Goal: Communication & Community: Answer question/provide support

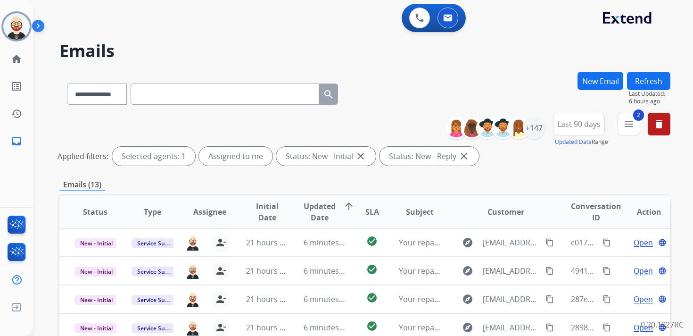
select select "**********"
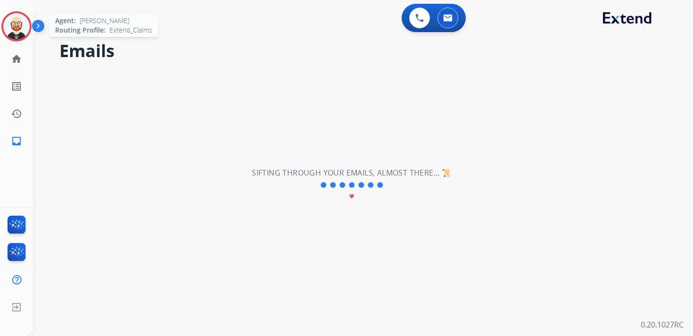
click at [16, 27] on img at bounding box center [16, 26] width 26 height 26
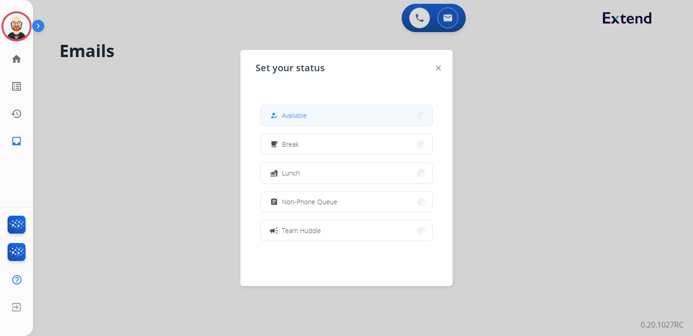
click at [321, 119] on button "how_to_reg Available" at bounding box center [347, 115] width 172 height 20
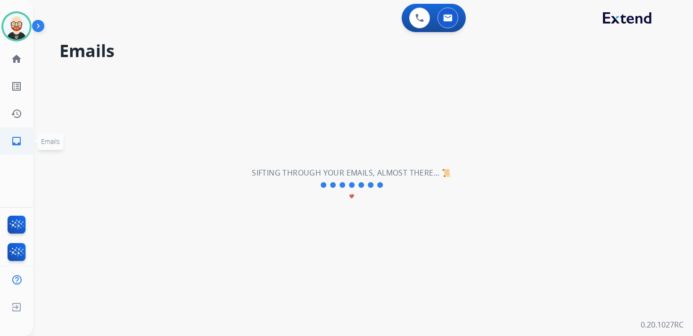
click at [19, 136] on mat-icon "inbox" at bounding box center [16, 140] width 11 height 11
click at [16, 115] on mat-icon "history" at bounding box center [16, 113] width 11 height 11
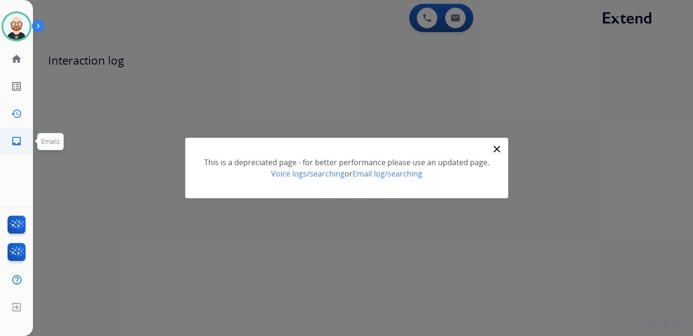
click at [15, 139] on mat-icon "inbox" at bounding box center [16, 140] width 11 height 11
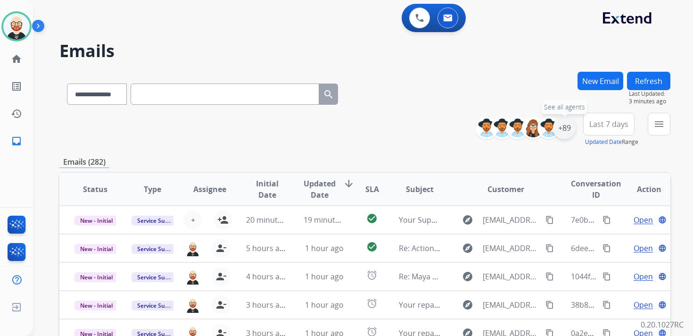
click at [564, 128] on div "+89" at bounding box center [564, 127] width 23 height 23
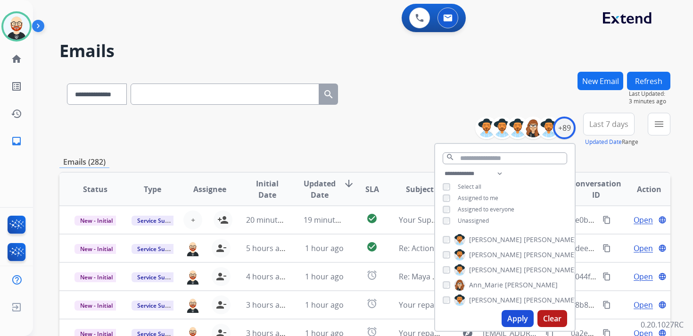
click at [474, 218] on span "Unassigned" at bounding box center [473, 220] width 31 height 8
click at [507, 319] on button "Apply" at bounding box center [517, 318] width 32 height 17
click at [655, 119] on mat-icon "menu" at bounding box center [658, 123] width 11 height 11
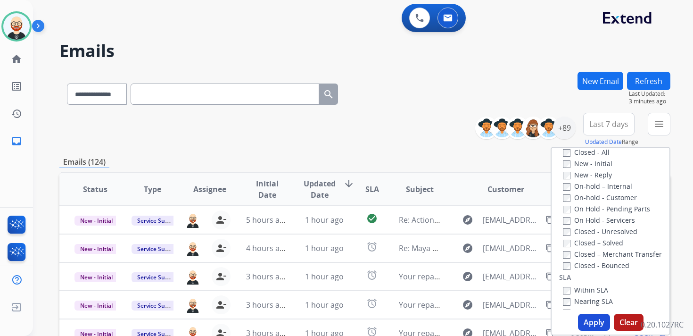
scroll to position [165, 0]
click at [579, 153] on label "New - Initial" at bounding box center [587, 153] width 49 height 9
click at [578, 167] on label "New - Reply" at bounding box center [587, 165] width 49 height 9
click at [587, 322] on button "Apply" at bounding box center [594, 321] width 32 height 17
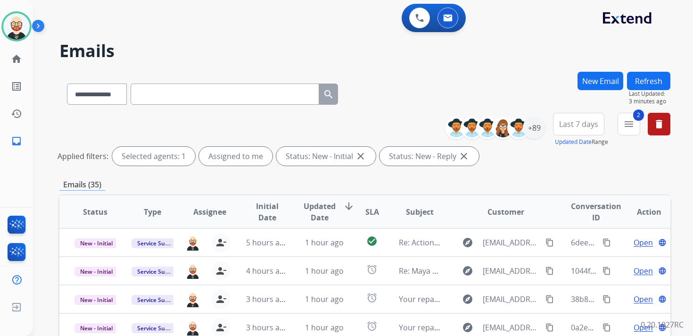
click at [580, 129] on button "Last 7 days" at bounding box center [578, 124] width 51 height 23
click at [571, 236] on div "Last 90 days" at bounding box center [575, 238] width 52 height 14
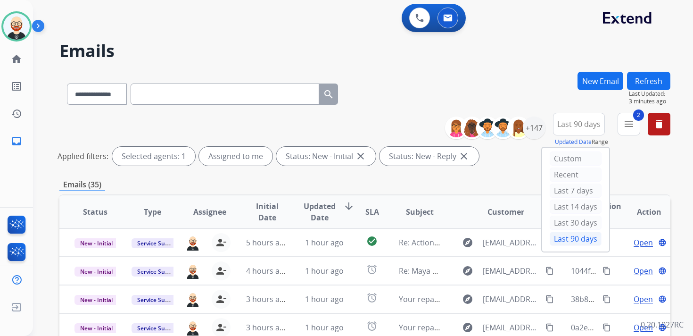
click at [448, 174] on div "**********" at bounding box center [364, 315] width 611 height 487
click at [531, 131] on div "+147" at bounding box center [534, 127] width 23 height 23
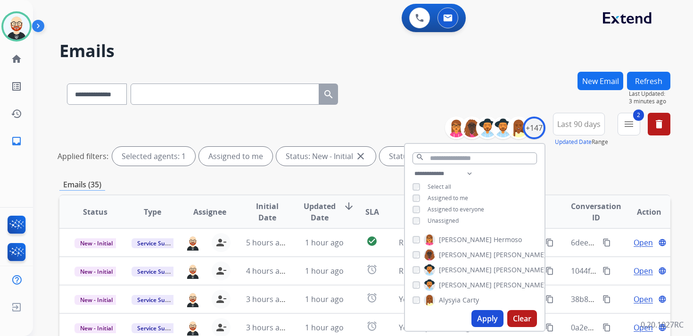
click at [556, 156] on div "Applied filters: Selected agents: 1 Assigned to me Status: New - Initial close …" at bounding box center [362, 156] width 611 height 19
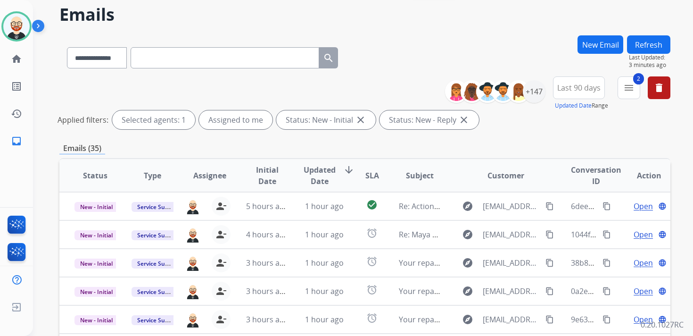
scroll to position [0, 0]
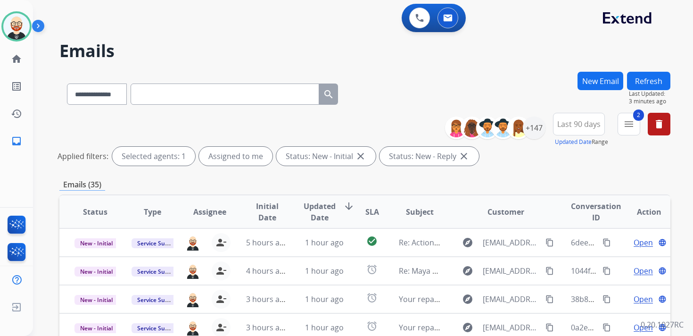
click at [316, 217] on span "Updated Date" at bounding box center [319, 211] width 32 height 23
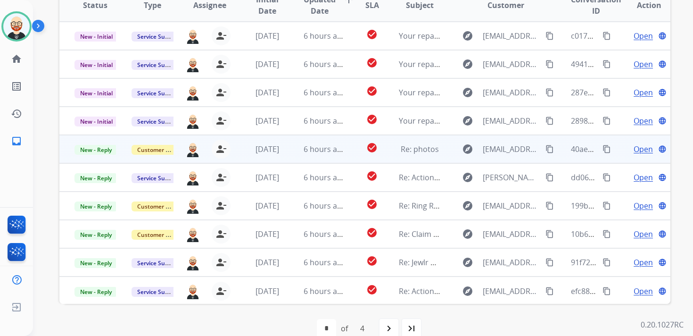
scroll to position [207, 0]
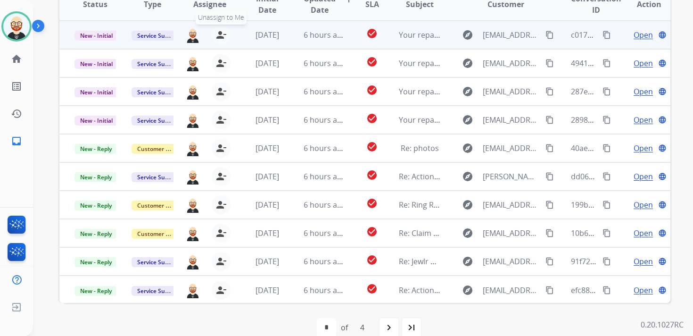
click at [222, 37] on mat-icon "person_remove" at bounding box center [220, 34] width 11 height 11
click at [222, 37] on mat-icon "person_add" at bounding box center [222, 34] width 11 height 11
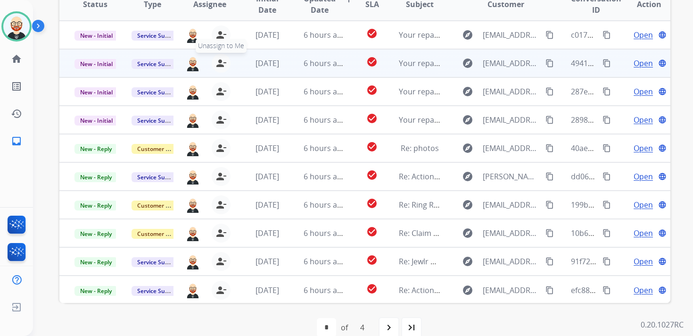
click at [219, 66] on mat-icon "person_remove" at bounding box center [220, 62] width 11 height 11
click at [219, 66] on mat-icon "person_add" at bounding box center [222, 62] width 11 height 11
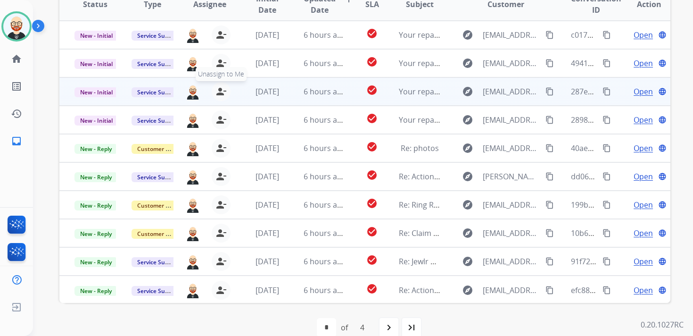
click at [221, 89] on mat-icon "person_remove" at bounding box center [220, 91] width 11 height 11
click at [221, 89] on mat-icon "person_add" at bounding box center [222, 91] width 11 height 11
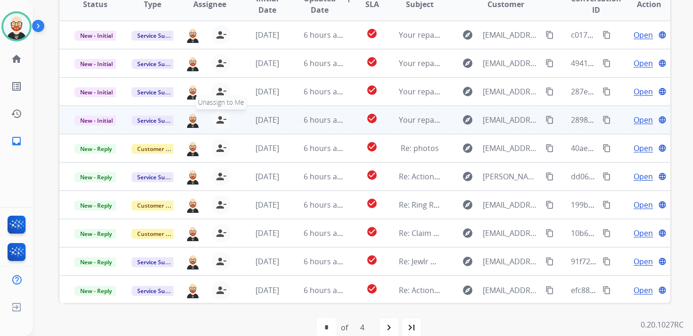
click at [221, 117] on mat-icon "person_remove" at bounding box center [220, 119] width 11 height 11
click at [221, 117] on mat-icon "person_add" at bounding box center [222, 119] width 11 height 11
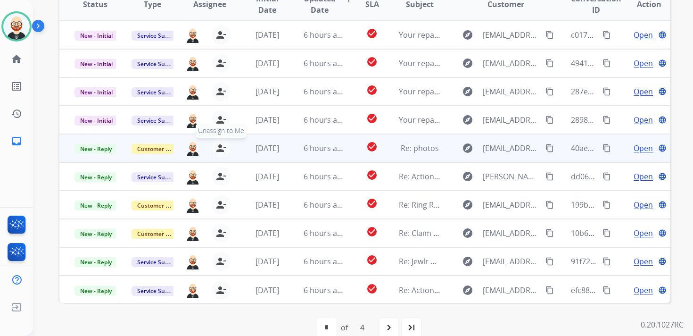
click at [222, 154] on button "person_remove [PERSON_NAME] to Me" at bounding box center [221, 148] width 19 height 19
click at [222, 154] on button "person_add Assign to Me" at bounding box center [222, 148] width 19 height 19
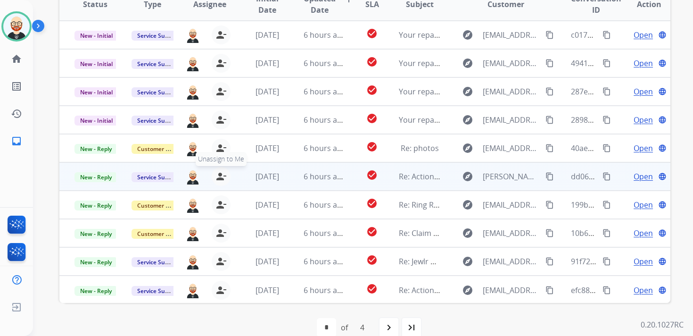
click at [221, 176] on mat-icon "person_remove" at bounding box center [220, 176] width 11 height 11
click at [221, 176] on mat-icon "person_add" at bounding box center [222, 176] width 11 height 11
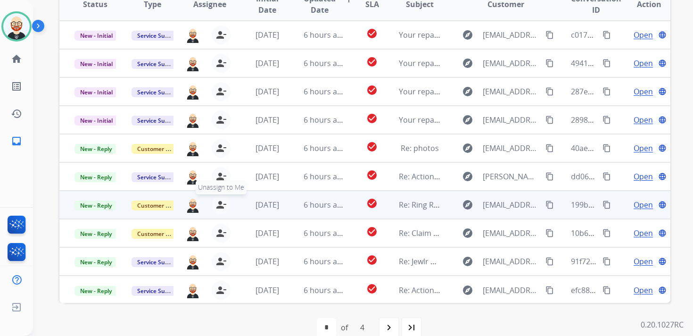
click at [220, 199] on button "person_remove [PERSON_NAME] to Me" at bounding box center [221, 204] width 19 height 19
click at [220, 199] on button "person_add Assign to Me" at bounding box center [222, 204] width 19 height 19
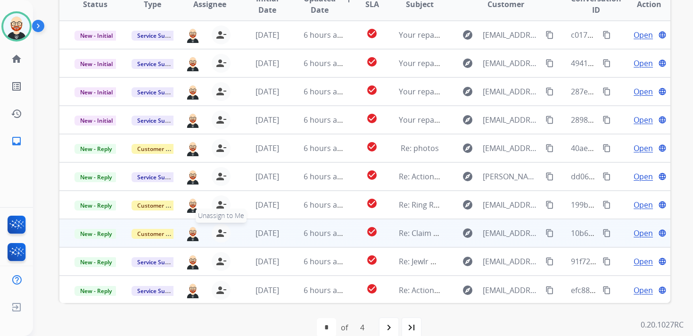
click at [221, 233] on mat-icon "person_remove" at bounding box center [220, 232] width 11 height 11
click at [221, 233] on mat-icon "person_add" at bounding box center [222, 232] width 11 height 11
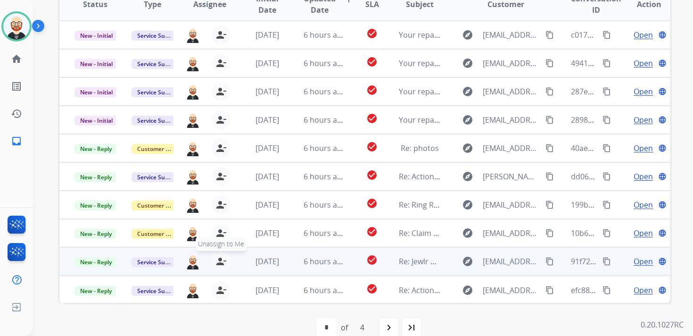
click at [221, 256] on mat-icon "person_remove" at bounding box center [220, 260] width 11 height 11
click at [221, 256] on mat-icon "person_add" at bounding box center [222, 260] width 11 height 11
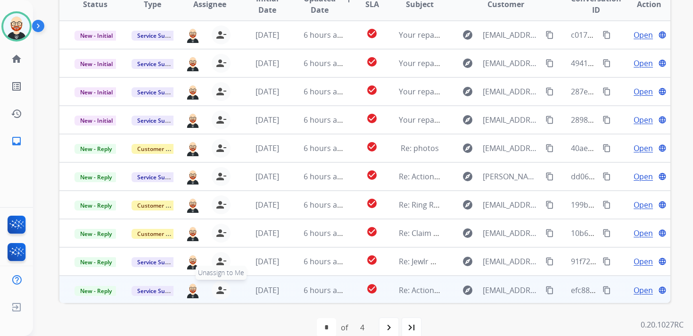
click at [221, 285] on mat-icon "person_remove" at bounding box center [220, 289] width 11 height 11
click at [221, 285] on mat-icon "person_add" at bounding box center [222, 289] width 11 height 11
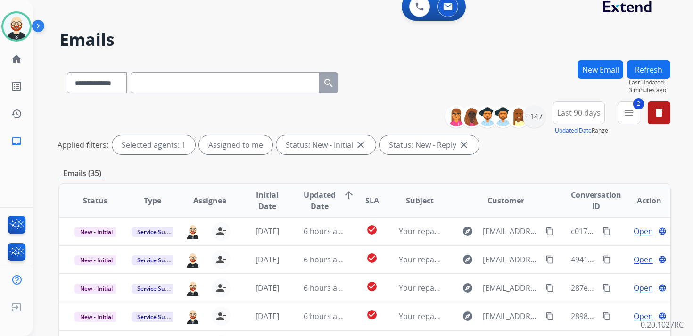
scroll to position [0, 0]
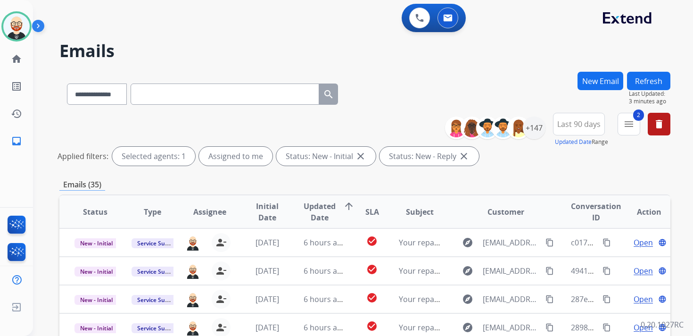
click at [644, 86] on button "Refresh" at bounding box center [648, 81] width 43 height 18
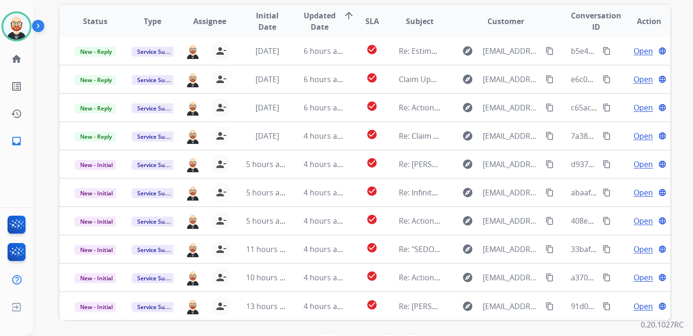
scroll to position [188, 0]
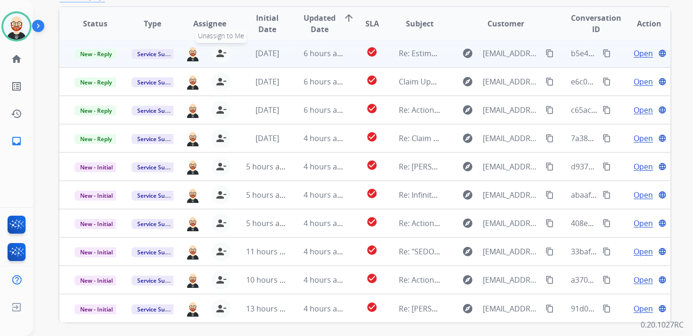
click at [218, 51] on mat-icon "person_remove" at bounding box center [220, 53] width 11 height 11
click at [218, 51] on mat-icon "person_add" at bounding box center [222, 53] width 11 height 11
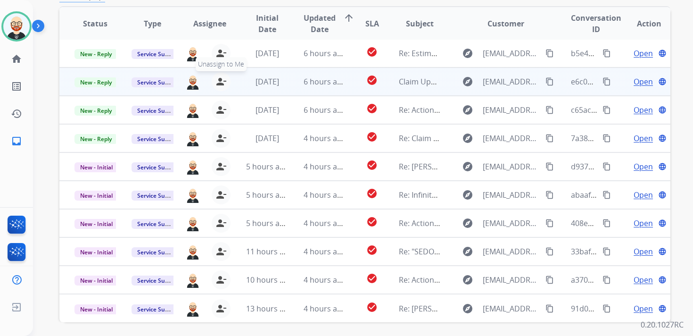
click at [218, 77] on mat-icon "person_remove" at bounding box center [220, 81] width 11 height 11
click at [218, 77] on mat-icon "person_add" at bounding box center [222, 81] width 11 height 11
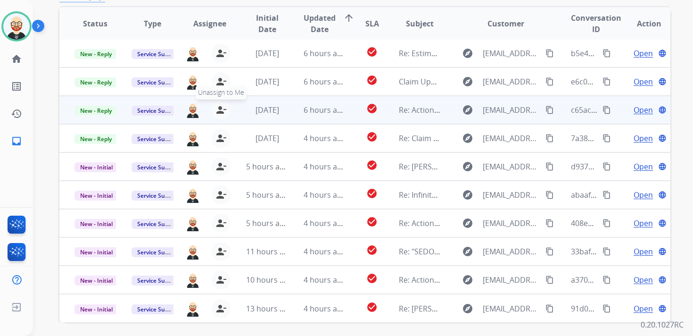
click at [224, 106] on mat-icon "person_remove" at bounding box center [220, 109] width 11 height 11
click at [224, 106] on mat-icon "person_add" at bounding box center [222, 109] width 11 height 11
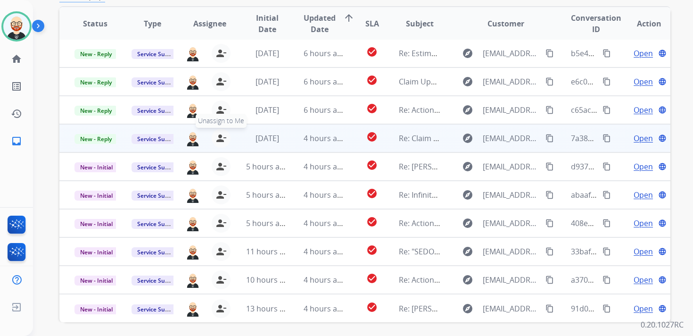
click at [223, 136] on mat-icon "person_remove" at bounding box center [220, 137] width 11 height 11
click at [223, 136] on mat-icon "person_add" at bounding box center [222, 137] width 11 height 11
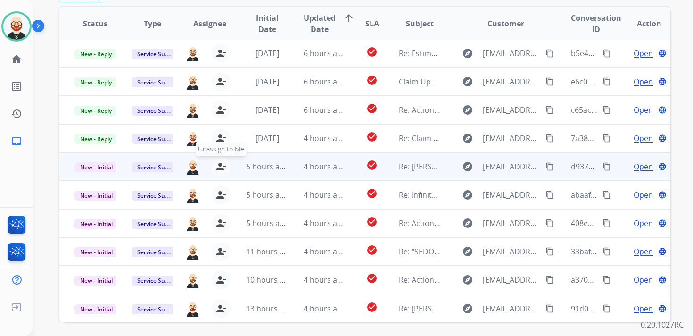
click at [224, 166] on mat-icon "person_remove" at bounding box center [220, 166] width 11 height 11
click at [224, 166] on mat-icon "person_add" at bounding box center [222, 166] width 11 height 11
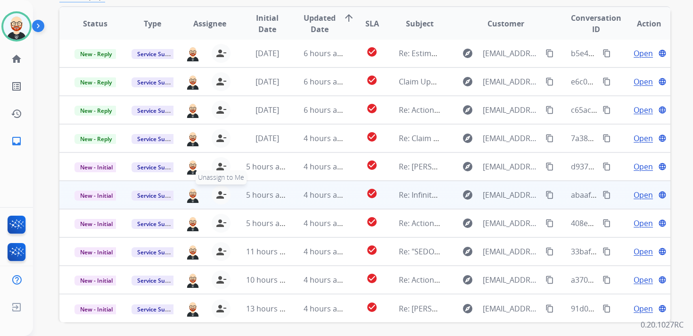
click at [221, 192] on mat-icon "person_remove" at bounding box center [220, 194] width 11 height 11
click at [221, 192] on mat-icon "person_add" at bounding box center [222, 194] width 11 height 11
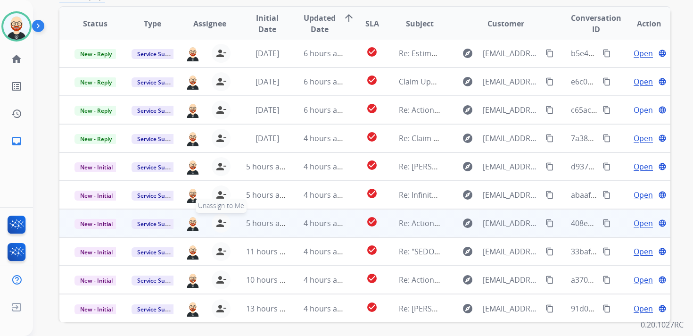
click at [221, 215] on button "person_remove [PERSON_NAME] to Me" at bounding box center [221, 222] width 19 height 19
click at [221, 215] on button "person_add Assign to Me" at bounding box center [222, 222] width 19 height 19
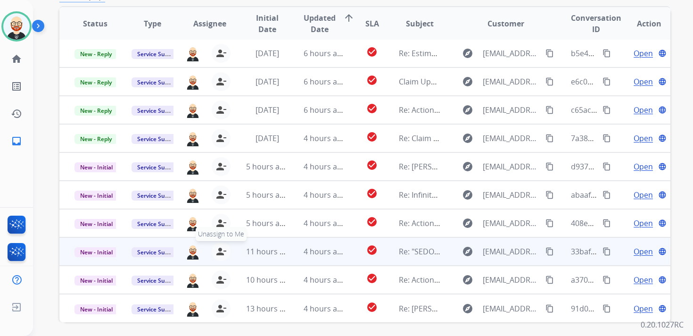
click at [221, 245] on button "person_remove [PERSON_NAME] to Me" at bounding box center [221, 251] width 19 height 19
click at [221, 245] on button "person_add Assign to Me" at bounding box center [222, 251] width 19 height 19
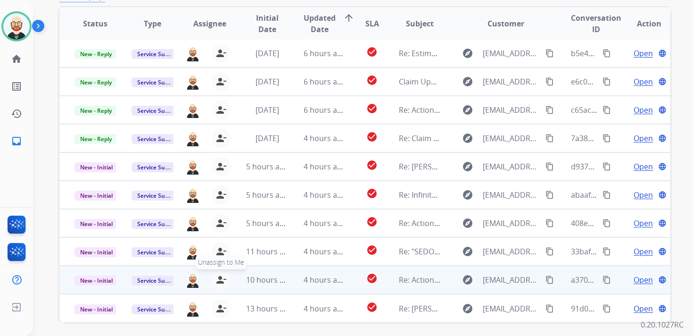
click at [221, 276] on mat-icon "person_remove" at bounding box center [220, 279] width 11 height 11
click at [221, 276] on mat-icon "person_add" at bounding box center [222, 279] width 11 height 11
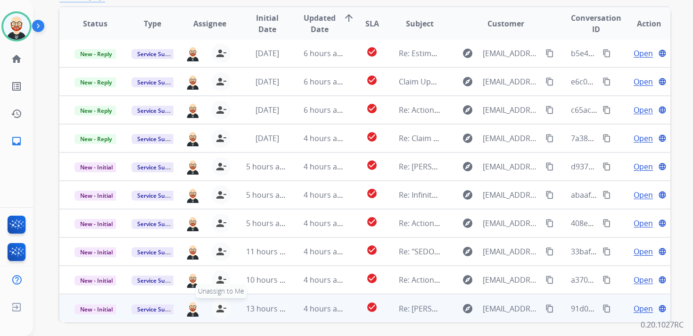
click at [220, 304] on mat-icon "person_remove" at bounding box center [220, 308] width 11 height 11
click at [220, 304] on mat-icon "person_add" at bounding box center [222, 308] width 11 height 11
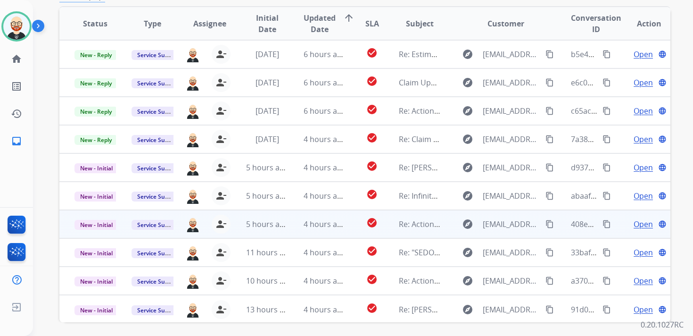
scroll to position [0, 0]
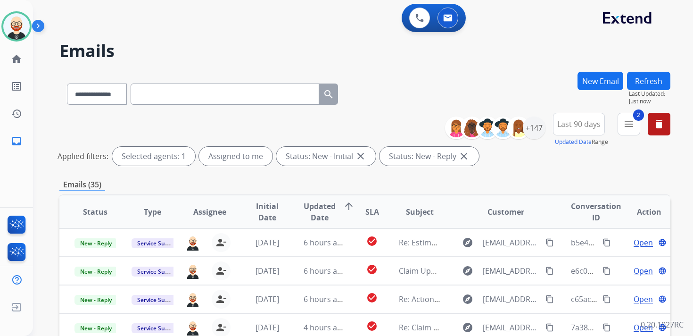
click at [645, 79] on button "Refresh" at bounding box center [648, 81] width 43 height 18
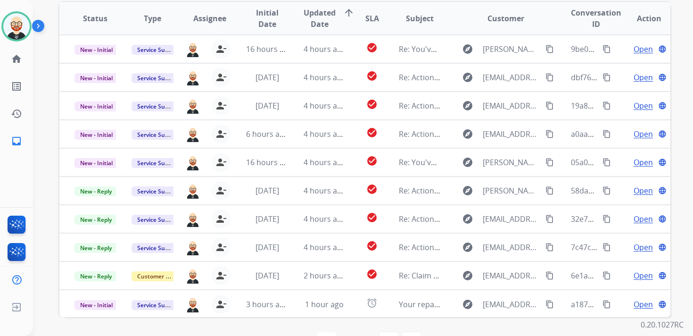
scroll to position [1, 0]
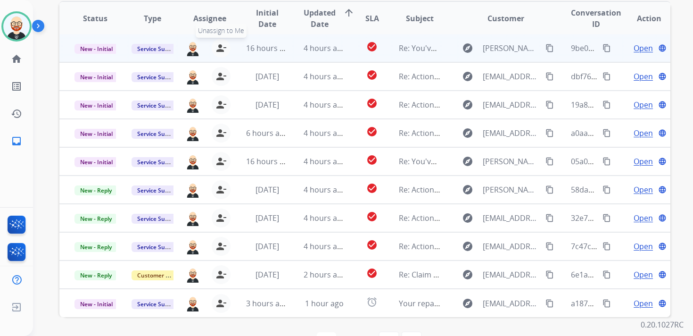
click at [225, 46] on button "person_remove [PERSON_NAME] to Me" at bounding box center [221, 48] width 19 height 19
click at [225, 46] on mat-icon "person_add" at bounding box center [222, 47] width 11 height 11
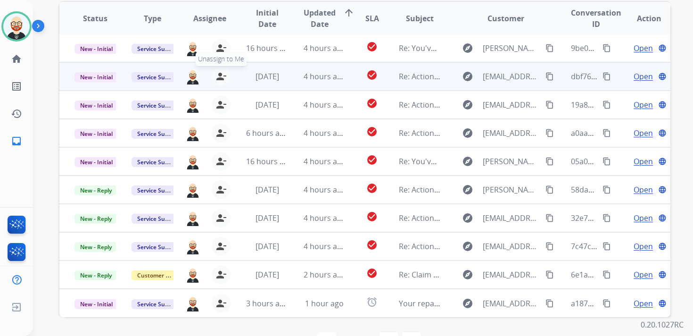
click at [224, 76] on mat-icon "person_remove" at bounding box center [220, 76] width 11 height 11
click at [224, 76] on mat-icon "person_add" at bounding box center [222, 76] width 11 height 11
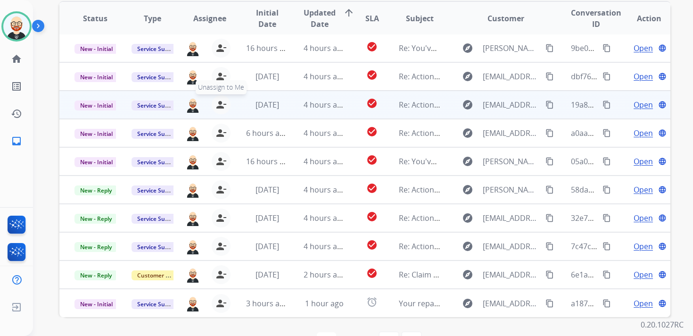
click at [223, 105] on mat-icon "person_remove" at bounding box center [220, 104] width 11 height 11
click at [223, 105] on mat-icon "person_add" at bounding box center [222, 104] width 11 height 11
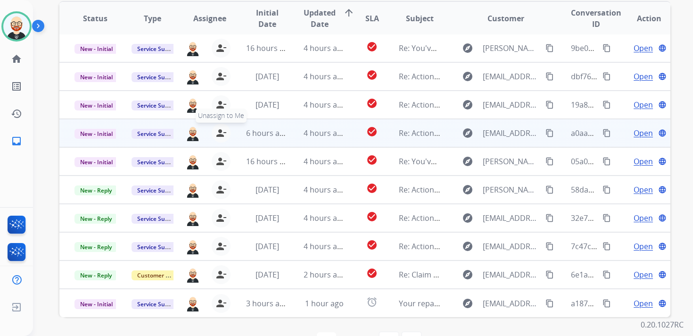
click at [225, 132] on button "person_remove [PERSON_NAME] to Me" at bounding box center [221, 132] width 19 height 19
click at [225, 132] on mat-icon "person_add" at bounding box center [222, 132] width 11 height 11
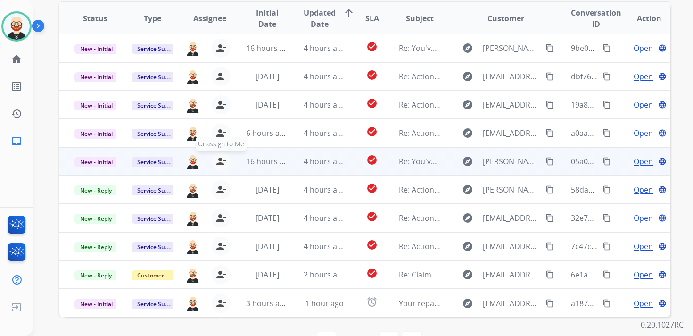
click at [223, 159] on mat-icon "person_remove" at bounding box center [220, 161] width 11 height 11
click at [223, 159] on mat-icon "person_add" at bounding box center [222, 161] width 11 height 11
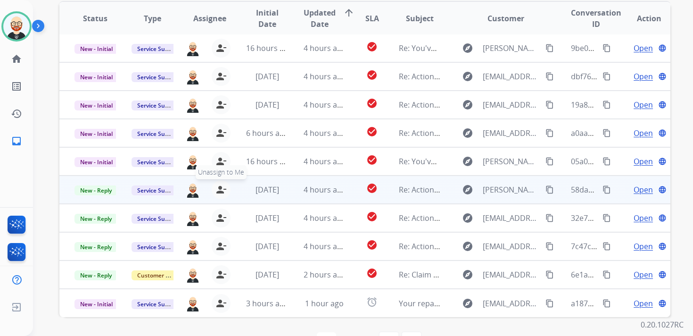
click at [221, 184] on mat-icon "person_remove" at bounding box center [220, 189] width 11 height 11
click at [221, 184] on mat-icon "person_add" at bounding box center [222, 189] width 11 height 11
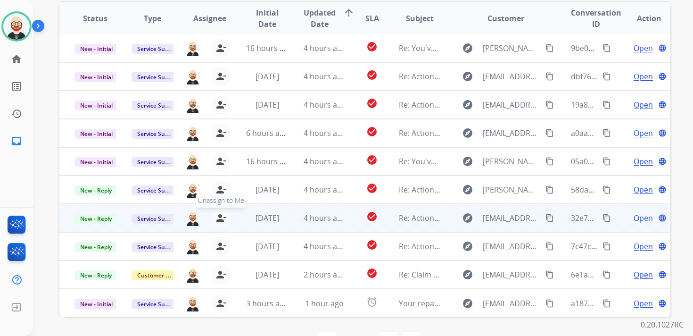
click at [221, 220] on mat-icon "person_remove" at bounding box center [220, 217] width 11 height 11
click at [221, 220] on mat-icon "person_add" at bounding box center [222, 217] width 11 height 11
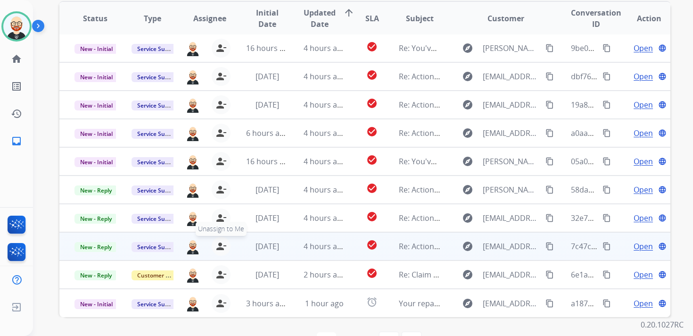
click at [221, 240] on mat-icon "person_remove" at bounding box center [220, 245] width 11 height 11
click at [221, 240] on mat-icon "person_add" at bounding box center [222, 245] width 11 height 11
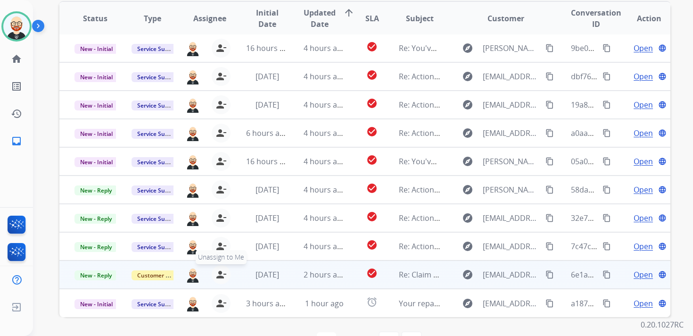
click at [219, 272] on mat-icon "person_remove" at bounding box center [220, 274] width 11 height 11
click at [219, 272] on mat-icon "person_add" at bounding box center [222, 274] width 11 height 11
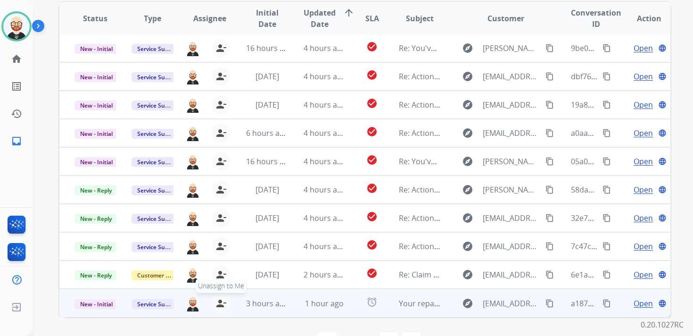
click at [222, 304] on mat-icon "person_remove" at bounding box center [220, 302] width 11 height 11
click at [222, 304] on mat-icon "person_add" at bounding box center [222, 302] width 11 height 11
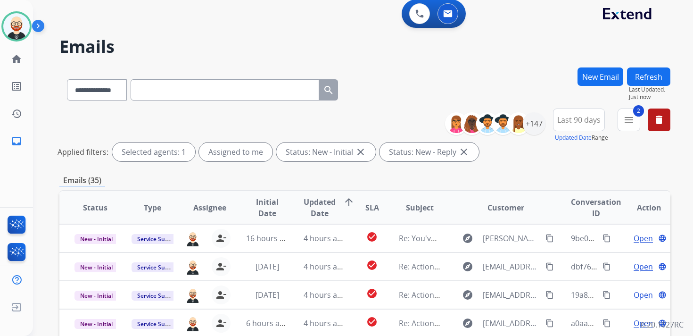
scroll to position [0, 0]
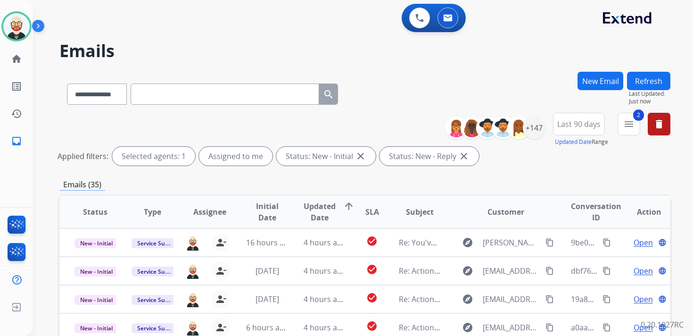
click at [649, 84] on button "Refresh" at bounding box center [648, 81] width 43 height 18
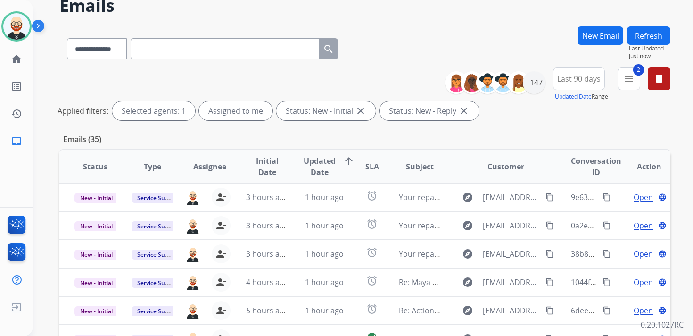
scroll to position [44, 0]
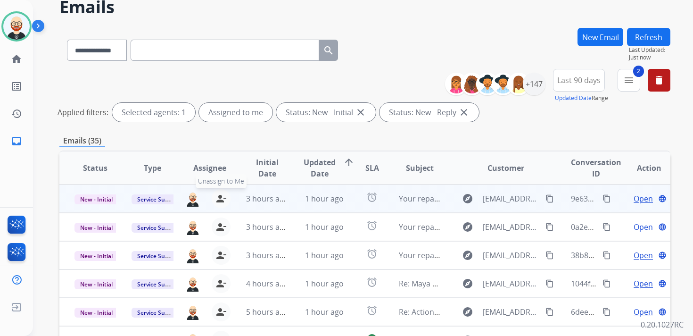
click at [217, 194] on mat-icon "person_remove" at bounding box center [220, 198] width 11 height 11
click at [217, 194] on mat-icon "person_add" at bounding box center [222, 198] width 11 height 11
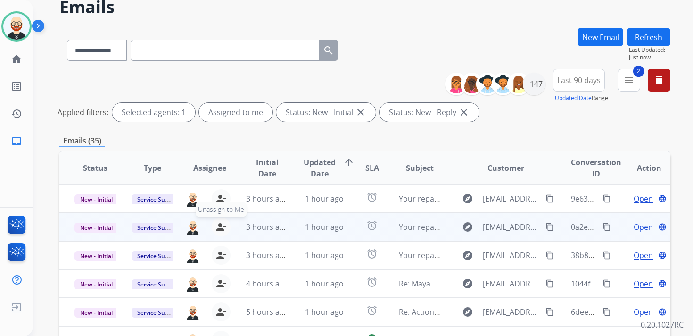
click at [221, 229] on mat-icon "person_remove" at bounding box center [220, 226] width 11 height 11
click at [221, 229] on mat-icon "person_add" at bounding box center [222, 226] width 11 height 11
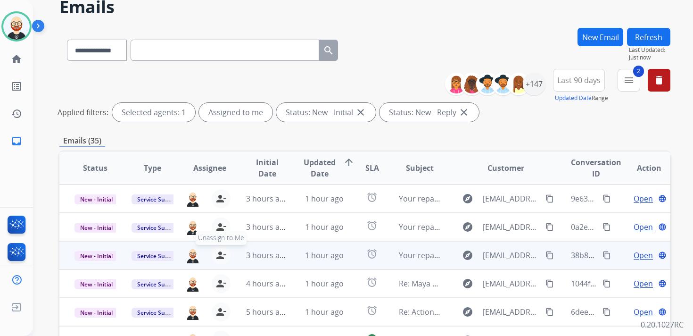
click at [223, 250] on mat-icon "person_remove" at bounding box center [220, 254] width 11 height 11
click at [223, 250] on mat-icon "person_add" at bounding box center [222, 254] width 11 height 11
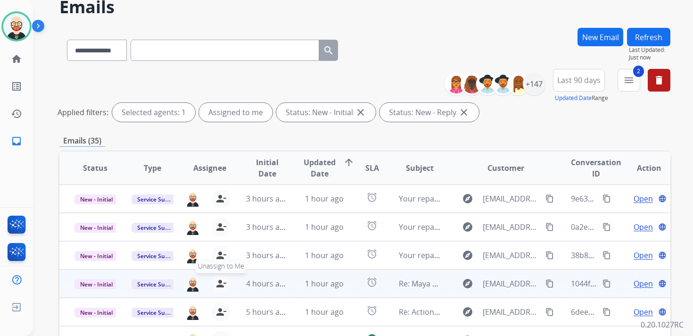
click at [222, 278] on mat-icon "person_remove" at bounding box center [220, 283] width 11 height 11
click at [222, 278] on mat-icon "person_add" at bounding box center [222, 283] width 11 height 11
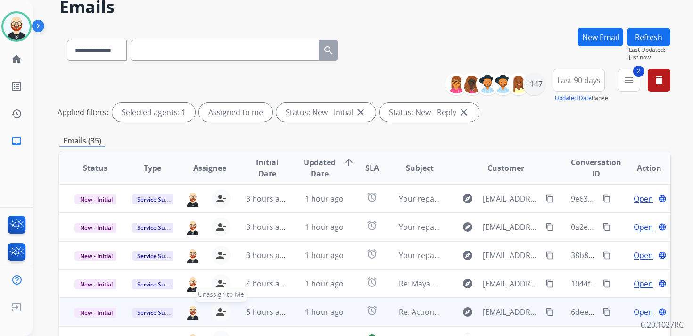
click at [225, 311] on button "person_remove [PERSON_NAME] to Me" at bounding box center [221, 311] width 19 height 19
click at [225, 311] on mat-icon "person_add" at bounding box center [222, 311] width 11 height 11
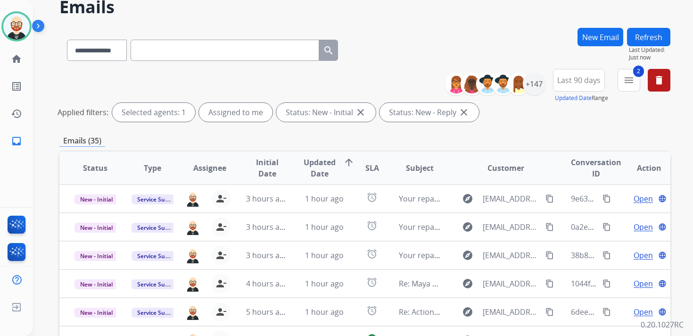
click at [649, 41] on button "Refresh" at bounding box center [648, 37] width 43 height 18
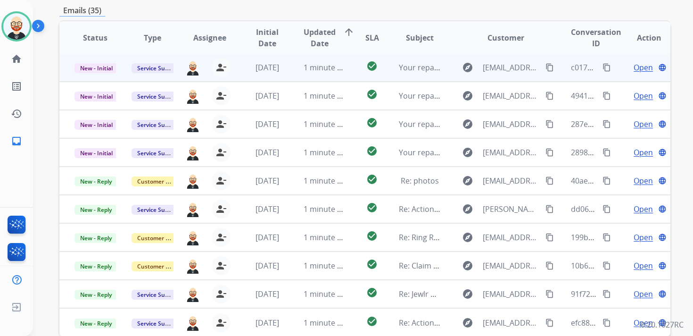
scroll to position [176, 0]
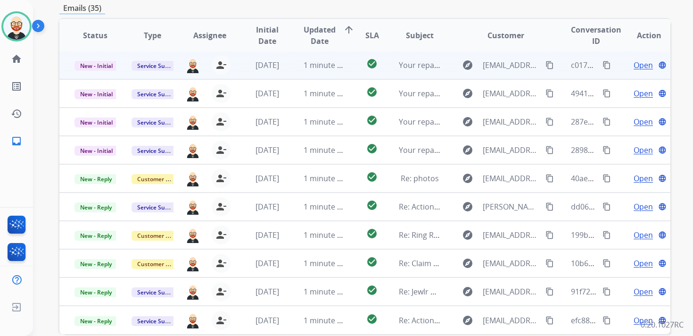
click at [633, 65] on span "Open" at bounding box center [642, 64] width 19 height 11
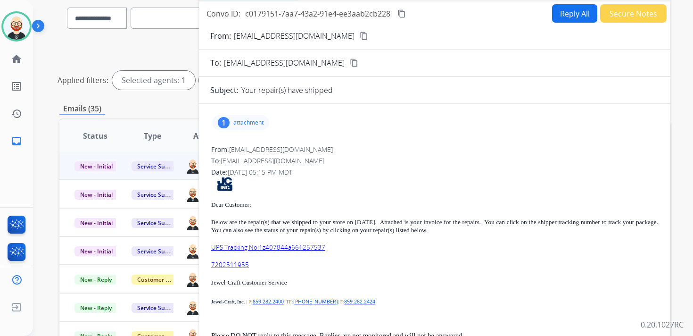
scroll to position [78, 0]
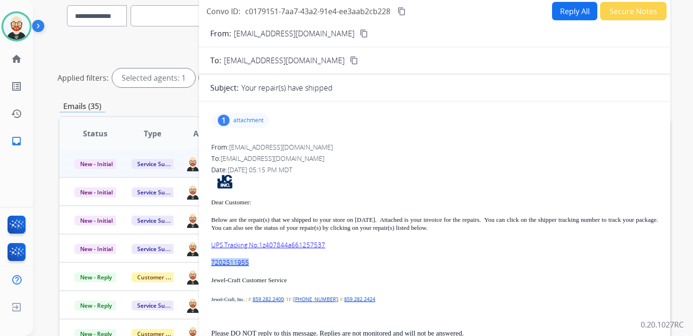
drag, startPoint x: 250, startPoint y: 263, endPoint x: 211, endPoint y: 262, distance: 39.1
click at [211, 262] on div "From: [EMAIL_ADDRESS][DOMAIN_NAME] To: [EMAIL_ADDRESS][DOMAIN_NAME] Date: [DATE…" at bounding box center [434, 257] width 449 height 232
copy link "7202511955"
click at [404, 14] on mat-icon "content_copy" at bounding box center [401, 11] width 8 height 8
click at [261, 123] on p "attachment" at bounding box center [248, 120] width 30 height 8
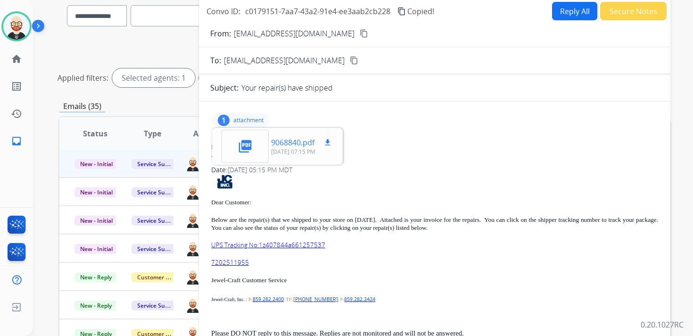
click at [332, 145] on button "download" at bounding box center [327, 142] width 11 height 11
click at [339, 245] on p "UPS Tracking No:1z407844a661257537" at bounding box center [434, 245] width 447 height 8
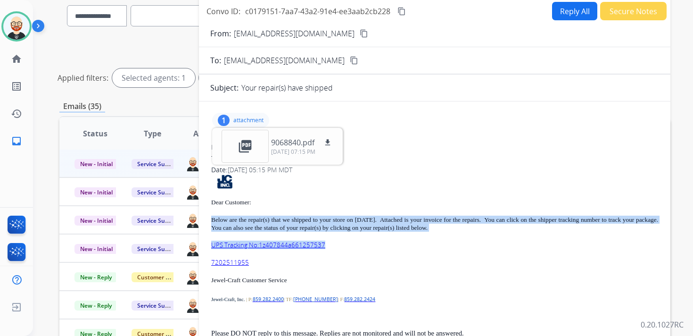
drag, startPoint x: 328, startPoint y: 244, endPoint x: 210, endPoint y: 219, distance: 120.4
click at [210, 219] on div "1 attachment picture_as_pdf 9068840.pdf download [DATE] 07:15 PM From: [EMAIL_A…" at bounding box center [434, 241] width 471 height 265
copy div "Below are the repair(s) that we shipped to your store on [DATE]. Attached is yo…"
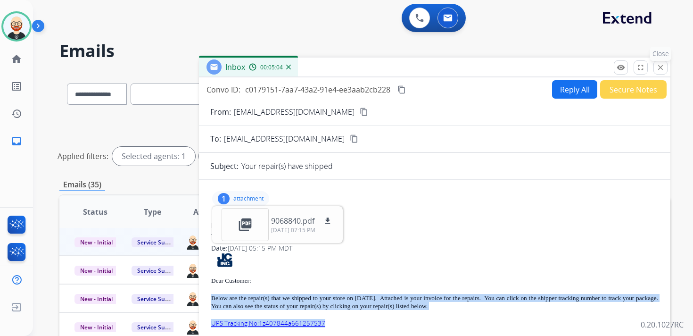
click at [657, 67] on mat-icon "close" at bounding box center [660, 67] width 8 height 8
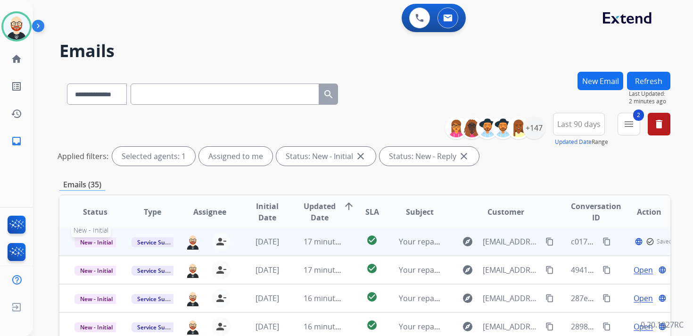
click at [82, 239] on span "New - Initial" at bounding box center [96, 242] width 44 height 10
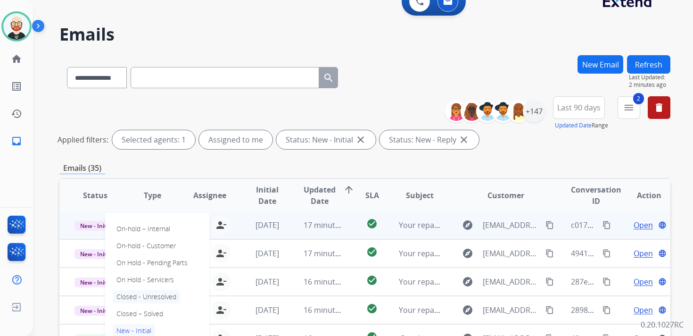
scroll to position [22, 0]
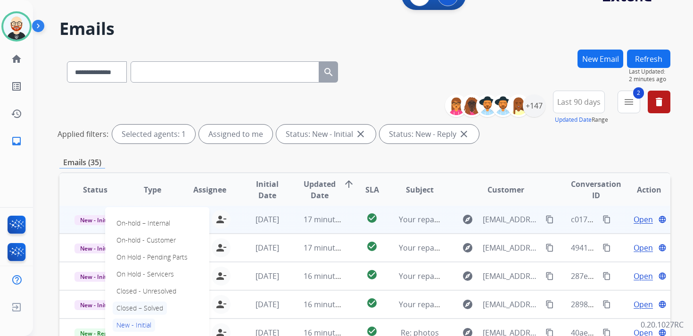
click at [148, 312] on p "Closed – Solved" at bounding box center [140, 307] width 54 height 13
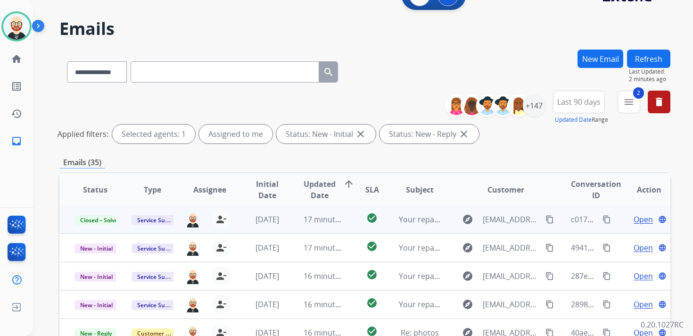
click at [645, 54] on button "Refresh" at bounding box center [648, 58] width 43 height 18
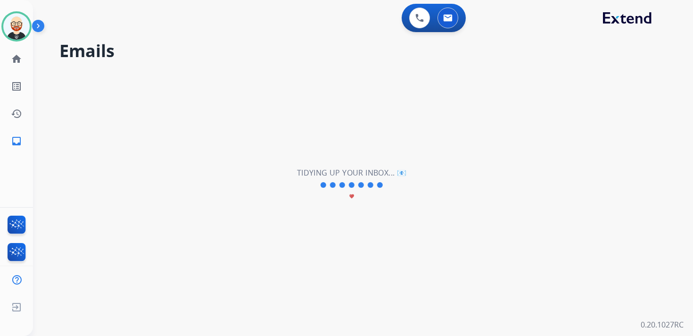
scroll to position [0, 0]
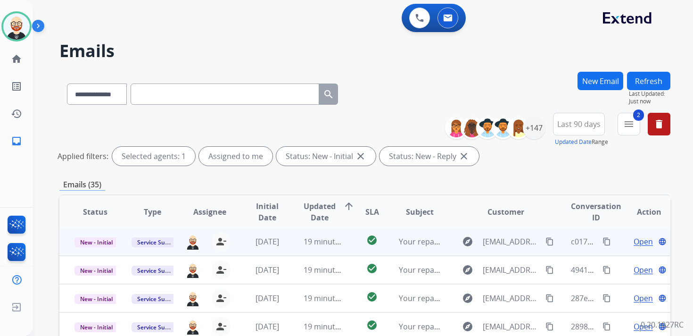
click at [639, 245] on span "Open" at bounding box center [642, 241] width 19 height 11
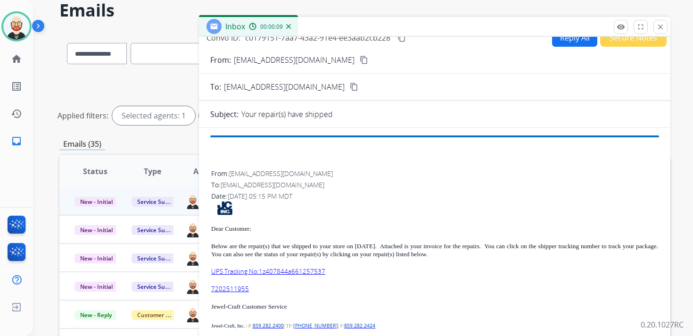
scroll to position [60, 0]
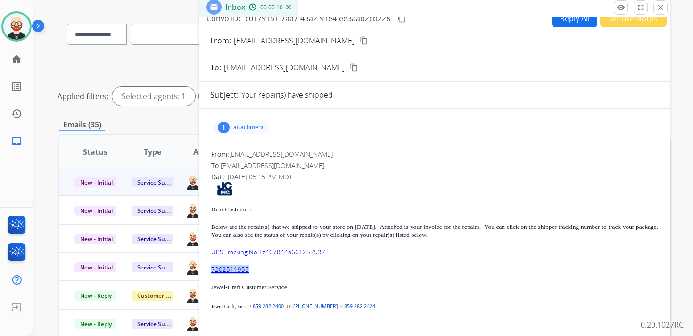
drag, startPoint x: 254, startPoint y: 267, endPoint x: 210, endPoint y: 267, distance: 43.8
click at [210, 267] on div "1 attachment From: [EMAIL_ADDRESS][DOMAIN_NAME] To: [EMAIL_ADDRESS][DOMAIN_NAME…" at bounding box center [434, 248] width 471 height 265
copy link "7202511955"
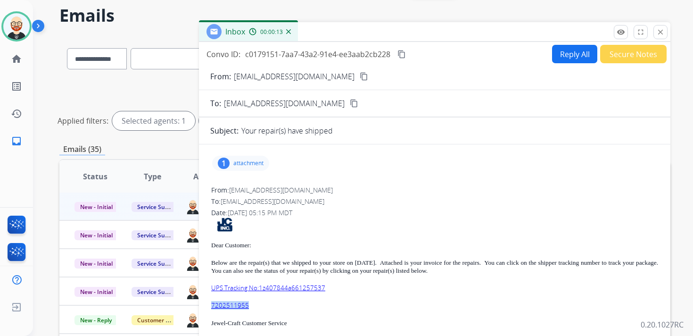
scroll to position [33, 0]
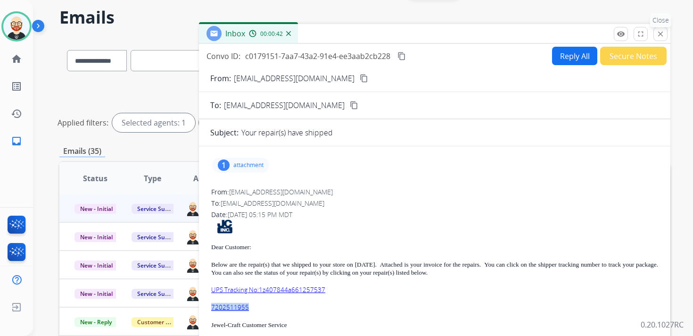
click at [660, 35] on mat-icon "close" at bounding box center [660, 34] width 8 height 8
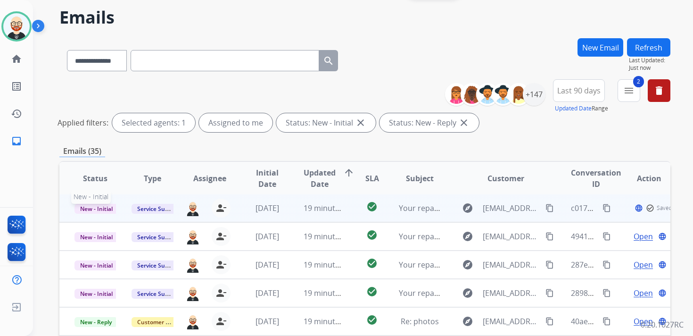
click at [105, 211] on span "New - Initial" at bounding box center [96, 209] width 44 height 10
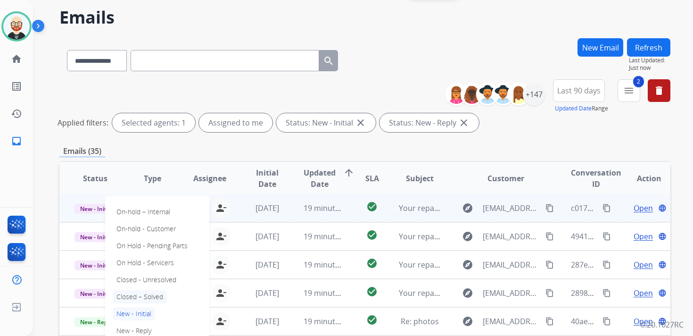
click at [154, 293] on p "Closed – Solved" at bounding box center [140, 296] width 54 height 13
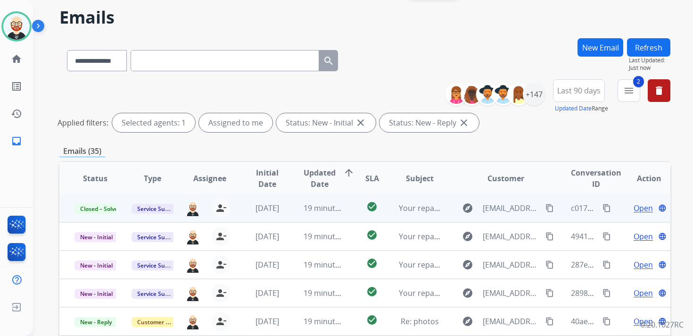
click at [650, 48] on button "Refresh" at bounding box center [648, 47] width 43 height 18
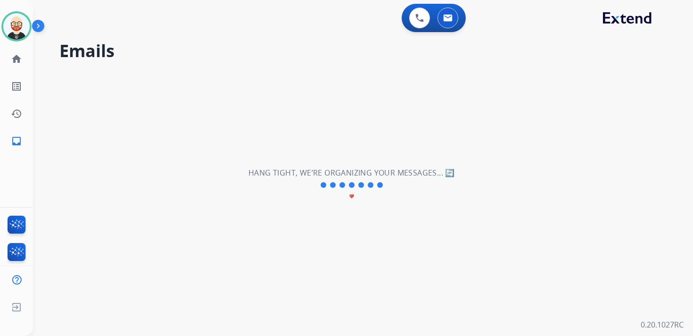
scroll to position [0, 0]
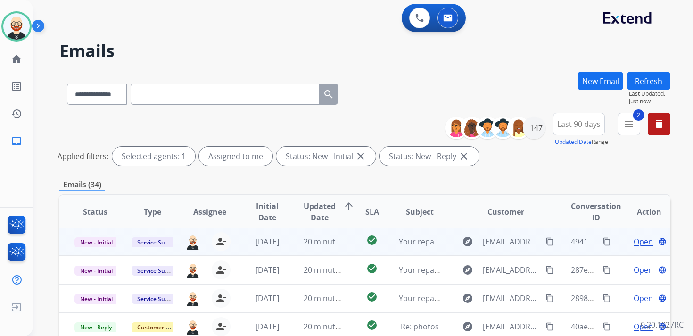
click at [628, 242] on div "Open language" at bounding box center [649, 241] width 42 height 11
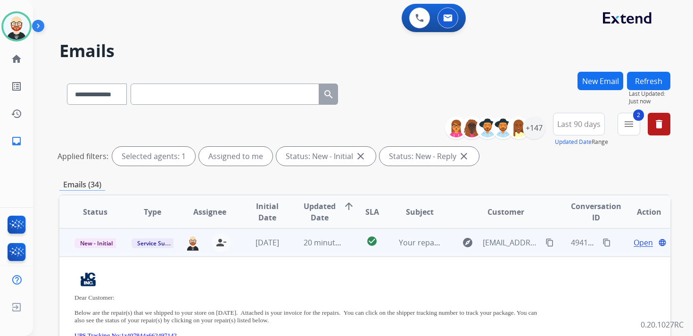
click at [617, 245] on td "Open language" at bounding box center [641, 242] width 57 height 28
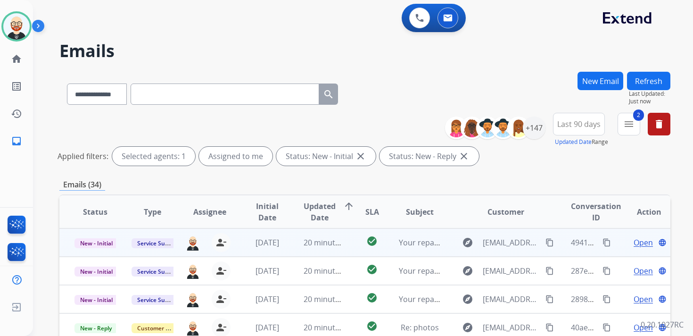
click at [636, 243] on span "Open" at bounding box center [642, 242] width 19 height 11
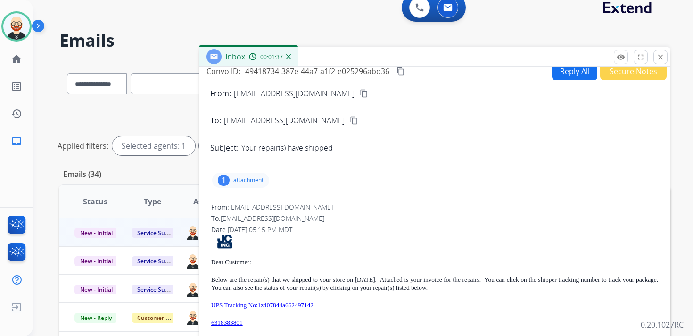
scroll to position [11, 0]
drag, startPoint x: 257, startPoint y: 320, endPoint x: 212, endPoint y: 319, distance: 45.3
click at [212, 319] on p "6318383801" at bounding box center [434, 322] width 447 height 8
copy link "6318383801"
click at [404, 70] on mat-icon "content_copy" at bounding box center [400, 70] width 8 height 8
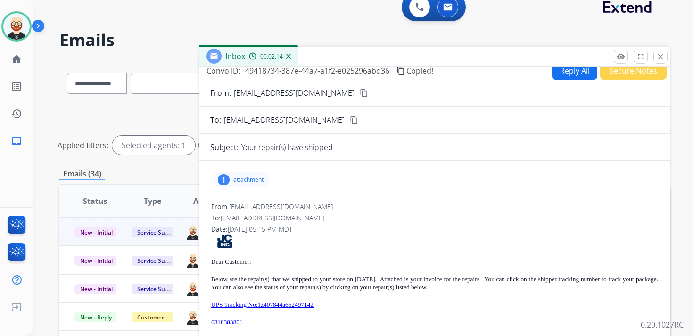
click at [253, 181] on p "attachment" at bounding box center [248, 180] width 30 height 8
click at [330, 199] on mat-icon "download" at bounding box center [327, 201] width 8 height 8
click at [272, 319] on p "6318383801" at bounding box center [434, 322] width 447 height 8
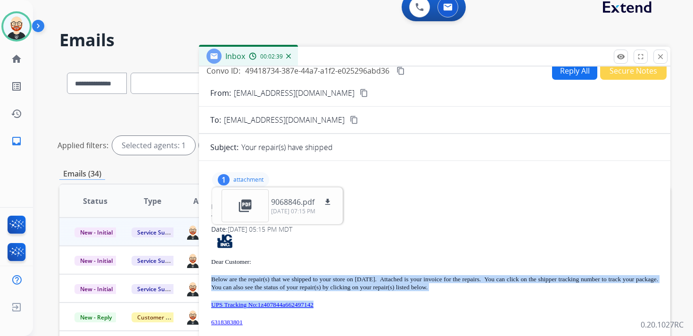
drag, startPoint x: 344, startPoint y: 303, endPoint x: 214, endPoint y: 272, distance: 133.3
click at [214, 272] on div "Dear Customer: Below are the repair(s) that we shipped to your store on [DATE].…" at bounding box center [434, 326] width 447 height 185
copy div "Below are the repair(s) that we shipped to your store on [DATE]. Attached is yo…"
click at [660, 58] on mat-icon "close" at bounding box center [660, 56] width 8 height 8
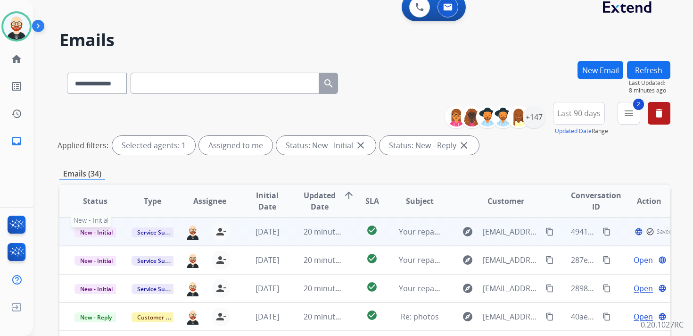
click at [102, 229] on span "New - Initial" at bounding box center [96, 232] width 44 height 10
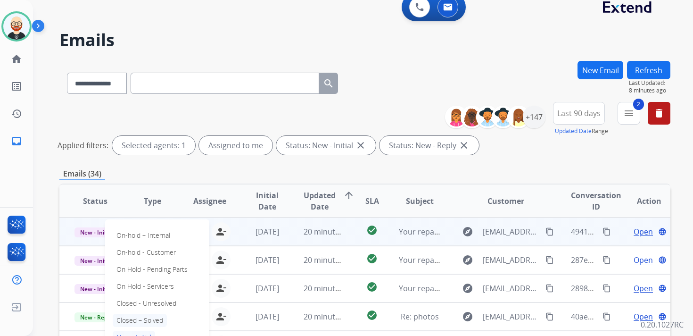
click at [149, 321] on p "Closed – Solved" at bounding box center [140, 319] width 54 height 13
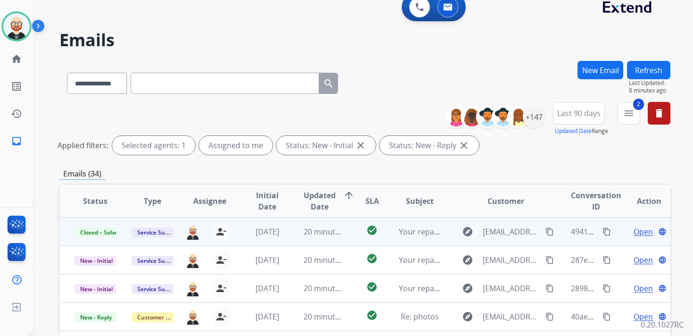
click at [642, 68] on button "Refresh" at bounding box center [648, 70] width 43 height 18
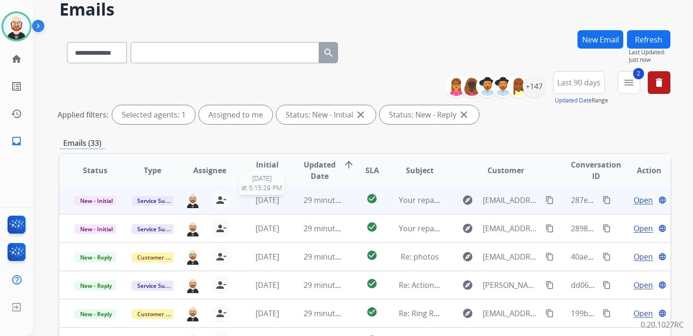
scroll to position [44, 0]
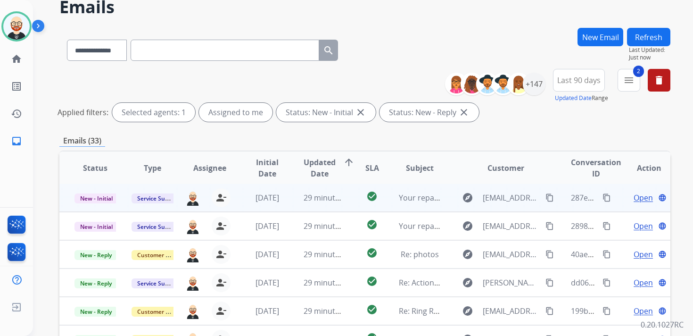
click at [638, 196] on span "Open" at bounding box center [642, 197] width 19 height 11
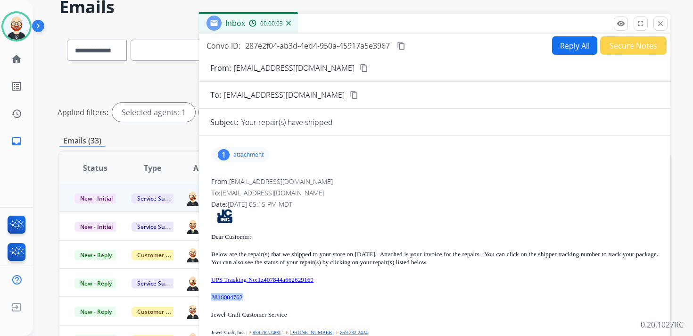
drag, startPoint x: 257, startPoint y: 298, endPoint x: 207, endPoint y: 293, distance: 49.7
click at [207, 293] on div "1 attachment From: [EMAIL_ADDRESS][DOMAIN_NAME] To: [EMAIL_ADDRESS][DOMAIN_NAME…" at bounding box center [434, 273] width 471 height 261
copy link "2816084762"
click at [402, 47] on mat-icon "content_copy" at bounding box center [401, 45] width 8 height 8
click at [338, 280] on p "UPS Tracking No:1z407844a662629160" at bounding box center [434, 279] width 447 height 8
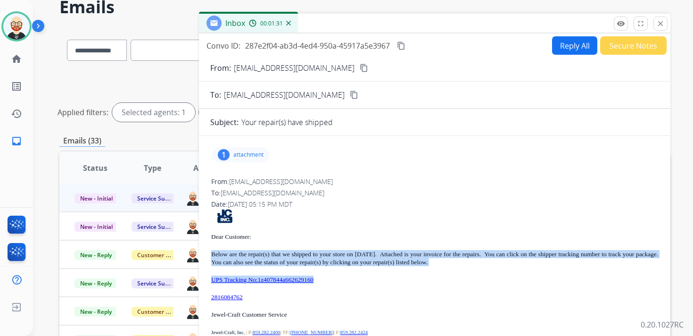
drag, startPoint x: 338, startPoint y: 280, endPoint x: 213, endPoint y: 254, distance: 127.5
click at [213, 254] on div "Dear Customer: Below are the repair(s) that we shipped to your store on [DATE].…" at bounding box center [434, 301] width 447 height 185
copy div "Below are the repair(s) that we shipped to your store on [DATE]. Attached is yo…"
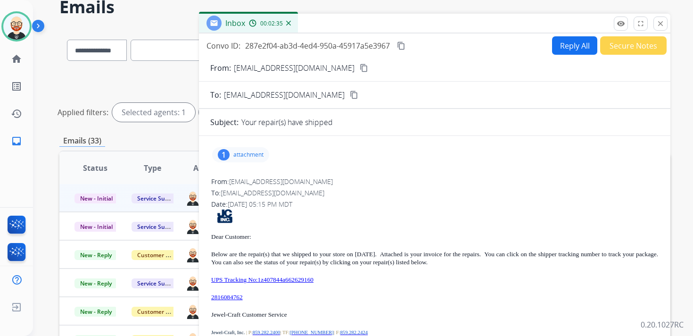
click at [248, 154] on p "attachment" at bounding box center [248, 155] width 30 height 8
click at [329, 176] on mat-icon "download" at bounding box center [327, 176] width 8 height 8
click at [662, 22] on mat-icon "close" at bounding box center [660, 23] width 8 height 8
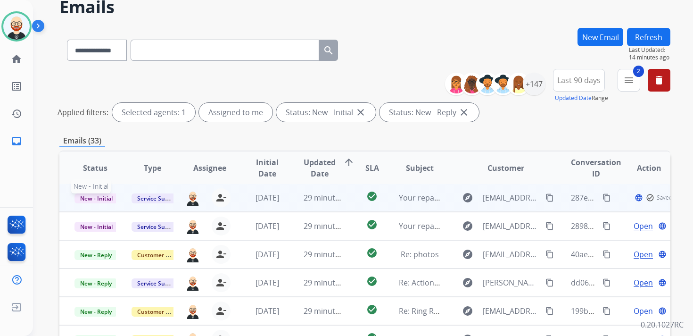
click at [98, 197] on span "New - Initial" at bounding box center [96, 198] width 44 height 10
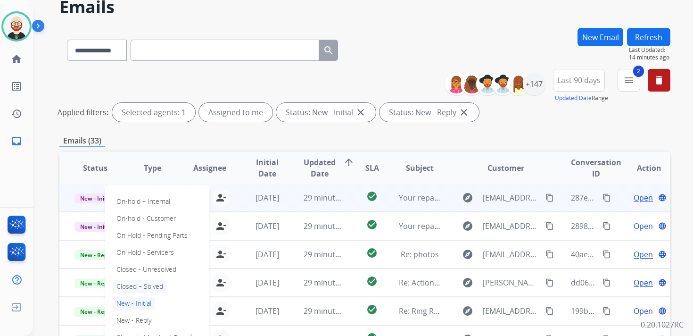
click at [140, 285] on p "Closed – Solved" at bounding box center [140, 285] width 54 height 13
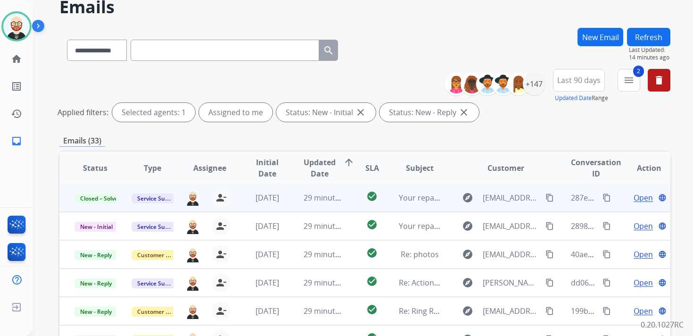
click at [655, 41] on button "Refresh" at bounding box center [648, 37] width 43 height 18
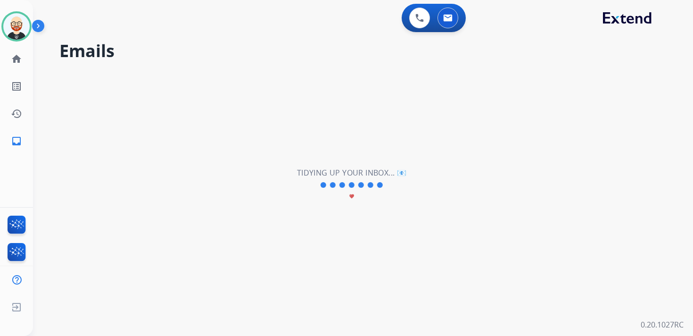
scroll to position [0, 0]
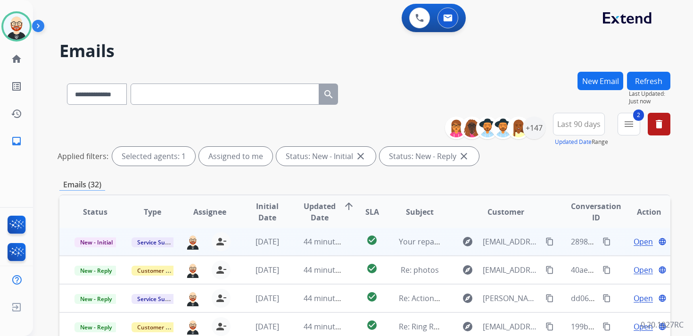
click at [639, 242] on span "Open" at bounding box center [642, 241] width 19 height 11
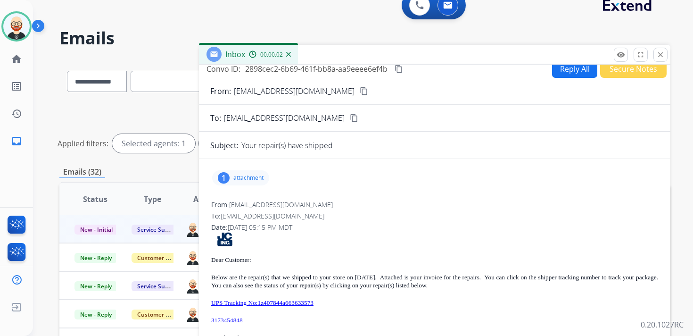
scroll to position [14, 0]
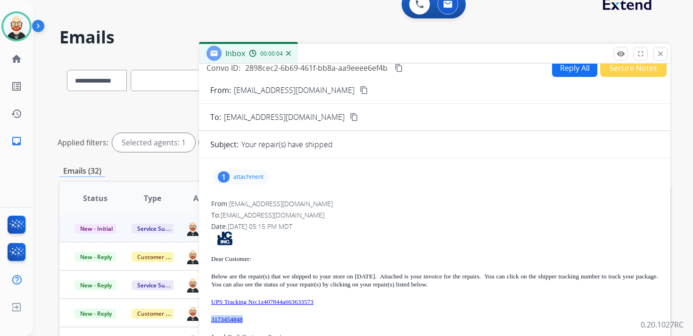
drag, startPoint x: 261, startPoint y: 319, endPoint x: 209, endPoint y: 318, distance: 52.3
click at [209, 318] on div "1 attachment From: [EMAIL_ADDRESS][DOMAIN_NAME] To: [EMAIL_ADDRESS][DOMAIN_NAME…" at bounding box center [434, 295] width 471 height 261
copy link "3173454848"
click at [400, 65] on mat-icon "content_copy" at bounding box center [398, 68] width 8 height 8
click at [354, 301] on p "UPS Tracking No:1z407844a663633573" at bounding box center [434, 301] width 447 height 8
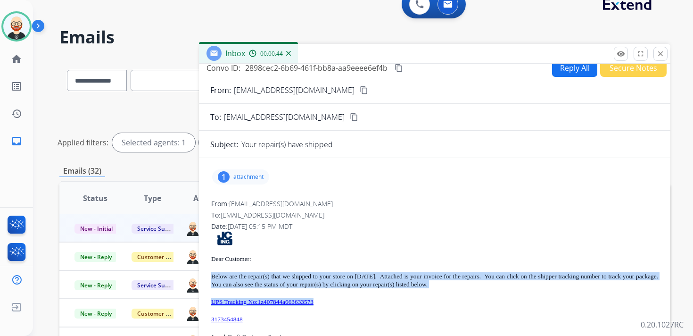
drag, startPoint x: 344, startPoint y: 300, endPoint x: 212, endPoint y: 278, distance: 133.7
click at [212, 278] on div "Dear Customer: Below are the repair(s) that we shipped to your store on [DATE].…" at bounding box center [434, 323] width 447 height 185
copy div "Below are the repair(s) that we shipped to your store on [DATE]. Attached is yo…"
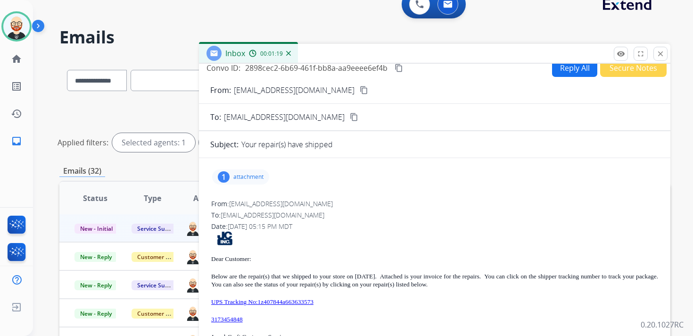
click at [254, 177] on p "attachment" at bounding box center [248, 177] width 30 height 8
click at [332, 197] on mat-icon "download" at bounding box center [327, 199] width 8 height 8
click at [660, 54] on mat-icon "close" at bounding box center [660, 53] width 8 height 8
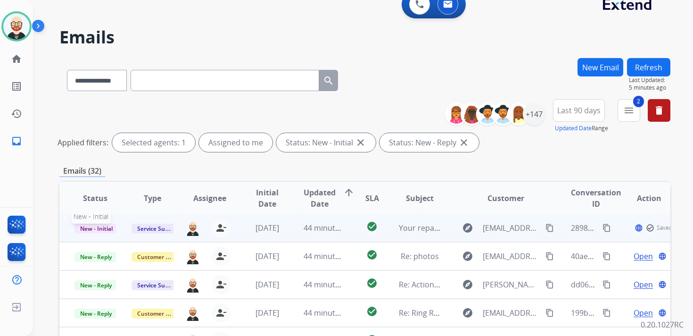
click at [106, 229] on span "New - Initial" at bounding box center [96, 228] width 44 height 10
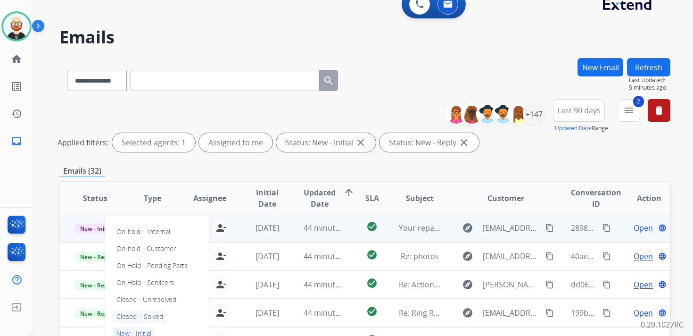
click at [153, 316] on p "Closed – Solved" at bounding box center [140, 316] width 54 height 13
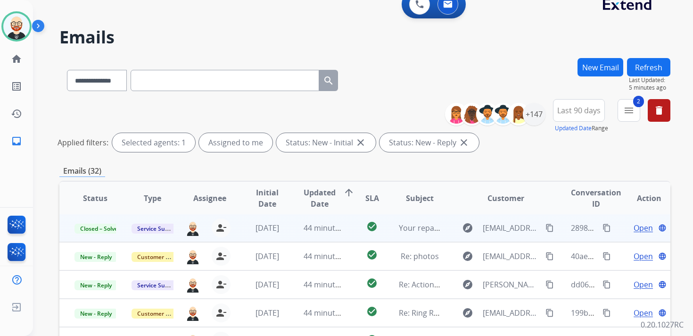
click at [645, 68] on button "Refresh" at bounding box center [648, 67] width 43 height 18
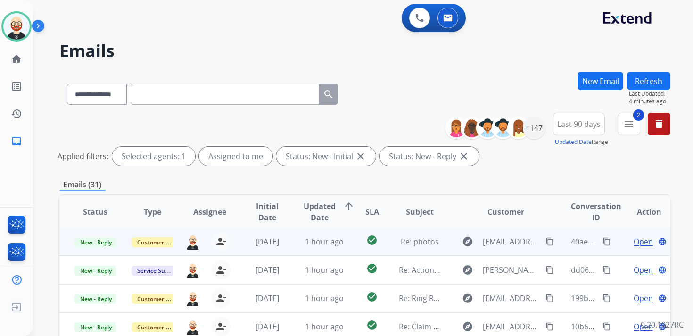
click at [633, 241] on span "Open" at bounding box center [642, 241] width 19 height 11
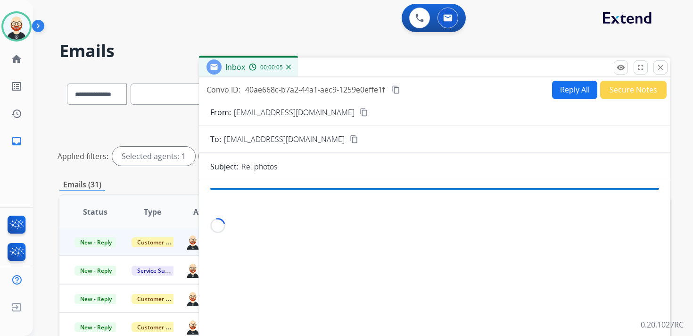
click at [360, 112] on mat-icon "content_copy" at bounding box center [364, 112] width 8 height 8
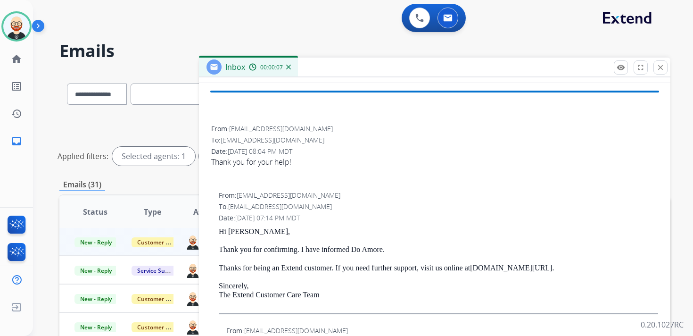
scroll to position [100, 0]
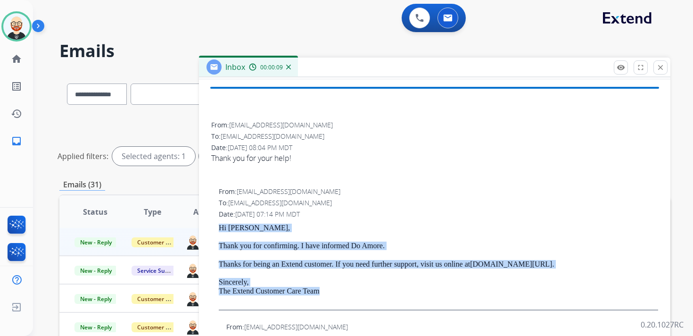
drag, startPoint x: 344, startPoint y: 290, endPoint x: 221, endPoint y: 223, distance: 140.0
click at [221, 223] on div "Hi [PERSON_NAME], Thank you for confirming. I have informed Do Amore. Thanks fo…" at bounding box center [438, 266] width 439 height 87
copy div "Hi [PERSON_NAME], Thank you for confirming. I have informed Do Amore. Thanks fo…"
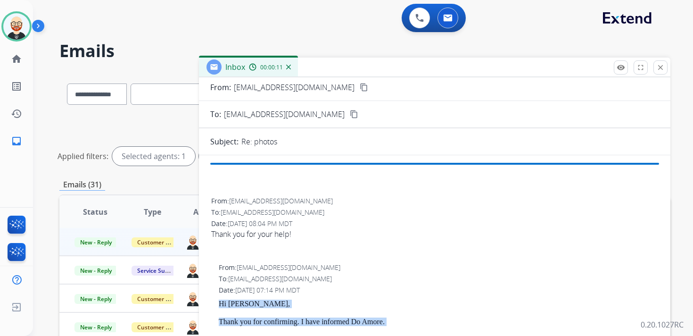
scroll to position [0, 0]
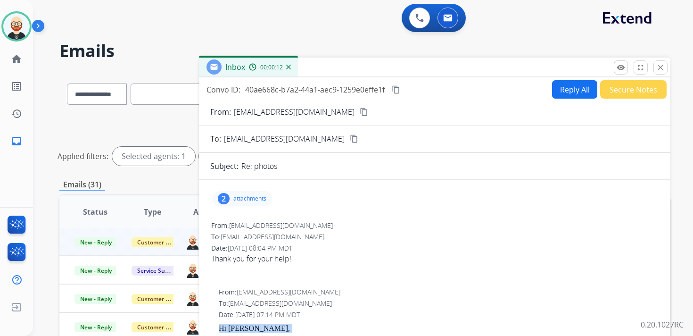
click at [560, 90] on button "Reply All" at bounding box center [574, 89] width 45 height 18
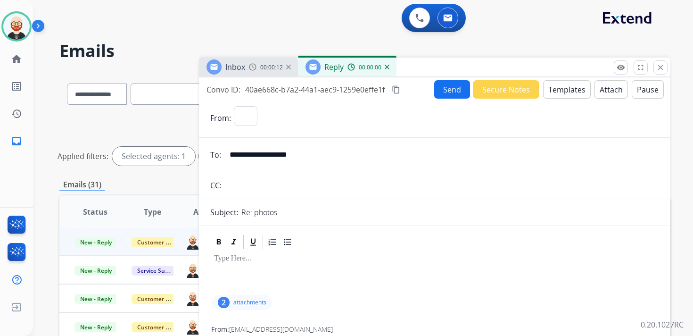
select select "**********"
click at [255, 265] on div at bounding box center [434, 271] width 449 height 42
paste div
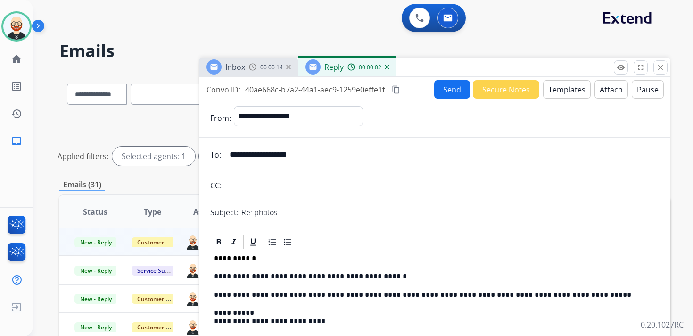
click at [259, 275] on p "**********" at bounding box center [431, 276] width 434 height 8
click at [449, 84] on button "Send" at bounding box center [452, 89] width 36 height 18
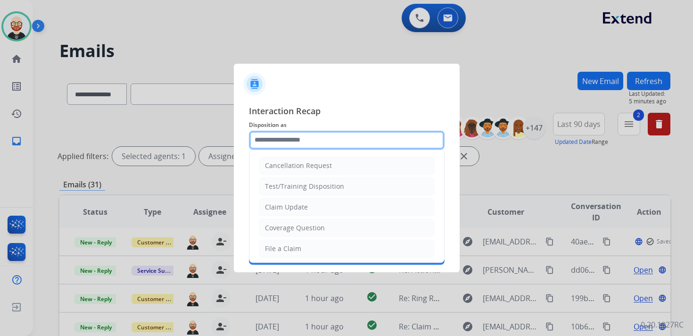
click at [280, 143] on input "text" at bounding box center [347, 140] width 196 height 19
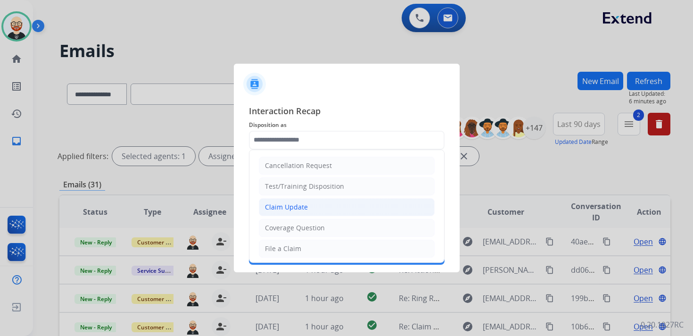
click at [300, 202] on div "Claim Update" at bounding box center [286, 206] width 43 height 9
type input "**********"
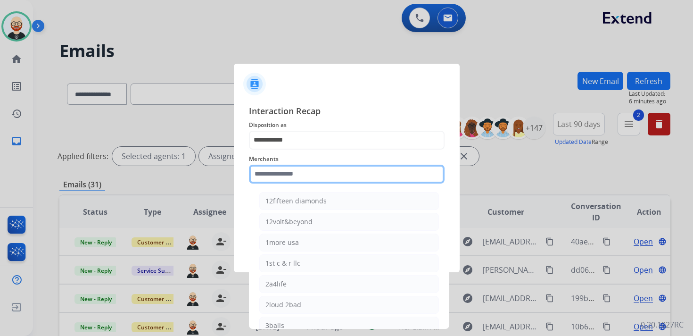
click at [286, 174] on input "text" at bounding box center [347, 173] width 196 height 19
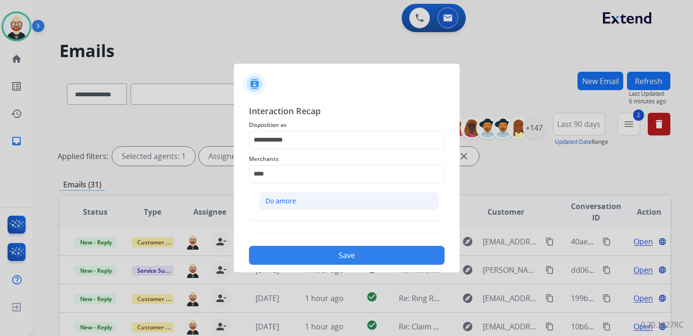
click at [288, 200] on div "Do amore" at bounding box center [280, 200] width 31 height 9
type input "********"
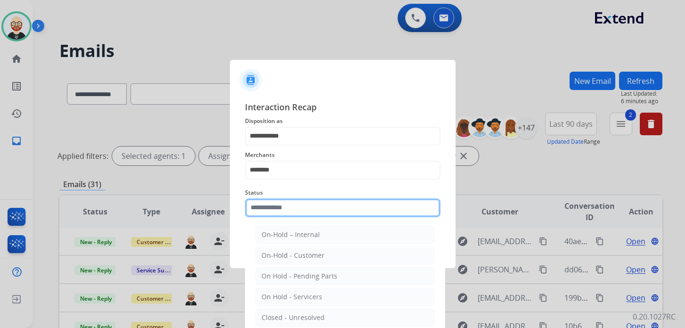
click at [287, 209] on input "text" at bounding box center [343, 207] width 196 height 19
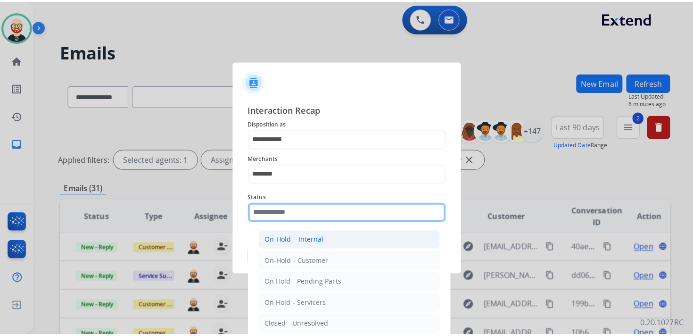
scroll to position [52, 0]
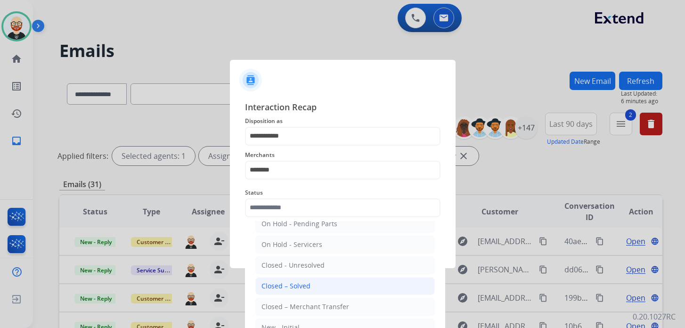
click at [285, 277] on li "Closed – Solved" at bounding box center [345, 286] width 180 height 18
type input "**********"
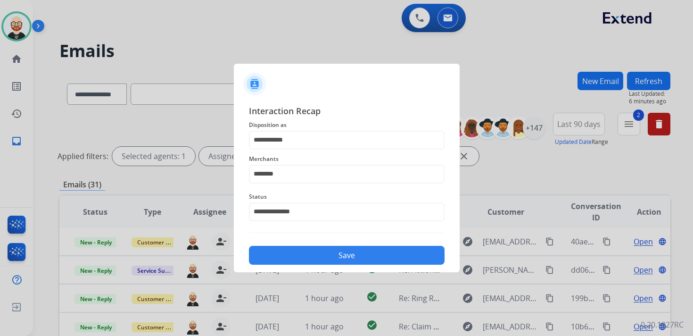
click at [290, 260] on button "Save" at bounding box center [347, 255] width 196 height 19
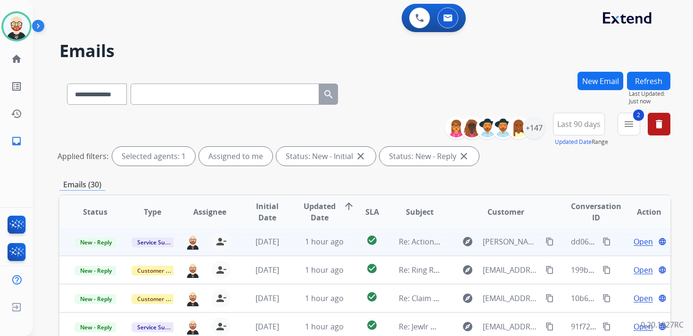
click at [633, 240] on span "Open" at bounding box center [642, 241] width 19 height 11
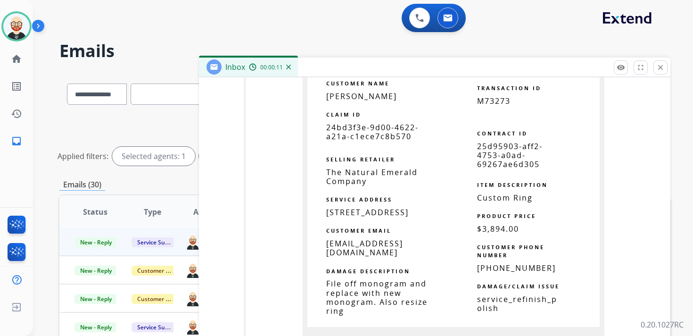
scroll to position [1497, 0]
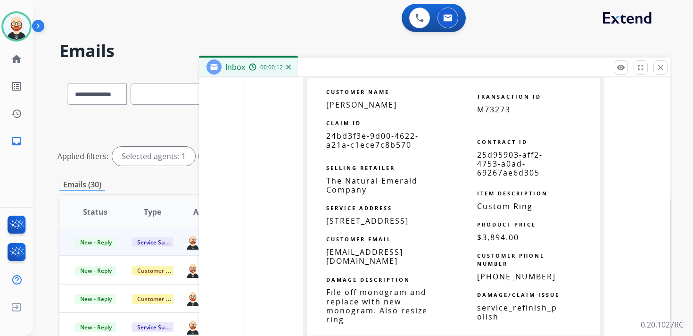
click at [349, 140] on span "24bd3f3e-9d00-4622-a21a-c1ece7c8b570" at bounding box center [372, 140] width 92 height 19
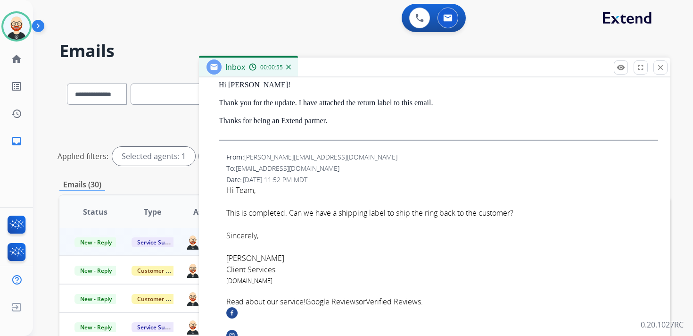
scroll to position [428, 0]
click at [663, 69] on mat-icon "close" at bounding box center [660, 67] width 8 height 8
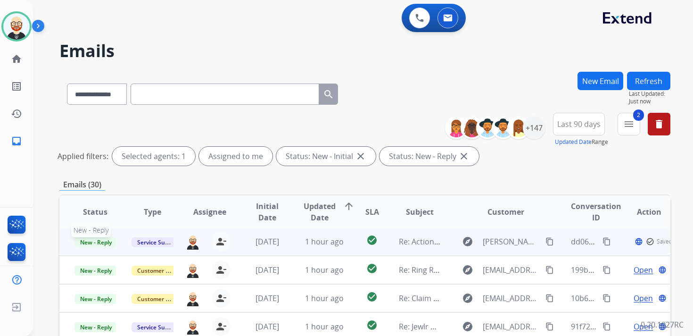
click at [91, 237] on span "New - Reply" at bounding box center [95, 242] width 43 height 10
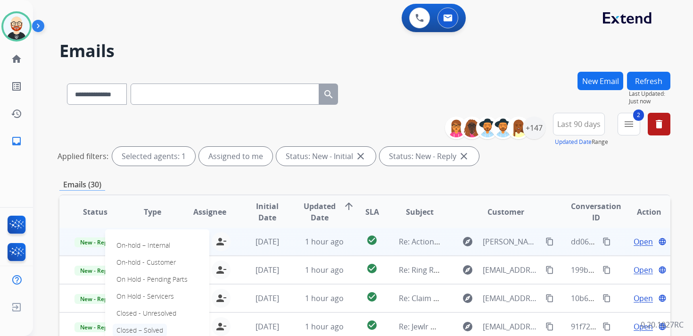
click at [155, 327] on p "Closed – Solved" at bounding box center [140, 329] width 54 height 13
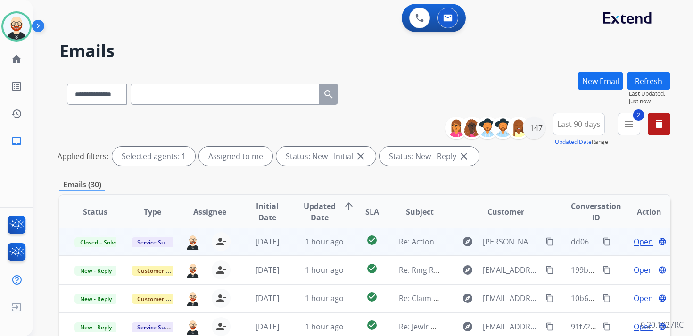
click at [645, 82] on button "Refresh" at bounding box center [648, 81] width 43 height 18
click at [633, 242] on span "Open" at bounding box center [642, 241] width 19 height 11
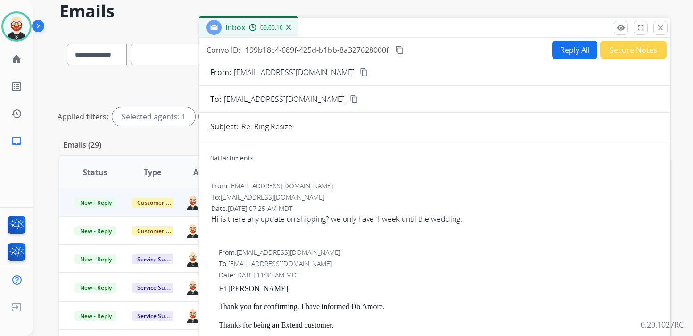
scroll to position [0, 0]
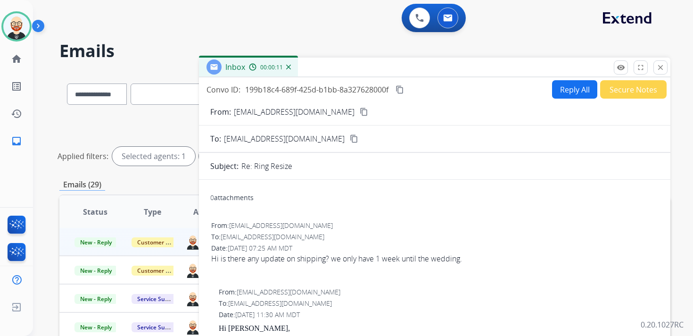
click at [360, 110] on mat-icon "content_copy" at bounding box center [364, 111] width 8 height 8
click at [360, 113] on mat-icon "content_copy" at bounding box center [364, 111] width 8 height 8
click at [663, 64] on mat-icon "close" at bounding box center [660, 67] width 8 height 8
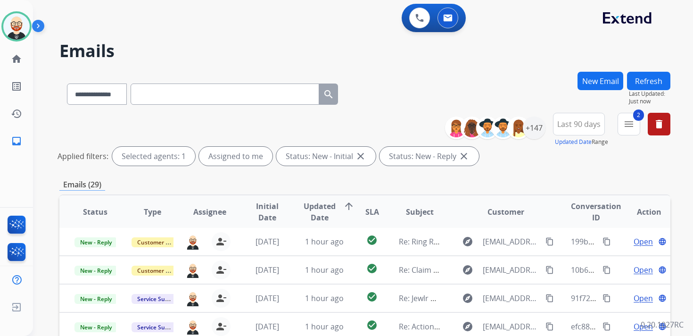
click at [193, 91] on input "text" at bounding box center [225, 93] width 188 height 21
paste input "**********"
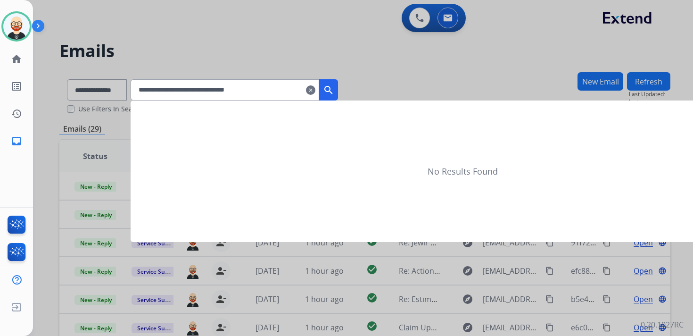
type input "**********"
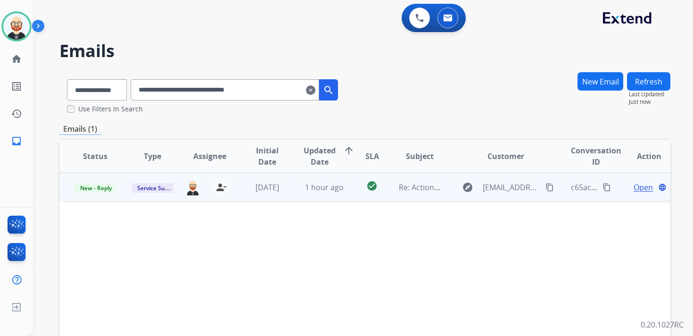
click at [633, 185] on span "Open" at bounding box center [642, 186] width 19 height 11
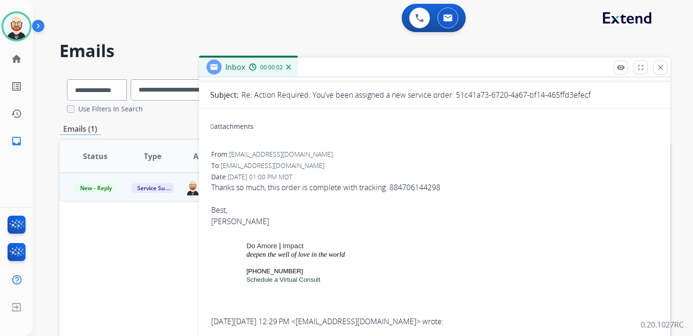
scroll to position [74, 0]
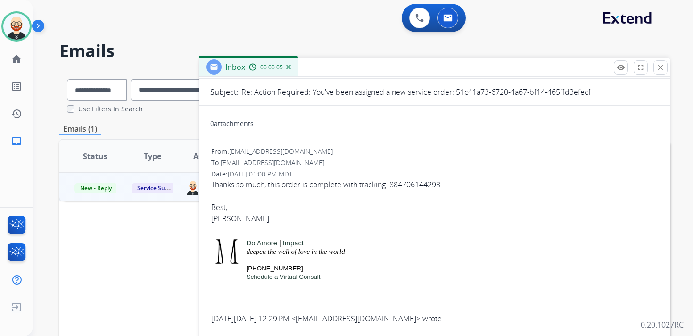
click at [419, 180] on div "Thanks so much, this order is complete with tracking: 884706144298 [PERSON_NAME]" at bounding box center [434, 207] width 447 height 57
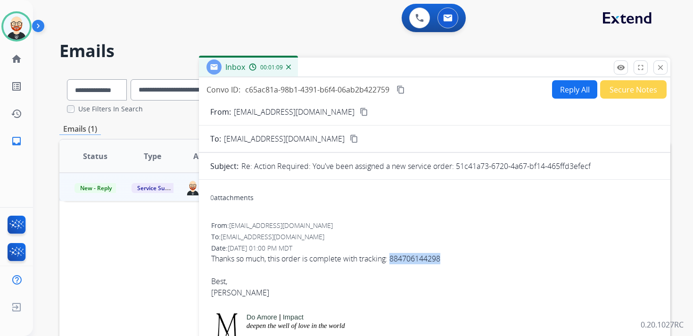
click at [402, 93] on mat-icon "content_copy" at bounding box center [400, 89] width 8 height 8
click at [304, 260] on div "Thanks so much, this order is complete with tracking: 884706144298 [PERSON_NAME]" at bounding box center [434, 281] width 447 height 57
click at [571, 91] on button "Reply All" at bounding box center [574, 89] width 45 height 18
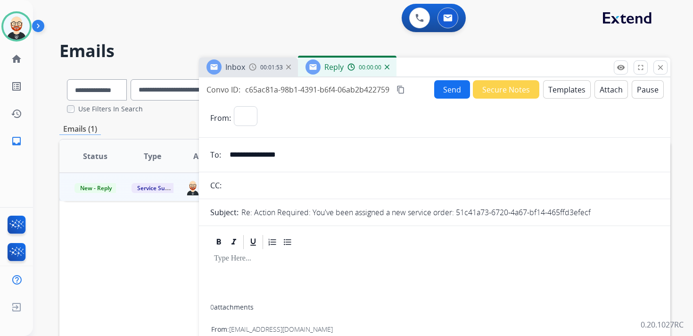
select select "**********"
click at [244, 271] on div at bounding box center [434, 277] width 449 height 54
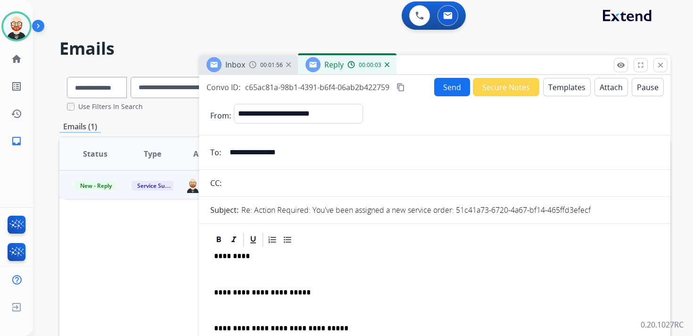
click at [227, 268] on div "**********" at bounding box center [434, 320] width 449 height 144
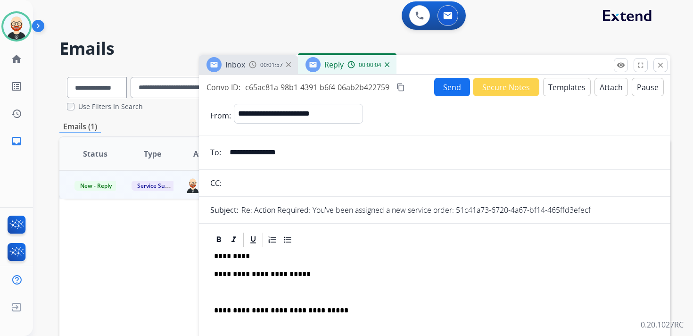
click at [229, 283] on div "**********" at bounding box center [434, 311] width 449 height 126
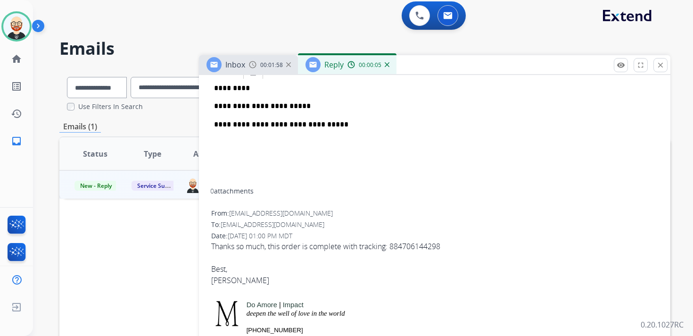
scroll to position [183, 0]
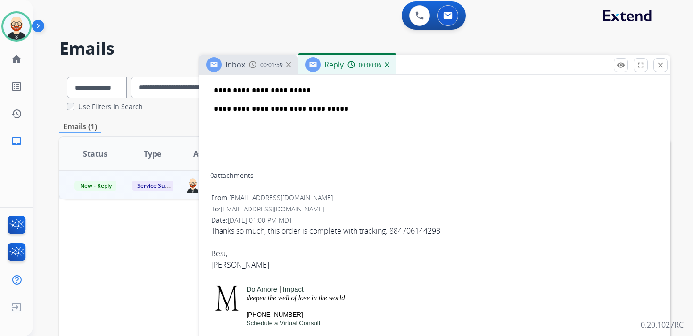
click at [228, 267] on div "Thanks so much, this order is complete with tracking: 884706144298 [PERSON_NAME]" at bounding box center [434, 253] width 447 height 57
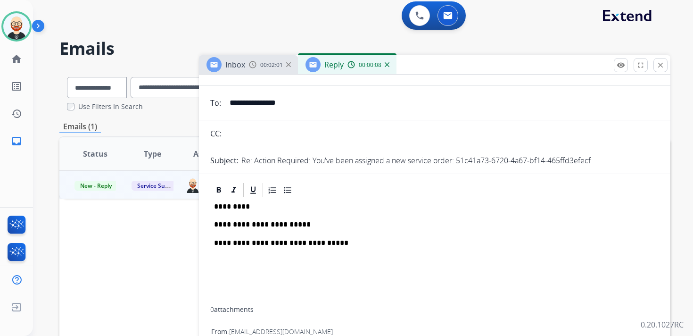
scroll to position [45, 0]
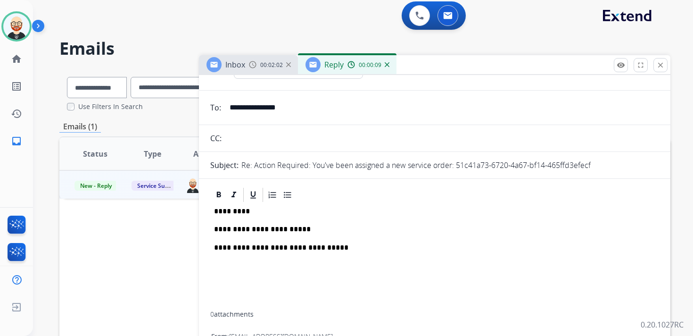
click at [237, 213] on p "*********" at bounding box center [431, 211] width 434 height 8
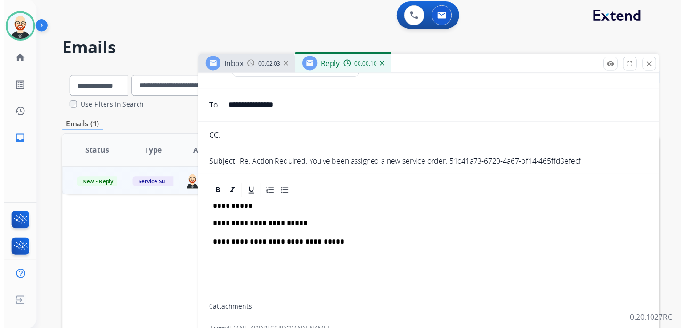
scroll to position [0, 0]
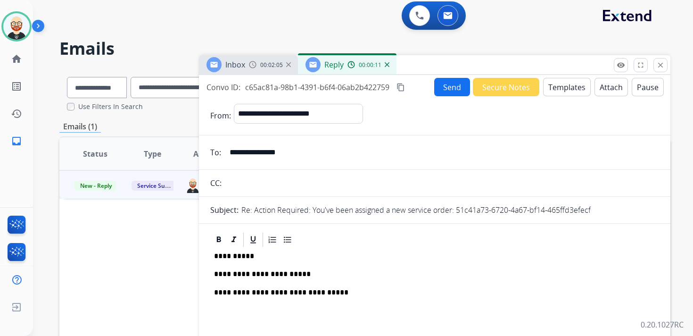
click at [448, 88] on button "Send" at bounding box center [452, 87] width 36 height 18
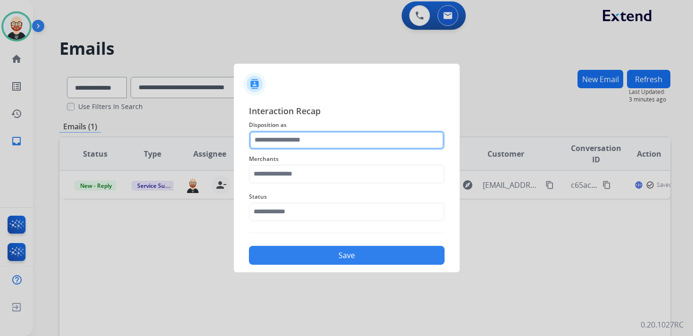
click at [304, 137] on input "text" at bounding box center [347, 140] width 196 height 19
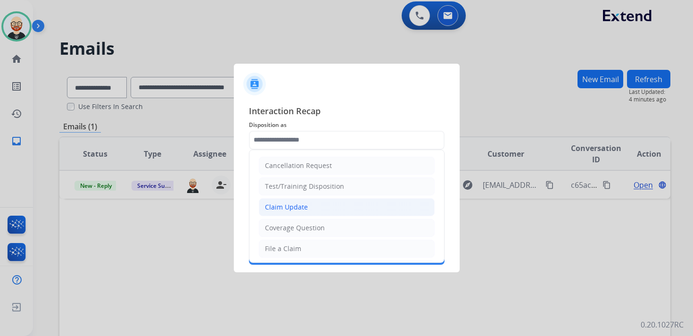
click at [303, 205] on div "Claim Update" at bounding box center [286, 206] width 43 height 9
type input "**********"
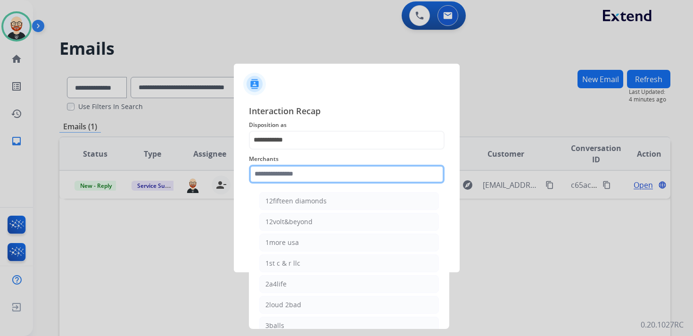
click at [278, 179] on input "text" at bounding box center [347, 173] width 196 height 19
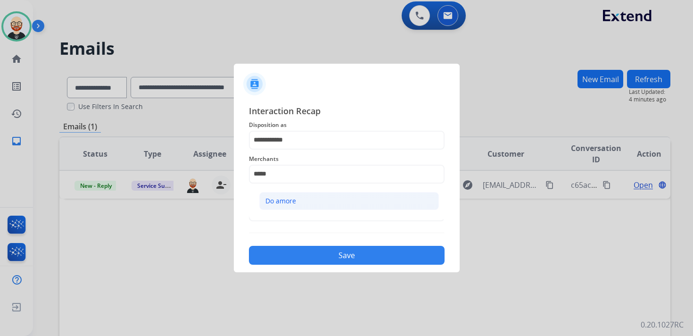
click at [273, 195] on li "Do amore" at bounding box center [349, 201] width 180 height 18
type input "********"
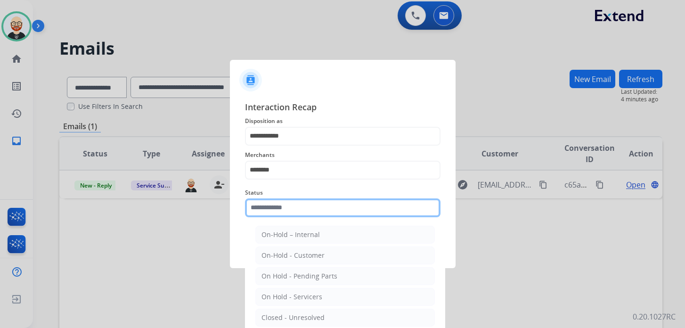
click at [272, 209] on input "text" at bounding box center [343, 207] width 196 height 19
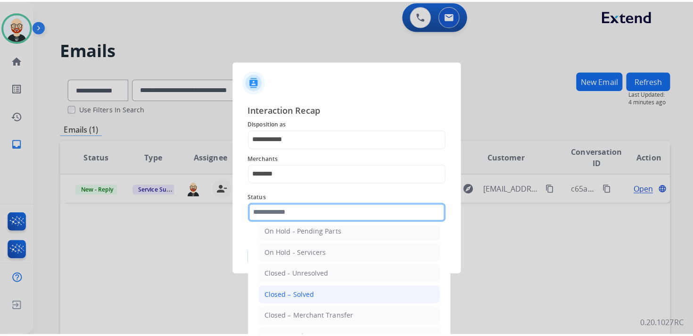
scroll to position [52, 0]
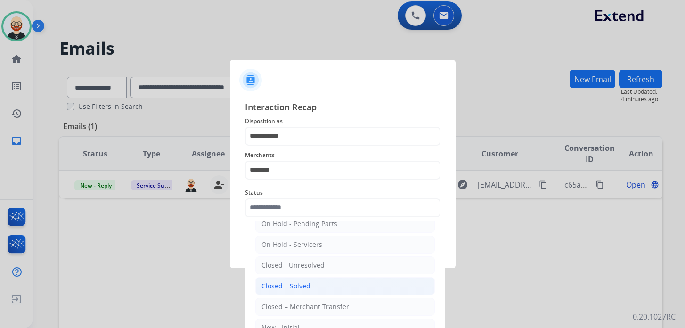
click at [304, 283] on div "Closed – Solved" at bounding box center [286, 285] width 49 height 9
type input "**********"
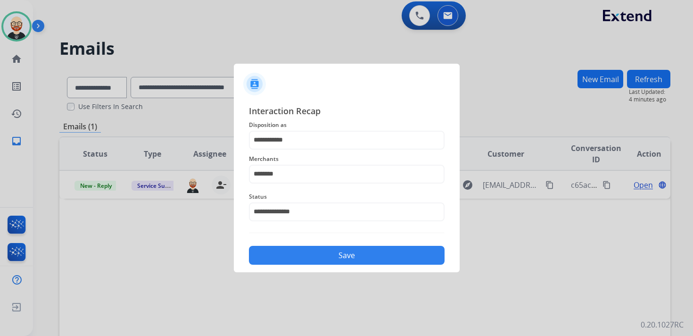
click at [303, 255] on button "Save" at bounding box center [347, 255] width 196 height 19
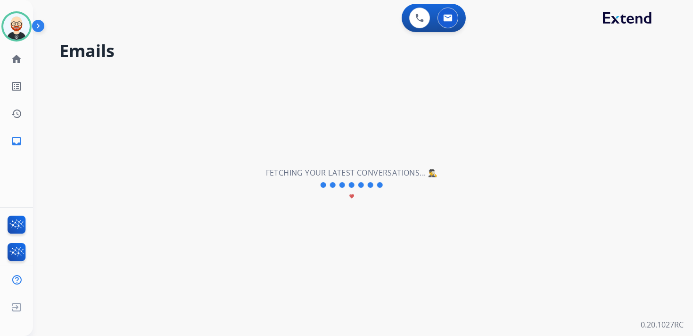
scroll to position [0, 0]
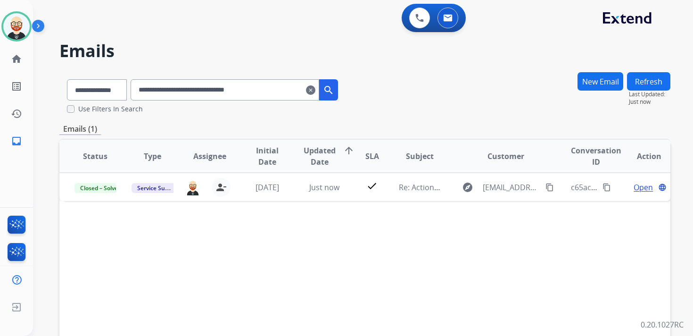
click at [315, 88] on mat-icon "clear" at bounding box center [310, 89] width 9 height 11
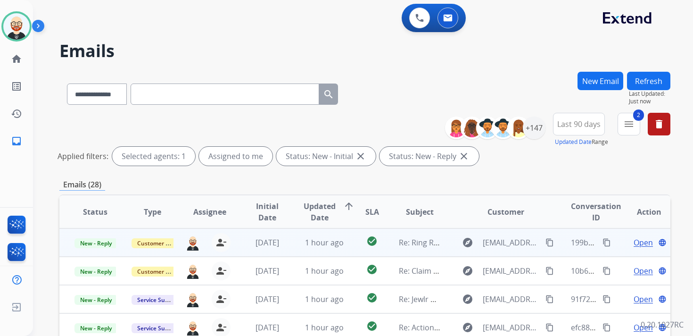
click at [633, 241] on span "Open" at bounding box center [642, 242] width 19 height 11
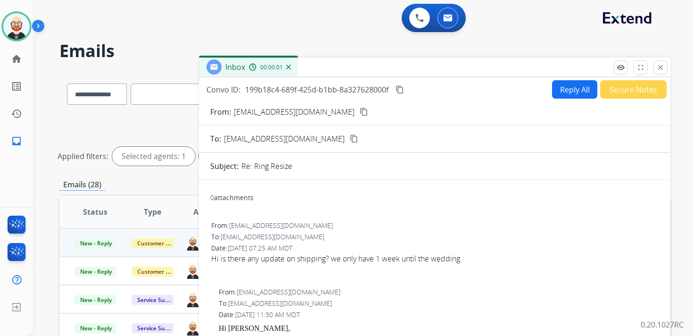
click at [564, 88] on button "Reply All" at bounding box center [574, 89] width 45 height 18
select select "**********"
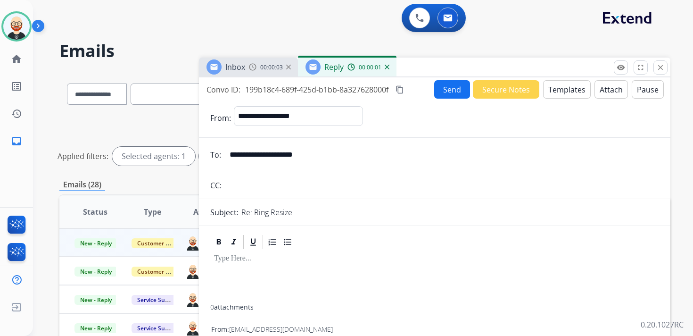
click at [237, 261] on p at bounding box center [434, 258] width 441 height 8
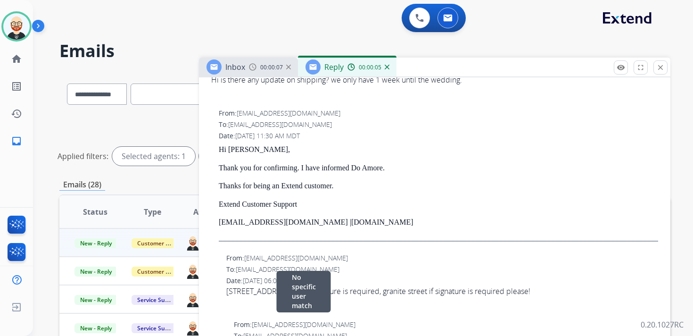
scroll to position [279, 0]
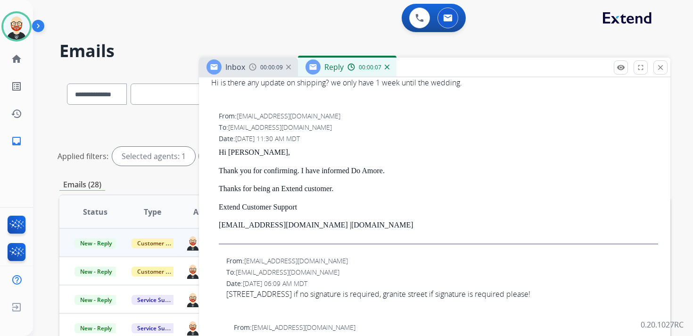
drag, startPoint x: 360, startPoint y: 226, endPoint x: 219, endPoint y: 150, distance: 159.8
click at [219, 150] on div "Hi [PERSON_NAME], Thank you for confirming. I have informed Do Amore. Thanks fo…" at bounding box center [438, 196] width 439 height 96
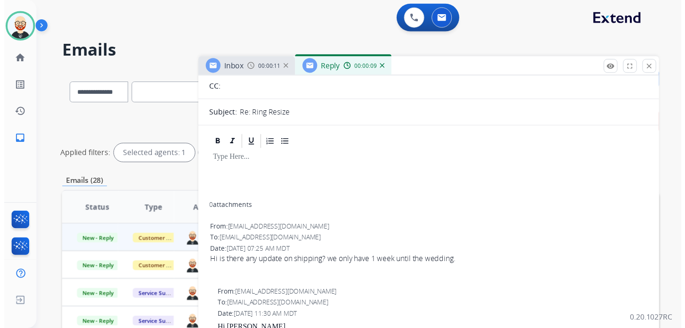
scroll to position [0, 0]
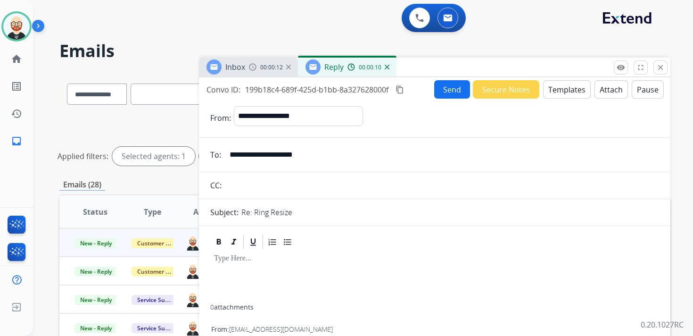
click at [244, 260] on p at bounding box center [434, 258] width 441 height 8
paste div
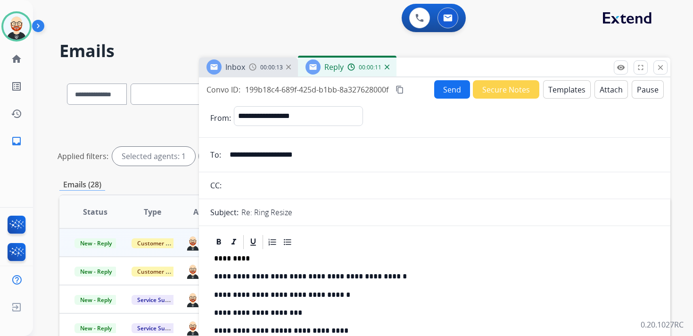
click at [261, 276] on p "**********" at bounding box center [431, 276] width 434 height 8
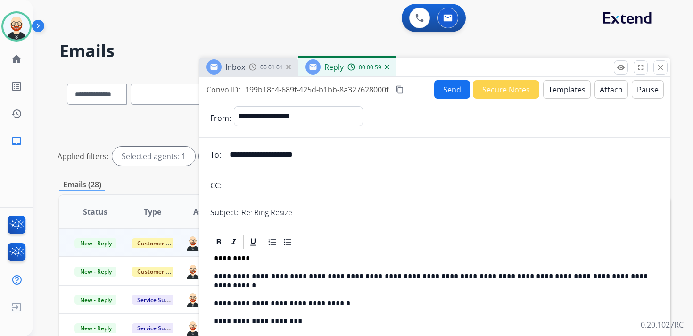
click at [444, 90] on button "Send" at bounding box center [452, 89] width 36 height 18
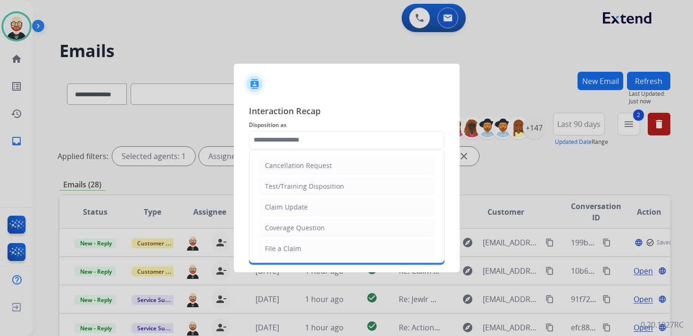
click at [266, 146] on input "text" at bounding box center [347, 140] width 196 height 19
click at [292, 203] on div "Claim Update" at bounding box center [286, 206] width 43 height 9
type input "**********"
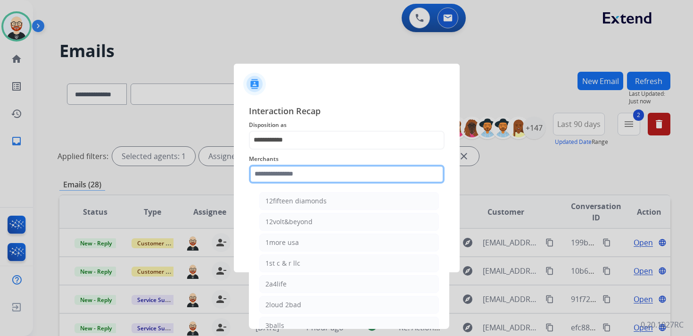
click at [279, 177] on input "text" at bounding box center [347, 173] width 196 height 19
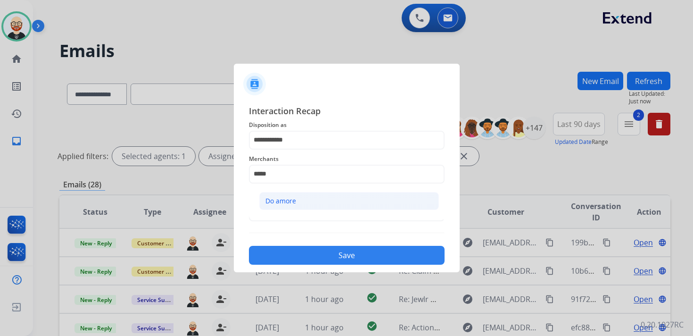
click at [280, 197] on div "Do amore" at bounding box center [280, 200] width 31 height 9
type input "********"
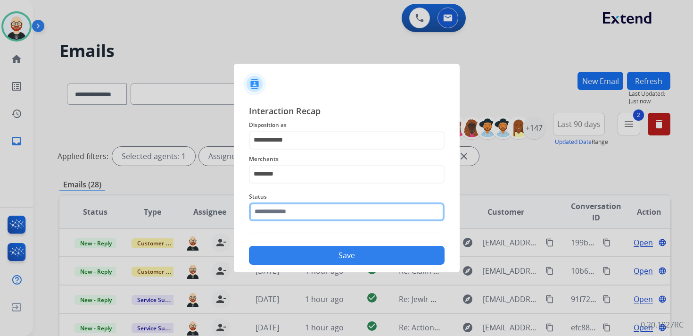
click at [275, 211] on input "text" at bounding box center [347, 211] width 196 height 19
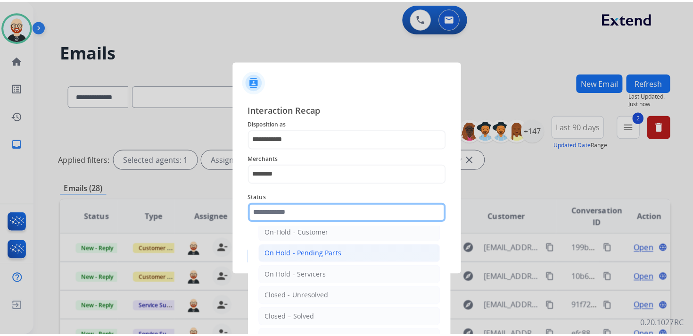
scroll to position [45, 0]
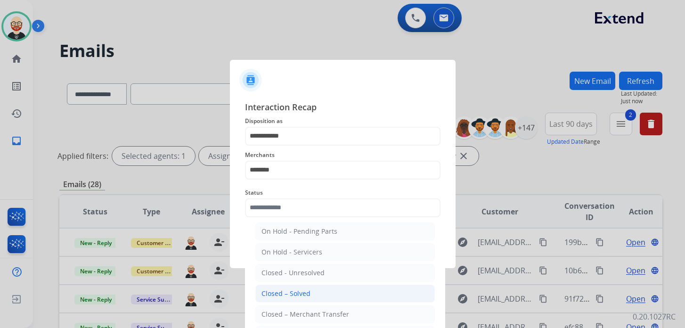
click at [296, 292] on div "Closed – Solved" at bounding box center [286, 293] width 49 height 9
type input "**********"
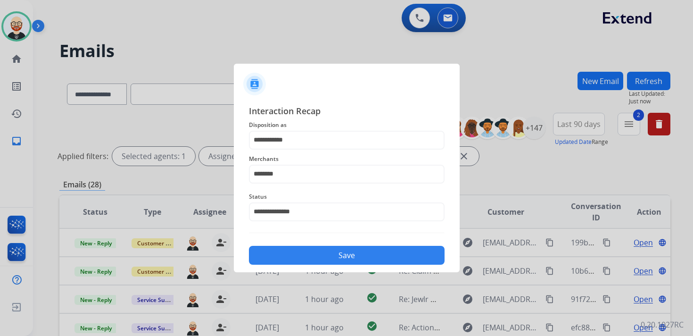
click at [301, 261] on button "Save" at bounding box center [347, 255] width 196 height 19
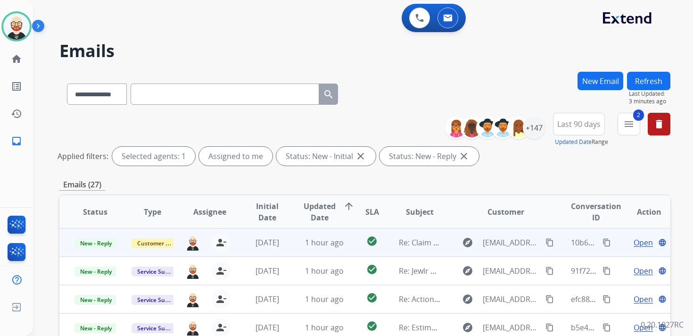
click at [636, 242] on span "Open" at bounding box center [642, 242] width 19 height 11
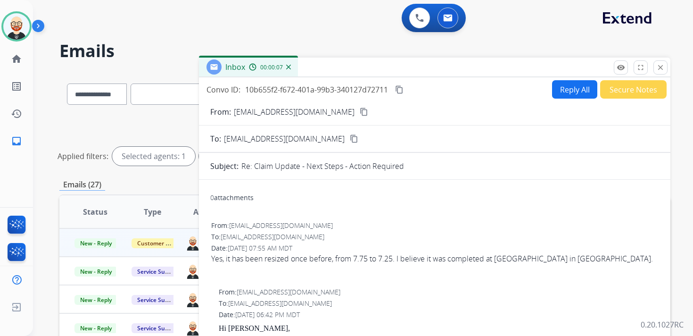
click at [319, 261] on div "Yes, it has been resized once before, from 7.75 to 7.25. I believe it was compl…" at bounding box center [434, 258] width 447 height 11
click at [564, 93] on button "Reply All" at bounding box center [574, 89] width 45 height 18
select select "**********"
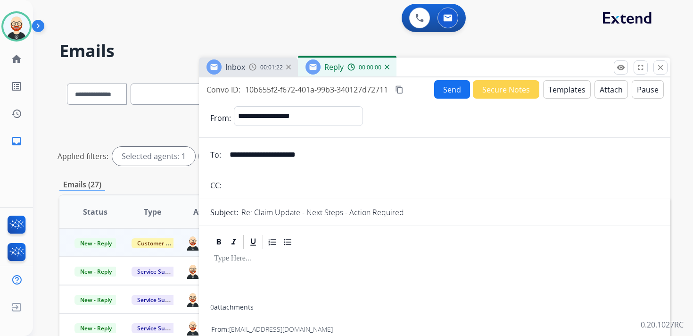
click at [235, 263] on div at bounding box center [434, 277] width 449 height 54
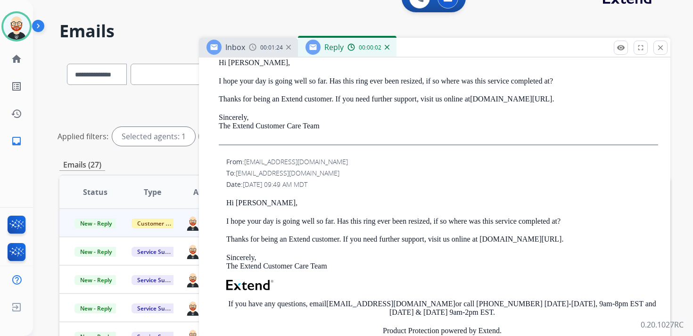
scroll to position [20, 0]
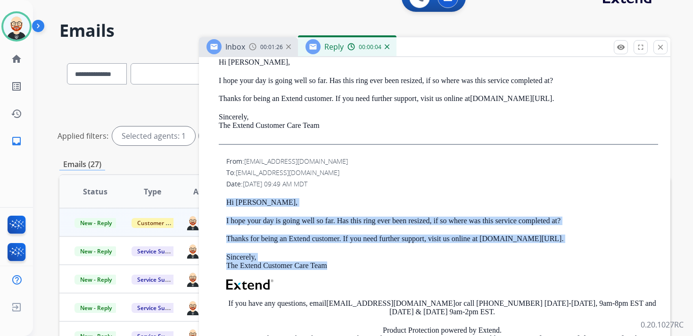
drag, startPoint x: 352, startPoint y: 266, endPoint x: 226, endPoint y: 202, distance: 141.8
click at [226, 202] on div "Hi [PERSON_NAME], I hope your day is going well so far. Has this ring ever been…" at bounding box center [442, 304] width 432 height 213
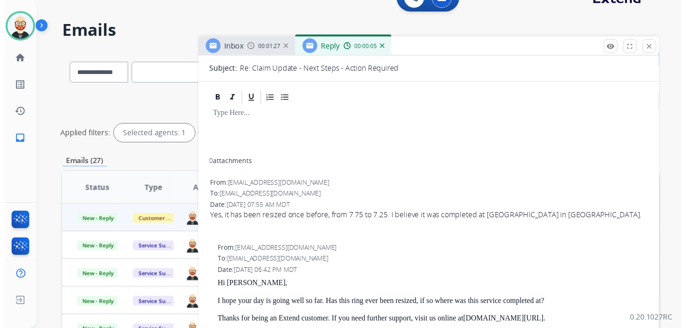
scroll to position [0, 0]
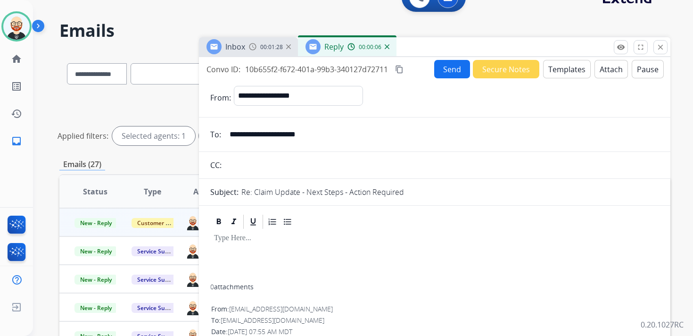
click at [232, 242] on p at bounding box center [434, 238] width 441 height 8
paste div
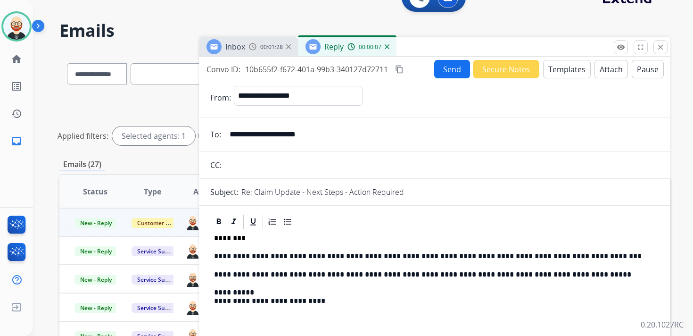
click at [259, 260] on p "**********" at bounding box center [431, 256] width 434 height 8
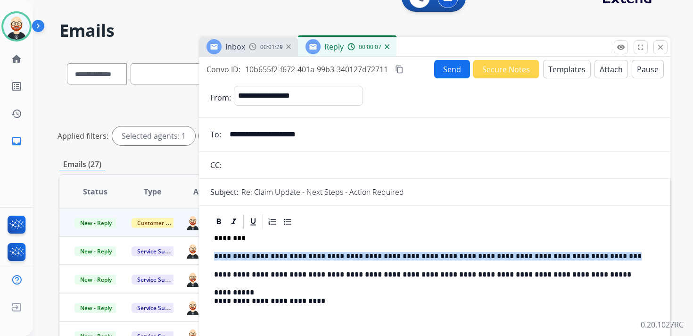
click at [259, 260] on p "**********" at bounding box center [431, 256] width 434 height 8
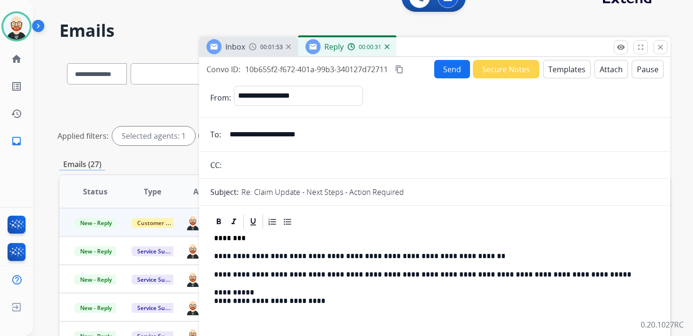
click at [441, 70] on button "Send" at bounding box center [452, 69] width 36 height 18
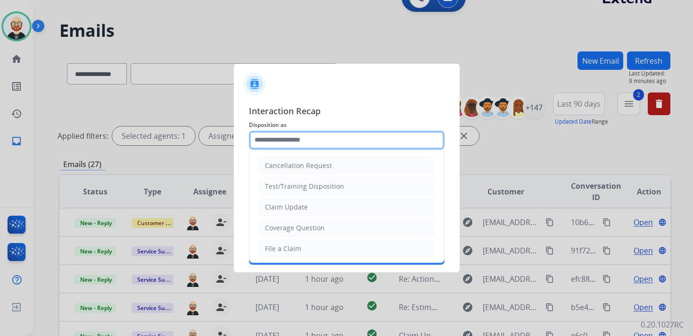
click at [275, 145] on input "text" at bounding box center [347, 140] width 196 height 19
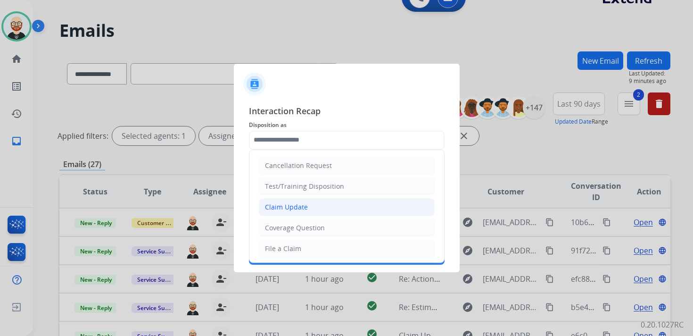
click at [292, 203] on div "Claim Update" at bounding box center [286, 206] width 43 height 9
type input "**********"
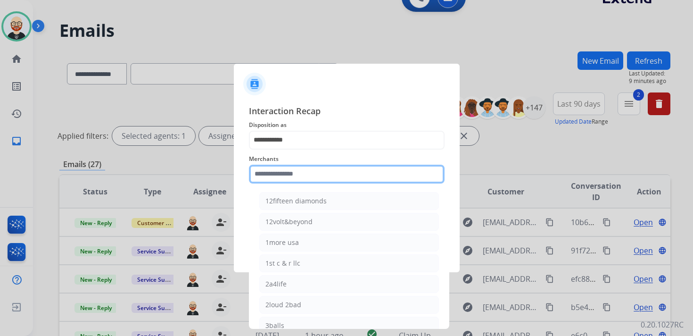
click at [271, 168] on input "text" at bounding box center [347, 173] width 196 height 19
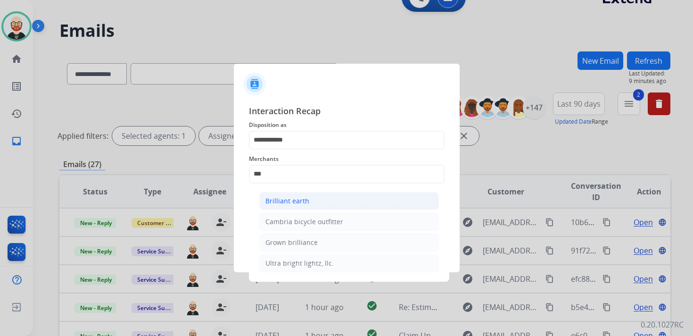
click at [281, 194] on li "Brilliant earth" at bounding box center [349, 201] width 180 height 18
type input "**********"
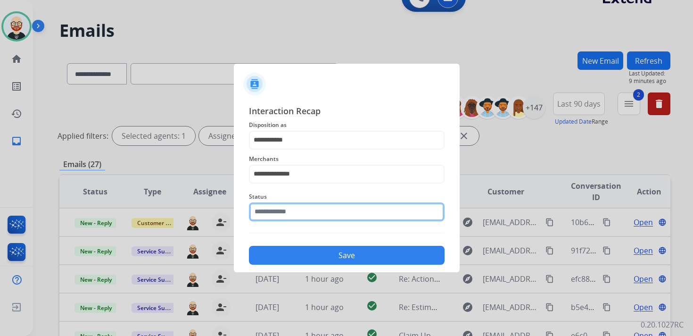
click at [281, 210] on input "text" at bounding box center [347, 211] width 196 height 19
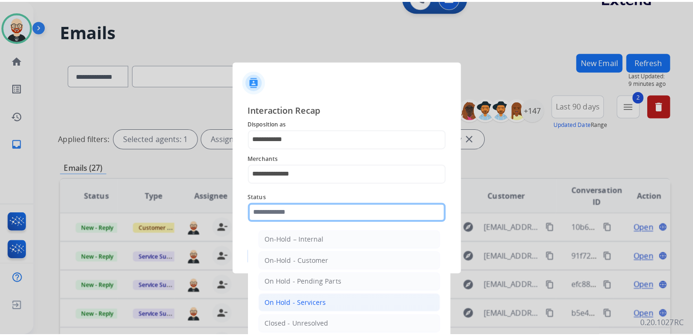
scroll to position [52, 0]
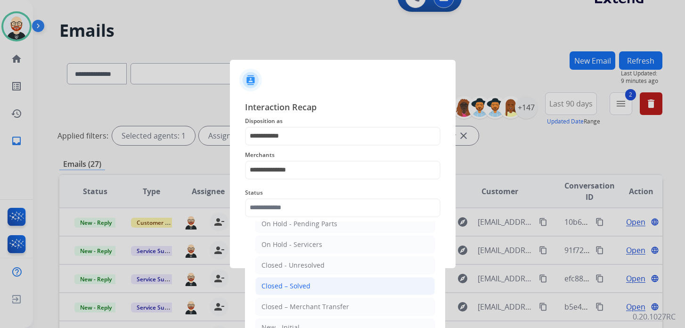
click at [314, 282] on li "Closed – Solved" at bounding box center [345, 286] width 180 height 18
type input "**********"
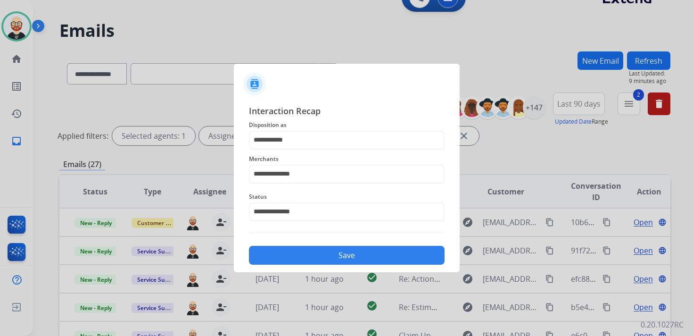
click at [371, 253] on button "Save" at bounding box center [347, 255] width 196 height 19
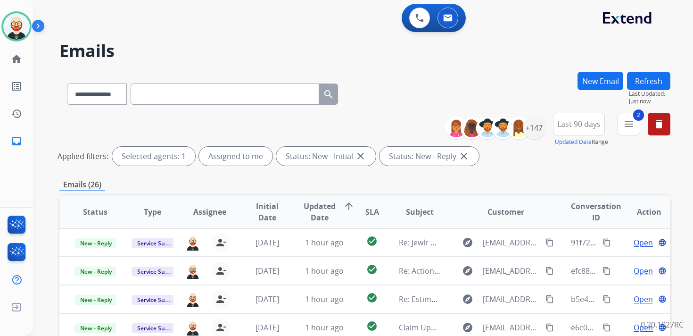
scroll to position [1, 0]
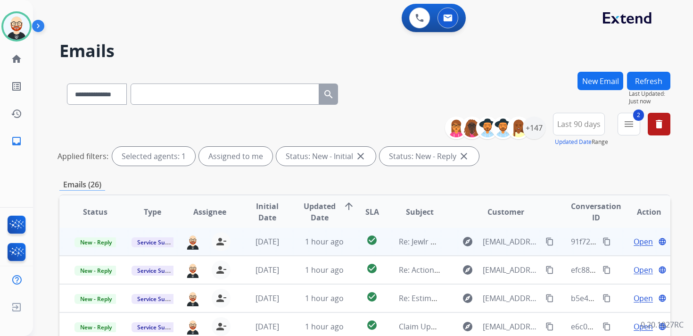
click at [633, 240] on span "Open" at bounding box center [642, 241] width 19 height 11
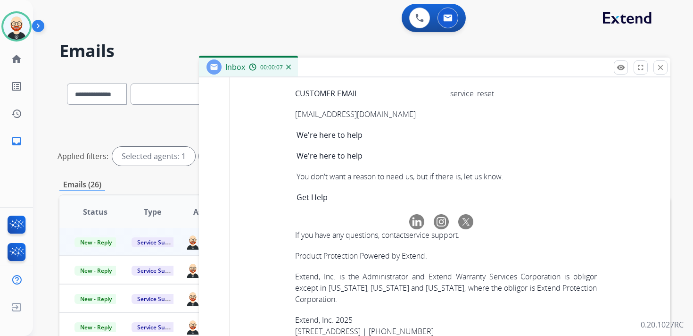
scroll to position [3794, 0]
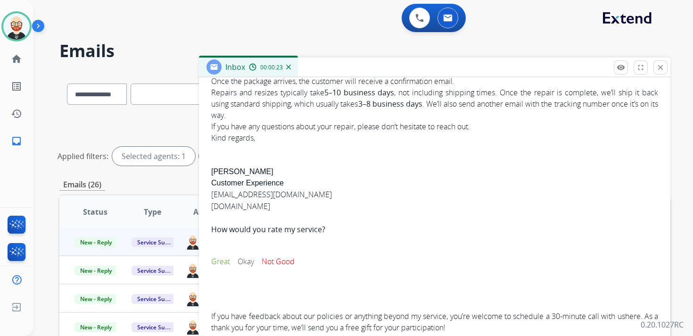
scroll to position [0, 0]
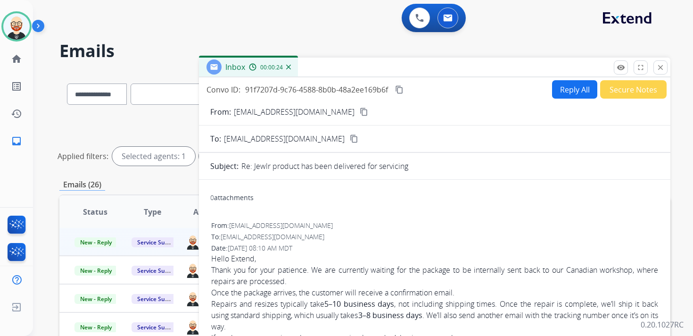
click at [402, 90] on mat-icon "content_copy" at bounding box center [399, 89] width 8 height 8
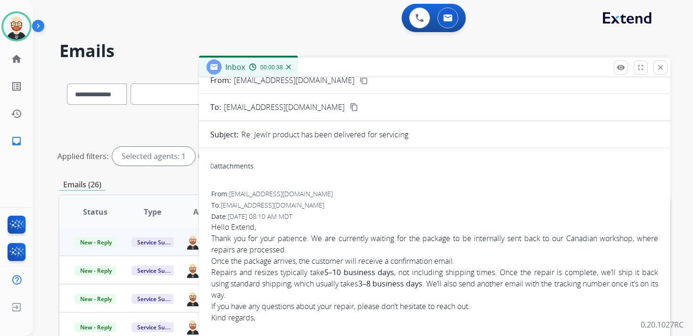
scroll to position [44, 0]
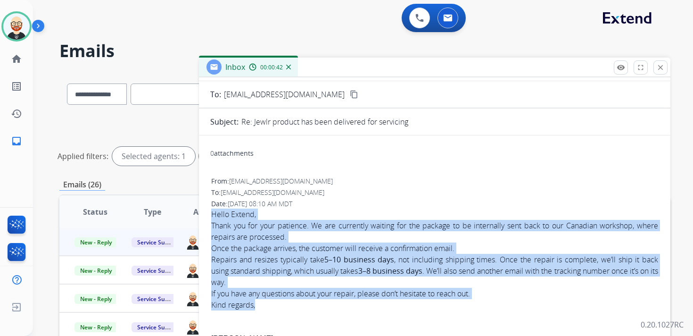
drag, startPoint x: 210, startPoint y: 213, endPoint x: 360, endPoint y: 299, distance: 172.7
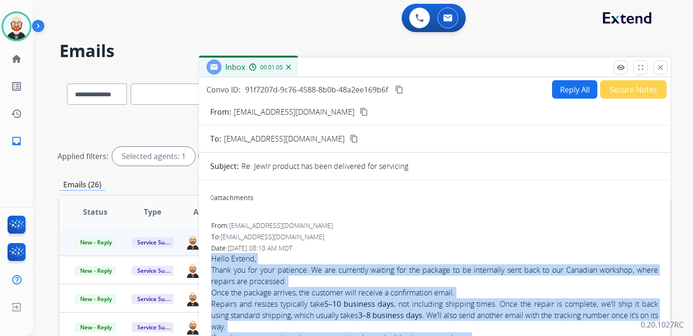
click at [571, 90] on button "Reply All" at bounding box center [574, 89] width 45 height 18
select select "**********"
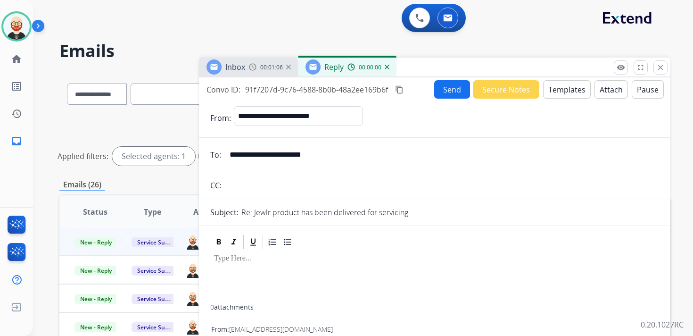
click at [247, 265] on div at bounding box center [434, 277] width 449 height 54
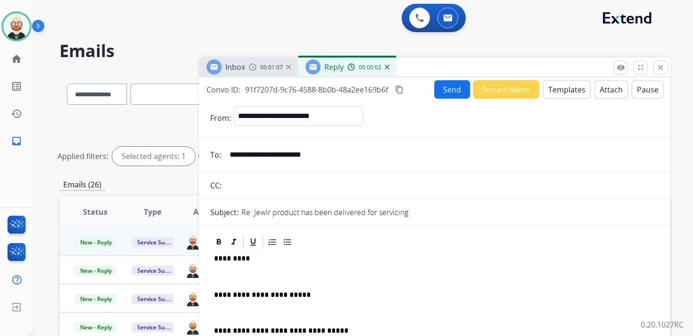
scroll to position [2, 0]
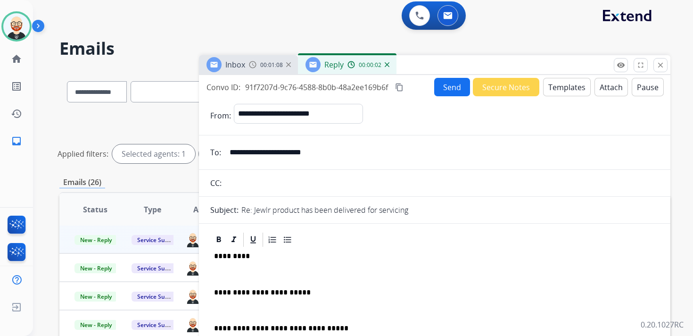
click at [239, 269] on div "**********" at bounding box center [434, 320] width 449 height 144
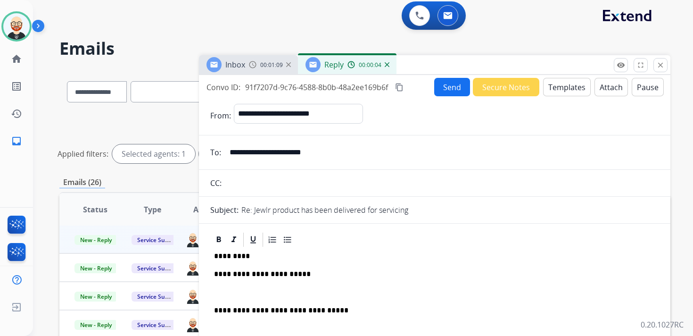
click at [234, 291] on p at bounding box center [434, 292] width 441 height 8
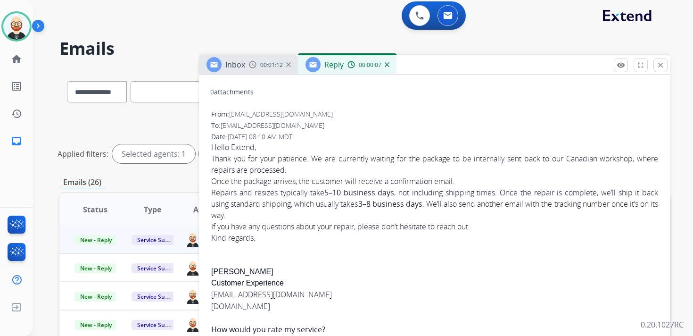
scroll to position [267, 0]
click at [219, 271] on div "Hello Extend, Thank you for your patience. We are currently waiting for the pac…" at bounding box center [434, 286] width 447 height 291
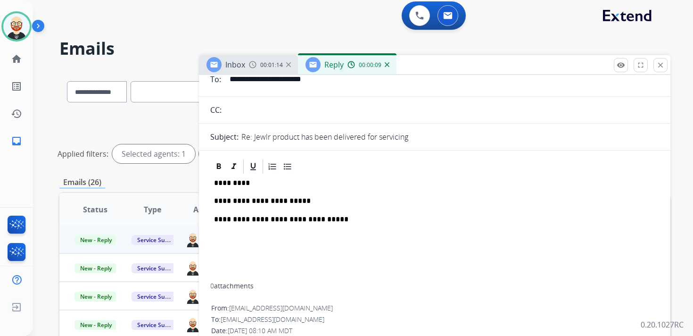
scroll to position [0, 0]
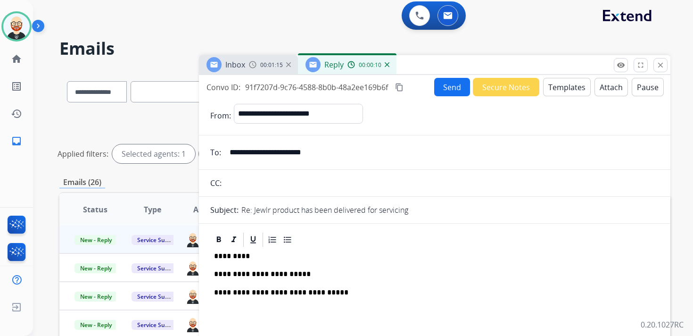
click at [228, 255] on p "*********" at bounding box center [431, 256] width 434 height 8
click at [455, 82] on button "Send" at bounding box center [452, 87] width 36 height 18
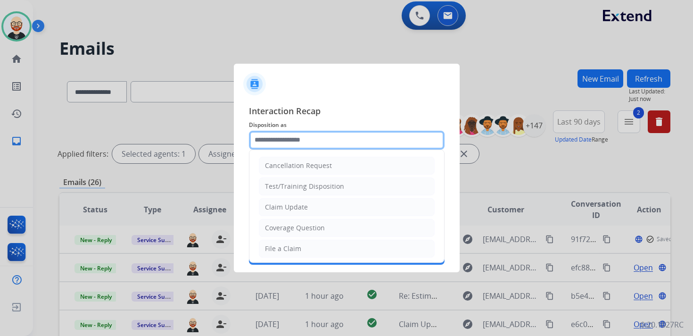
click at [289, 140] on input "text" at bounding box center [347, 140] width 196 height 19
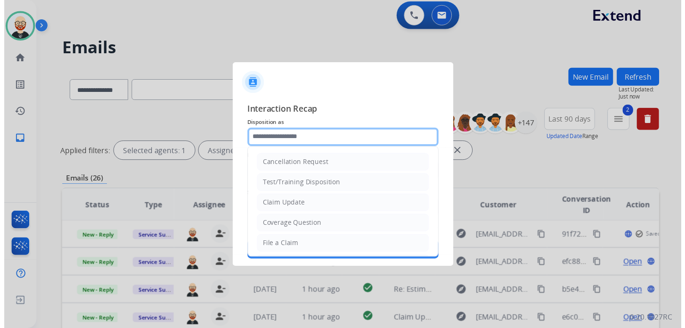
scroll to position [141, 0]
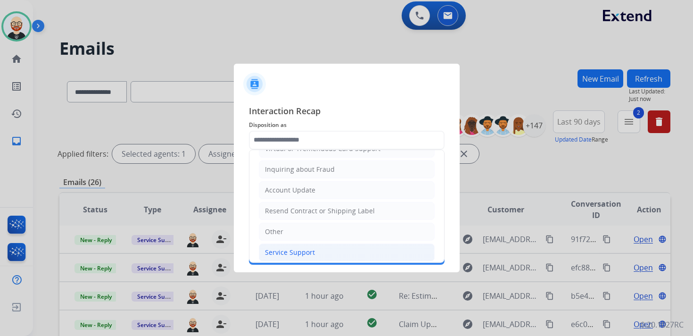
click at [291, 251] on li "Service Support" at bounding box center [347, 252] width 176 height 18
type input "**********"
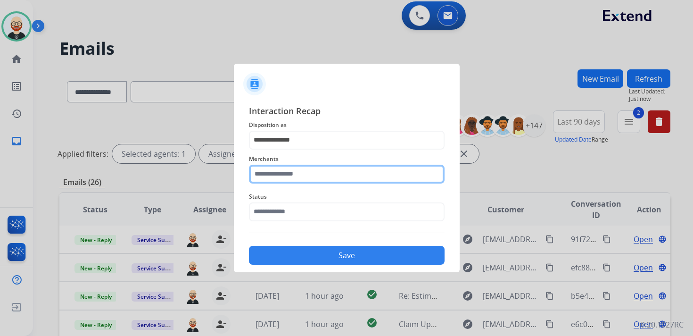
click at [287, 174] on input "text" at bounding box center [347, 173] width 196 height 19
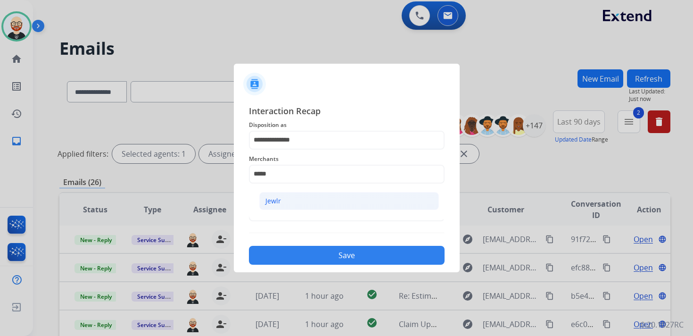
click at [293, 196] on li "Jewlr" at bounding box center [349, 201] width 180 height 18
type input "*****"
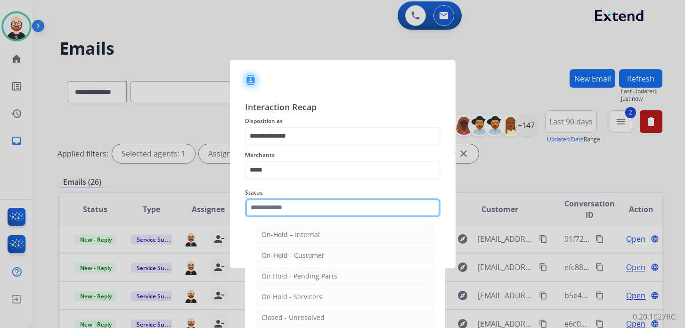
click at [289, 207] on input "text" at bounding box center [343, 207] width 196 height 19
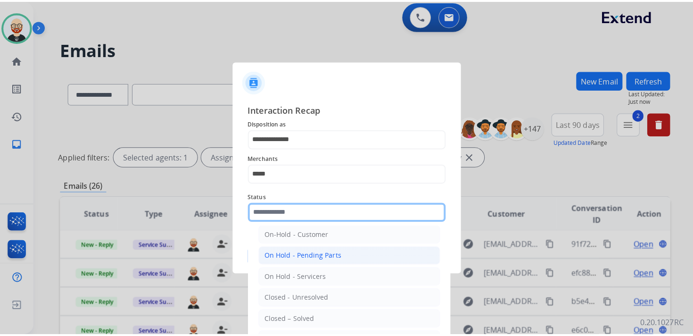
scroll to position [40, 0]
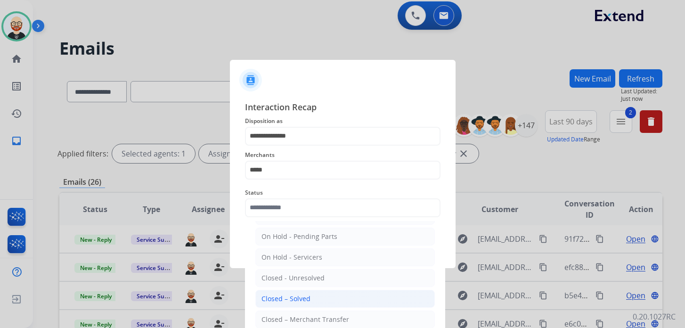
click at [284, 298] on div "Closed – Solved" at bounding box center [286, 298] width 49 height 9
type input "**********"
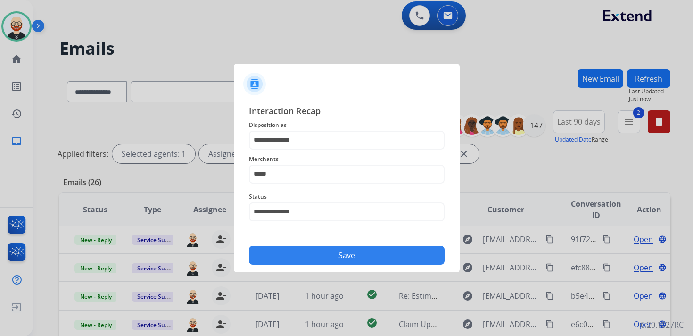
click at [295, 244] on div "Save" at bounding box center [347, 252] width 196 height 25
click at [295, 253] on button "Save" at bounding box center [347, 255] width 196 height 19
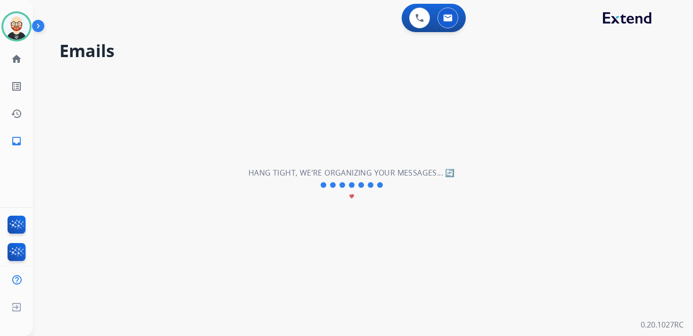
scroll to position [0, 0]
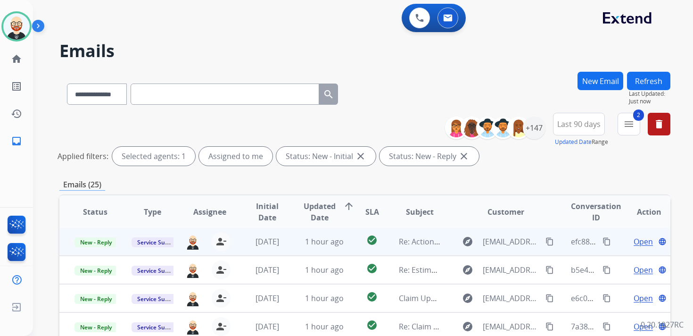
click at [633, 237] on span "Open" at bounding box center [642, 241] width 19 height 11
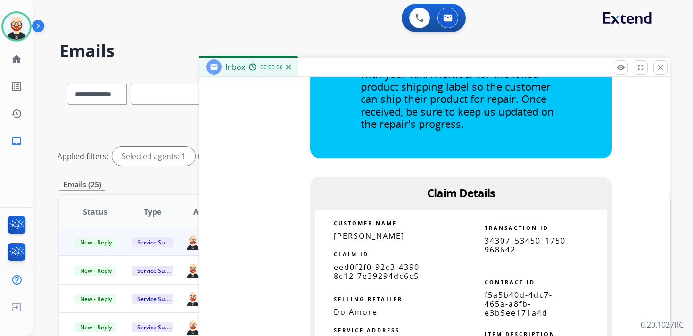
scroll to position [1514, 0]
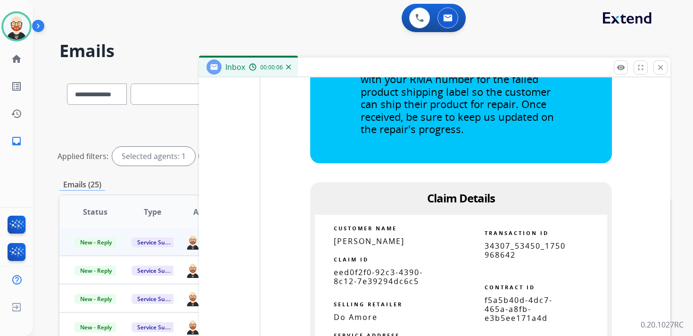
click at [369, 286] on span "eed0f2f0-92c3-4390-8c12-7e39294dc6c5" at bounding box center [378, 276] width 89 height 19
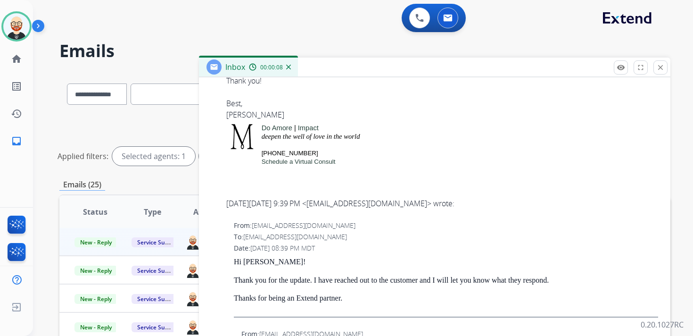
scroll to position [0, 0]
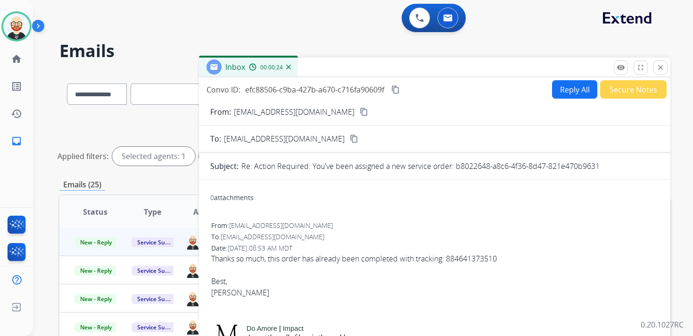
click at [399, 89] on mat-icon "content_copy" at bounding box center [395, 89] width 8 height 8
click at [394, 86] on mat-icon "content_copy" at bounding box center [395, 89] width 8 height 8
click at [469, 257] on div "Thanks so much, this order has already been completed with tracking: 8846413735…" at bounding box center [434, 287] width 447 height 68
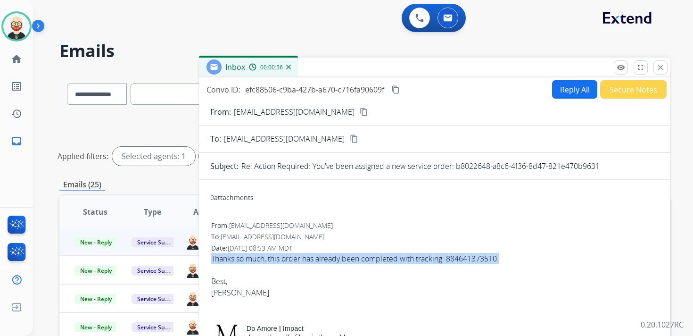
click at [469, 257] on div "Thanks so much, this order has already been completed with tracking: 8846413735…" at bounding box center [434, 287] width 447 height 68
click at [572, 91] on button "Reply All" at bounding box center [574, 89] width 45 height 18
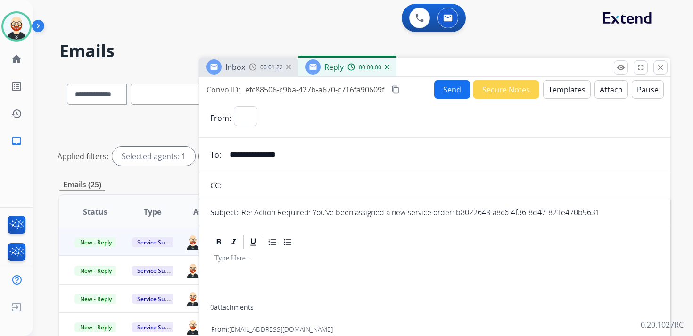
select select "**********"
click at [277, 273] on div at bounding box center [434, 277] width 449 height 54
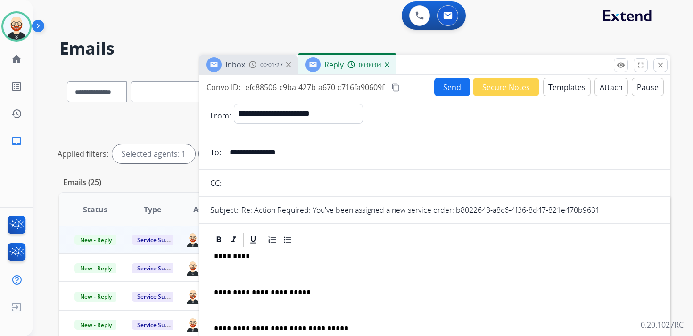
click at [274, 270] on p at bounding box center [434, 274] width 441 height 8
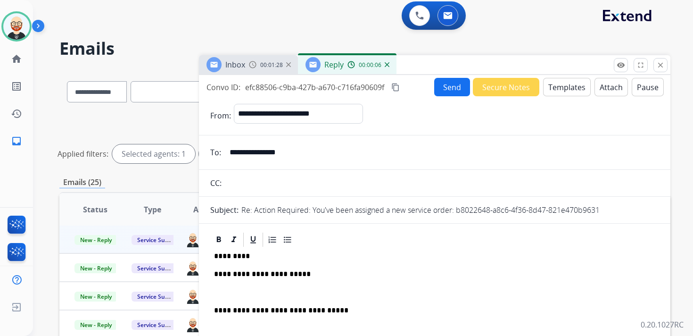
click at [264, 282] on div "**********" at bounding box center [434, 311] width 449 height 126
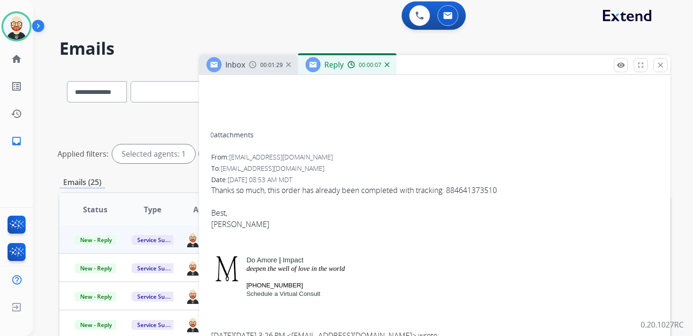
scroll to position [255, 0]
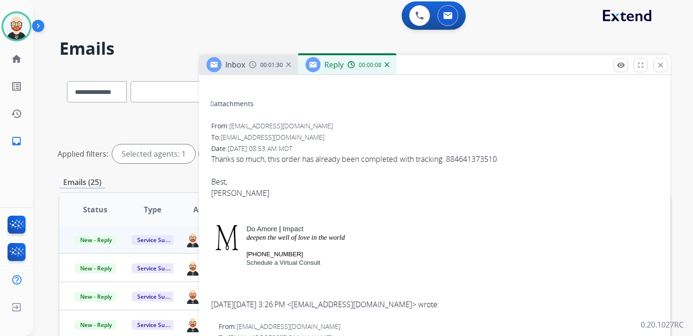
click at [213, 194] on div "Thanks so much, this order has already been completed with tracking: 8846413735…" at bounding box center [434, 187] width 447 height 68
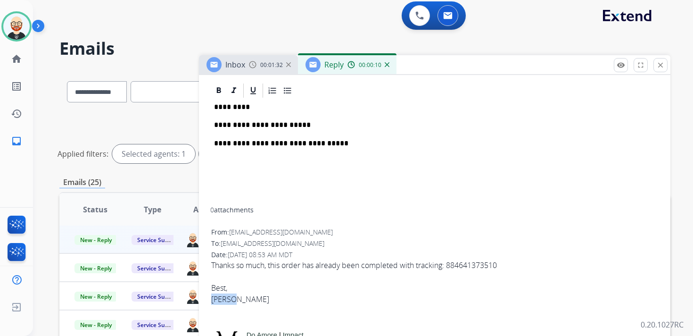
scroll to position [0, 0]
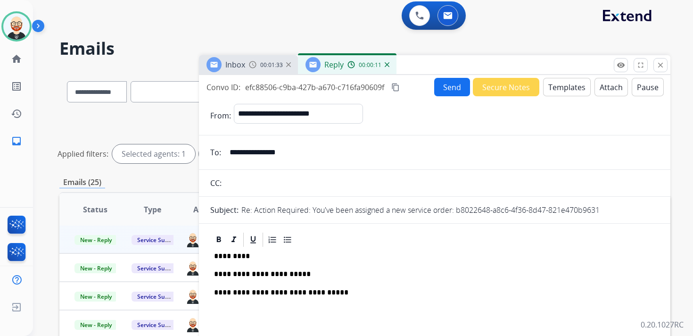
click at [228, 252] on p "*********" at bounding box center [431, 256] width 434 height 8
click at [447, 90] on button "Send" at bounding box center [452, 87] width 36 height 18
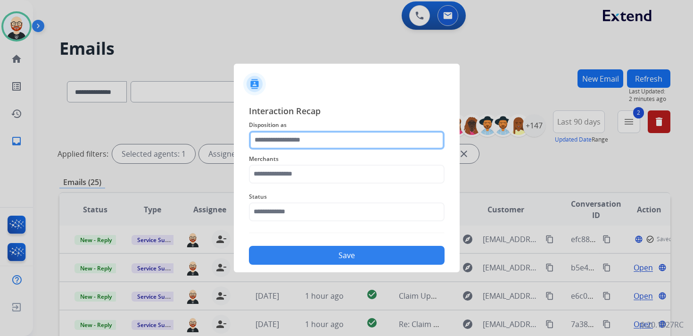
click at [283, 143] on input "text" at bounding box center [347, 140] width 196 height 19
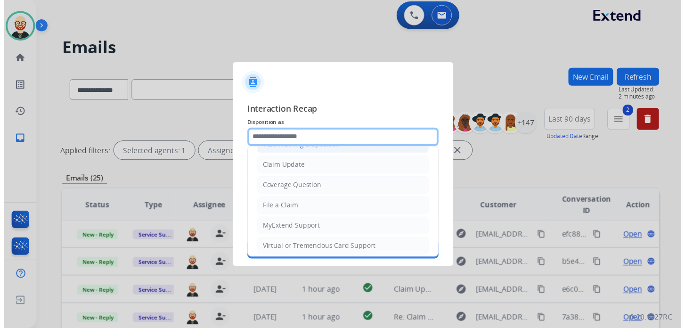
scroll to position [141, 0]
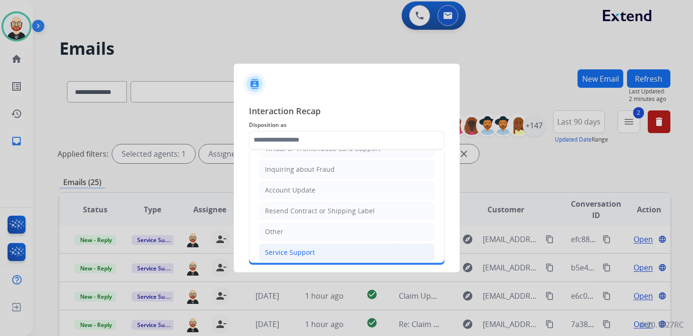
click at [287, 247] on div "Service Support" at bounding box center [290, 251] width 50 height 9
type input "**********"
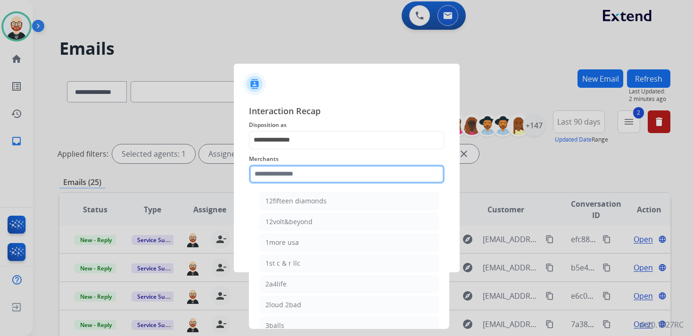
click at [270, 176] on input "text" at bounding box center [347, 173] width 196 height 19
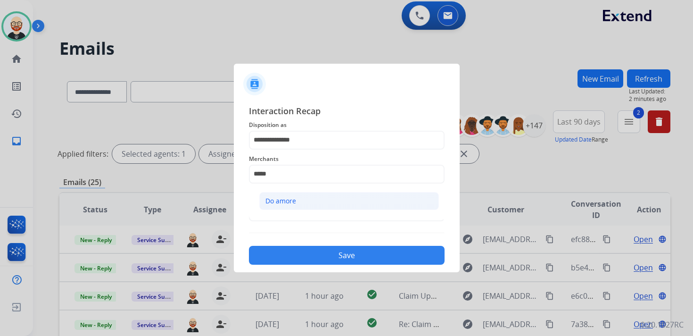
click at [270, 201] on div "Do amore" at bounding box center [280, 200] width 31 height 9
type input "********"
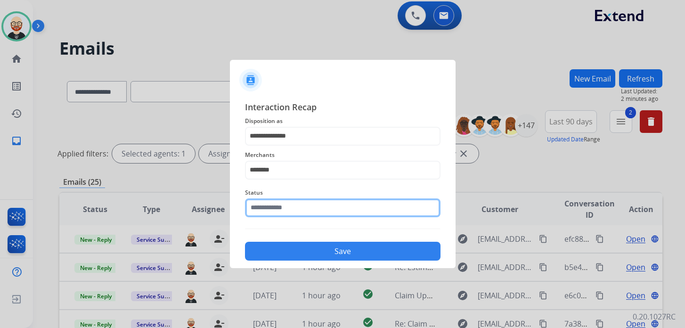
click at [275, 213] on input "text" at bounding box center [343, 207] width 196 height 19
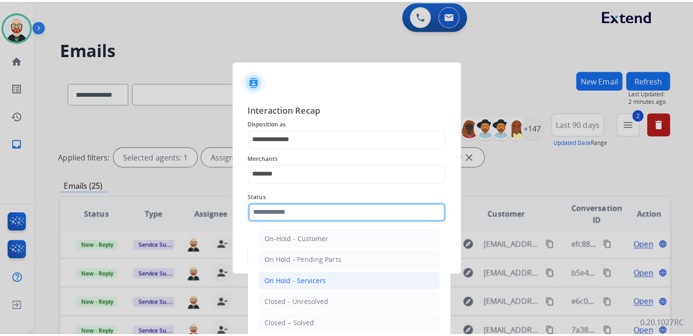
scroll to position [25, 0]
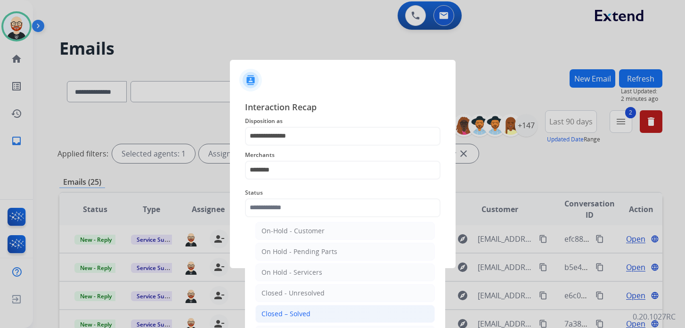
click at [289, 309] on div "Closed – Solved" at bounding box center [286, 313] width 49 height 9
type input "**********"
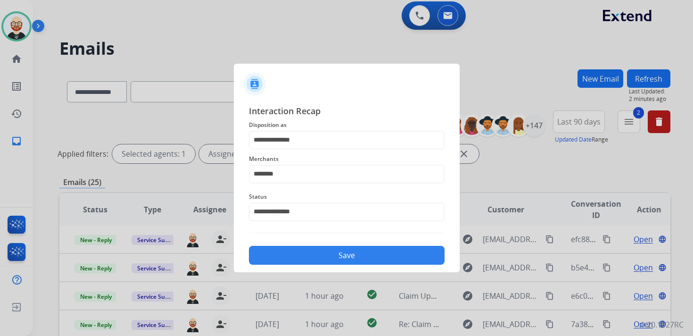
click at [303, 253] on button "Save" at bounding box center [347, 255] width 196 height 19
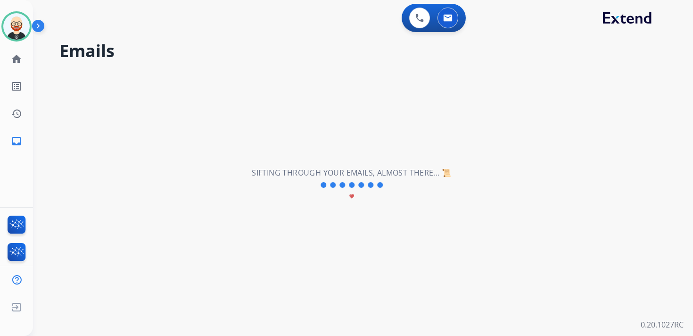
scroll to position [0, 0]
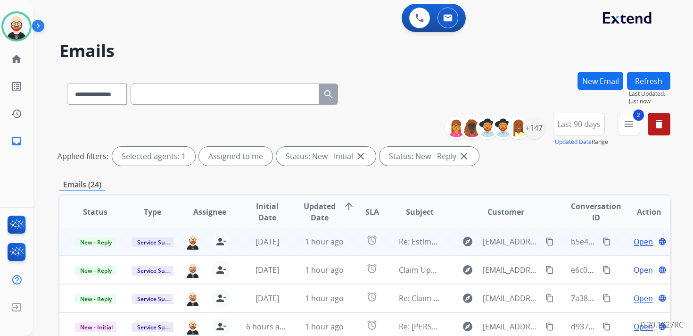
click at [633, 244] on span "Open" at bounding box center [642, 241] width 19 height 11
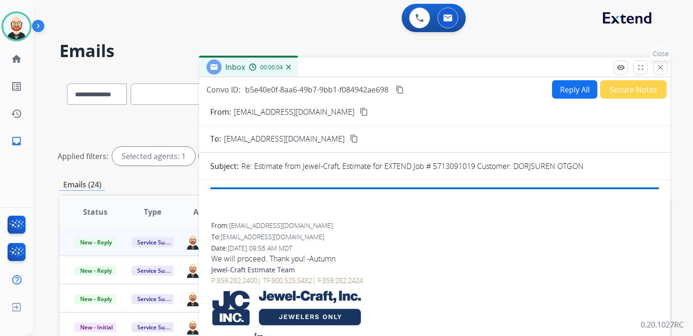
click at [660, 69] on mat-icon "close" at bounding box center [660, 67] width 8 height 8
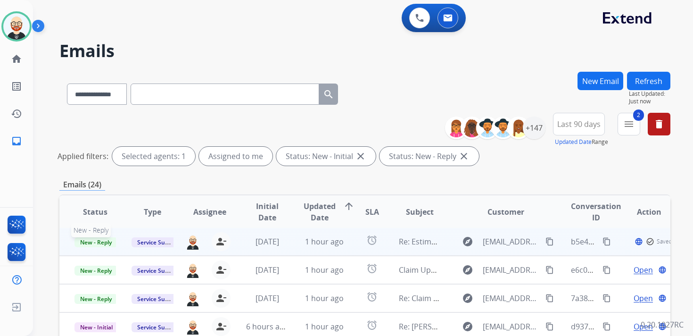
click at [112, 242] on span "New - Reply" at bounding box center [95, 242] width 43 height 10
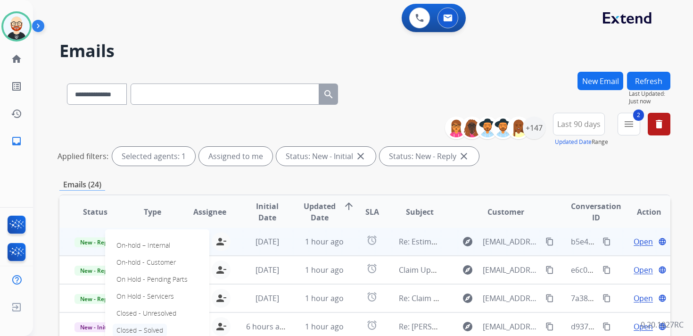
click at [149, 327] on p "Closed – Solved" at bounding box center [140, 329] width 54 height 13
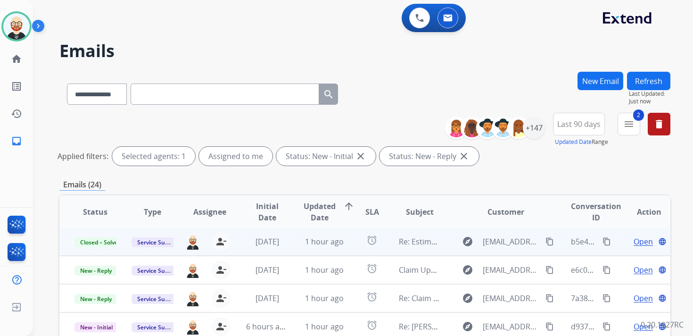
click at [650, 74] on button "Refresh" at bounding box center [648, 81] width 43 height 18
click at [633, 241] on span "Open" at bounding box center [642, 241] width 19 height 11
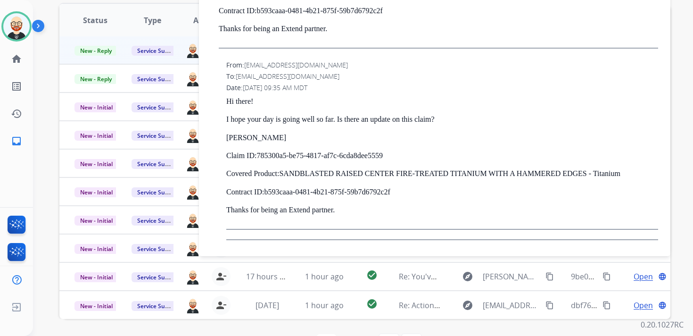
scroll to position [192, 0]
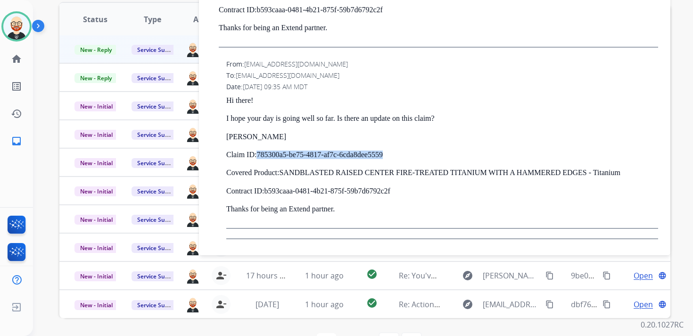
drag, startPoint x: 409, startPoint y: 155, endPoint x: 258, endPoint y: 151, distance: 151.3
click at [258, 151] on p "Claim ID: 785300a5-be75-4817-af7c-6cda8dee5559" at bounding box center [442, 154] width 432 height 8
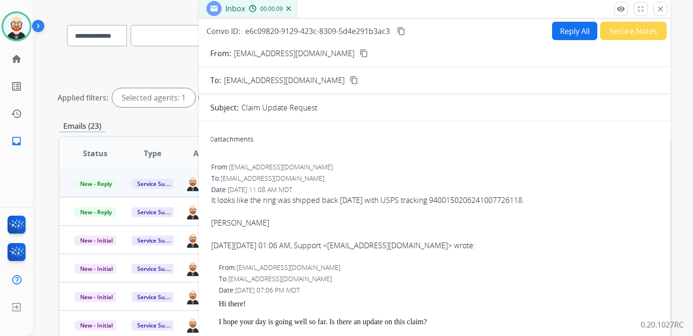
scroll to position [0, 0]
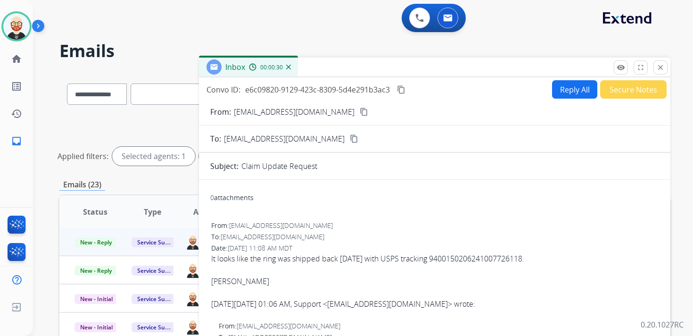
click at [402, 93] on mat-icon "content_copy" at bounding box center [401, 89] width 8 height 8
click at [404, 90] on mat-icon "content_copy" at bounding box center [401, 89] width 8 height 8
click at [340, 258] on div "It looks like the ring was shipped back [DATE] with USPS tracking 9400150206241…" at bounding box center [434, 258] width 447 height 11
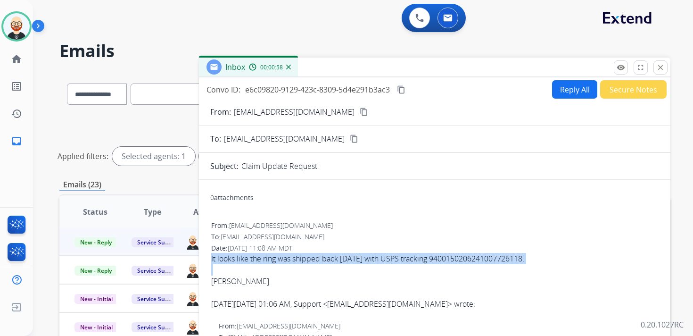
click at [340, 258] on div "It looks like the ring was shipped back [DATE] with USPS tracking 9400150206241…" at bounding box center [434, 258] width 447 height 11
click at [557, 94] on button "Reply All" at bounding box center [574, 89] width 45 height 18
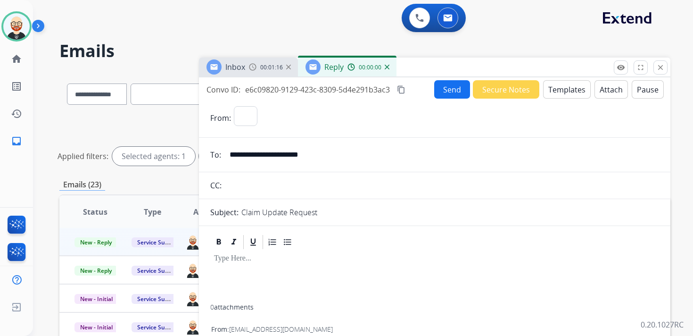
select select "**********"
click at [247, 273] on div at bounding box center [434, 277] width 449 height 54
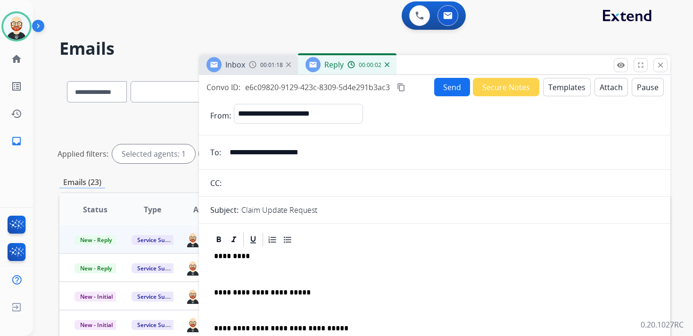
click at [249, 274] on p at bounding box center [434, 274] width 441 height 8
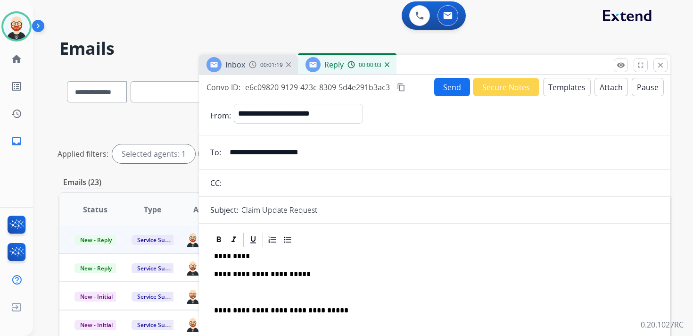
click at [254, 291] on p at bounding box center [434, 292] width 441 height 8
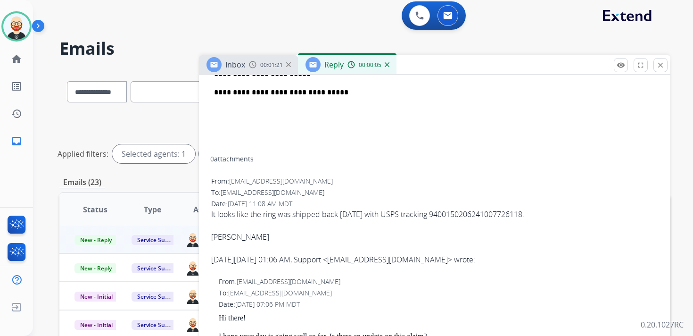
scroll to position [221, 0]
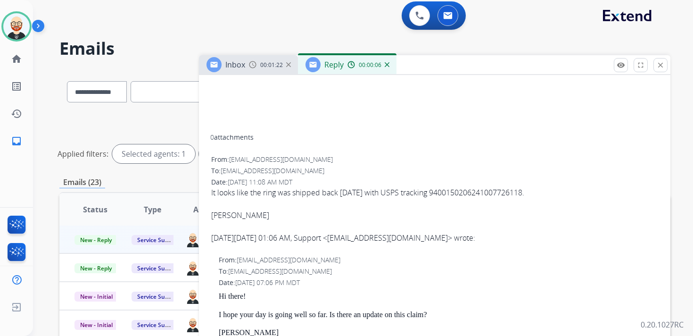
click at [227, 214] on div "[PERSON_NAME]" at bounding box center [434, 214] width 447 height 11
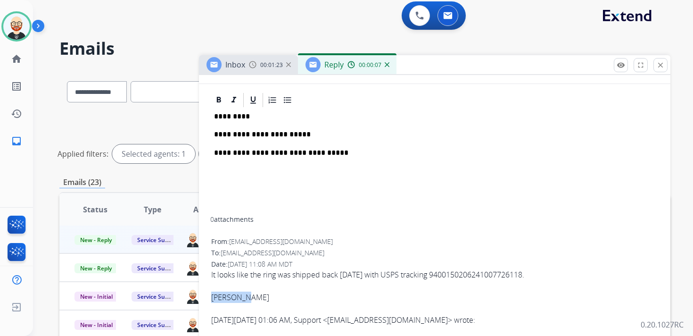
scroll to position [0, 0]
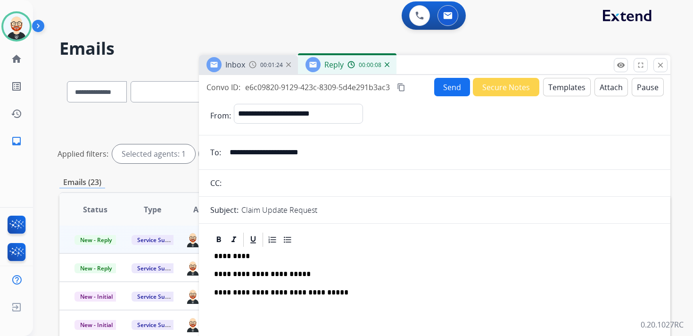
click at [233, 255] on p "*********" at bounding box center [431, 256] width 434 height 8
click at [443, 81] on button "Send" at bounding box center [452, 87] width 36 height 18
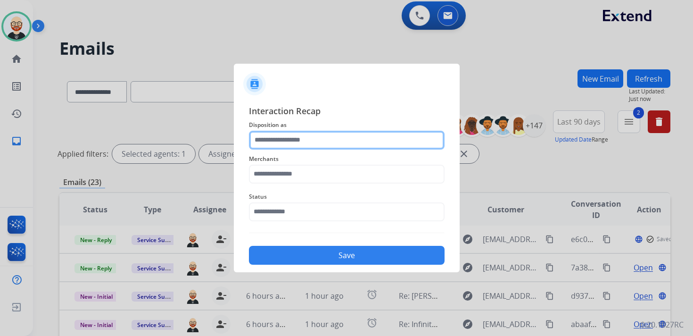
click at [274, 134] on input "text" at bounding box center [347, 140] width 196 height 19
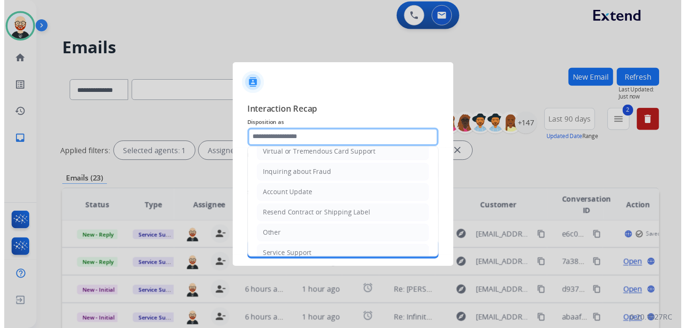
scroll to position [141, 0]
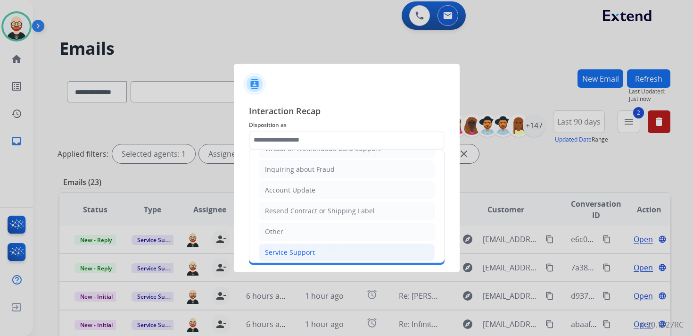
click at [288, 247] on div "Service Support" at bounding box center [290, 251] width 50 height 9
type input "**********"
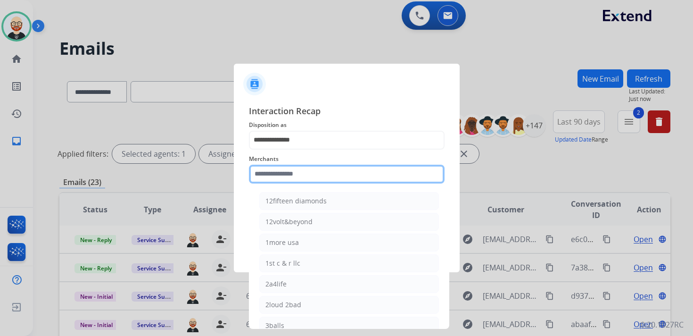
click at [279, 181] on input "text" at bounding box center [347, 173] width 196 height 19
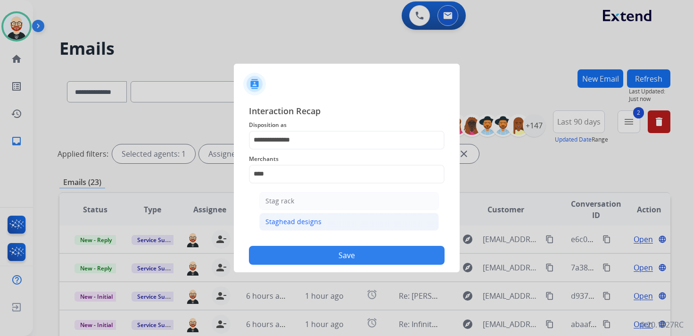
click at [281, 217] on div "Staghead designs" at bounding box center [293, 221] width 56 height 9
type input "**********"
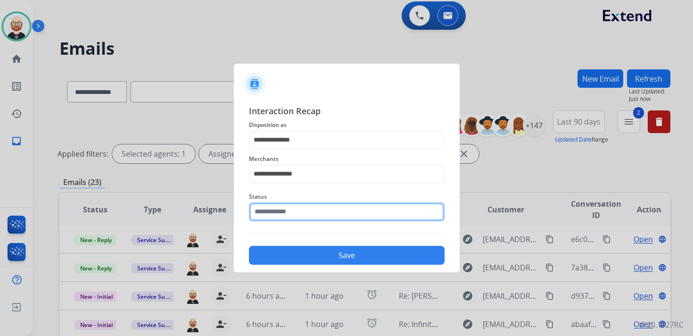
click at [274, 209] on input "text" at bounding box center [347, 211] width 196 height 19
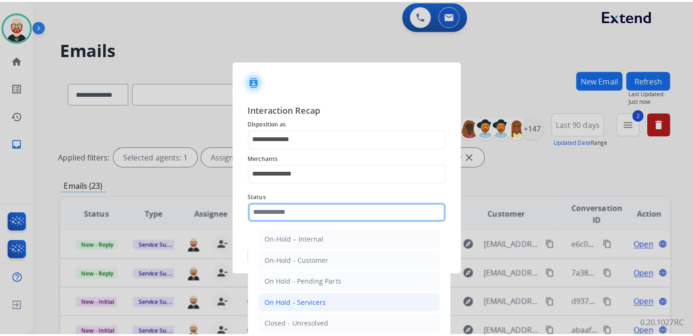
scroll to position [52, 0]
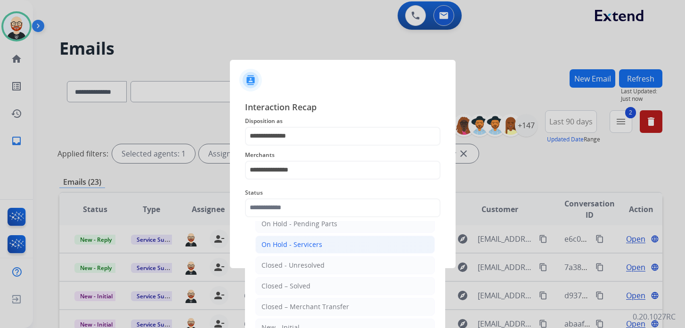
click at [285, 289] on li "Closed – Solved" at bounding box center [345, 286] width 180 height 18
type input "**********"
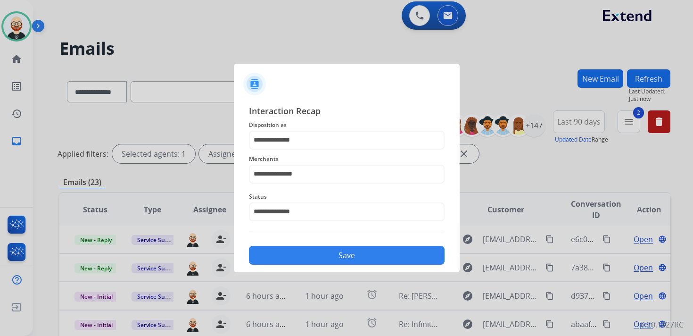
click at [310, 257] on button "Save" at bounding box center [347, 255] width 196 height 19
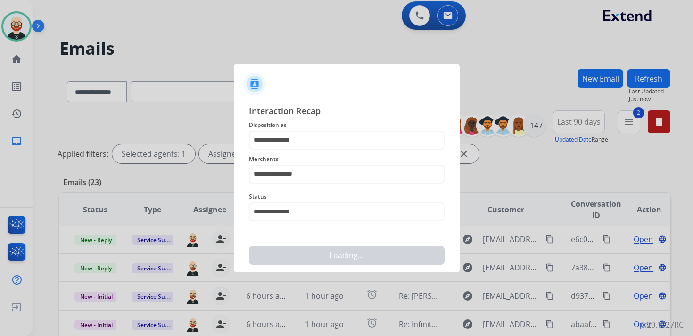
scroll to position [0, 0]
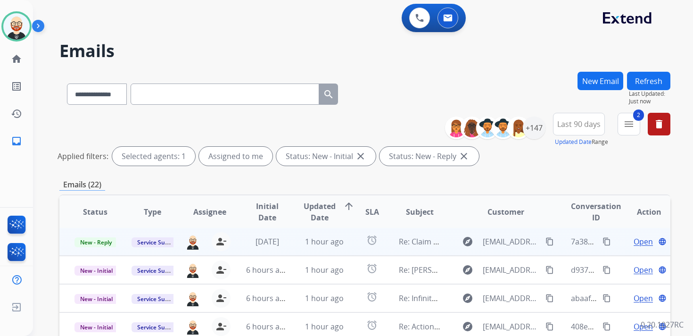
click at [633, 241] on span "Open" at bounding box center [642, 241] width 19 height 11
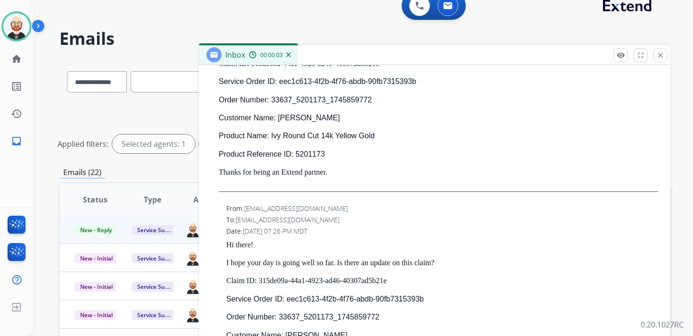
scroll to position [15, 0]
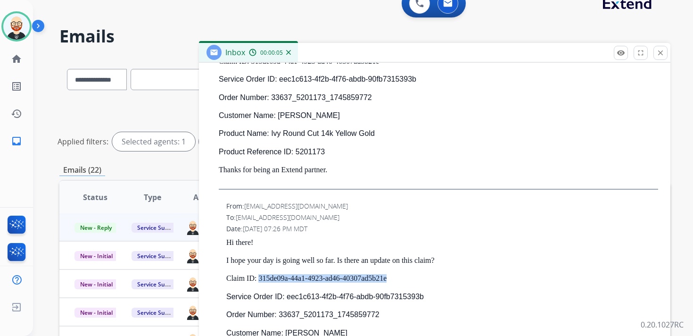
drag, startPoint x: 417, startPoint y: 281, endPoint x: 260, endPoint y: 278, distance: 157.4
click at [260, 278] on p "Claim ID: 315de09a-44a1-4923-ad46-40307ad5b21e" at bounding box center [442, 278] width 432 height 8
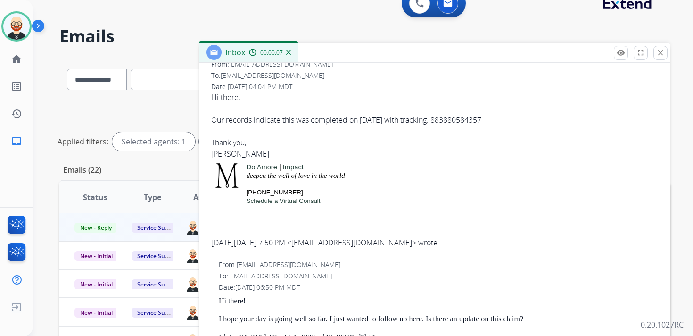
scroll to position [0, 0]
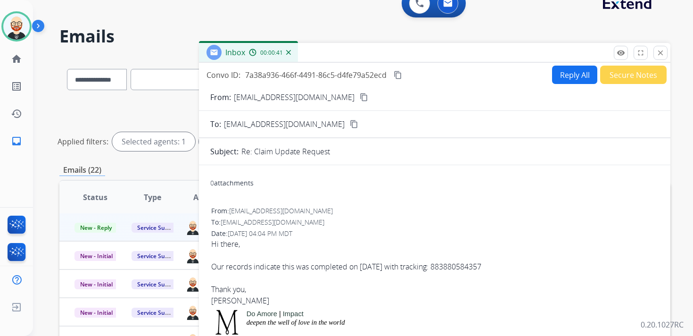
click at [400, 72] on mat-icon "content_copy" at bounding box center [397, 75] width 8 height 8
click at [353, 261] on div "Hi there, Our records indicate this was completed on [DATE] with tracking: 8838…" at bounding box center [434, 272] width 447 height 68
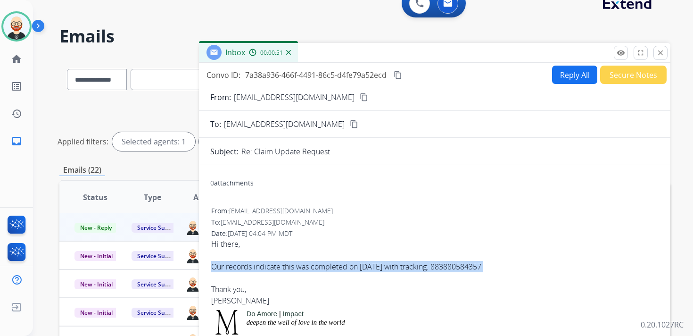
click at [353, 261] on div "Hi there, Our records indicate this was completed on [DATE] with tracking: 8838…" at bounding box center [434, 272] width 447 height 68
click at [564, 73] on button "Reply All" at bounding box center [574, 75] width 45 height 18
select select "**********"
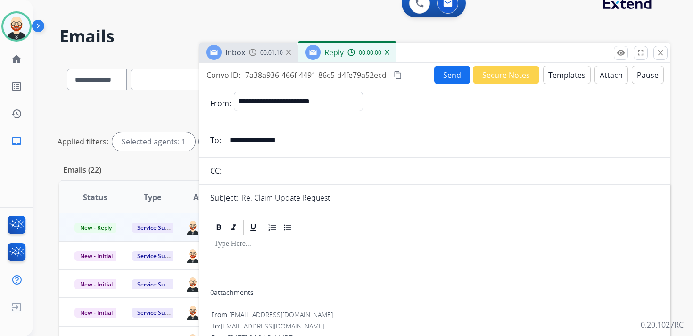
click at [260, 261] on div at bounding box center [434, 263] width 449 height 54
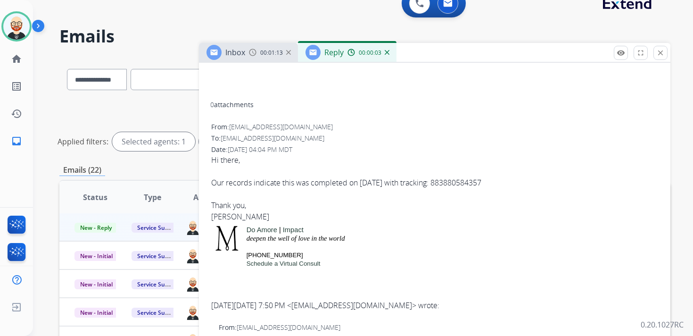
scroll to position [286, 0]
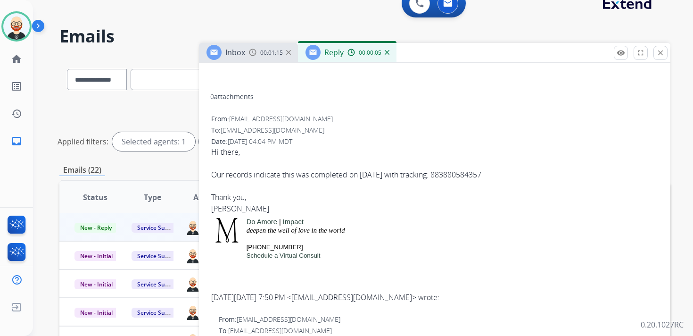
click at [219, 207] on div "Hi there, Our records indicate this was completed on [DATE] with tracking: 8838…" at bounding box center [434, 180] width 447 height 68
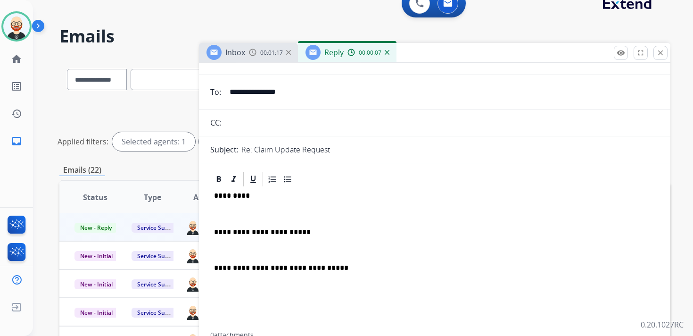
scroll to position [0, 0]
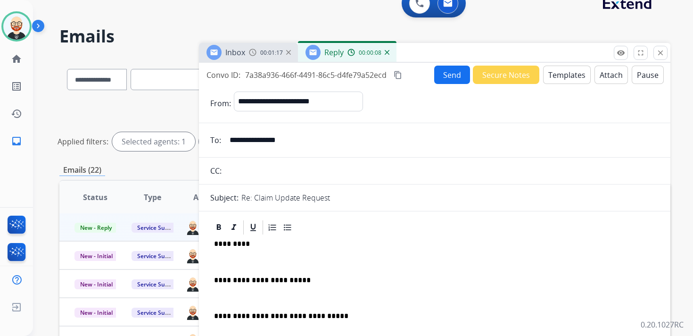
click at [228, 237] on div "**********" at bounding box center [434, 308] width 449 height 144
click at [229, 241] on p "*********" at bounding box center [431, 243] width 434 height 8
click at [214, 244] on p "******" at bounding box center [431, 243] width 434 height 8
click at [265, 245] on p "*********" at bounding box center [431, 243] width 434 height 8
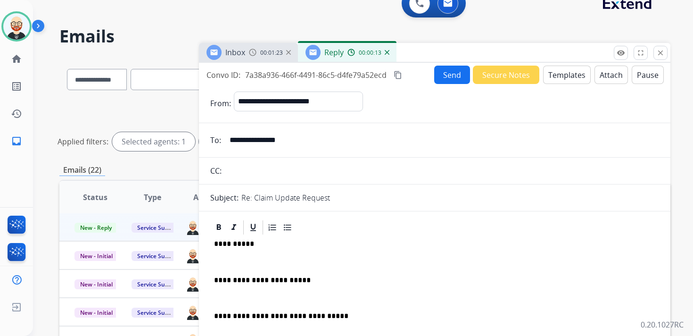
click at [255, 263] on p at bounding box center [434, 261] width 441 height 8
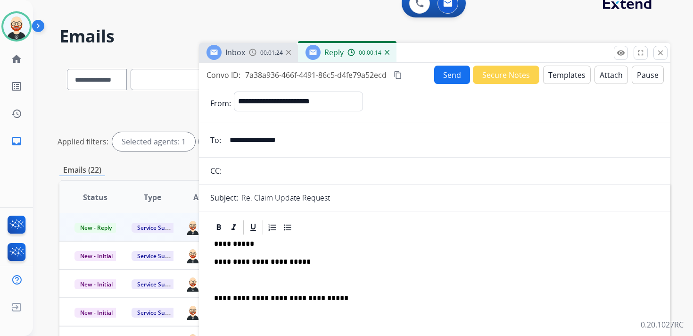
click at [248, 275] on div "**********" at bounding box center [434, 299] width 449 height 126
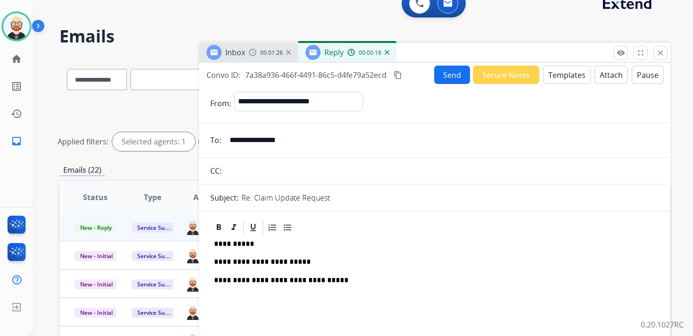
click at [449, 74] on button "Send" at bounding box center [452, 75] width 36 height 18
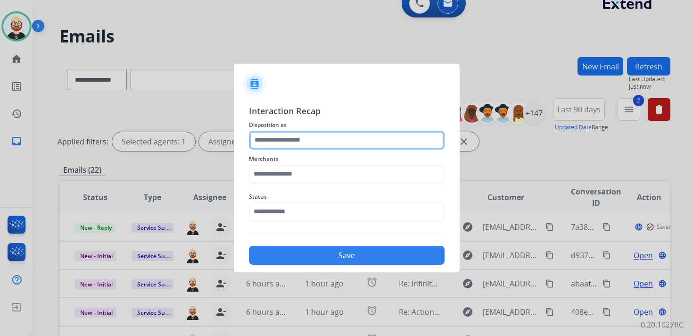
click at [327, 141] on input "text" at bounding box center [347, 140] width 196 height 19
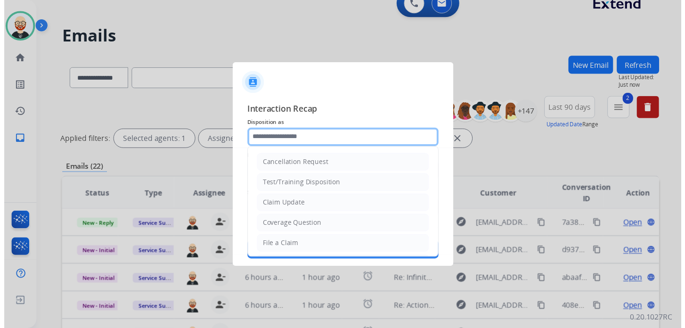
scroll to position [141, 0]
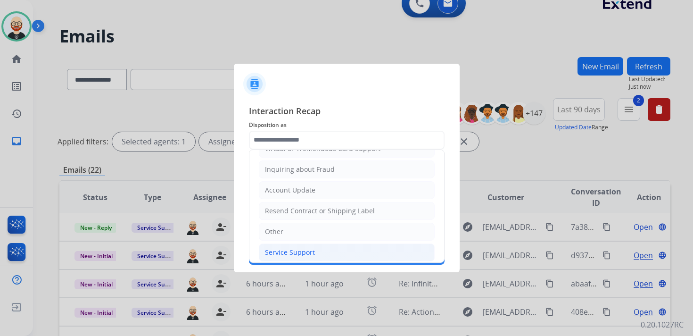
click at [294, 248] on div "Service Support" at bounding box center [290, 251] width 50 height 9
type input "**********"
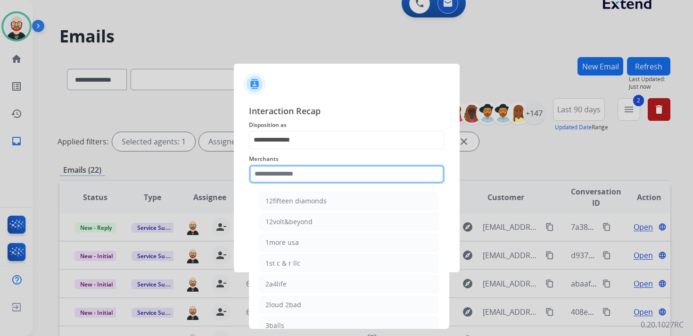
click at [278, 175] on input "text" at bounding box center [347, 173] width 196 height 19
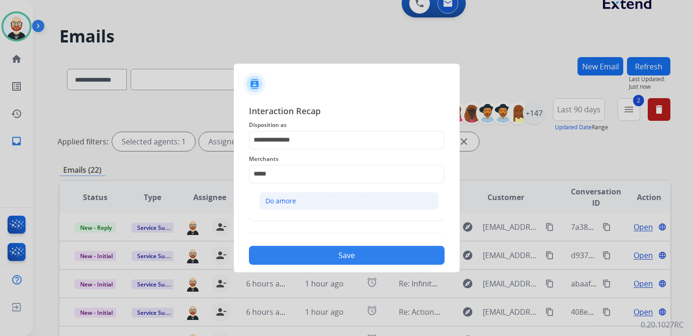
click at [279, 202] on div "Do amore" at bounding box center [280, 200] width 31 height 9
type input "********"
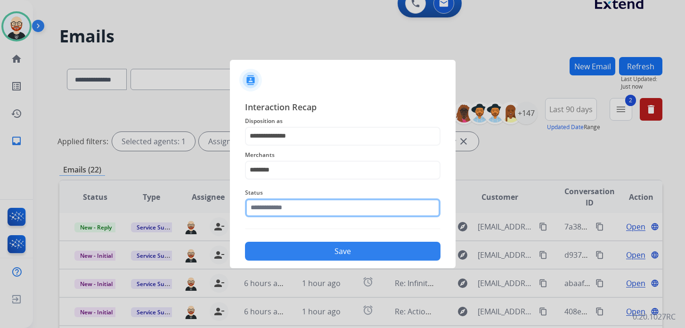
click at [278, 207] on input "text" at bounding box center [343, 207] width 196 height 19
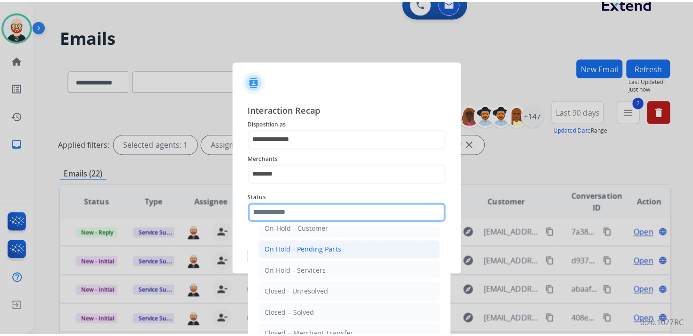
scroll to position [39, 0]
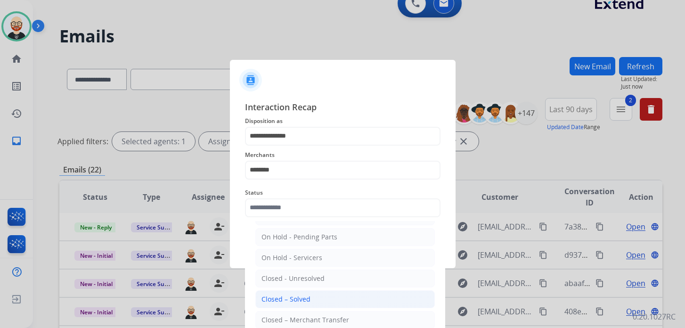
click at [271, 290] on li "Closed – Solved" at bounding box center [345, 299] width 180 height 18
type input "**********"
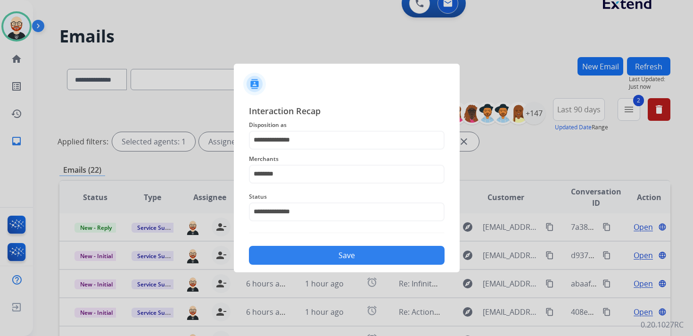
click at [288, 255] on button "Save" at bounding box center [347, 255] width 196 height 19
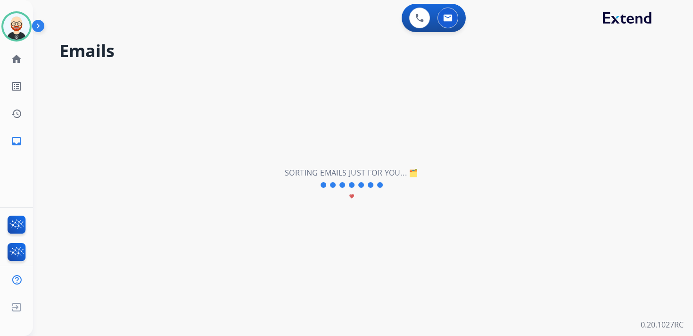
scroll to position [0, 0]
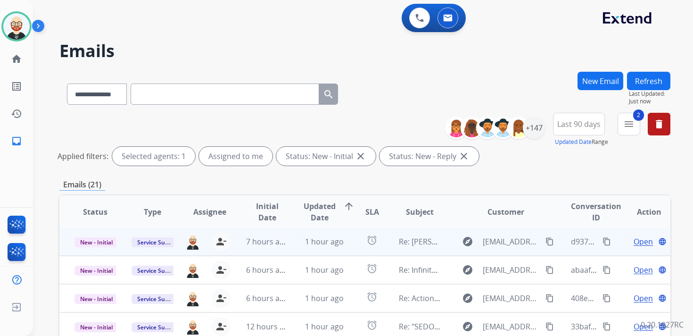
click at [633, 240] on span "Open" at bounding box center [642, 241] width 19 height 11
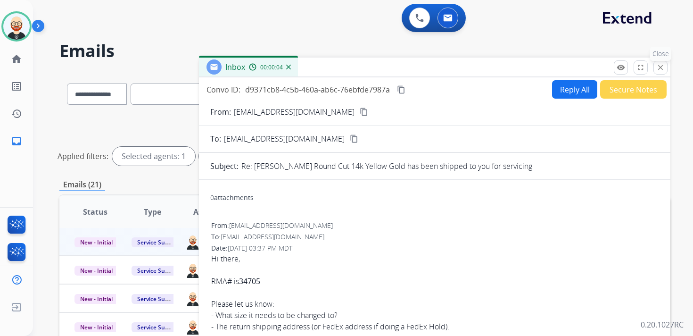
click at [657, 67] on mat-icon "close" at bounding box center [660, 67] width 8 height 8
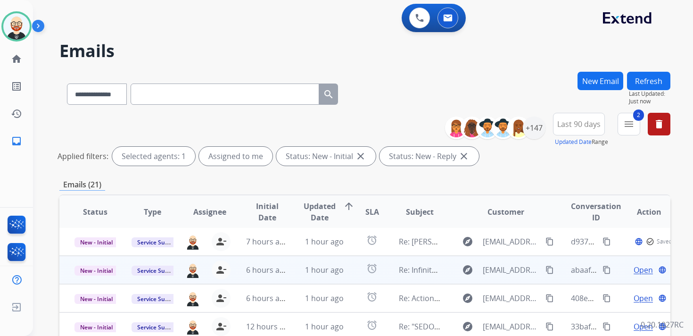
click at [635, 269] on span "Open" at bounding box center [642, 269] width 19 height 11
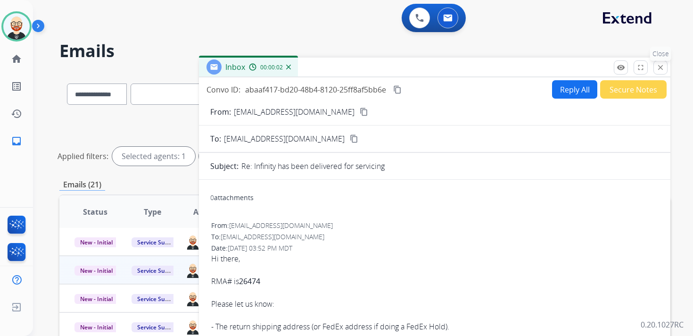
click at [662, 62] on button "close Close" at bounding box center [660, 67] width 14 height 14
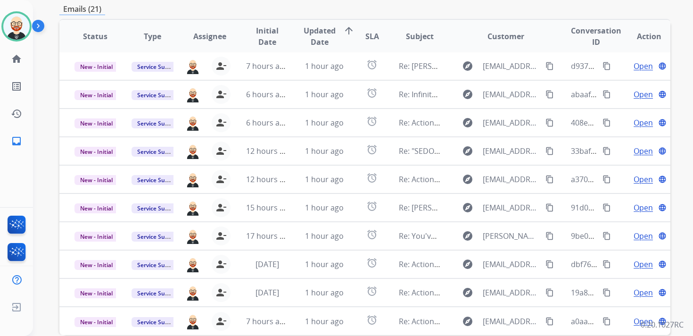
scroll to position [183, 0]
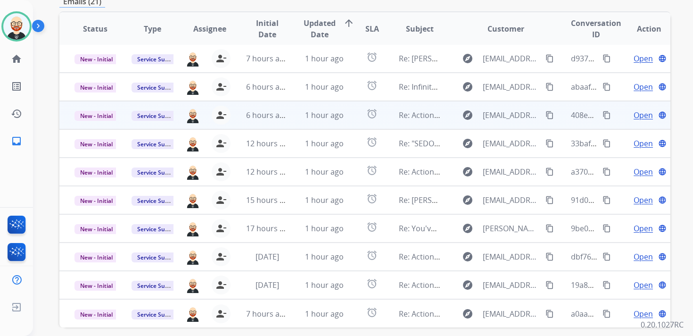
click at [634, 115] on span "Open" at bounding box center [642, 114] width 19 height 11
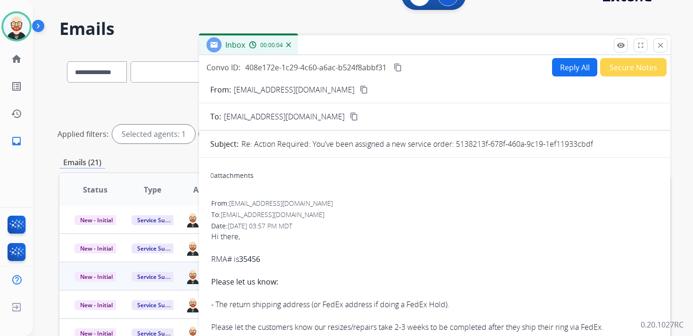
scroll to position [4, 0]
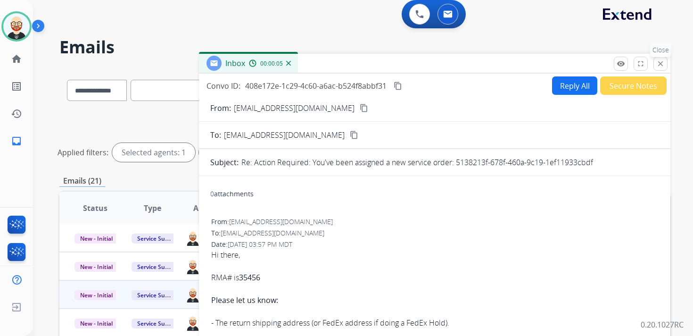
click at [660, 64] on mat-icon "close" at bounding box center [660, 63] width 8 height 8
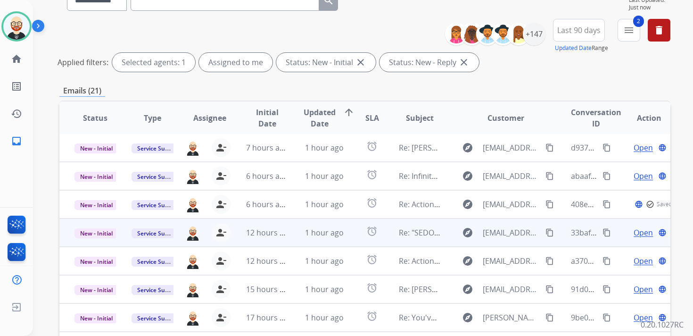
scroll to position [96, 0]
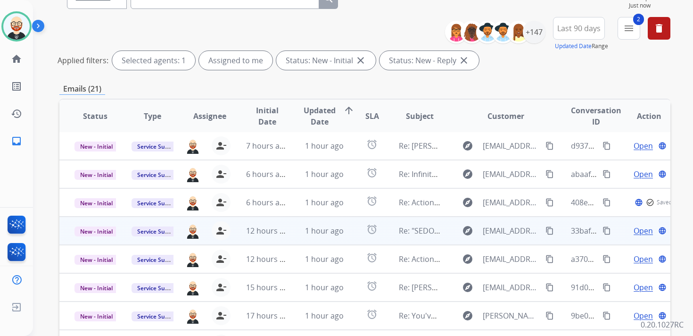
click at [628, 225] on div "Open language" at bounding box center [649, 230] width 42 height 11
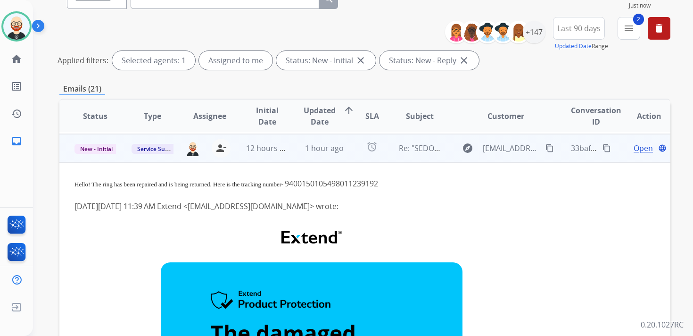
scroll to position [85, 0]
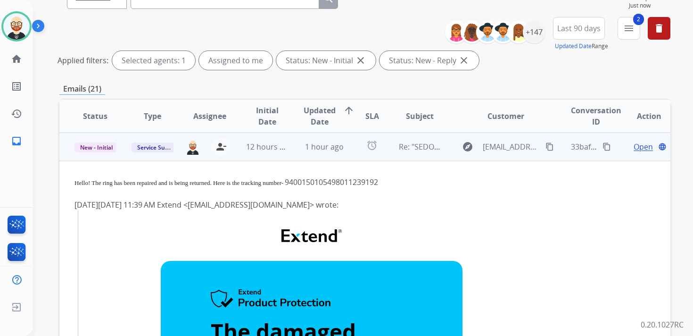
click at [634, 147] on span "Open" at bounding box center [642, 146] width 19 height 11
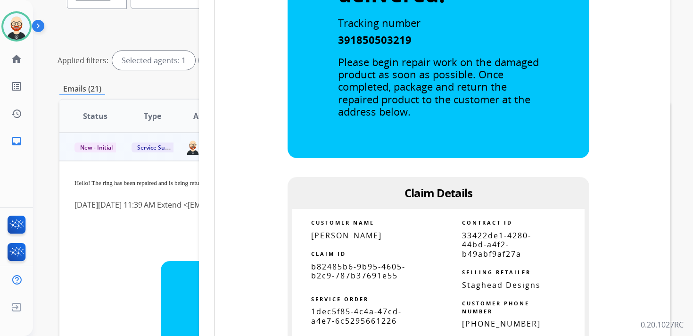
scroll to position [379, 0]
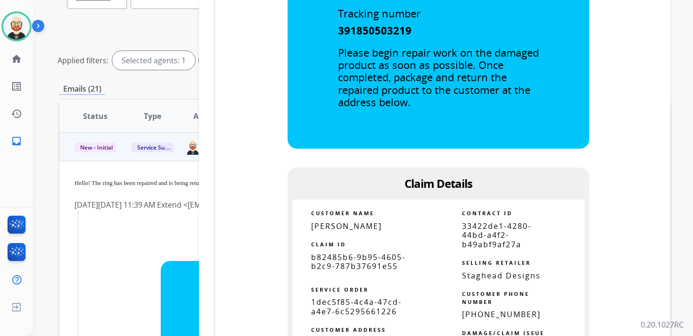
click at [351, 259] on span "b82485b6-9b95-4605-b2c9-787b37691e55" at bounding box center [358, 261] width 94 height 19
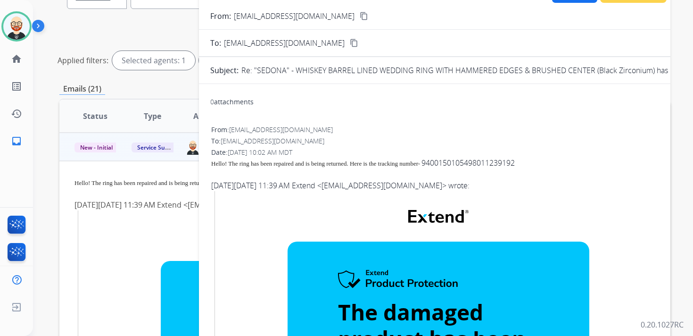
scroll to position [0, 0]
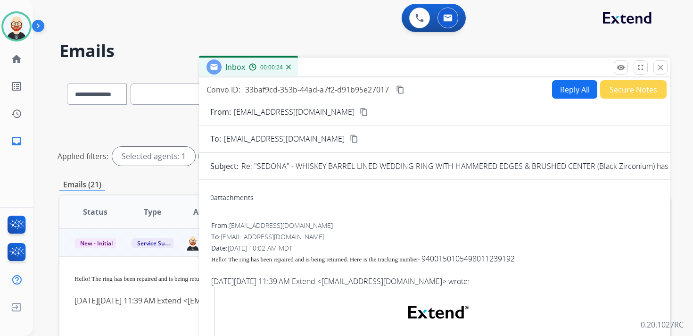
click at [401, 89] on mat-icon "content_copy" at bounding box center [400, 89] width 8 height 8
click at [270, 255] on span "Hello! The ring has been repaired and is being returned. Here is the tracking n…" at bounding box center [315, 258] width 209 height 7
click at [564, 85] on button "Reply All" at bounding box center [574, 89] width 45 height 18
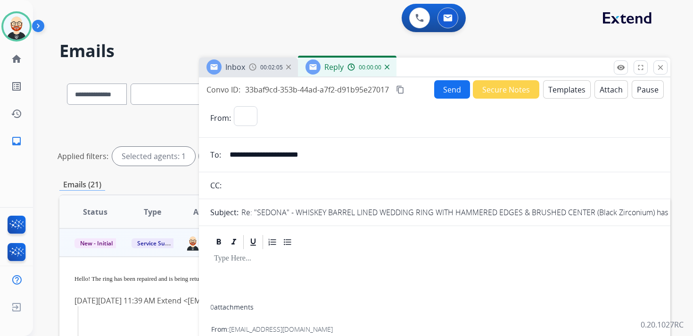
select select "**********"
click at [258, 261] on p at bounding box center [434, 258] width 441 height 8
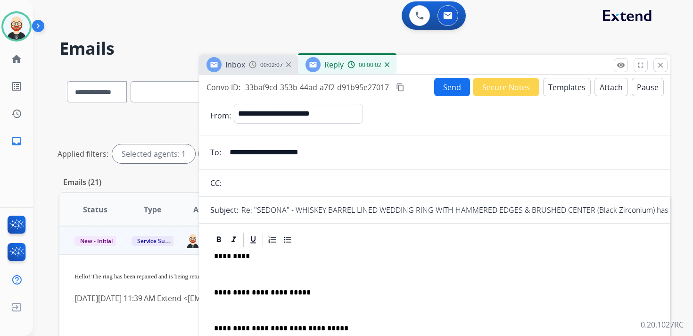
click at [238, 273] on p at bounding box center [434, 274] width 441 height 8
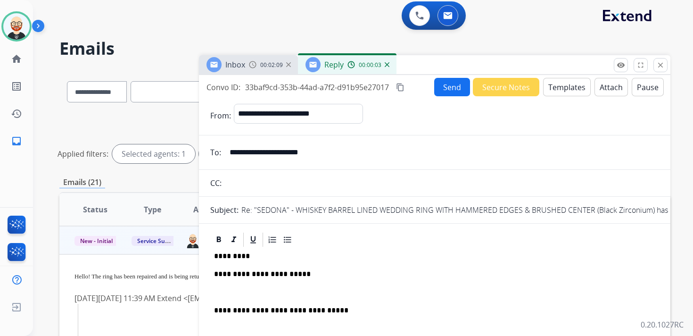
click at [228, 287] on div "**********" at bounding box center [434, 311] width 449 height 126
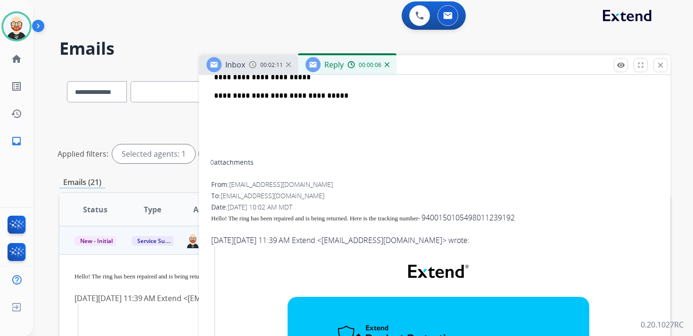
scroll to position [0, 0]
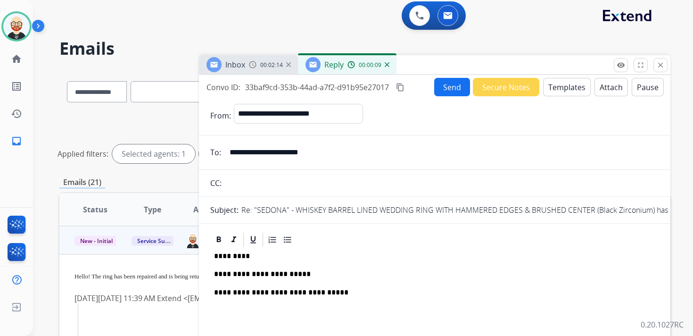
click at [448, 85] on button "Send" at bounding box center [452, 87] width 36 height 18
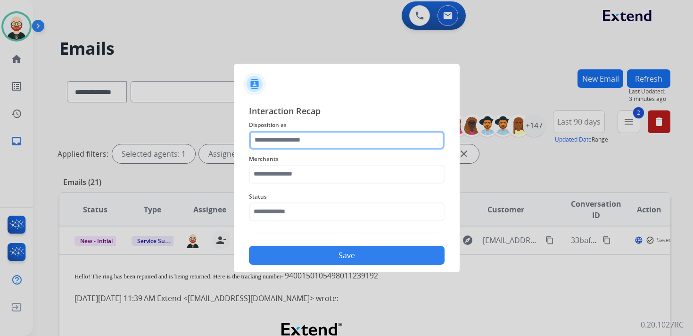
click at [293, 140] on input "text" at bounding box center [347, 140] width 196 height 19
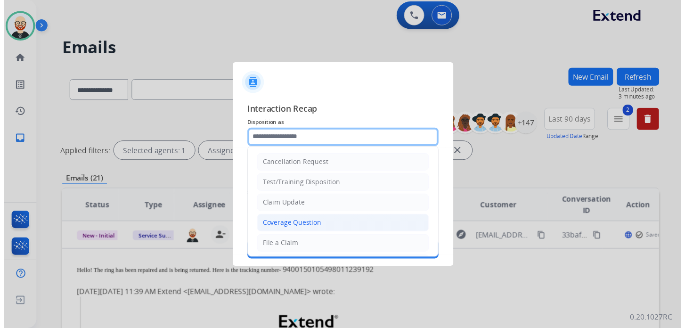
scroll to position [141, 0]
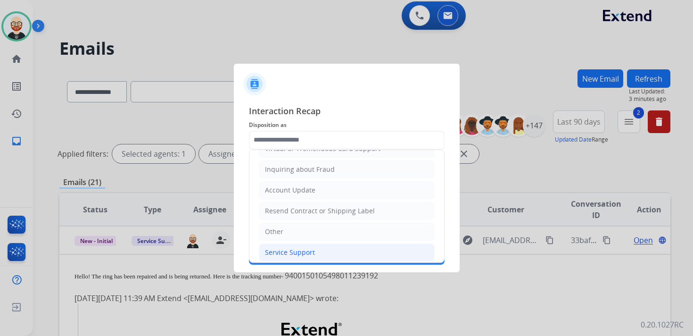
click at [298, 247] on div "Service Support" at bounding box center [290, 251] width 50 height 9
type input "**********"
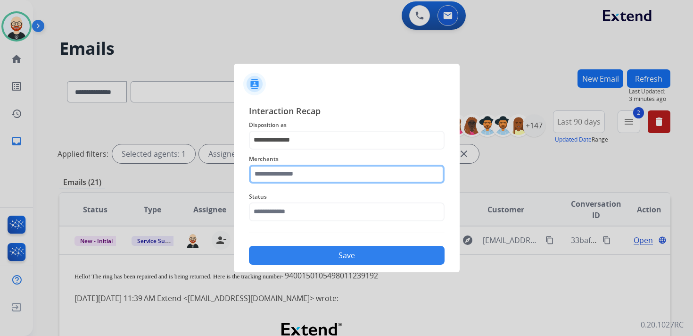
click at [278, 172] on input "text" at bounding box center [347, 173] width 196 height 19
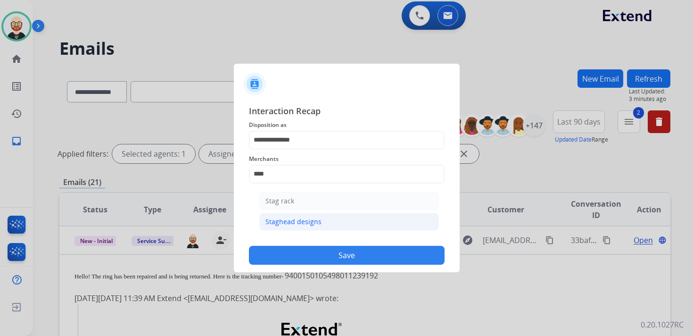
click at [278, 221] on div "Staghead designs" at bounding box center [293, 221] width 56 height 9
type input "**********"
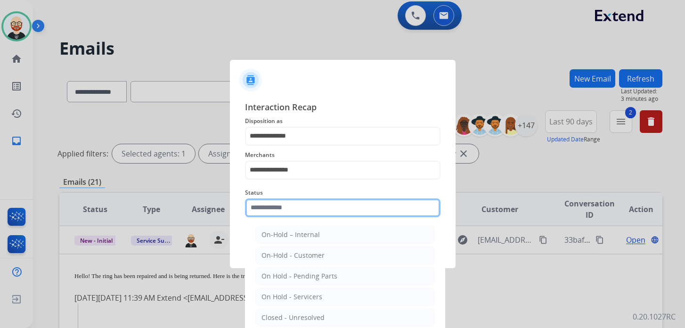
click at [270, 209] on input "text" at bounding box center [343, 207] width 196 height 19
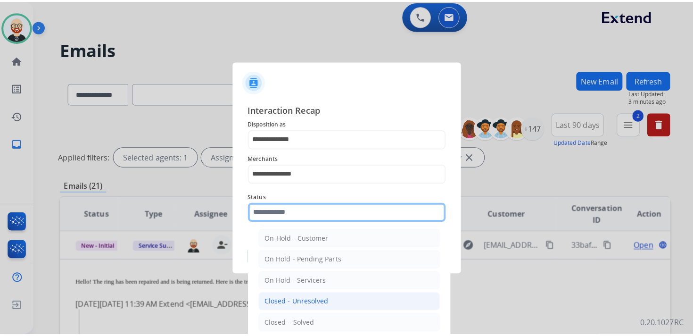
scroll to position [29, 0]
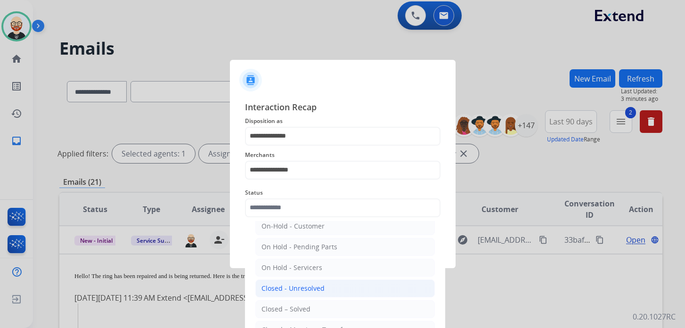
click at [308, 311] on li "Closed – Solved" at bounding box center [345, 309] width 180 height 18
type input "**********"
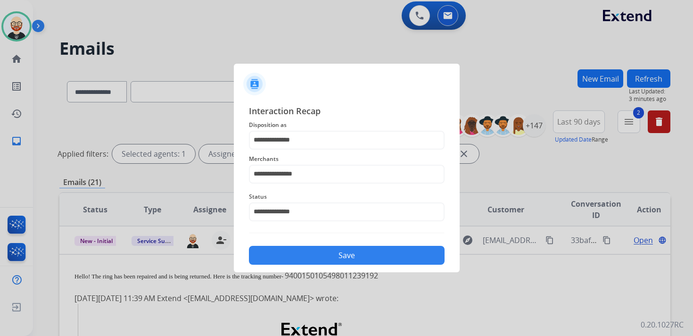
click at [305, 248] on button "Save" at bounding box center [347, 255] width 196 height 19
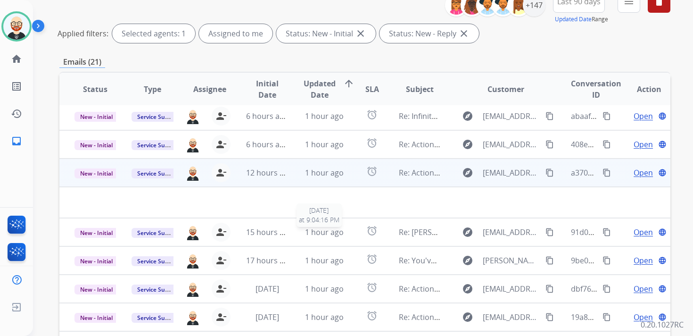
scroll to position [126, 0]
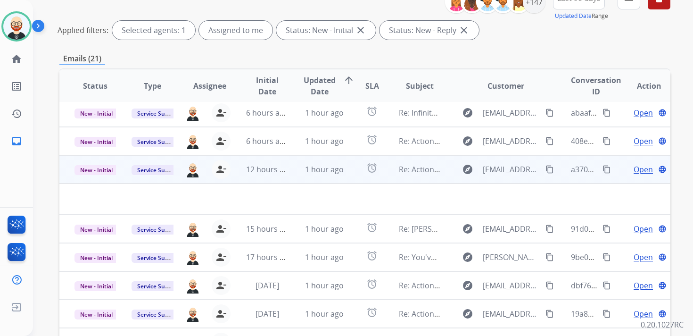
click at [445, 173] on td "explore [EMAIL_ADDRESS][DOMAIN_NAME] content_copy" at bounding box center [498, 169] width 115 height 28
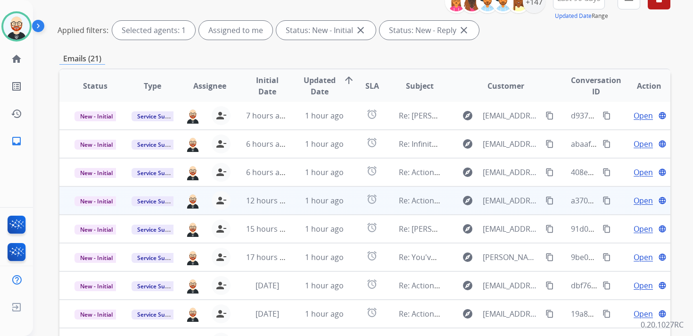
scroll to position [1, 0]
click at [613, 200] on td "Open language" at bounding box center [641, 200] width 57 height 28
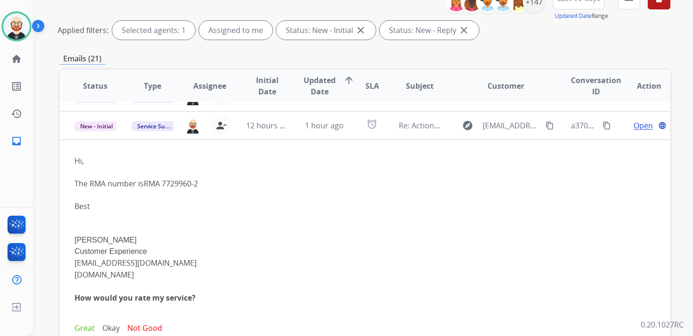
scroll to position [85, 0]
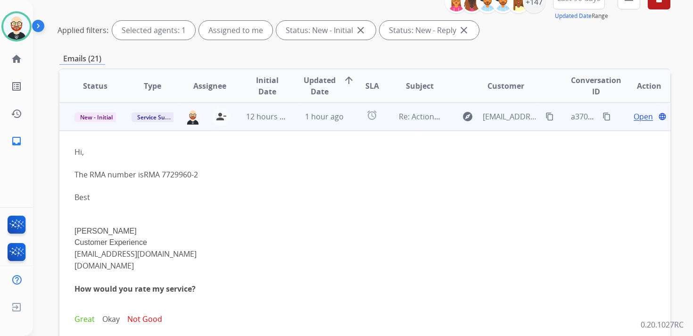
click at [471, 127] on td "explore [EMAIL_ADDRESS][DOMAIN_NAME] content_copy" at bounding box center [498, 116] width 115 height 28
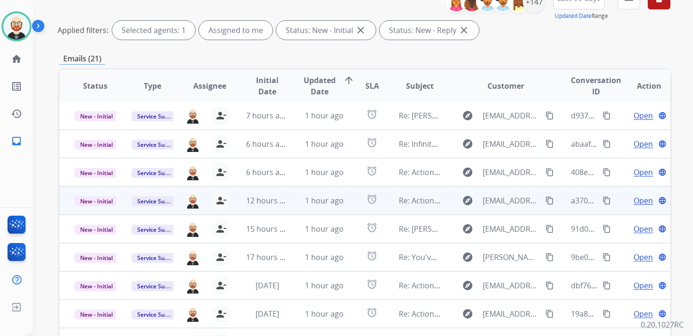
scroll to position [1, 0]
click at [633, 201] on span "Open" at bounding box center [642, 200] width 19 height 11
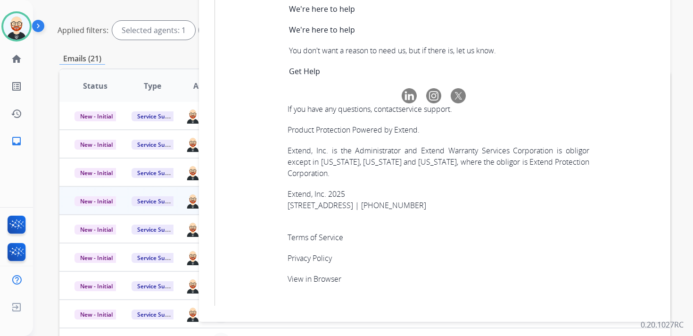
scroll to position [3287, 0]
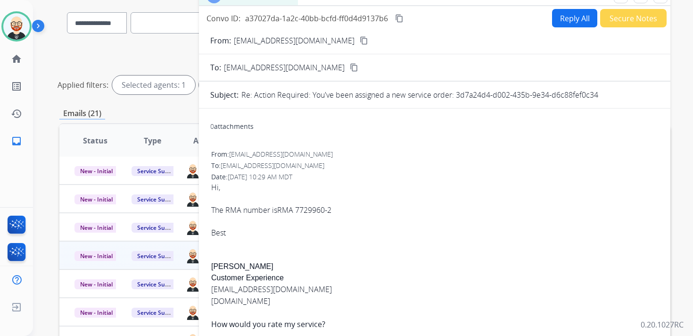
scroll to position [62, 0]
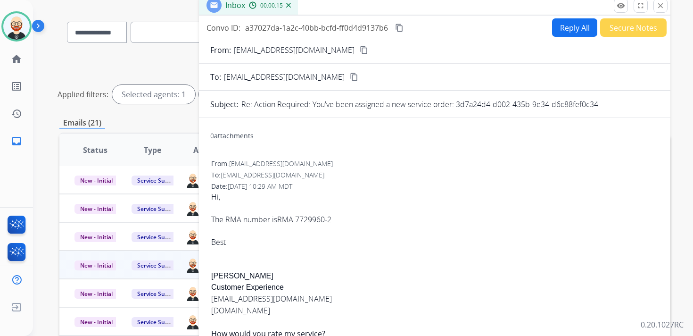
click at [399, 29] on mat-icon "content_copy" at bounding box center [399, 28] width 8 height 8
click at [230, 218] on div "Hi, The RMA number is RMA 7729960-2 Best" at bounding box center [434, 219] width 447 height 57
click at [558, 25] on button "Reply All" at bounding box center [574, 27] width 45 height 18
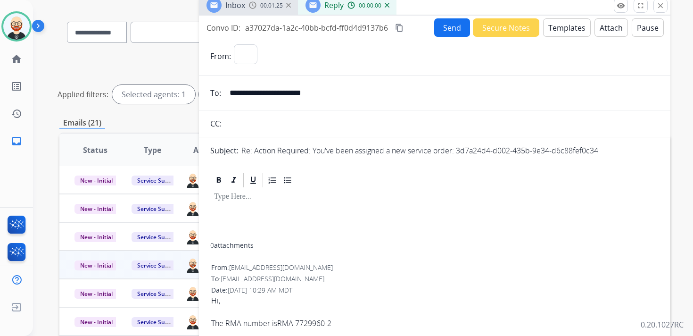
select select "**********"
click at [255, 213] on div at bounding box center [434, 215] width 449 height 54
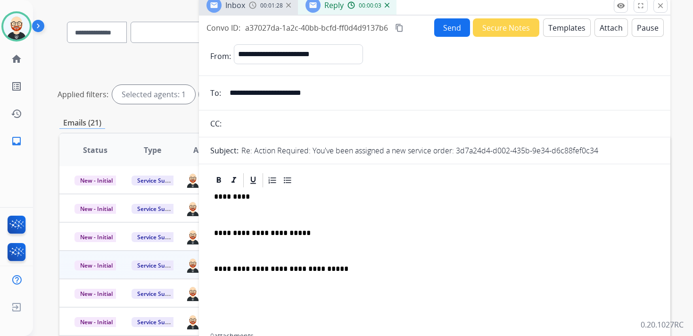
click at [247, 214] on p at bounding box center [434, 214] width 441 height 8
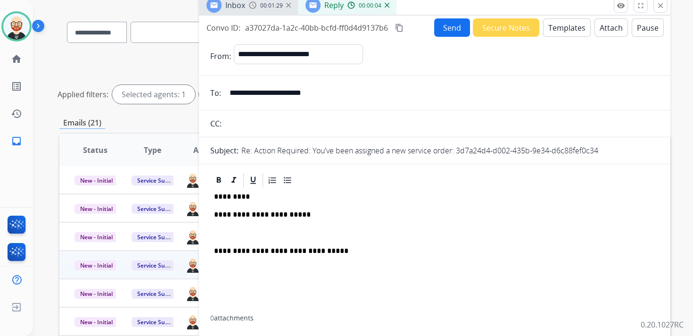
click at [249, 234] on p at bounding box center [434, 233] width 441 height 8
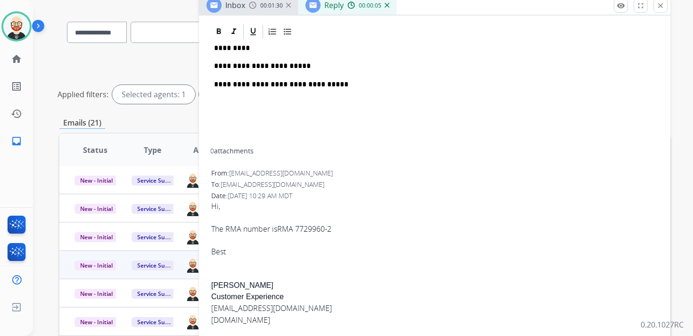
scroll to position [161, 0]
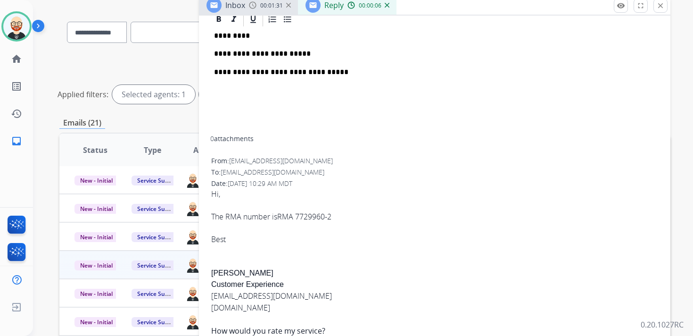
click at [219, 275] on div "Hi, The RMA number is RMA 7729960-2 Best [PERSON_NAME] S Customer Experience [E…" at bounding box center [434, 311] width 447 height 246
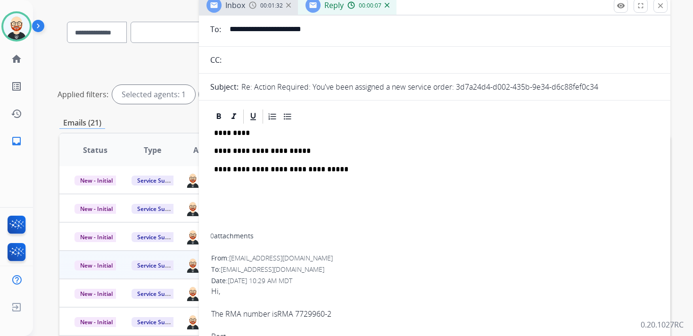
scroll to position [0, 0]
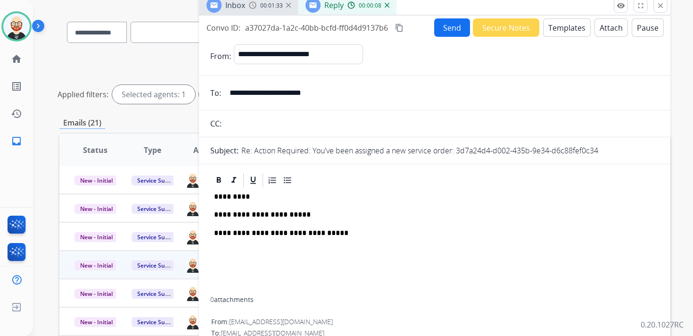
click at [234, 196] on p "*********" at bounding box center [431, 196] width 434 height 8
click at [451, 28] on button "Send" at bounding box center [452, 27] width 36 height 18
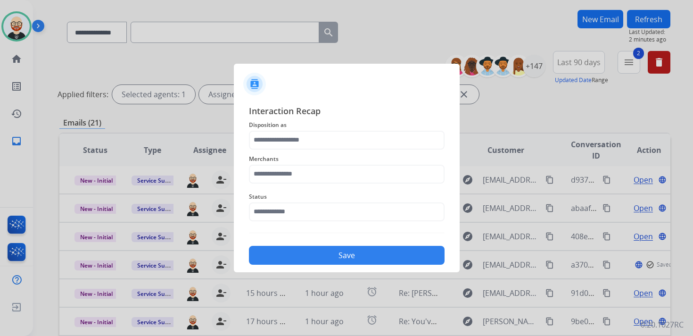
scroll to position [1, 0]
click at [292, 139] on input "text" at bounding box center [347, 140] width 196 height 19
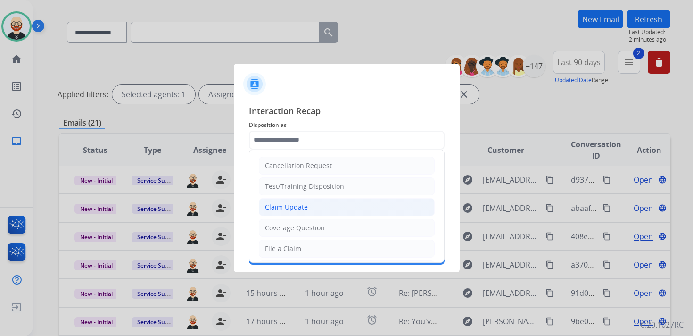
click at [299, 204] on div "Claim Update" at bounding box center [286, 206] width 43 height 9
type input "**********"
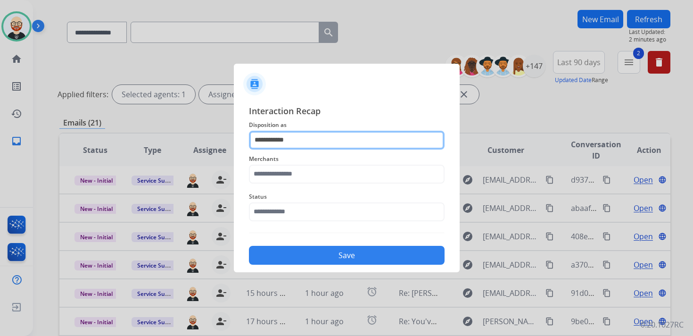
click at [278, 141] on input "**********" at bounding box center [347, 140] width 196 height 19
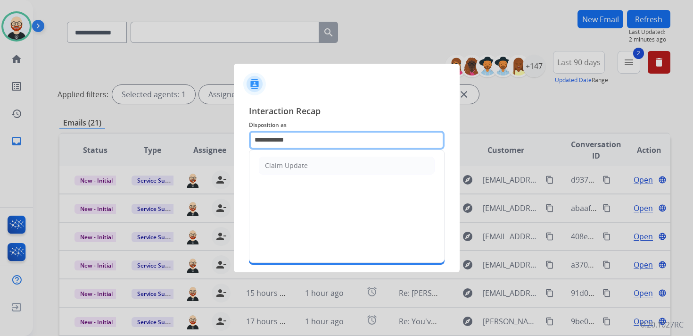
click at [278, 141] on input "**********" at bounding box center [347, 140] width 196 height 19
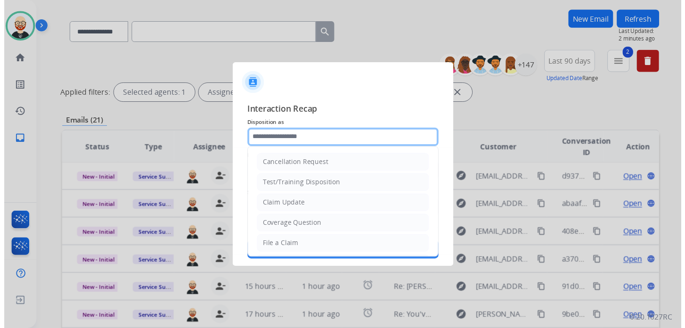
scroll to position [141, 0]
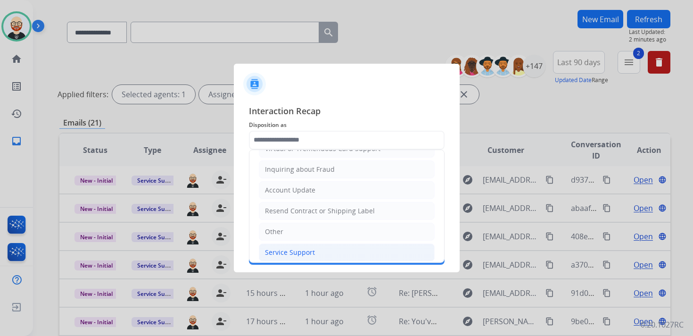
click at [287, 247] on div "Service Support" at bounding box center [290, 251] width 50 height 9
type input "**********"
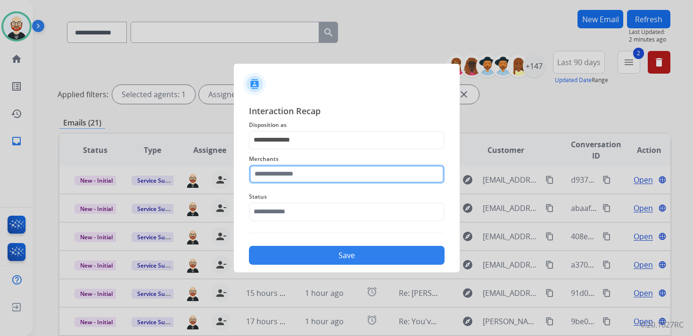
click at [274, 182] on input "text" at bounding box center [347, 173] width 196 height 19
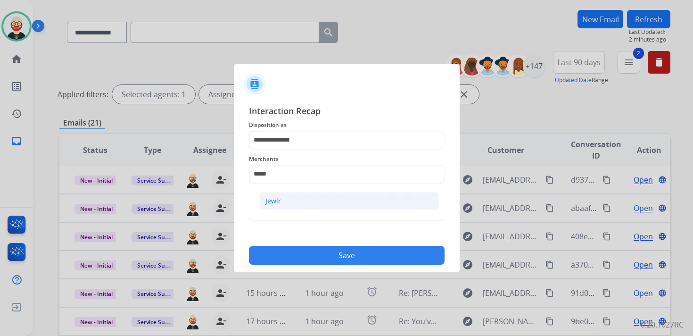
click at [280, 203] on li "Jewlr" at bounding box center [349, 201] width 180 height 18
type input "*****"
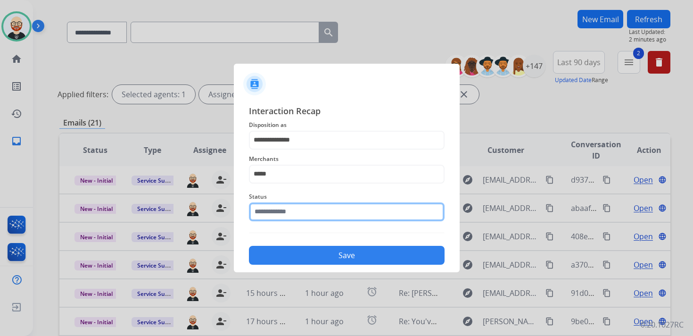
click at [275, 216] on input "text" at bounding box center [347, 211] width 196 height 19
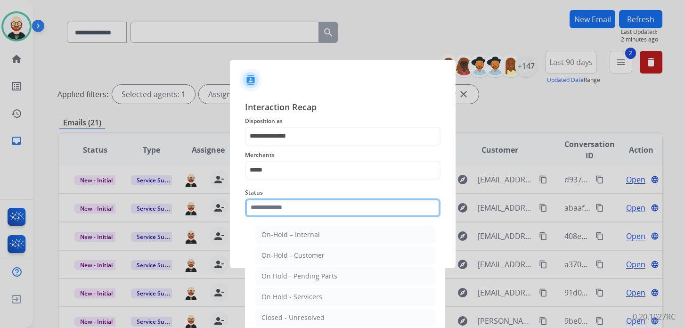
scroll to position [34, 0]
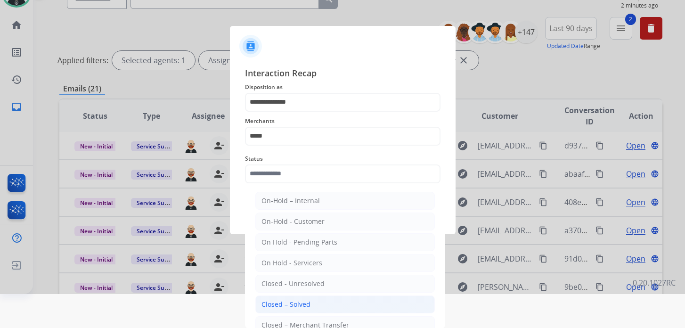
click at [292, 296] on li "Closed – Solved" at bounding box center [345, 304] width 180 height 18
type input "**********"
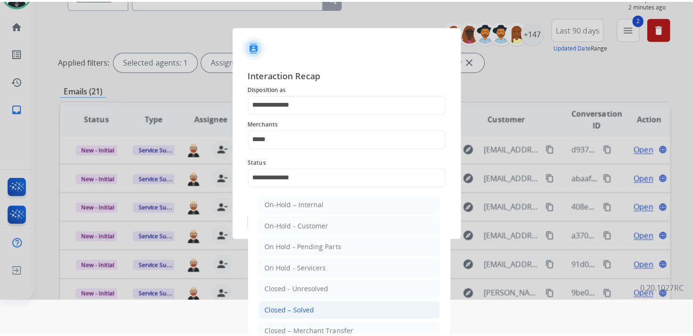
scroll to position [0, 0]
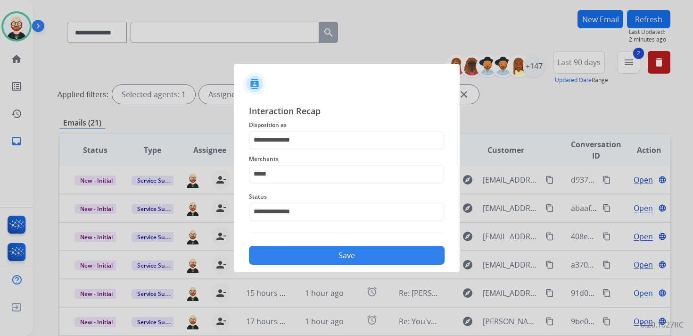
click at [291, 250] on button "Save" at bounding box center [347, 255] width 196 height 19
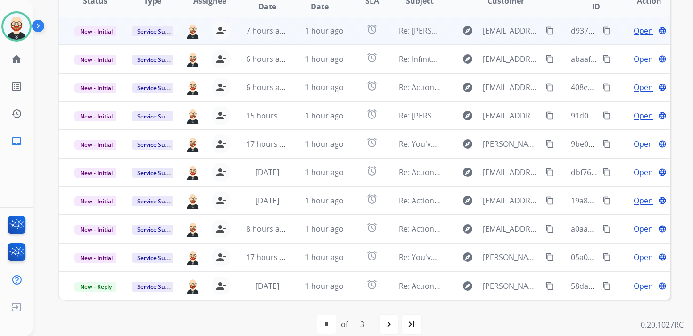
scroll to position [223, 0]
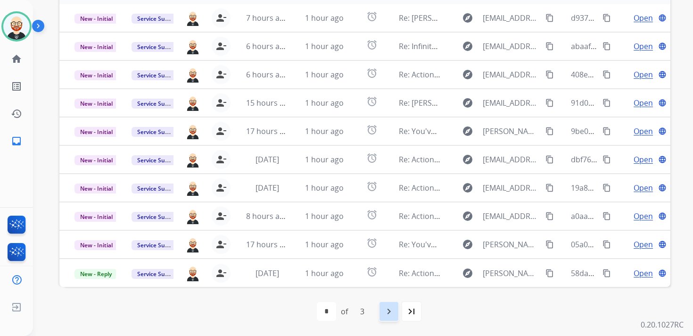
click at [390, 309] on mat-icon "navigate_next" at bounding box center [388, 310] width 11 height 11
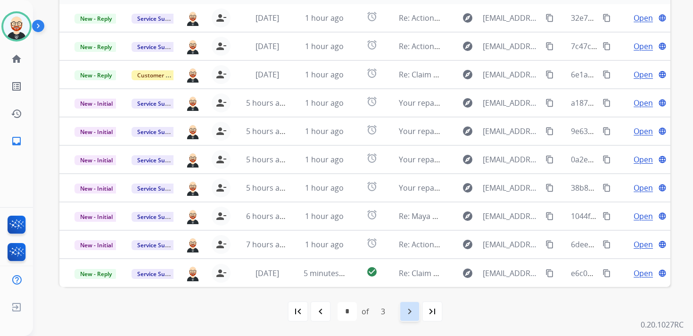
click at [404, 316] on mat-icon "navigate_next" at bounding box center [409, 310] width 11 height 11
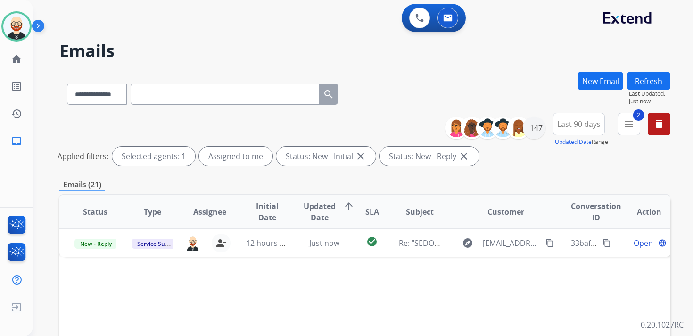
scroll to position [0, 0]
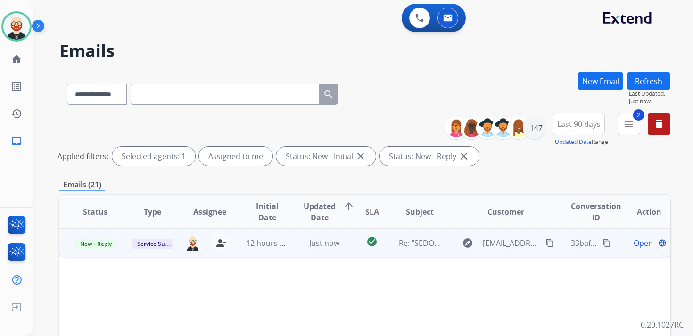
click at [638, 245] on span "Open" at bounding box center [642, 242] width 19 height 11
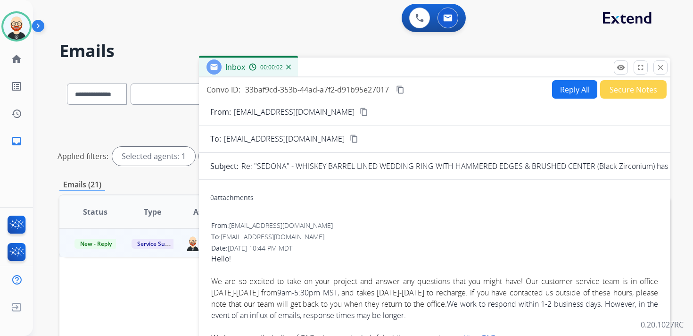
click at [656, 74] on div "Inbox 00:00:02" at bounding box center [434, 67] width 471 height 20
click at [660, 71] on mat-icon "close" at bounding box center [660, 67] width 8 height 8
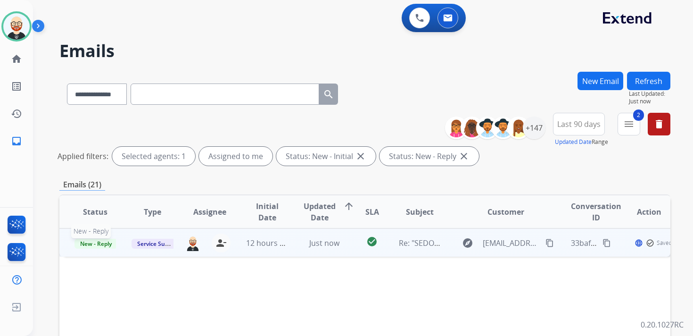
click at [97, 246] on span "New - Reply" at bounding box center [95, 243] width 43 height 10
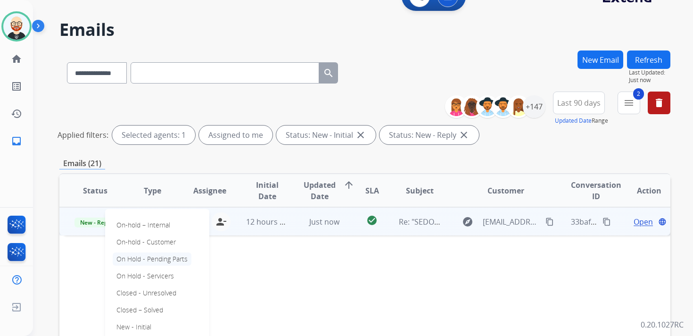
scroll to position [24, 0]
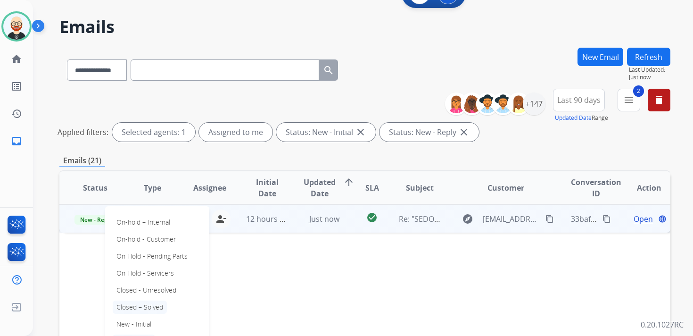
click at [147, 306] on p "Closed – Solved" at bounding box center [140, 306] width 54 height 13
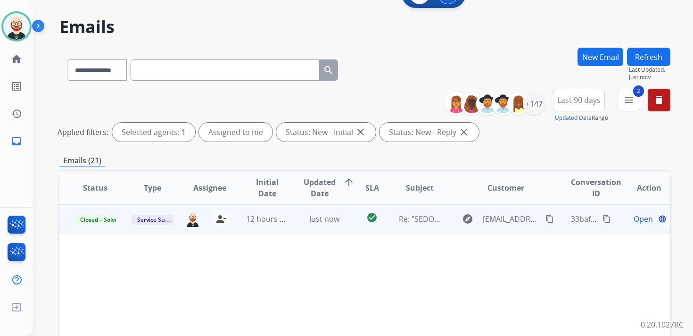
click at [649, 56] on button "Refresh" at bounding box center [648, 57] width 43 height 18
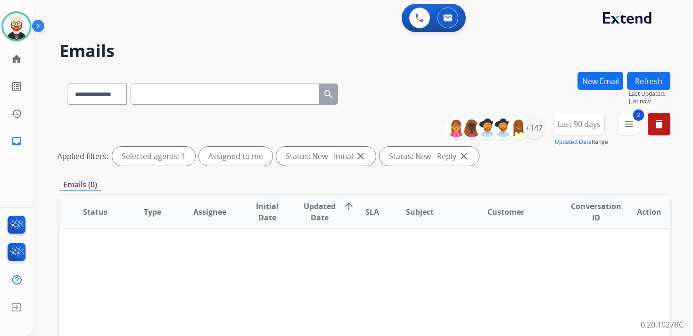
scroll to position [223, 0]
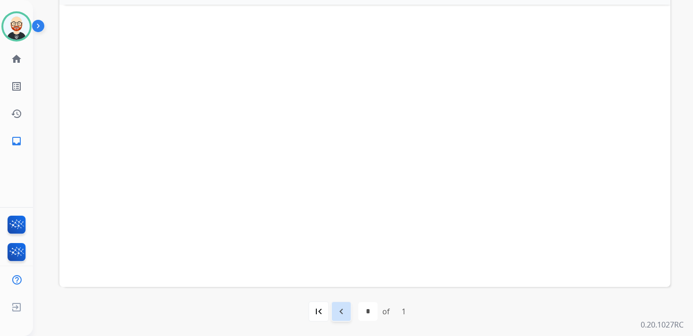
click at [348, 309] on div "navigate_before" at bounding box center [341, 311] width 21 height 21
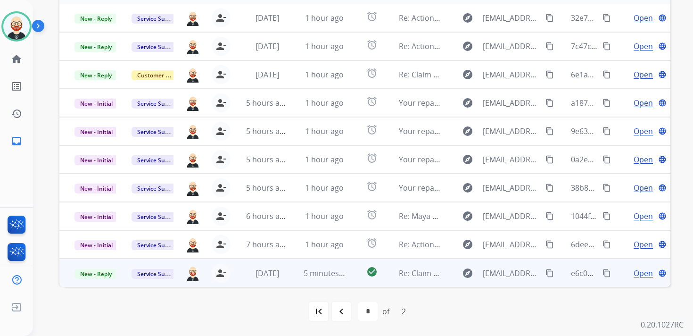
click at [615, 273] on td "Open language" at bounding box center [641, 272] width 57 height 28
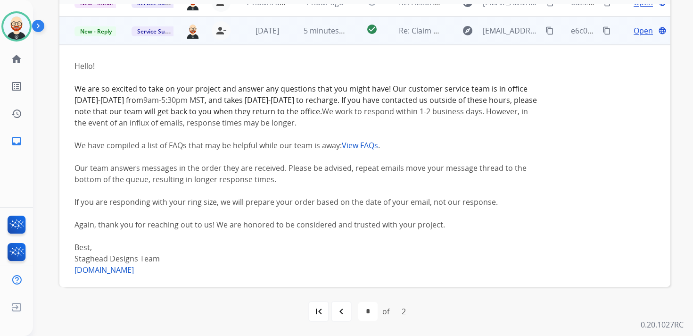
scroll to position [246, 0]
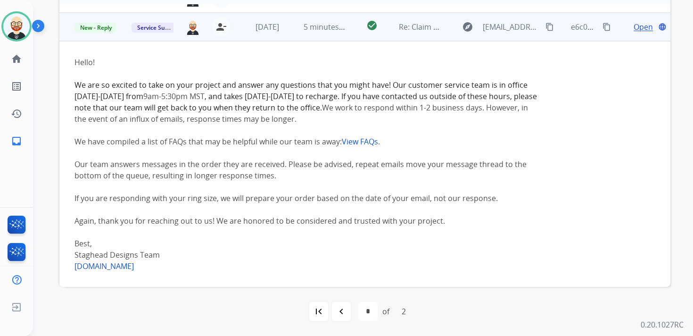
click at [142, 40] on td "Service Support" at bounding box center [144, 27] width 57 height 28
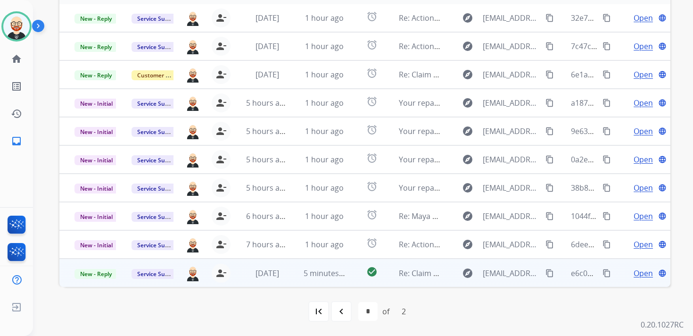
scroll to position [1, 0]
click at [93, 277] on span "New - Reply" at bounding box center [95, 274] width 43 height 10
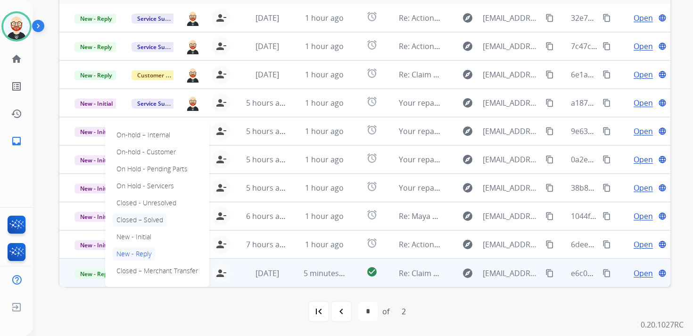
click at [141, 217] on p "Closed – Solved" at bounding box center [140, 219] width 54 height 13
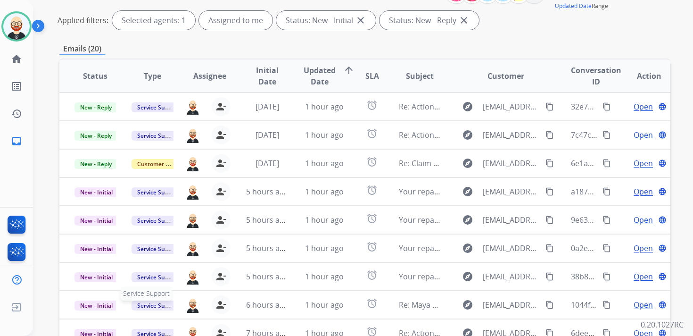
scroll to position [0, 0]
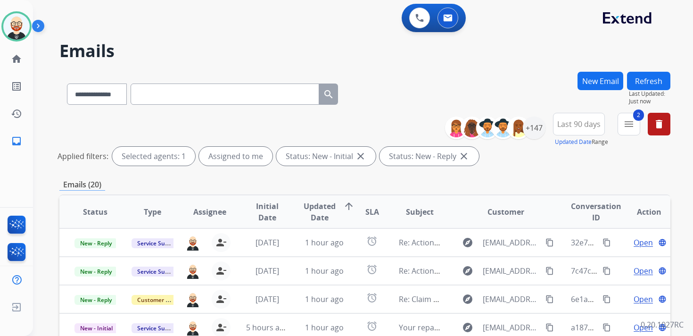
click at [645, 82] on button "Refresh" at bounding box center [648, 81] width 43 height 18
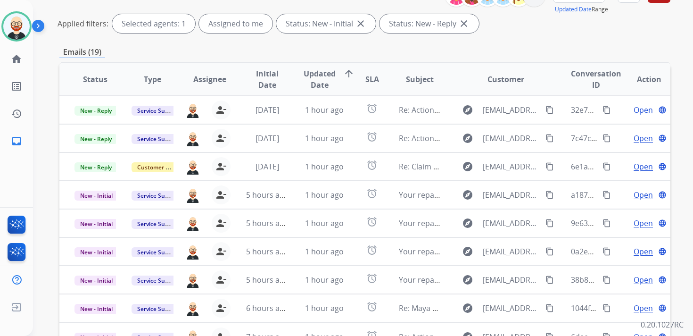
scroll to position [223, 0]
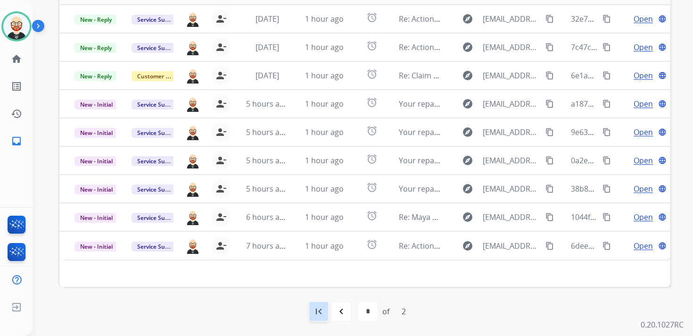
click at [322, 310] on mat-icon "first_page" at bounding box center [318, 310] width 11 height 11
select select "*"
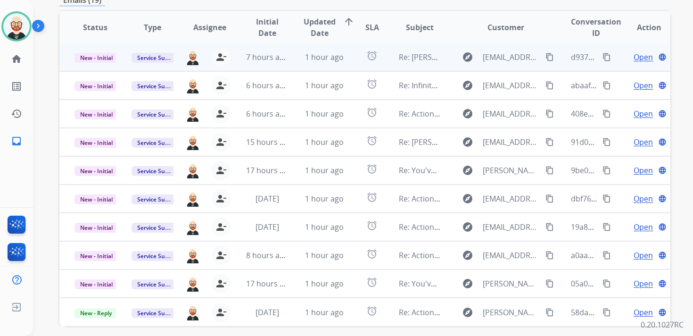
scroll to position [192, 0]
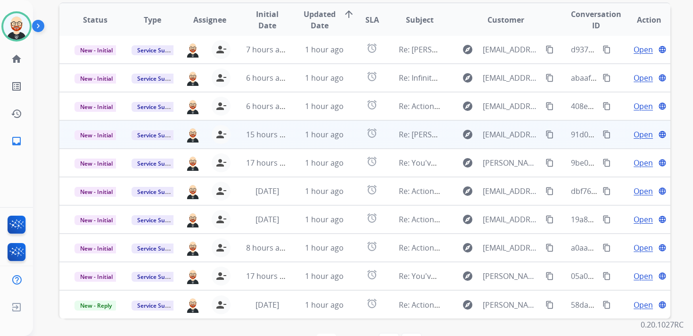
click at [633, 135] on span "Open" at bounding box center [642, 134] width 19 height 11
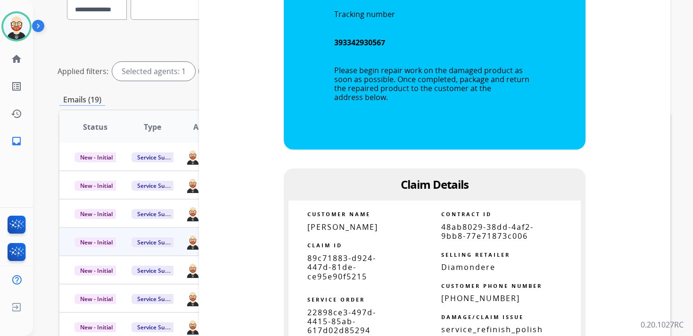
scroll to position [721, 0]
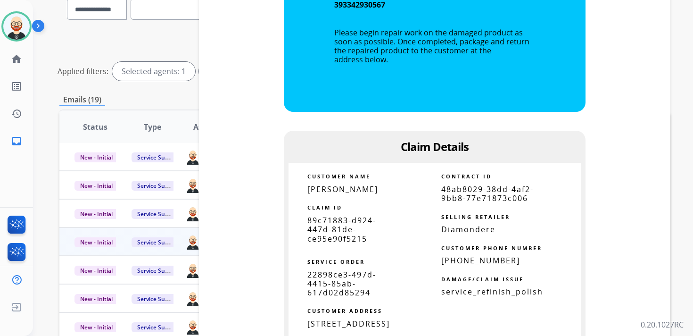
click at [351, 228] on span "89c71883-d924-447d-81de-ce95e90f5215" at bounding box center [341, 229] width 69 height 28
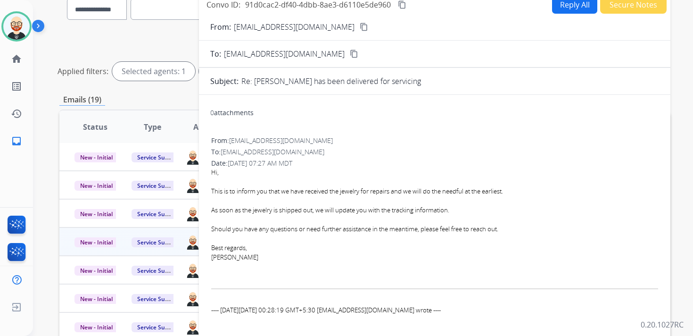
scroll to position [0, 0]
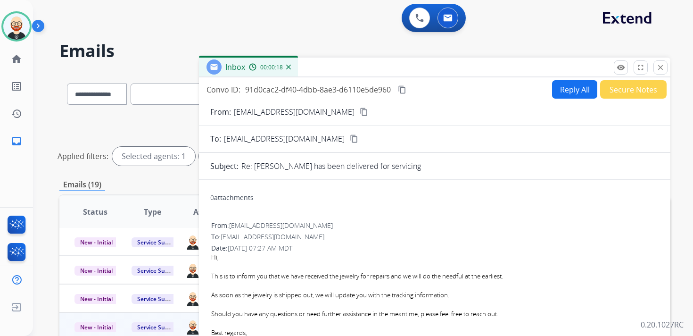
click at [404, 90] on mat-icon "content_copy" at bounding box center [402, 89] width 8 height 8
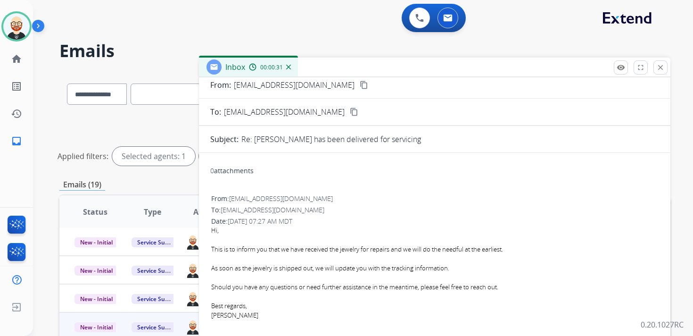
scroll to position [31, 0]
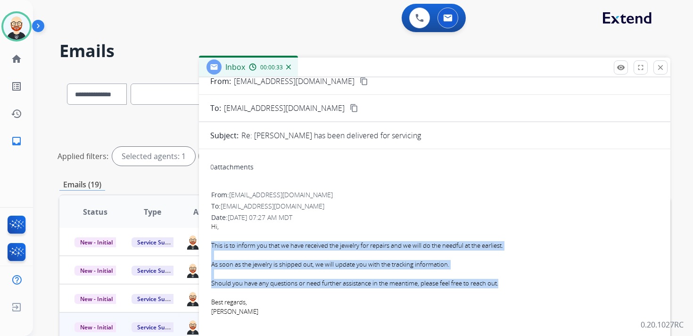
drag, startPoint x: 211, startPoint y: 244, endPoint x: 514, endPoint y: 281, distance: 305.3
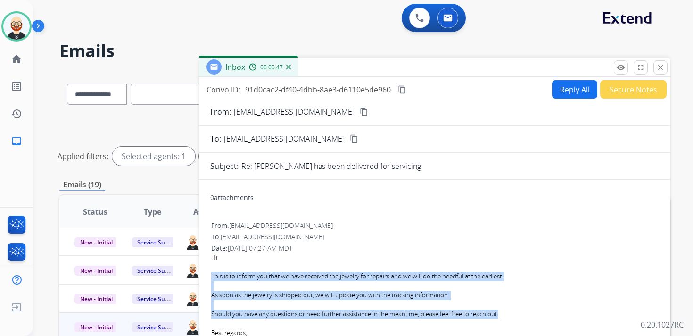
click at [561, 91] on button "Reply All" at bounding box center [574, 89] width 45 height 18
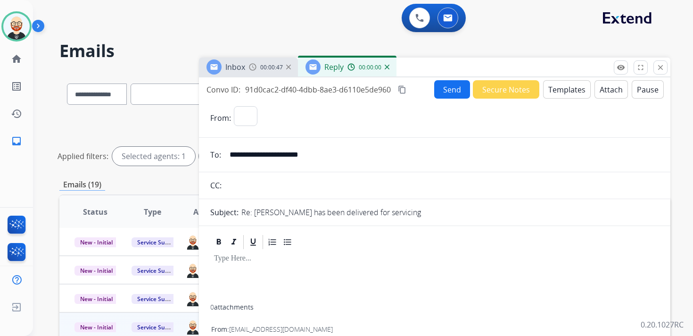
select select "**********"
click at [268, 270] on div at bounding box center [434, 277] width 449 height 54
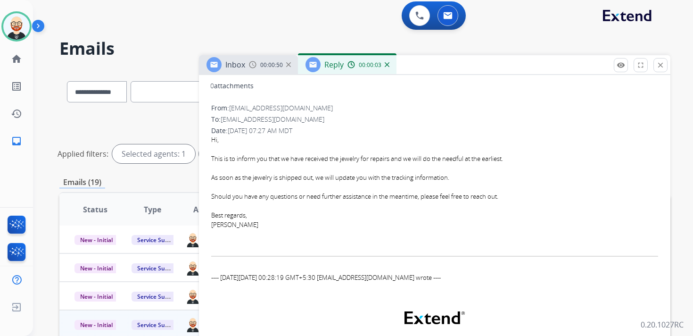
scroll to position [313, 0]
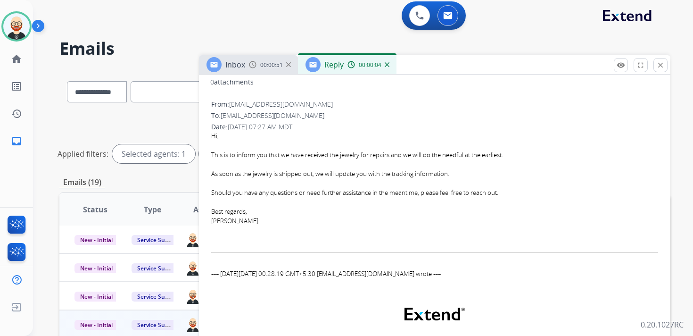
click at [215, 221] on div "[PERSON_NAME]" at bounding box center [434, 220] width 447 height 9
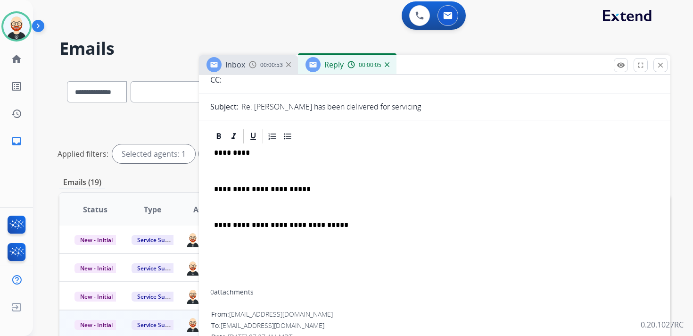
scroll to position [0, 0]
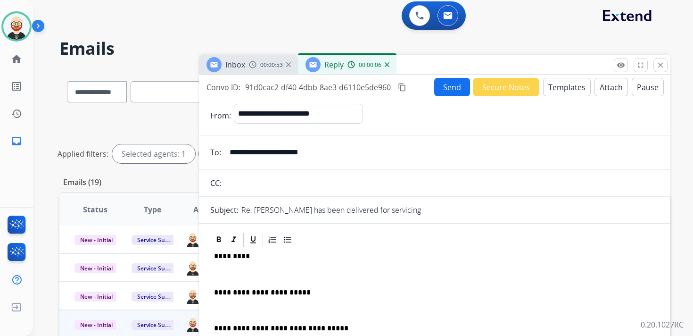
click at [230, 255] on p "*********" at bounding box center [431, 256] width 434 height 8
click at [226, 275] on p at bounding box center [434, 274] width 441 height 8
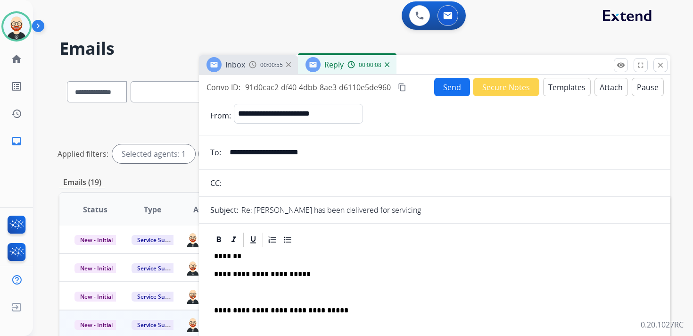
click at [223, 293] on p at bounding box center [434, 292] width 441 height 8
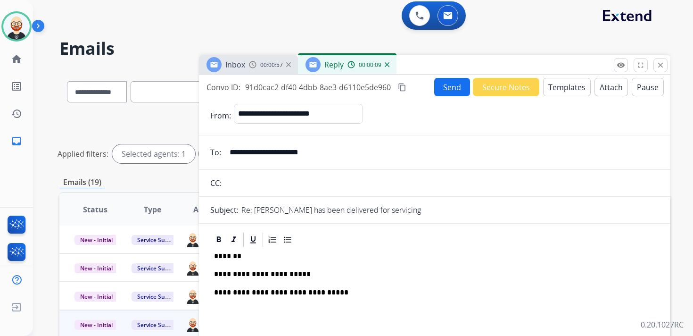
click at [445, 82] on button "Send" at bounding box center [452, 87] width 36 height 18
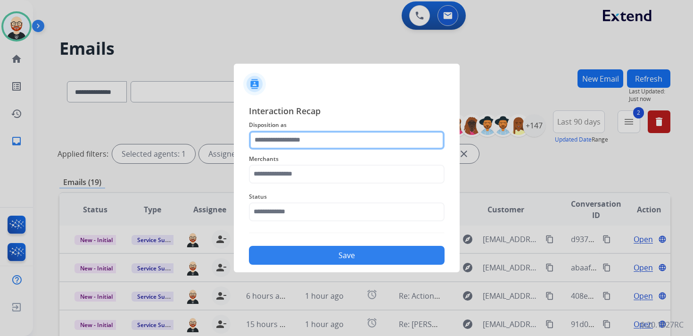
click at [254, 140] on input "text" at bounding box center [347, 140] width 196 height 19
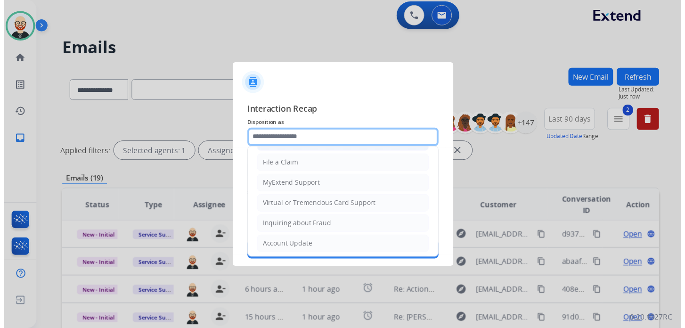
scroll to position [141, 0]
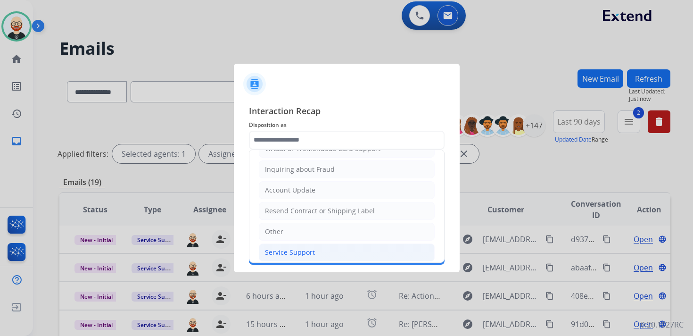
click at [294, 247] on div "Service Support" at bounding box center [290, 251] width 50 height 9
type input "**********"
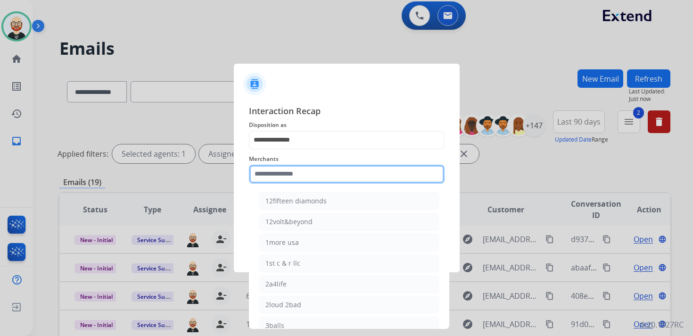
click at [301, 179] on input "text" at bounding box center [347, 173] width 196 height 19
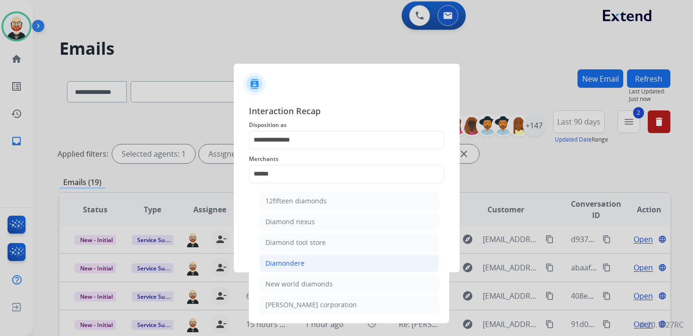
click at [320, 254] on li "Diamondere" at bounding box center [349, 263] width 180 height 18
type input "**********"
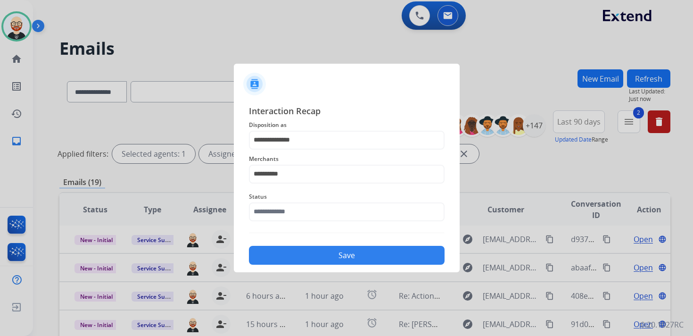
click at [293, 199] on span "Status" at bounding box center [347, 196] width 196 height 11
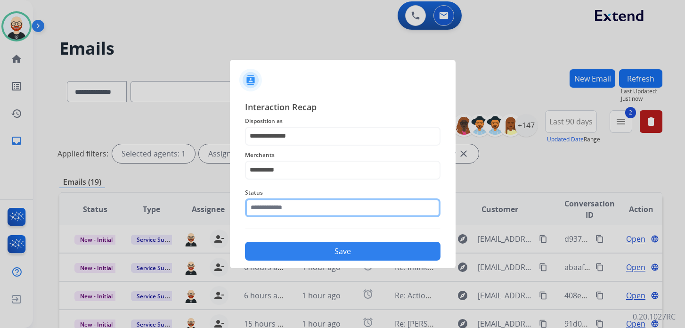
click at [290, 211] on input "text" at bounding box center [343, 207] width 196 height 19
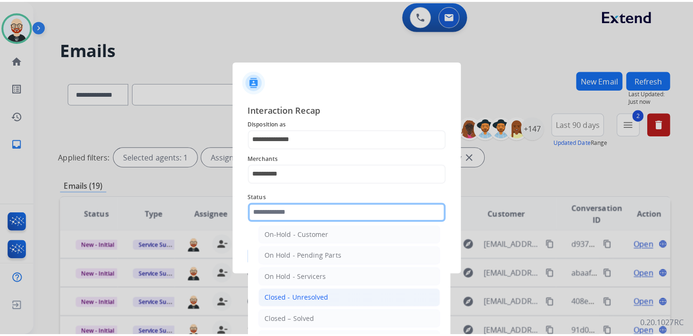
scroll to position [29, 0]
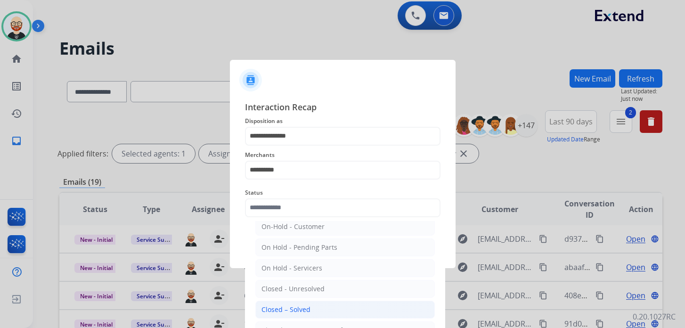
click at [304, 305] on div "Closed – Solved" at bounding box center [286, 309] width 49 height 9
type input "**********"
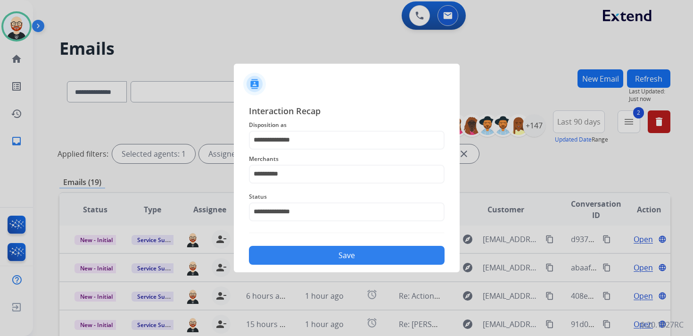
click at [337, 256] on button "Save" at bounding box center [347, 255] width 196 height 19
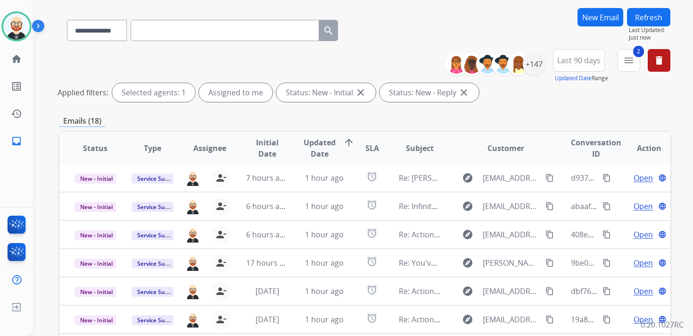
scroll to position [67, 0]
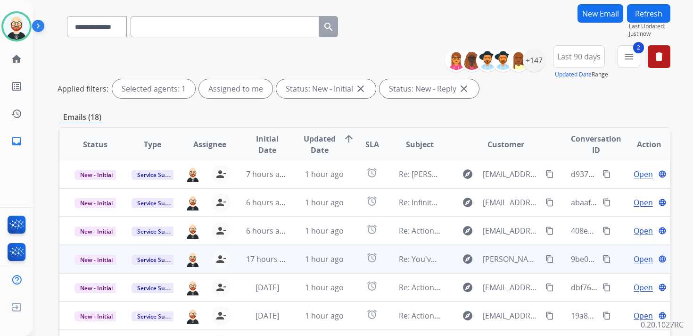
click at [633, 260] on span "Open" at bounding box center [642, 258] width 19 height 11
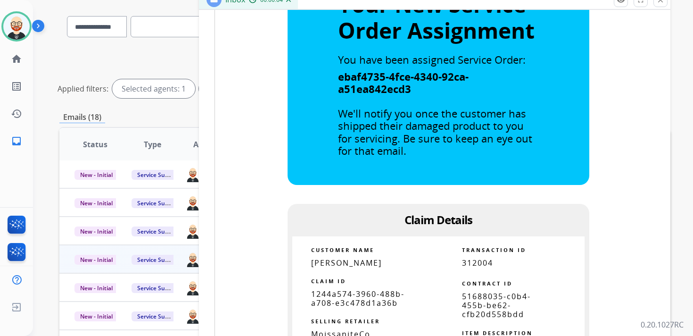
scroll to position [452, 0]
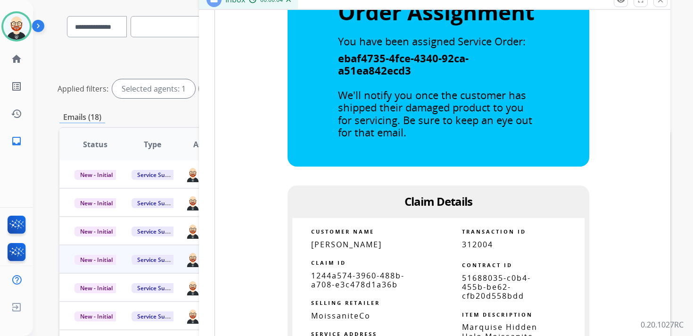
click at [369, 270] on span "1244a574-3960-488b-a708-e3c478d1a36b" at bounding box center [357, 279] width 93 height 19
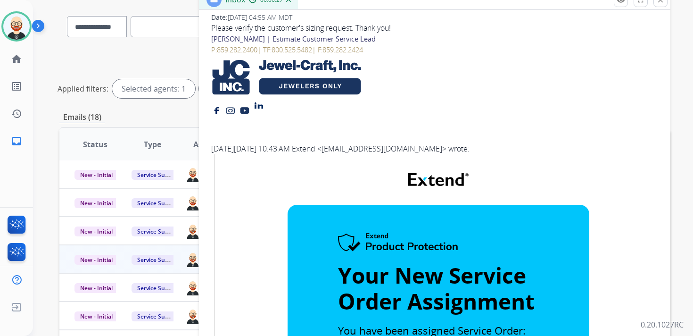
scroll to position [0, 0]
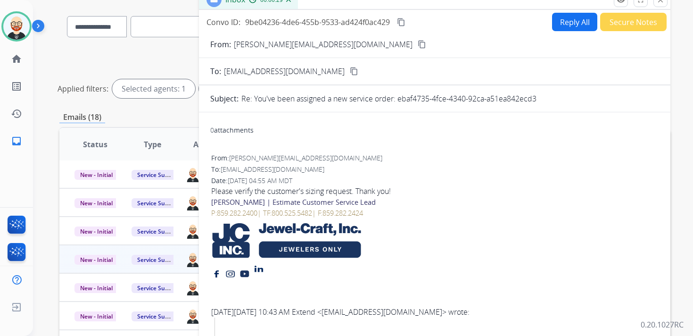
click at [402, 21] on mat-icon "content_copy" at bounding box center [401, 22] width 8 height 8
click at [369, 191] on div "Please verify the customer's sizing request. Thank you!" at bounding box center [434, 190] width 447 height 11
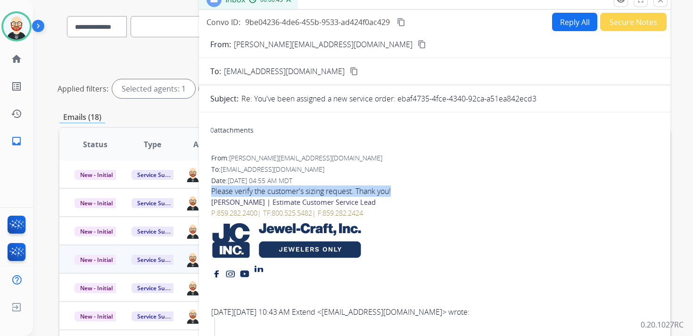
click at [369, 191] on div "Please verify the customer's sizing request. Thank you!" at bounding box center [434, 190] width 447 height 11
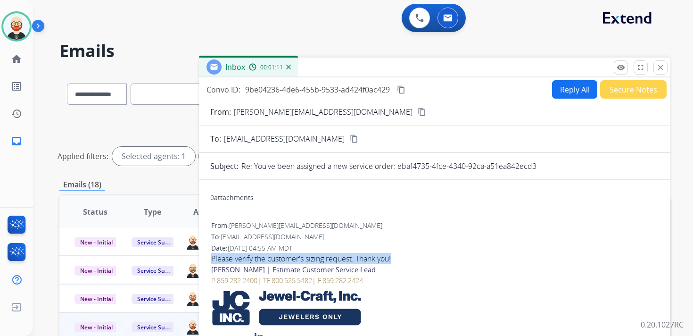
click at [558, 83] on button "Reply All" at bounding box center [574, 89] width 45 height 18
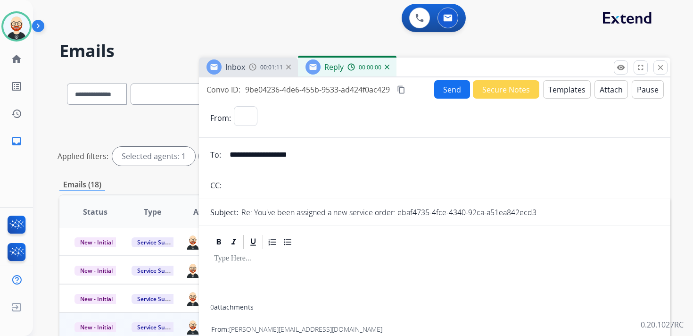
select select "**********"
click at [267, 262] on div at bounding box center [434, 277] width 449 height 54
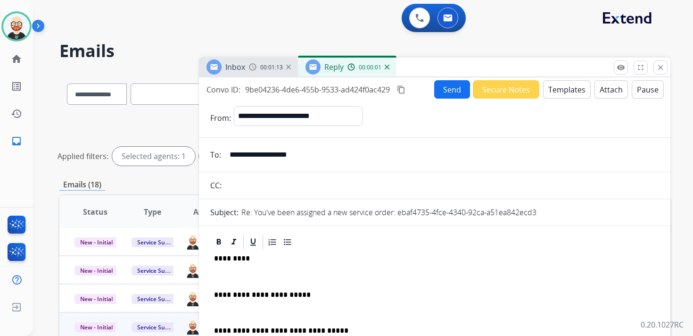
scroll to position [2, 0]
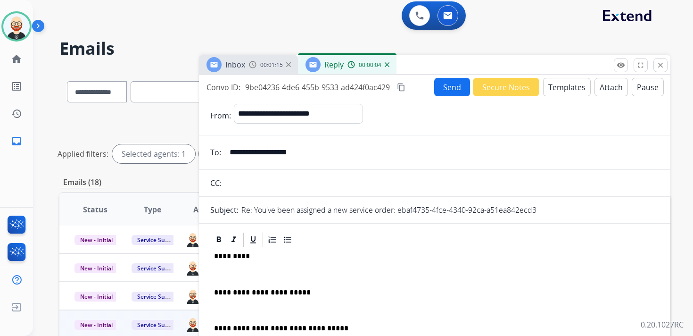
click at [258, 272] on p at bounding box center [434, 274] width 441 height 8
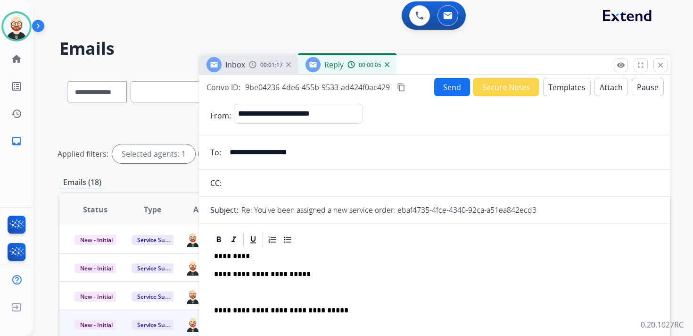
click at [247, 291] on p at bounding box center [434, 292] width 441 height 8
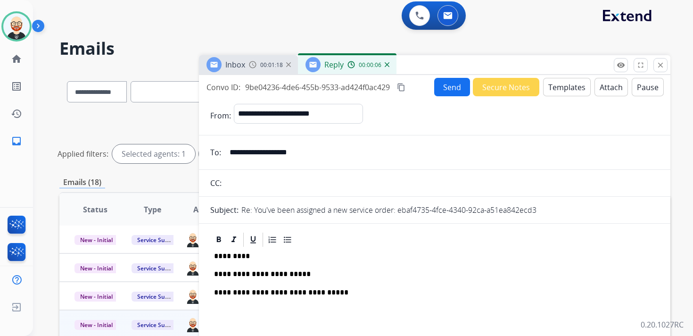
click at [233, 249] on div "**********" at bounding box center [434, 302] width 449 height 108
click at [231, 257] on p "*********" at bounding box center [431, 256] width 434 height 8
click at [320, 273] on p "**********" at bounding box center [431, 274] width 434 height 8
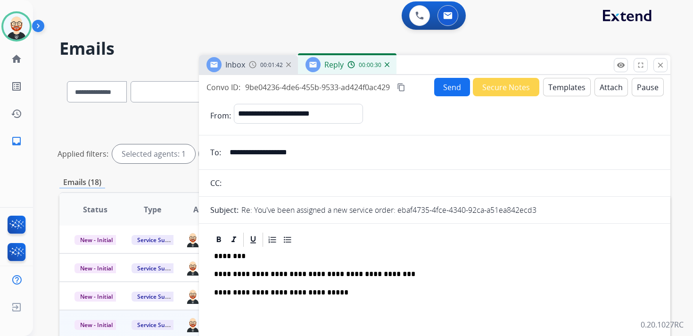
click at [444, 87] on button "Send" at bounding box center [452, 87] width 36 height 18
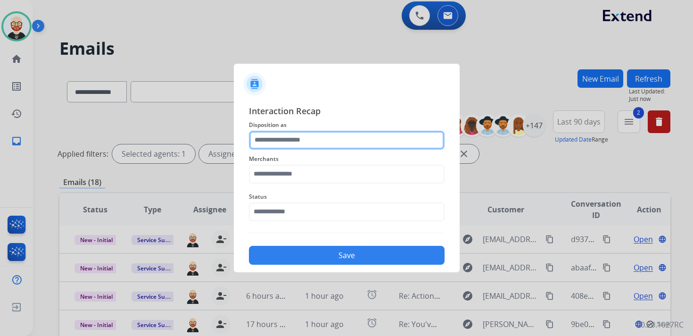
click at [319, 143] on input "text" at bounding box center [347, 140] width 196 height 19
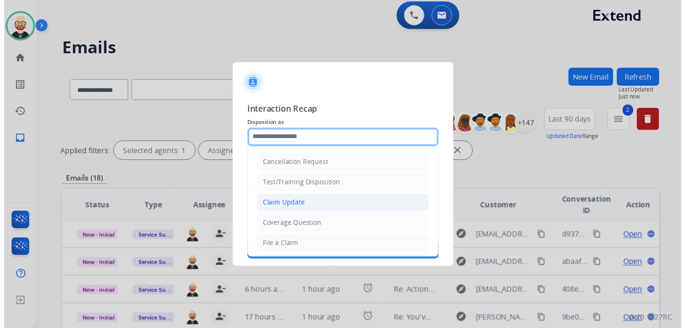
scroll to position [141, 0]
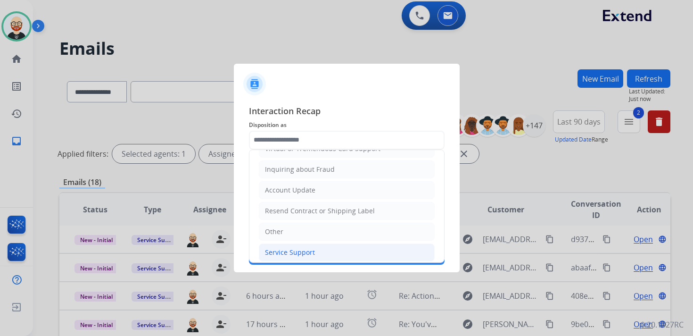
click at [312, 247] on div "Service Support" at bounding box center [290, 251] width 50 height 9
type input "**********"
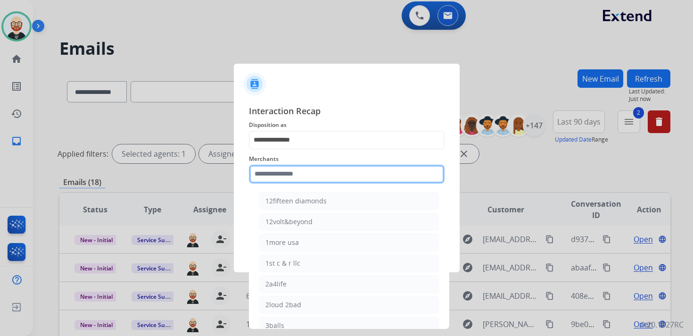
click at [314, 178] on input "text" at bounding box center [347, 173] width 196 height 19
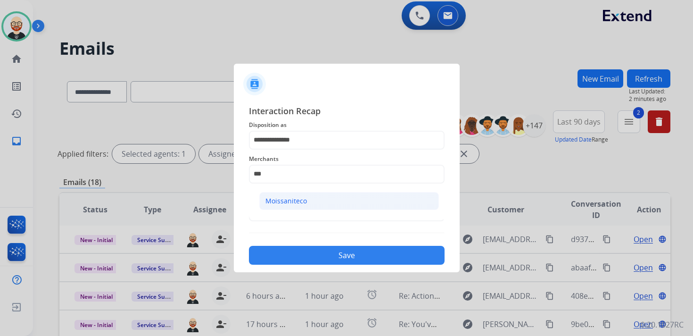
click at [335, 195] on li "Moissaniteco" at bounding box center [349, 201] width 180 height 18
type input "**********"
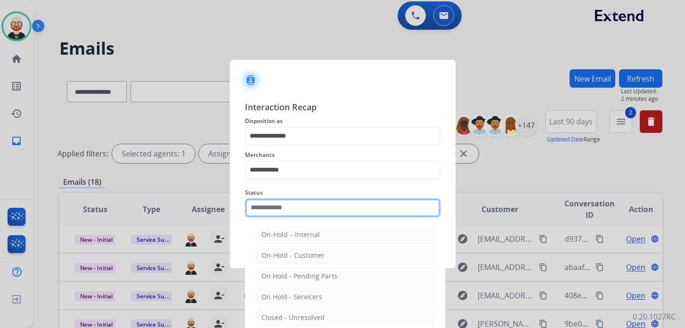
click at [315, 214] on input "text" at bounding box center [343, 207] width 196 height 19
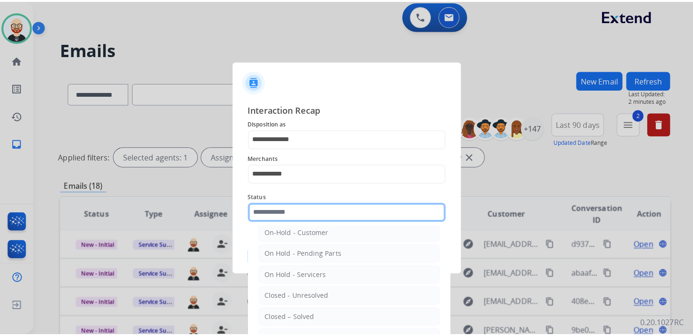
scroll to position [38, 0]
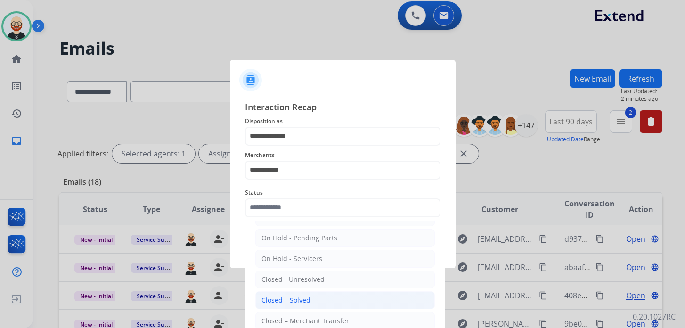
click at [309, 298] on li "Closed – Solved" at bounding box center [345, 300] width 180 height 18
type input "**********"
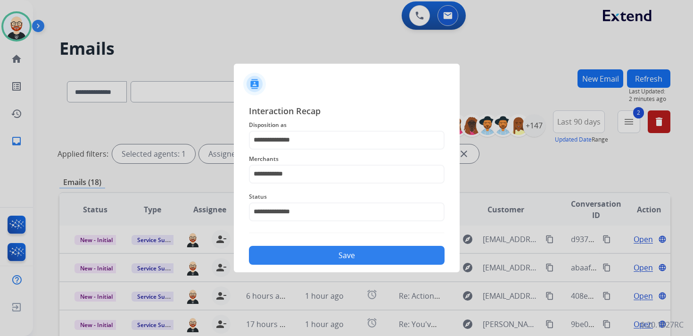
click at [317, 254] on button "Save" at bounding box center [347, 255] width 196 height 19
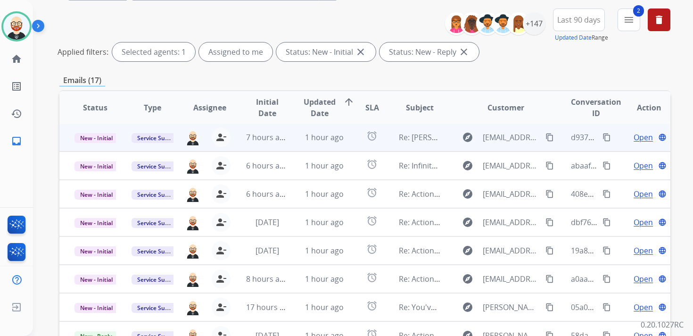
scroll to position [110, 0]
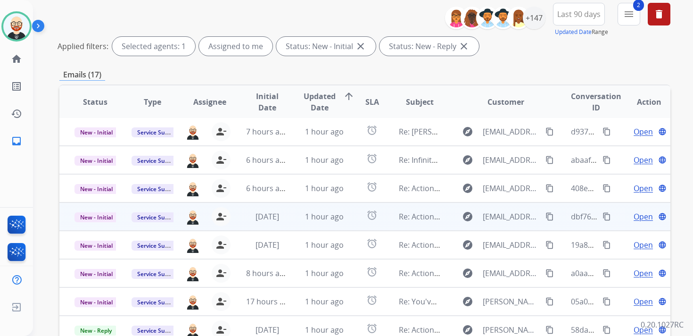
click at [617, 219] on td "Open language" at bounding box center [641, 216] width 57 height 28
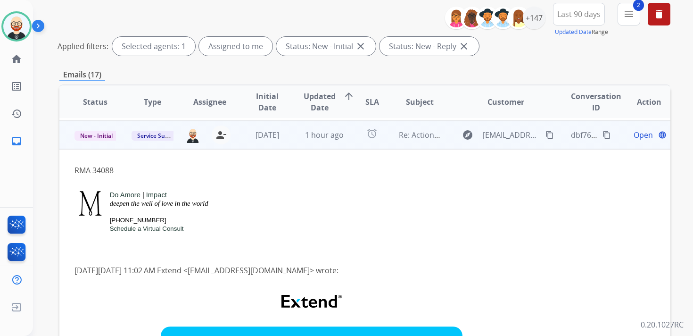
scroll to position [85, 0]
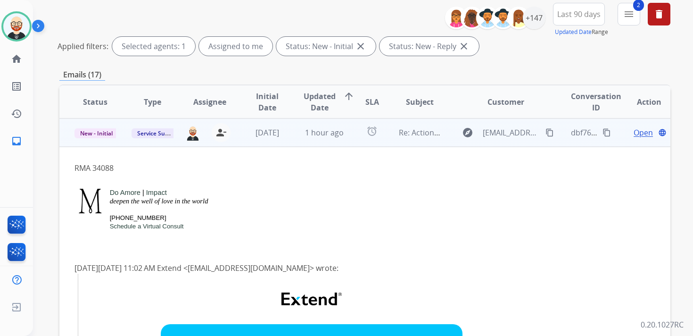
click at [613, 141] on td "Open language" at bounding box center [641, 132] width 57 height 28
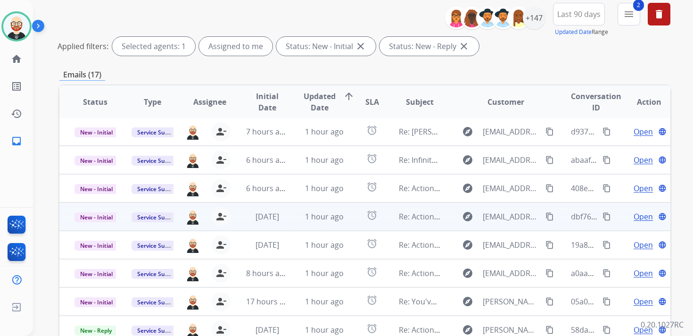
scroll to position [1, 0]
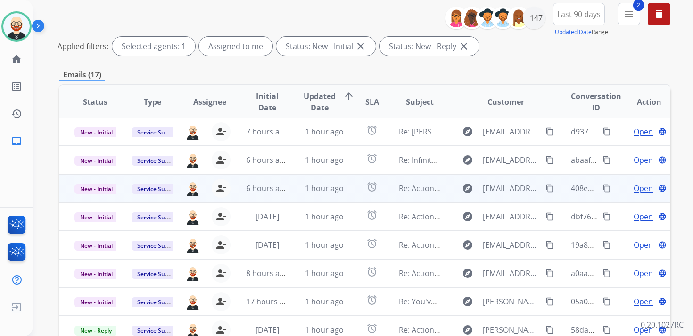
click at [633, 189] on span "Open" at bounding box center [642, 187] width 19 height 11
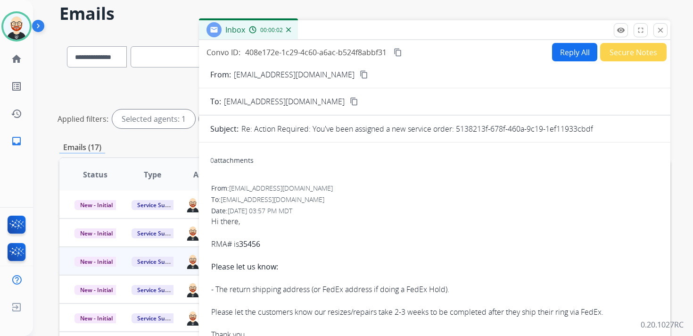
scroll to position [0, 0]
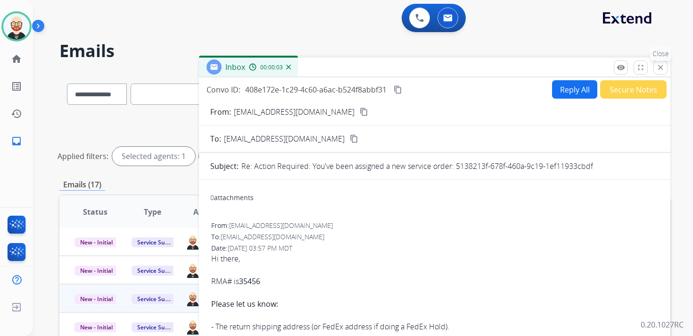
click at [660, 66] on mat-icon "close" at bounding box center [660, 67] width 8 height 8
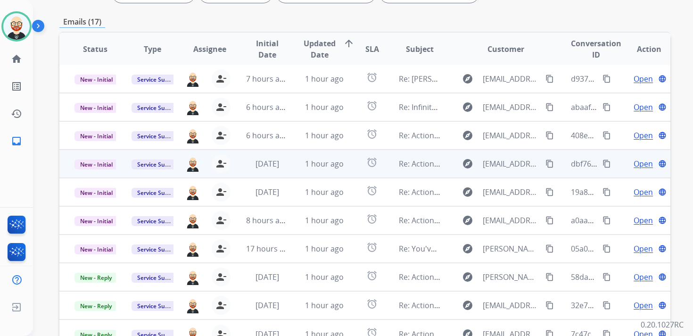
scroll to position [1, 0]
click at [638, 168] on span "Open" at bounding box center [642, 163] width 19 height 11
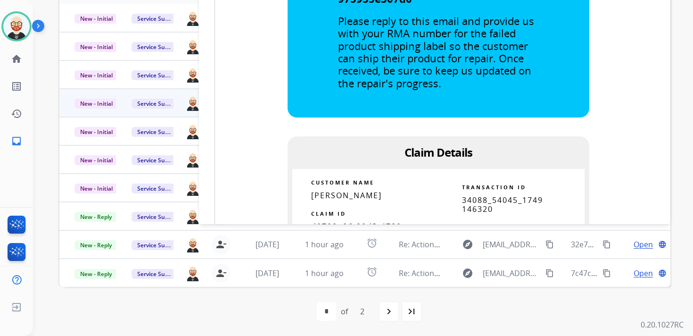
scroll to position [352, 0]
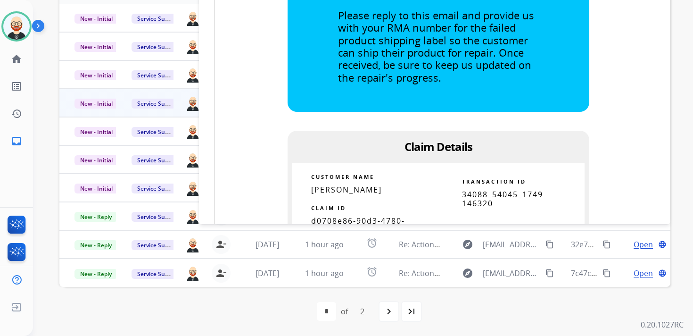
click at [345, 215] on span "d0708e86-90d3-4780-b1e0-d108cc2ee936" at bounding box center [358, 224] width 94 height 19
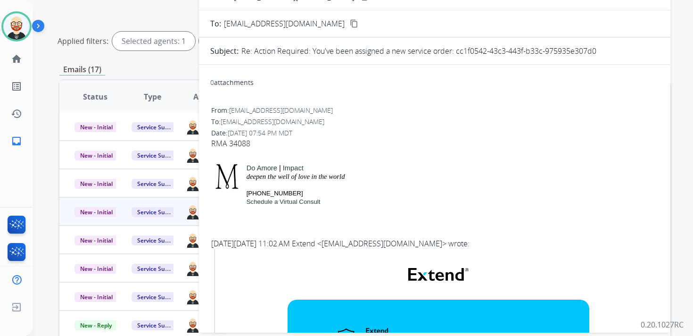
scroll to position [0, 0]
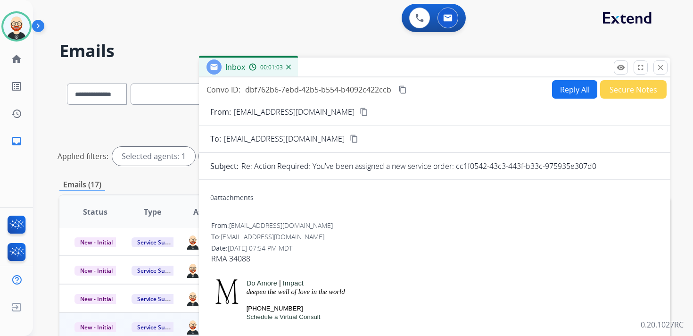
click at [402, 92] on mat-icon "content_copy" at bounding box center [402, 89] width 8 height 8
click at [658, 68] on mat-icon "close" at bounding box center [660, 67] width 8 height 8
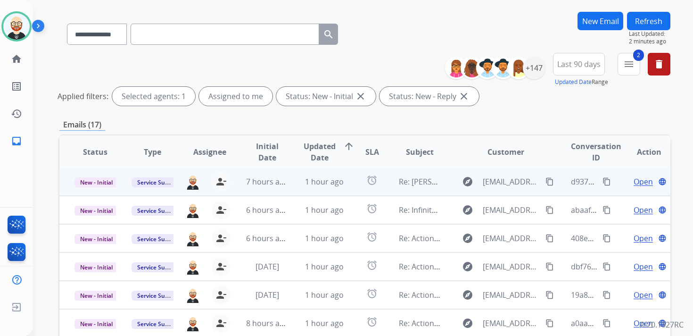
scroll to position [66, 0]
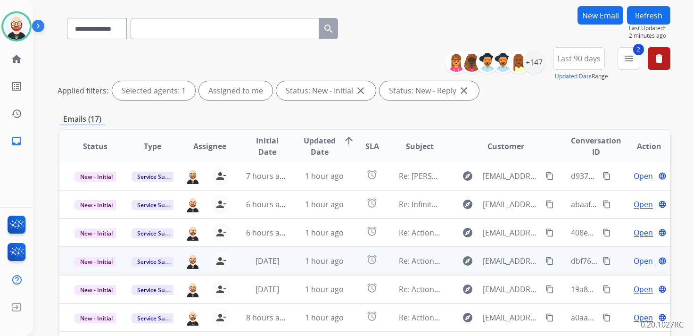
click at [619, 269] on td "Open language" at bounding box center [641, 260] width 57 height 28
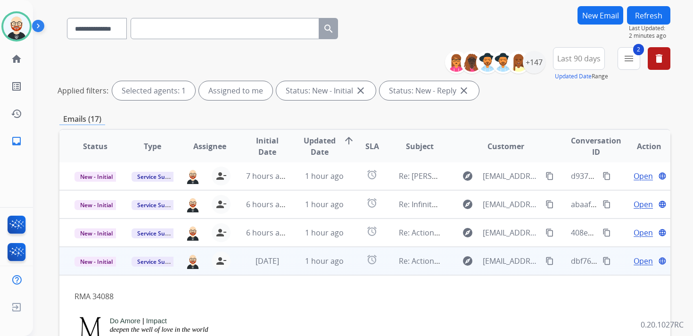
scroll to position [85, 0]
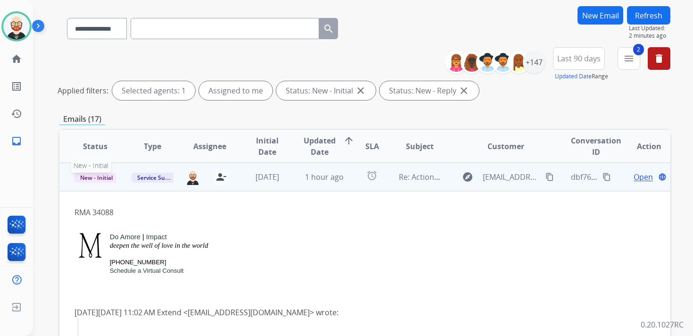
click at [93, 177] on span "New - Initial" at bounding box center [96, 177] width 44 height 10
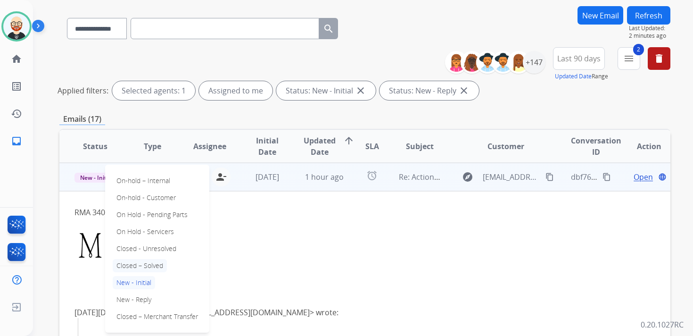
click at [155, 269] on p "Closed – Solved" at bounding box center [140, 265] width 54 height 13
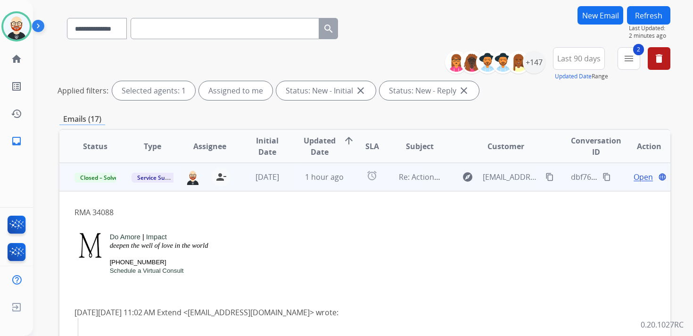
click at [641, 16] on button "Refresh" at bounding box center [648, 15] width 43 height 18
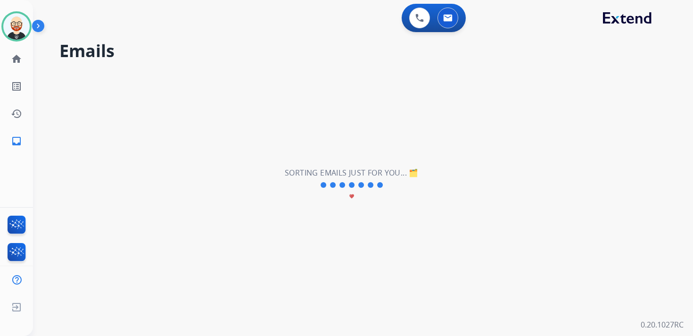
scroll to position [32, 0]
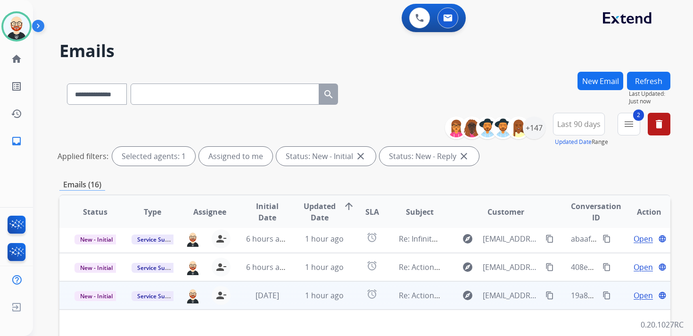
click at [557, 301] on td "19a8c0c2-1f98-4d05-aca4-0989a2538261 content_copy" at bounding box center [584, 295] width 57 height 28
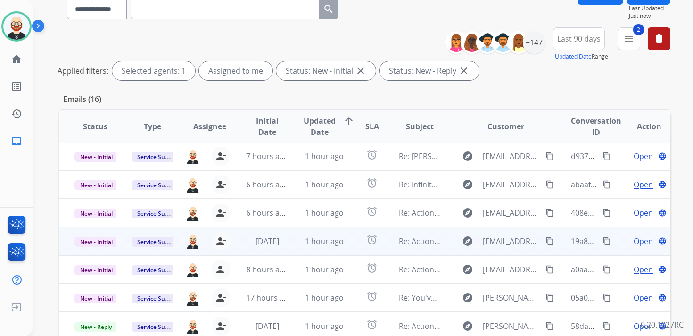
scroll to position [123, 0]
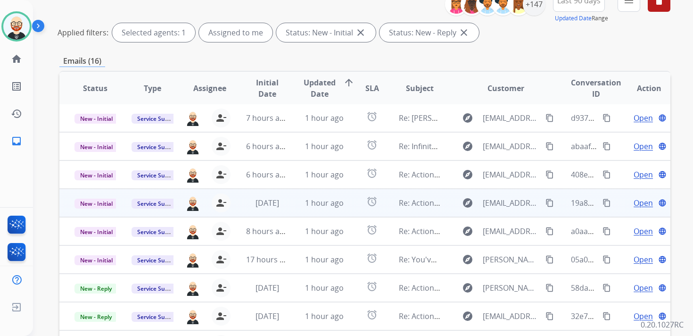
click at [633, 205] on span "Open" at bounding box center [642, 202] width 19 height 11
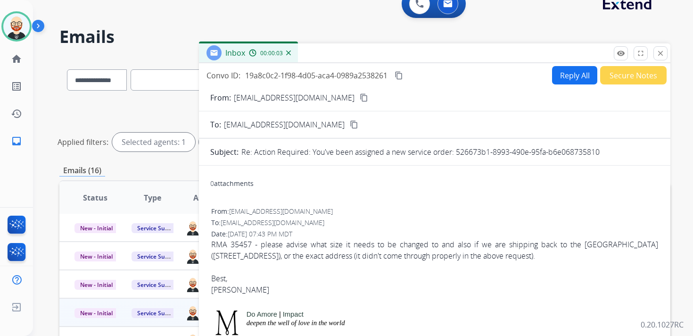
scroll to position [0, 0]
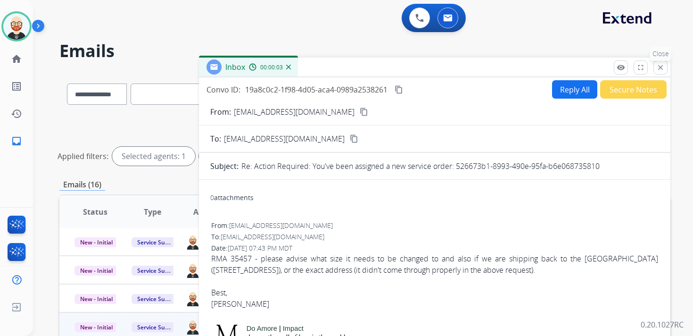
click at [656, 74] on button "close Close" at bounding box center [660, 67] width 14 height 14
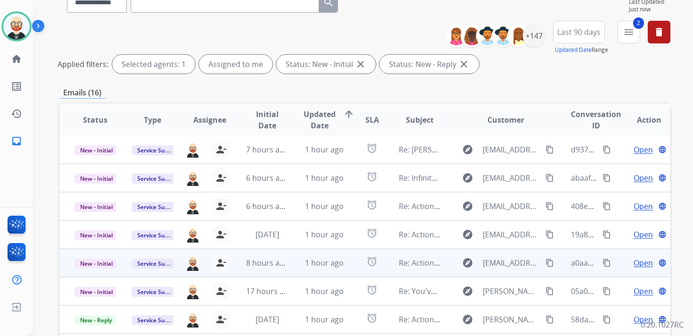
scroll to position [1, 0]
click at [636, 260] on span "Open" at bounding box center [642, 262] width 19 height 11
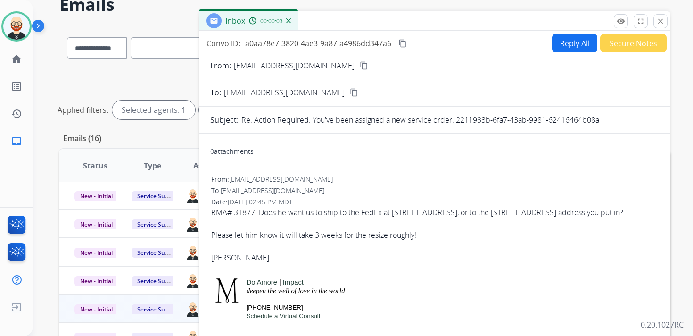
scroll to position [45, 0]
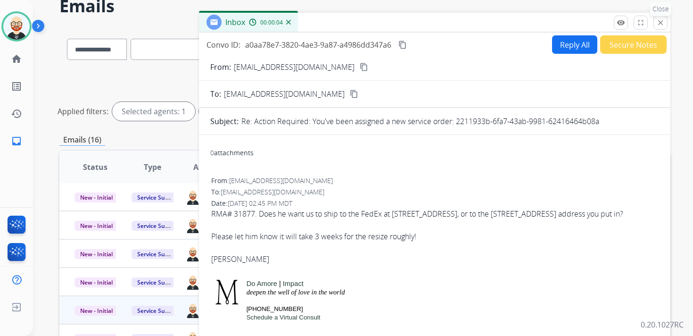
click at [660, 24] on mat-icon "close" at bounding box center [660, 22] width 8 height 8
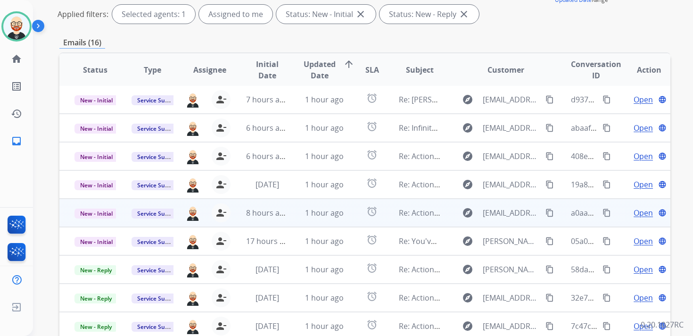
scroll to position [148, 0]
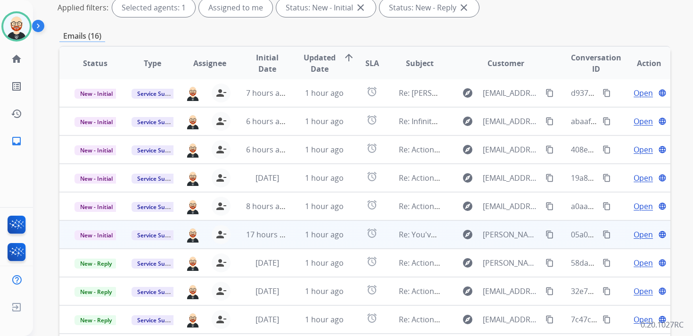
click at [633, 235] on span "Open" at bounding box center [642, 234] width 19 height 11
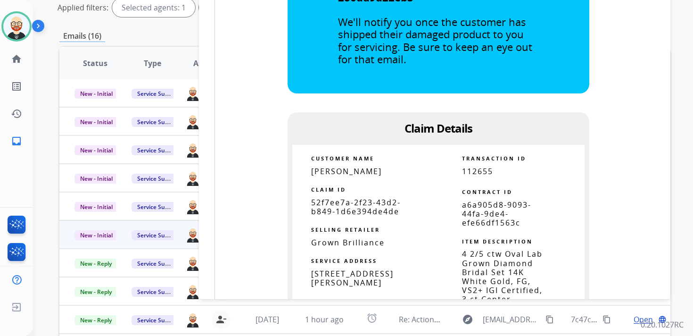
scroll to position [488, 0]
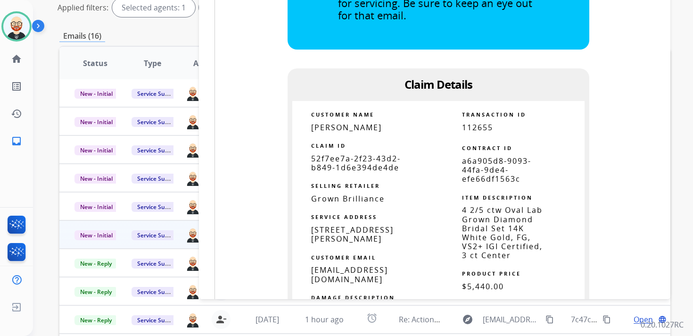
click at [376, 157] on span "52f7ee7a-2f23-43d2-b849-1d6e394de4de" at bounding box center [356, 162] width 90 height 19
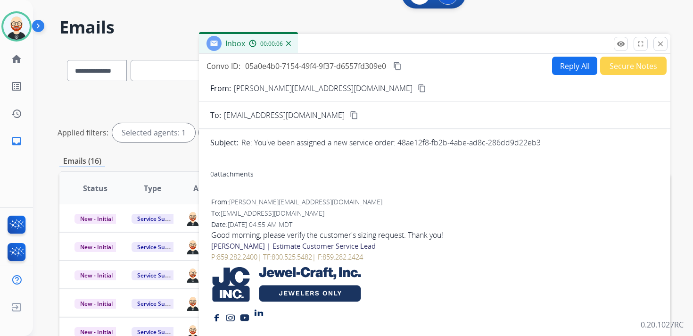
scroll to position [0, 0]
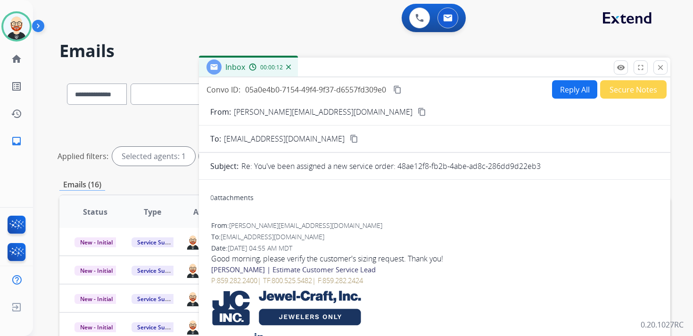
click at [397, 90] on mat-icon "content_copy" at bounding box center [397, 89] width 8 height 8
click at [335, 256] on div "Good morning, please verify the customer's sizing request. Thank you!" at bounding box center [434, 258] width 447 height 11
click at [561, 91] on button "Reply All" at bounding box center [574, 89] width 45 height 18
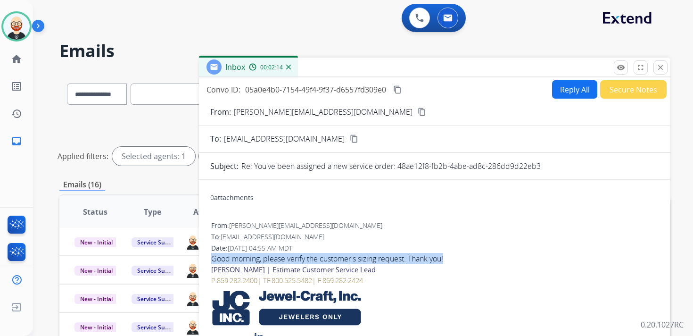
select select "**********"
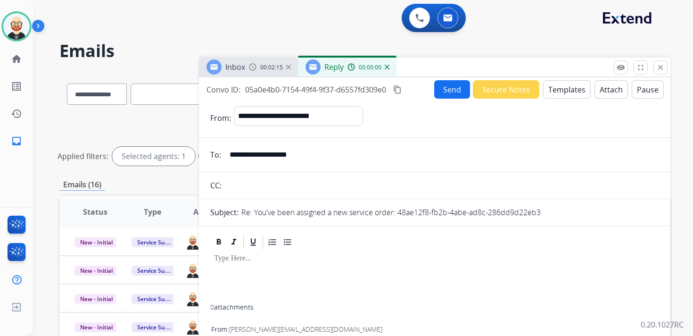
click at [258, 268] on div at bounding box center [434, 277] width 449 height 54
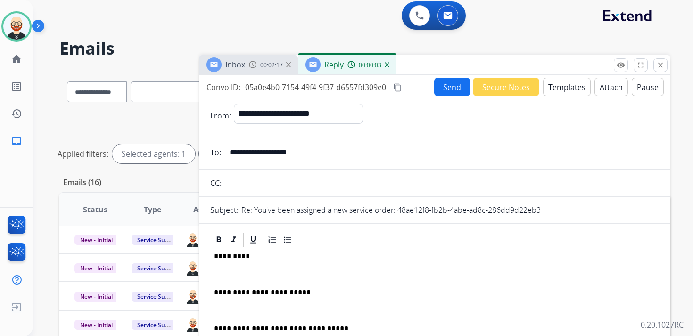
click at [319, 293] on p "**********" at bounding box center [431, 292] width 434 height 8
click at [304, 290] on p "**********" at bounding box center [431, 292] width 434 height 8
click at [368, 291] on p "**********" at bounding box center [431, 292] width 434 height 8
click at [402, 290] on p "**********" at bounding box center [431, 292] width 434 height 8
click at [361, 290] on p "**********" at bounding box center [431, 292] width 434 height 8
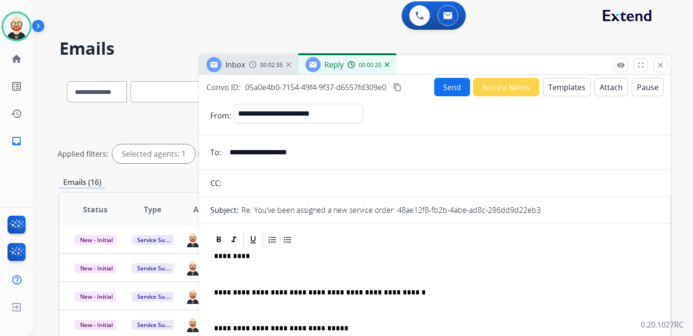
click at [248, 268] on div "**********" at bounding box center [434, 320] width 449 height 144
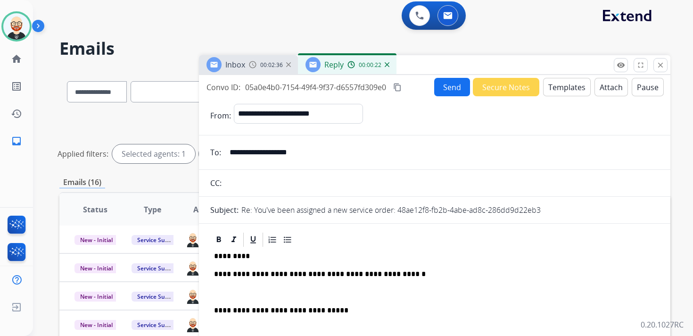
click at [237, 284] on div "**********" at bounding box center [434, 311] width 449 height 126
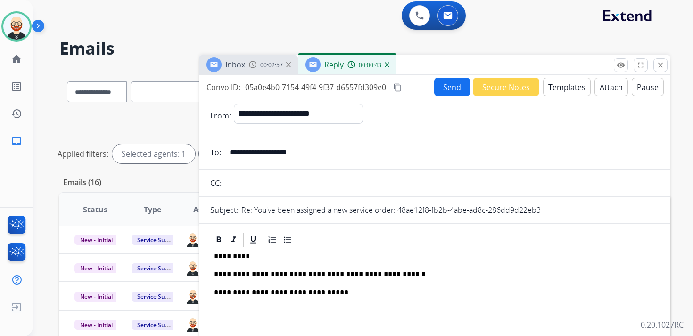
click at [228, 259] on p "*********" at bounding box center [431, 256] width 434 height 8
click at [443, 84] on button "Send" at bounding box center [452, 87] width 36 height 18
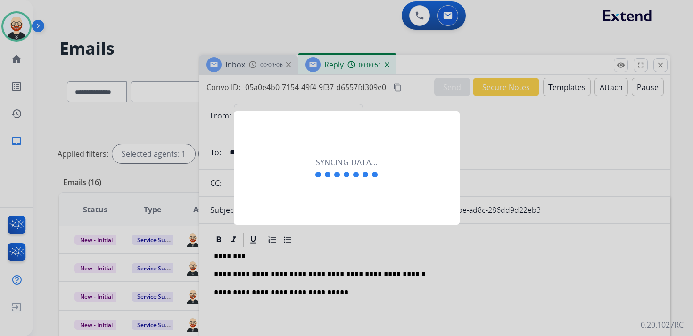
scroll to position [8, 0]
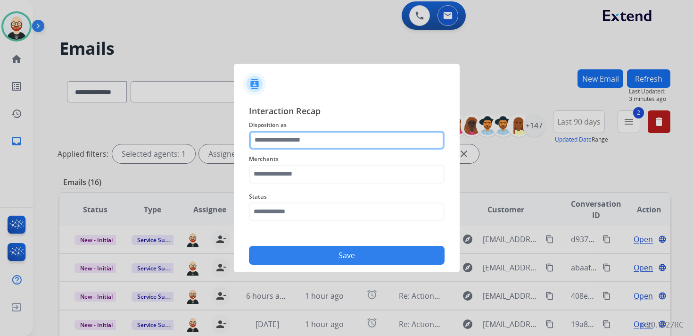
click at [273, 147] on input "text" at bounding box center [347, 140] width 196 height 19
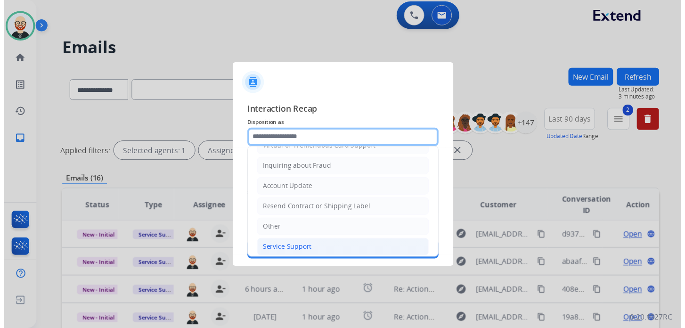
scroll to position [1, 0]
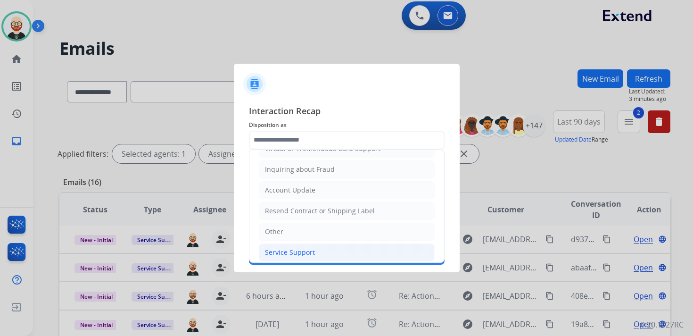
click at [288, 247] on div "Service Support" at bounding box center [290, 251] width 50 height 9
type input "**********"
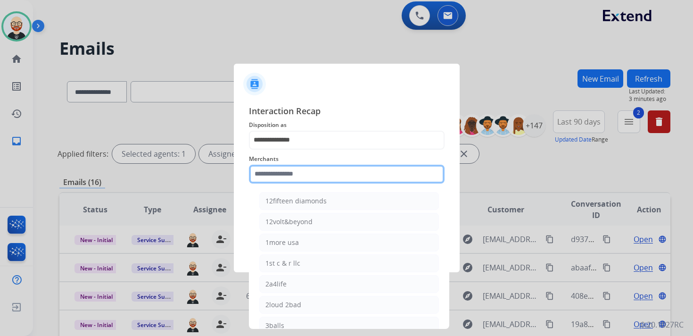
click at [295, 169] on input "text" at bounding box center [347, 173] width 196 height 19
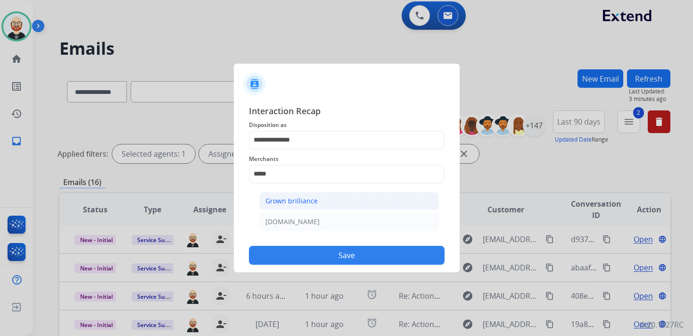
click at [295, 201] on div "Grown brilliance" at bounding box center [291, 200] width 52 height 9
type input "**********"
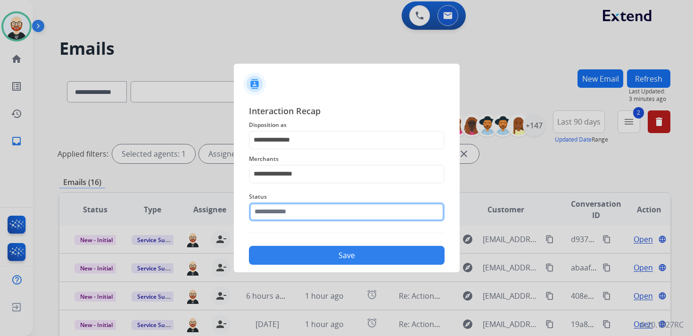
click at [287, 217] on div "Status" at bounding box center [347, 206] width 196 height 38
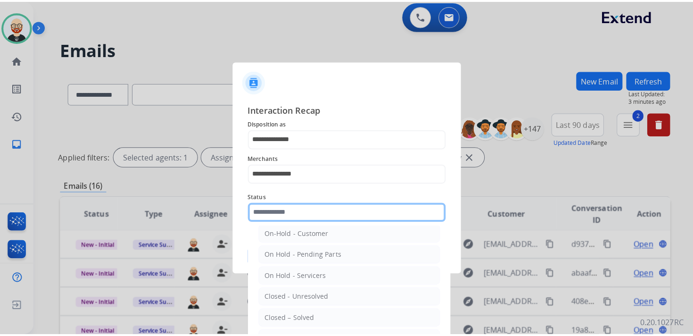
scroll to position [31, 0]
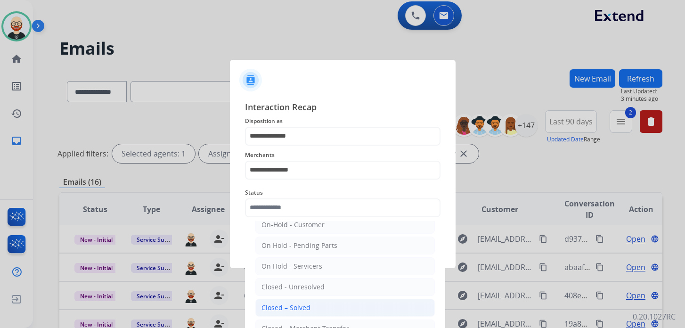
click at [303, 303] on div "Closed – Solved" at bounding box center [286, 307] width 49 height 9
type input "**********"
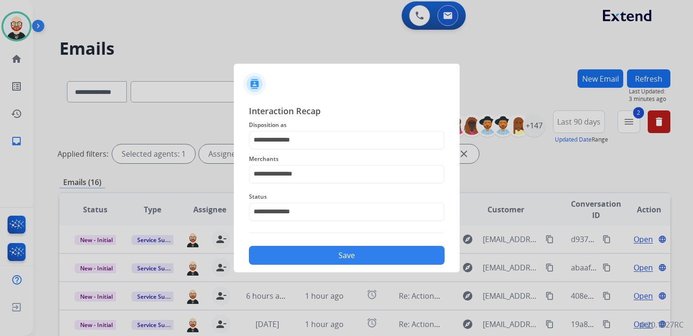
click at [322, 251] on button "Save" at bounding box center [347, 255] width 196 height 19
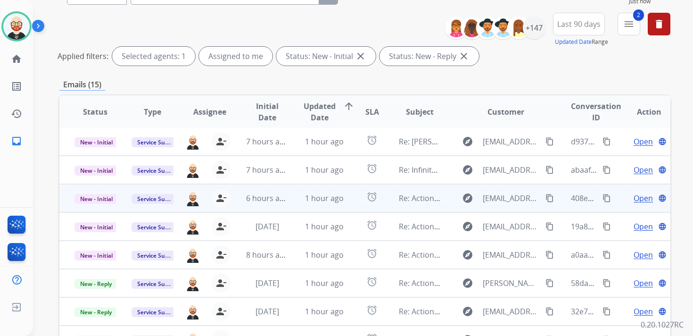
scroll to position [103, 0]
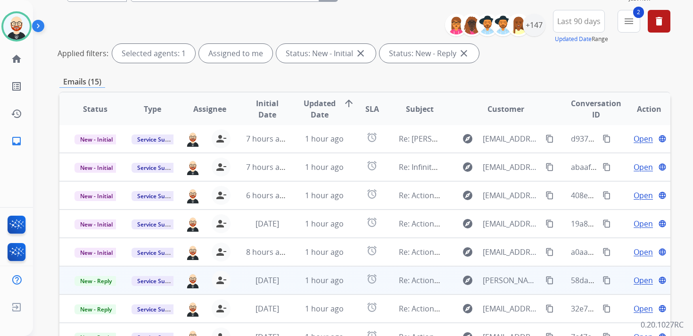
click at [633, 281] on span "Open" at bounding box center [642, 279] width 19 height 11
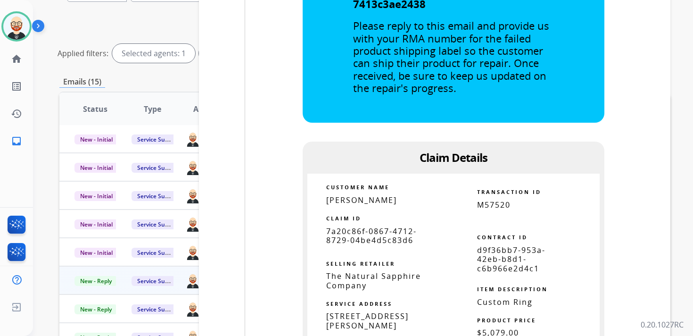
scroll to position [1544, 0]
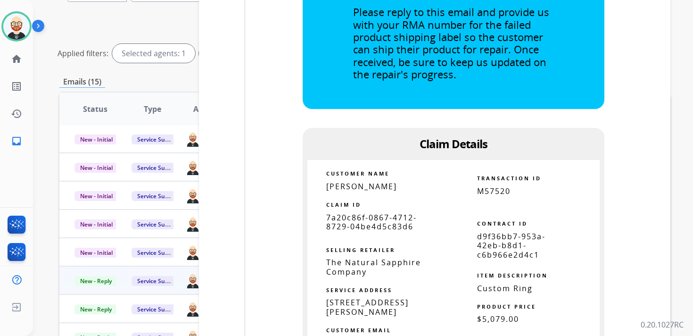
click at [399, 227] on span "7a20c86f-0867-4712-8729-04be4d5c83d6" at bounding box center [371, 221] width 90 height 19
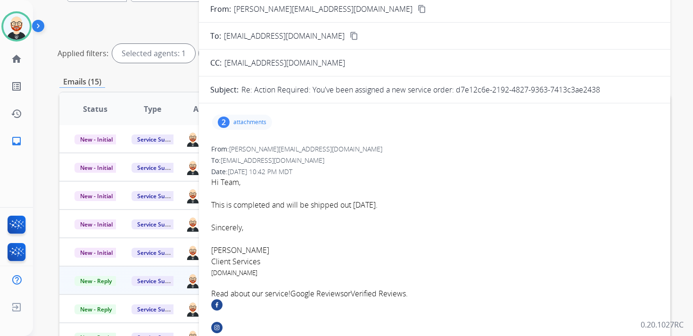
scroll to position [0, 0]
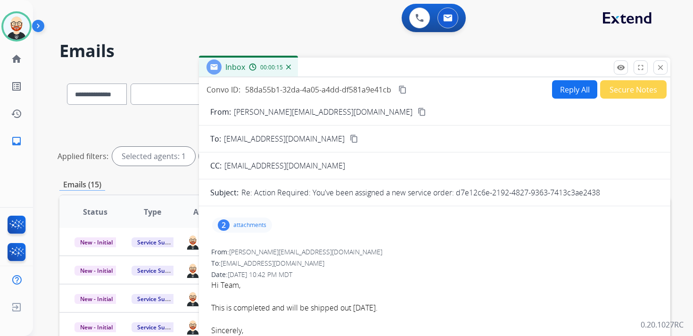
click at [401, 90] on mat-icon "content_copy" at bounding box center [402, 89] width 8 height 8
click at [295, 307] on font "This is completed and will be shipped out [DATE]." at bounding box center [294, 307] width 166 height 10
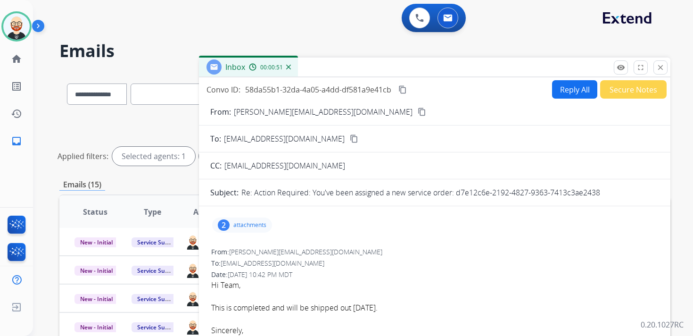
click at [258, 225] on p "attachments" at bounding box center [249, 225] width 33 height 8
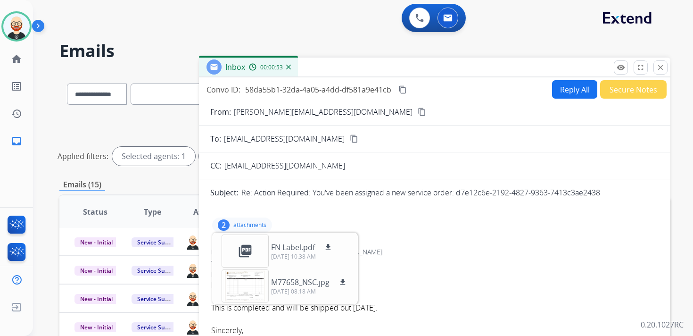
click at [416, 232] on div "2 attachments picture_as_pdf FN Label.pdf download [DATE] 10:38 AM M77658_NSC.j…" at bounding box center [434, 224] width 449 height 23
click at [574, 87] on button "Reply All" at bounding box center [574, 89] width 45 height 18
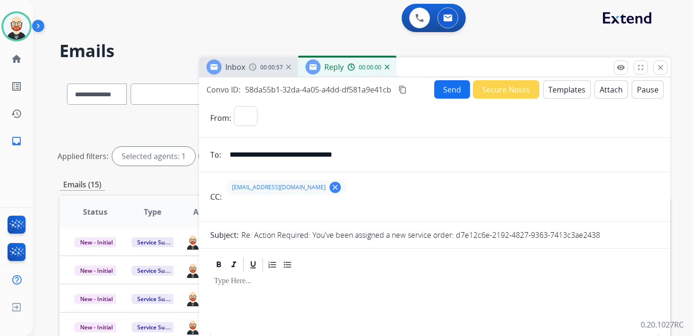
select select "**********"
click at [259, 287] on div at bounding box center [434, 294] width 449 height 42
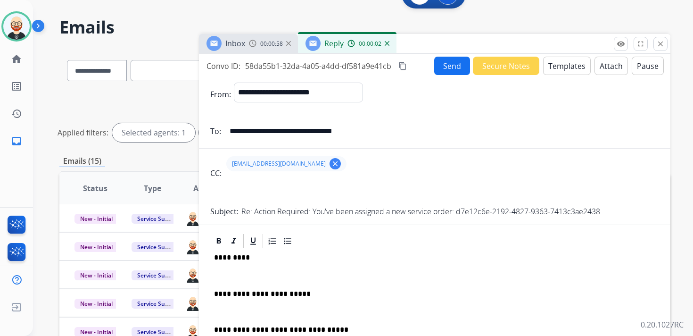
scroll to position [25, 0]
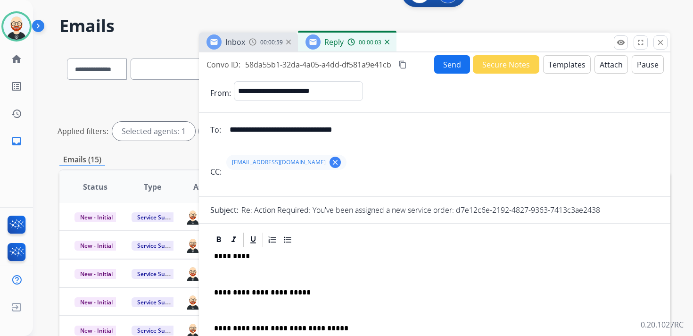
click at [229, 266] on div "**********" at bounding box center [434, 314] width 449 height 133
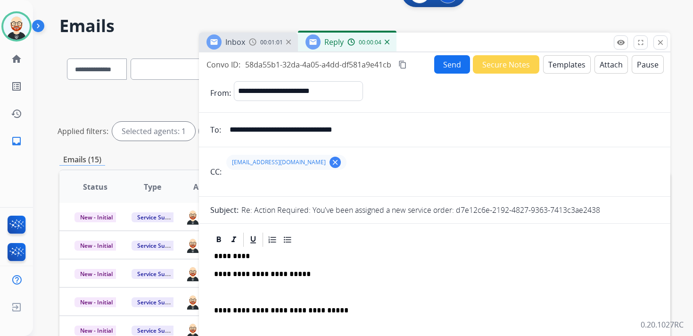
click at [240, 291] on p at bounding box center [434, 292] width 441 height 8
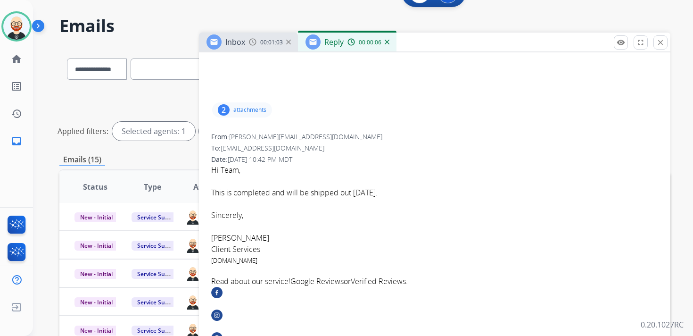
scroll to position [262, 0]
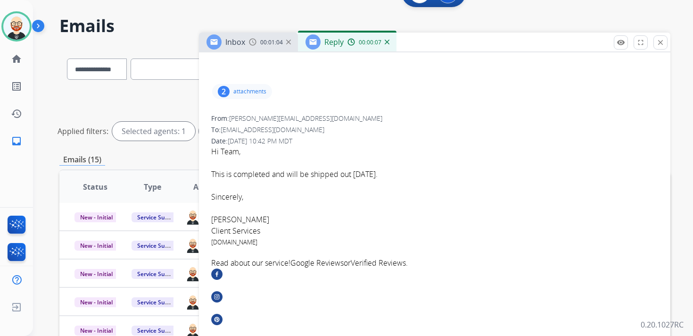
click at [219, 220] on font "[PERSON_NAME]" at bounding box center [240, 219] width 58 height 10
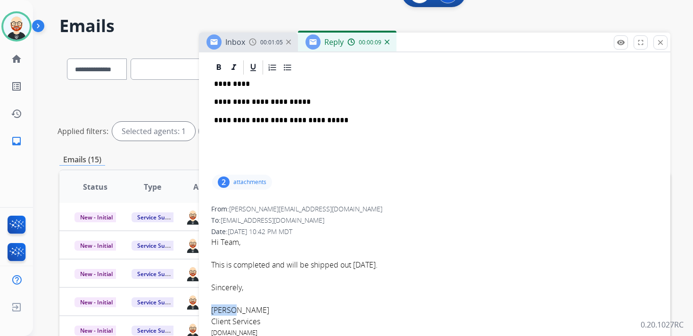
scroll to position [0, 0]
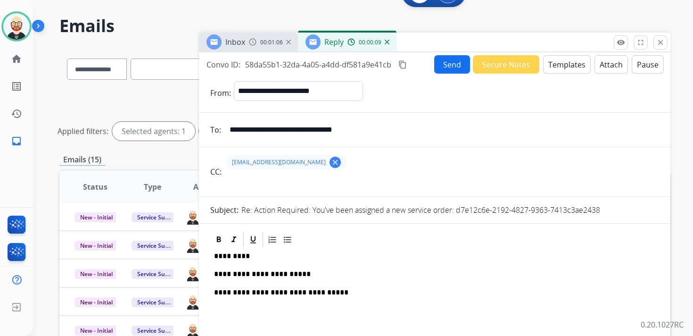
click at [227, 263] on div "**********" at bounding box center [434, 296] width 449 height 97
click at [227, 258] on p "*********" at bounding box center [431, 256] width 434 height 8
click at [444, 62] on button "Send" at bounding box center [452, 64] width 36 height 18
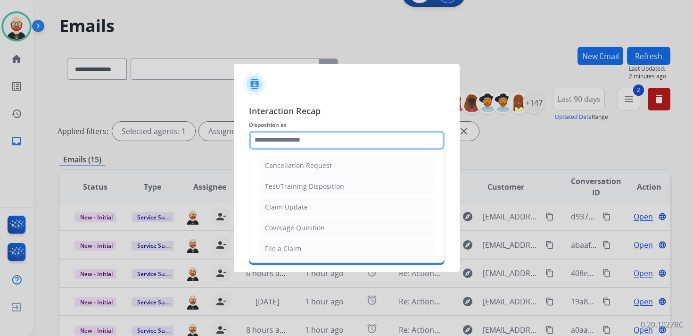
click at [277, 139] on input "text" at bounding box center [347, 140] width 196 height 19
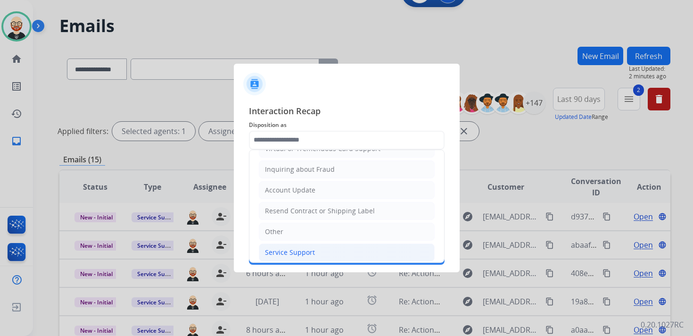
click at [300, 247] on div "Service Support" at bounding box center [290, 251] width 50 height 9
type input "**********"
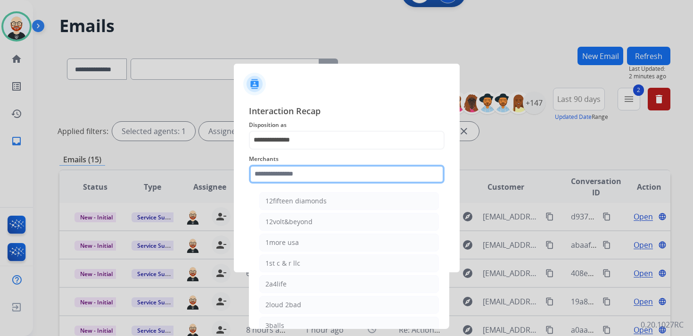
click at [285, 177] on input "text" at bounding box center [347, 173] width 196 height 19
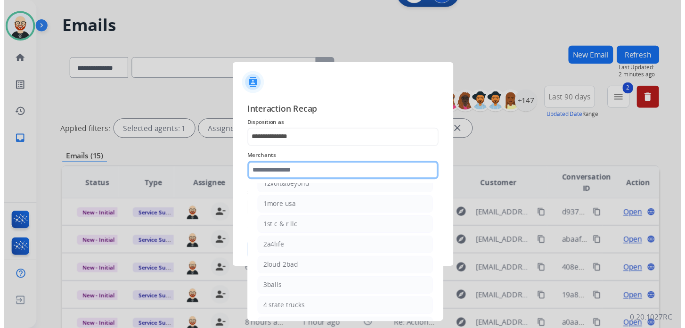
scroll to position [0, 0]
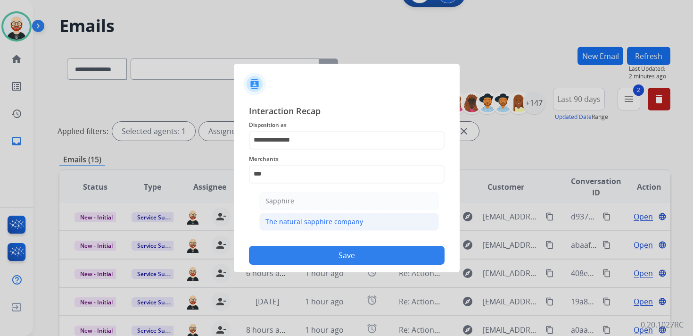
click at [371, 219] on li "The natural sapphire company" at bounding box center [349, 222] width 180 height 18
type input "**********"
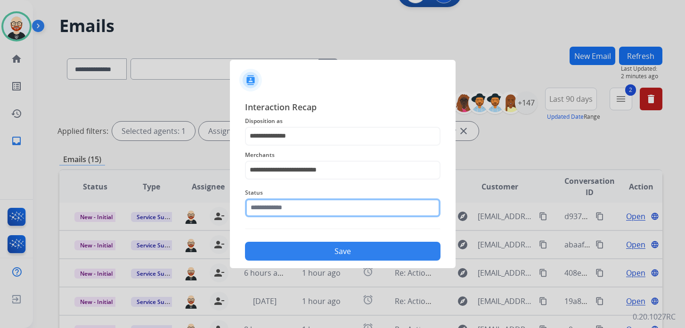
click at [300, 212] on input "text" at bounding box center [343, 207] width 196 height 19
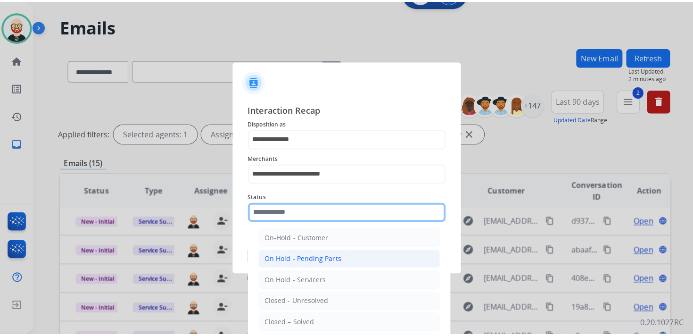
scroll to position [35, 0]
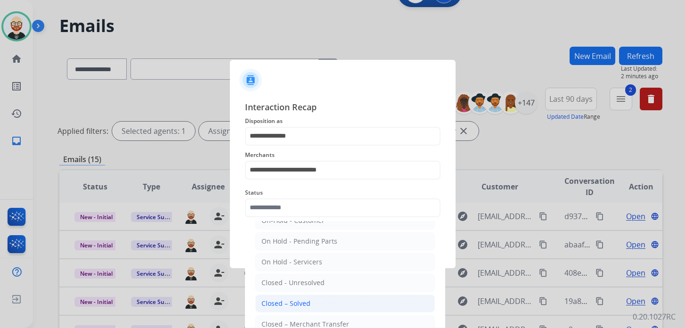
click at [289, 299] on div "Closed – Solved" at bounding box center [286, 303] width 49 height 9
type input "**********"
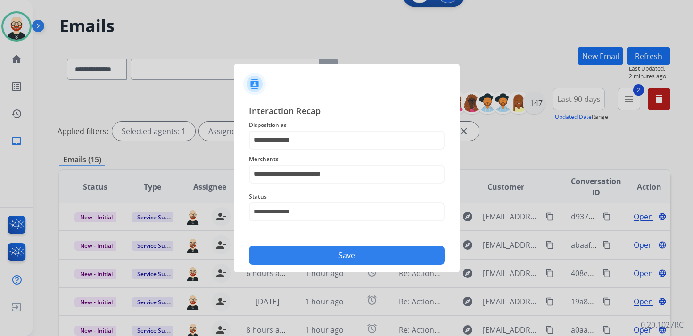
click at [302, 253] on button "Save" at bounding box center [347, 255] width 196 height 19
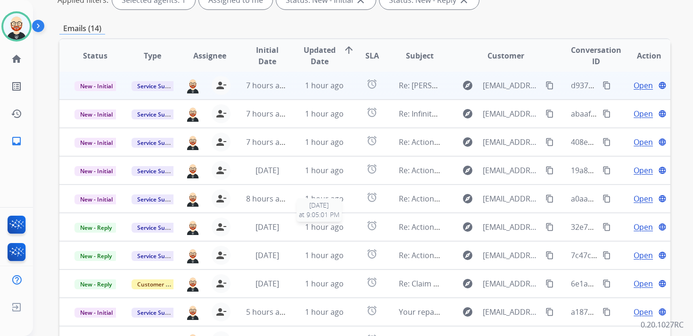
scroll to position [178, 0]
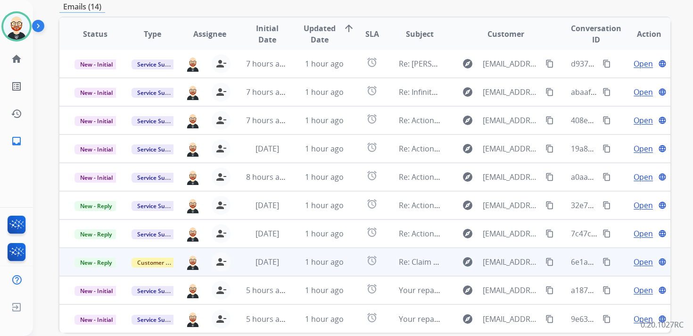
click at [641, 263] on span "Open" at bounding box center [642, 261] width 19 height 11
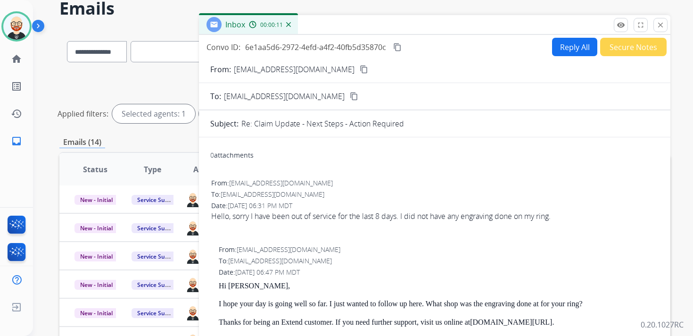
scroll to position [39, 0]
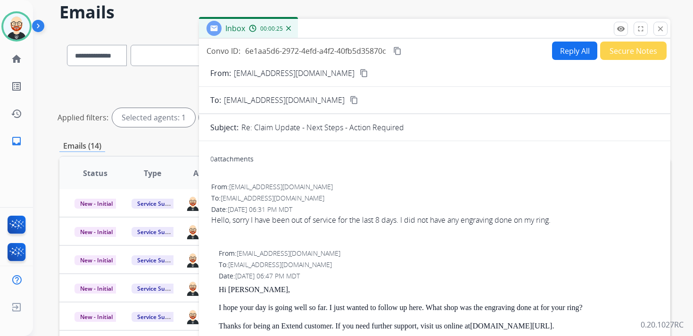
click at [360, 75] on mat-icon "content_copy" at bounding box center [364, 73] width 8 height 8
click at [316, 218] on div "Hello, sorry I have been out of service for the last 8 days. I did not have any…" at bounding box center [434, 219] width 447 height 11
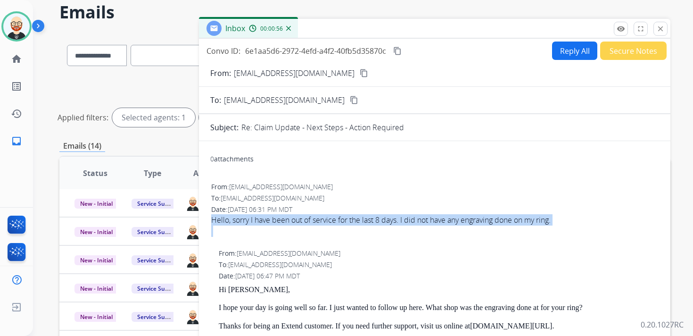
click at [316, 218] on div "Hello, sorry I have been out of service for the last 8 days. I did not have any…" at bounding box center [434, 219] width 447 height 11
click at [558, 57] on button "Reply All" at bounding box center [574, 50] width 45 height 18
select select "**********"
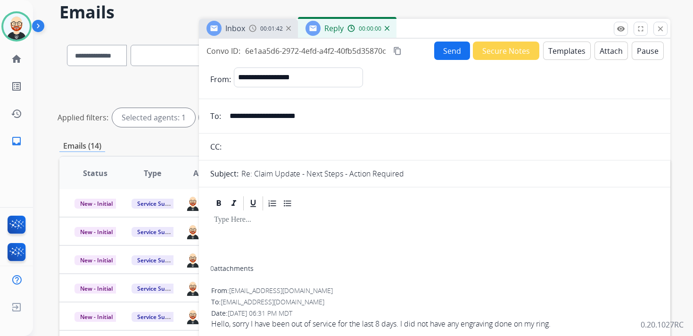
click at [256, 245] on div at bounding box center [434, 239] width 449 height 54
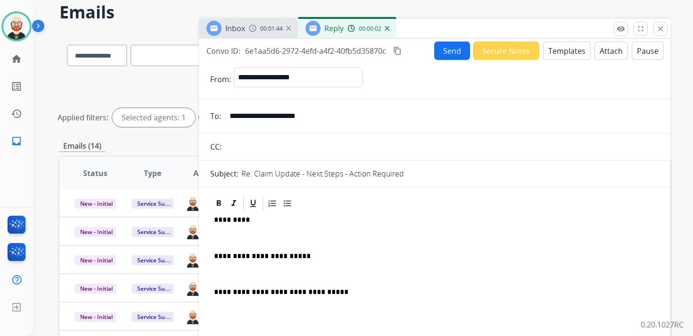
click at [272, 237] on p at bounding box center [434, 237] width 441 height 8
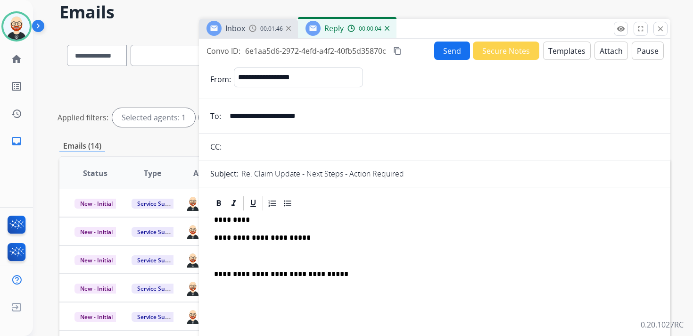
drag, startPoint x: 253, startPoint y: 252, endPoint x: 253, endPoint y: 242, distance: 9.9
click at [253, 252] on p at bounding box center [434, 256] width 441 height 8
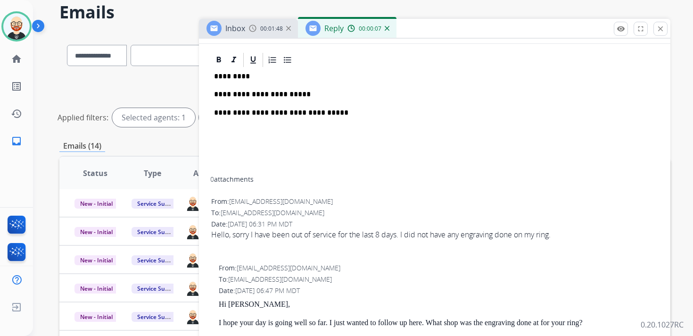
scroll to position [144, 0]
click at [239, 304] on p "Hi [PERSON_NAME]," at bounding box center [438, 303] width 439 height 8
click at [231, 77] on p "*********" at bounding box center [431, 75] width 434 height 8
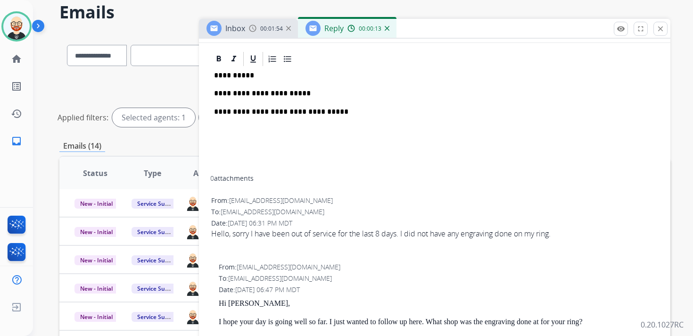
click at [311, 96] on p "**********" at bounding box center [431, 93] width 434 height 8
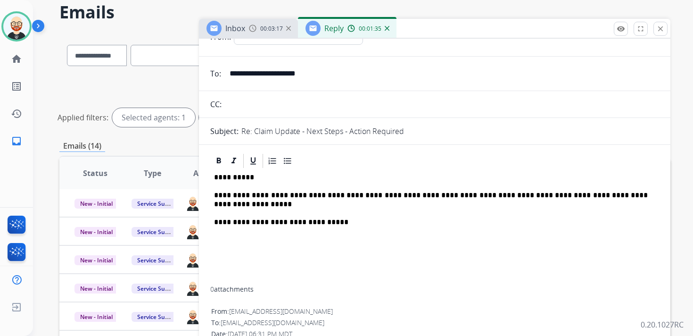
scroll to position [0, 0]
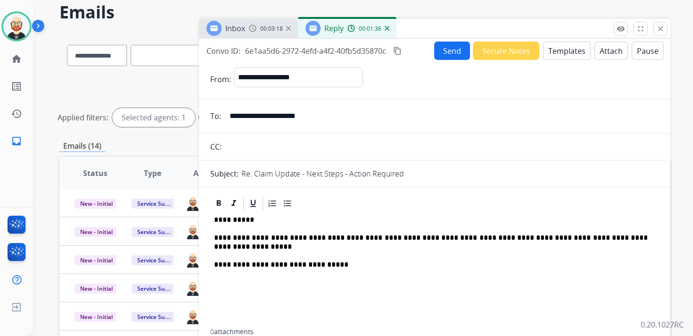
click at [451, 50] on button "Send" at bounding box center [452, 50] width 36 height 18
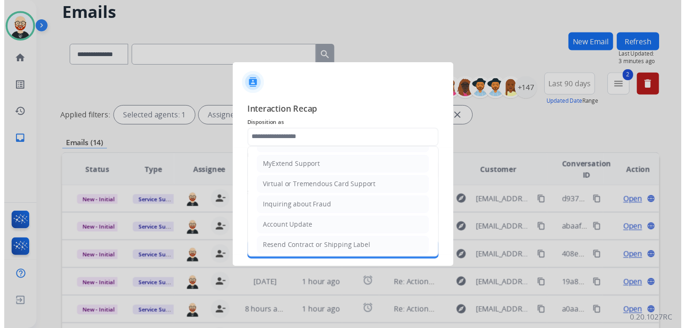
scroll to position [141, 0]
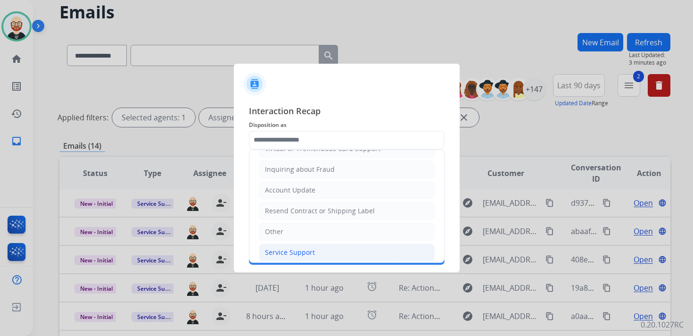
click at [296, 247] on div "Service Support" at bounding box center [290, 251] width 50 height 9
type input "**********"
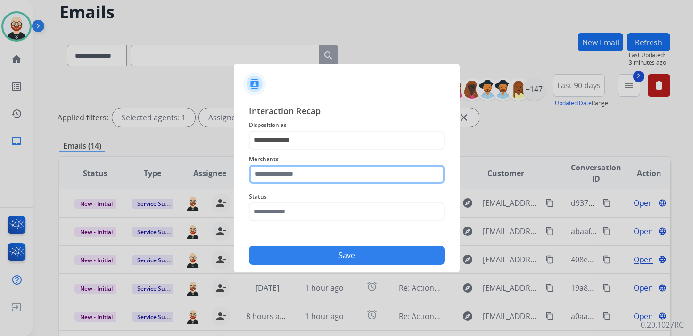
click at [297, 175] on input "text" at bounding box center [347, 173] width 196 height 19
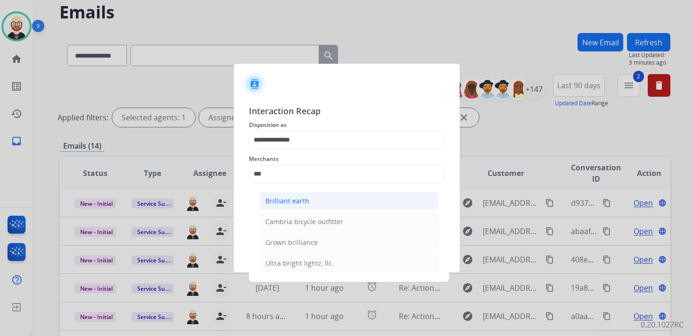
click at [297, 199] on div "Brilliant earth" at bounding box center [287, 200] width 44 height 9
type input "**********"
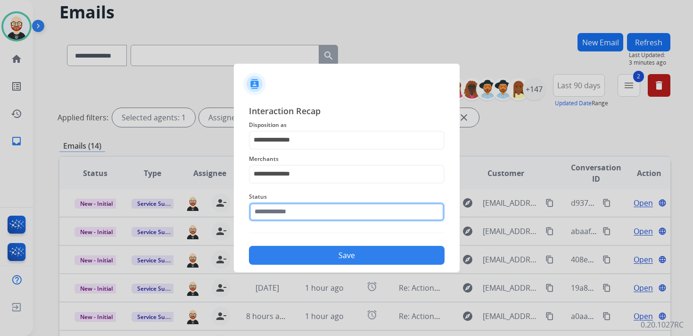
click at [291, 220] on div "Status" at bounding box center [347, 206] width 196 height 38
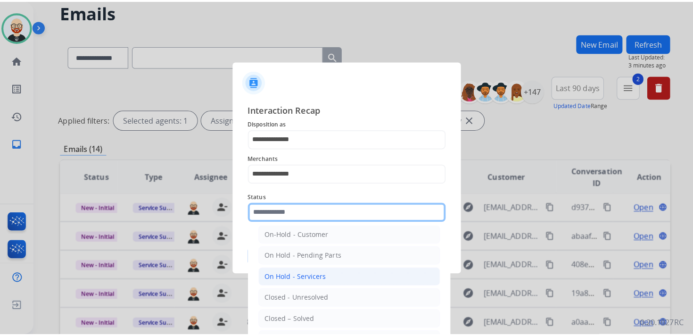
scroll to position [29, 0]
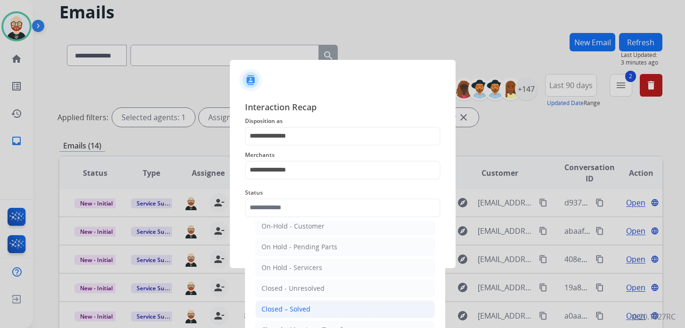
click at [299, 304] on div "Closed – Solved" at bounding box center [286, 308] width 49 height 9
type input "**********"
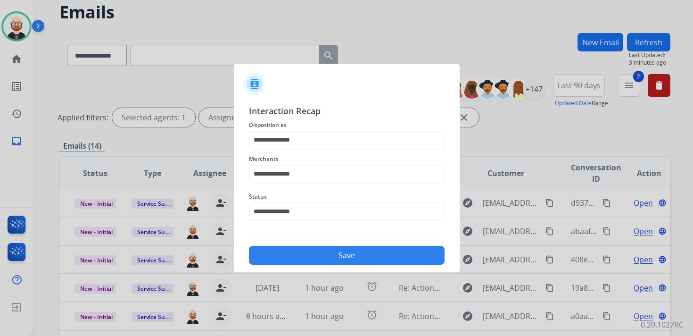
click at [367, 254] on button "Save" at bounding box center [347, 255] width 196 height 19
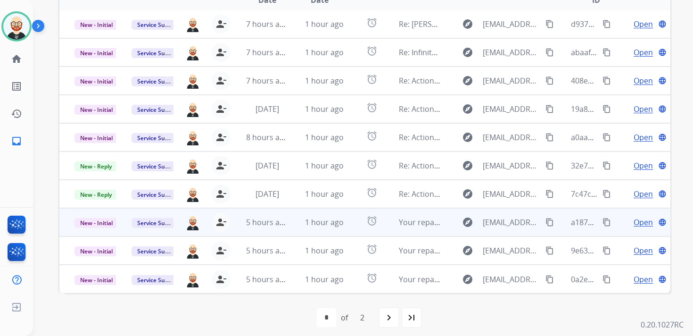
scroll to position [219, 0]
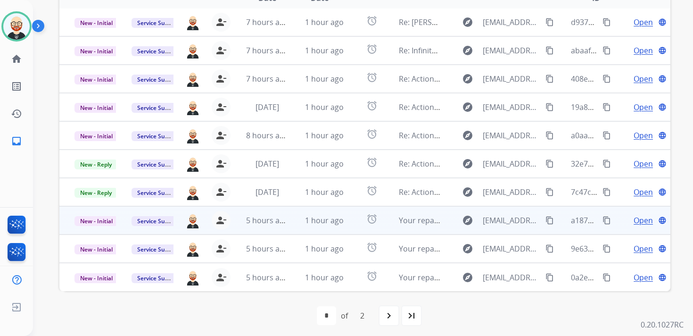
click at [633, 223] on span "Open" at bounding box center [642, 219] width 19 height 11
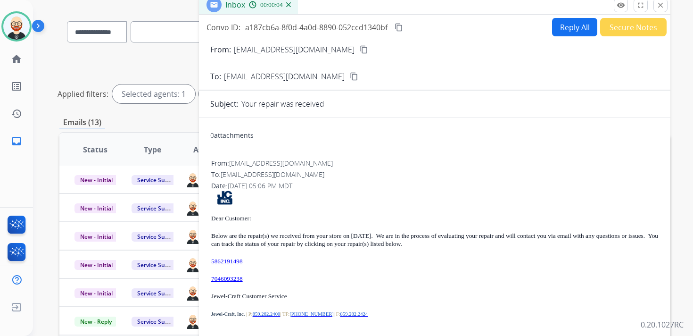
scroll to position [57, 0]
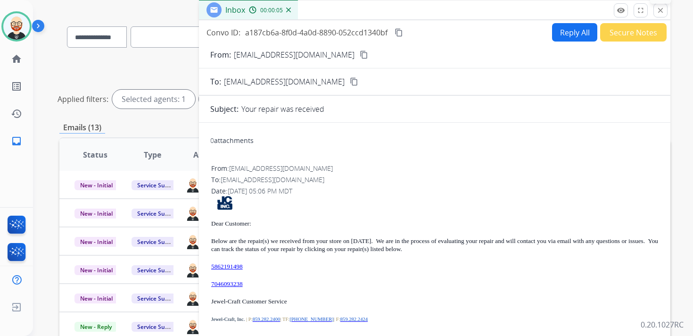
click at [661, 14] on mat-icon "close" at bounding box center [660, 10] width 8 height 8
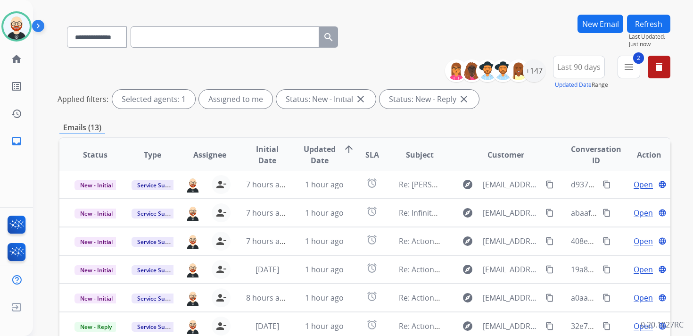
scroll to position [223, 0]
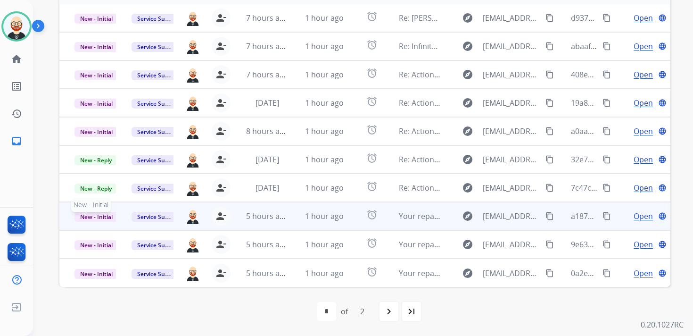
click at [99, 218] on span "New - Initial" at bounding box center [96, 217] width 44 height 10
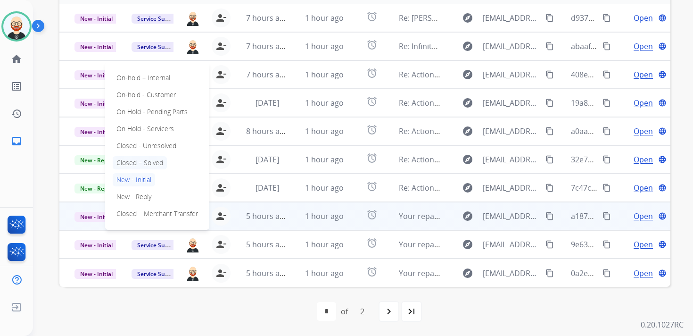
click at [141, 162] on p "Closed – Solved" at bounding box center [140, 162] width 54 height 13
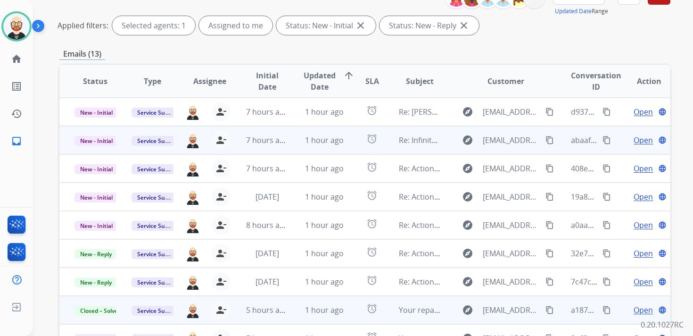
scroll to position [40, 0]
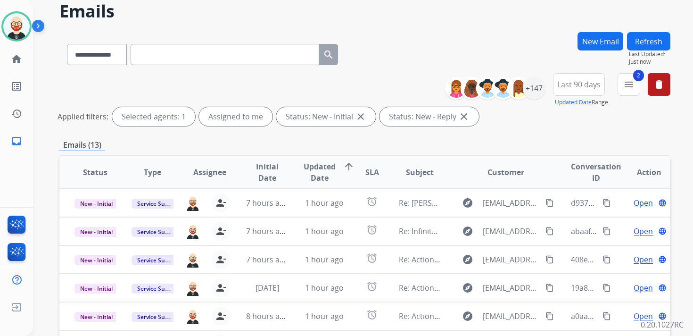
click at [655, 43] on button "Refresh" at bounding box center [648, 41] width 43 height 18
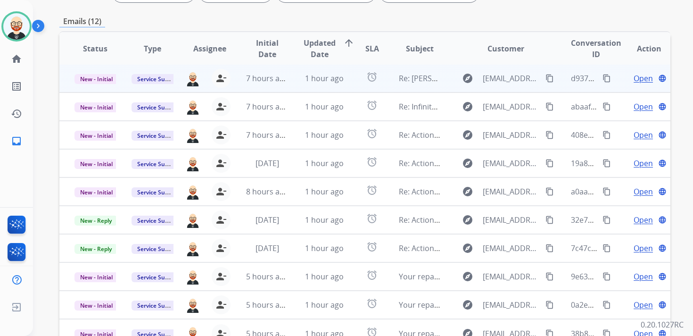
scroll to position [223, 0]
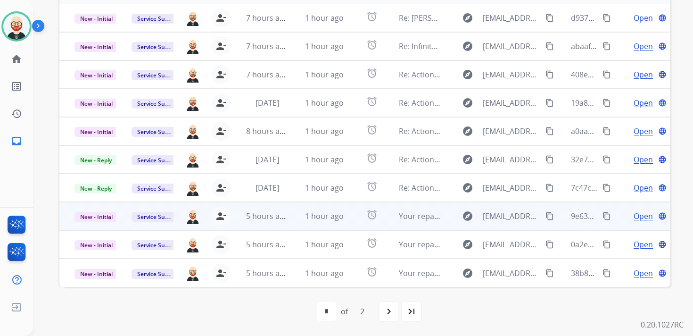
click at [635, 214] on span "Open" at bounding box center [642, 215] width 19 height 11
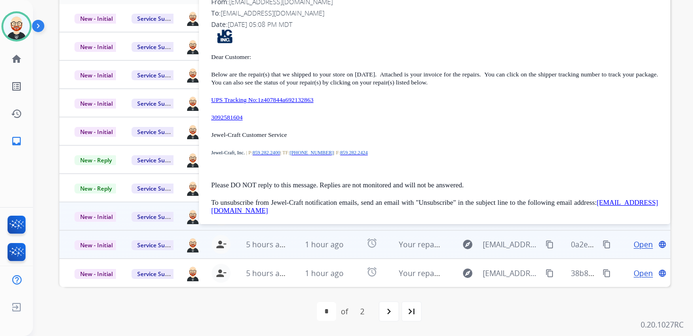
click at [634, 240] on span "Open" at bounding box center [642, 243] width 19 height 11
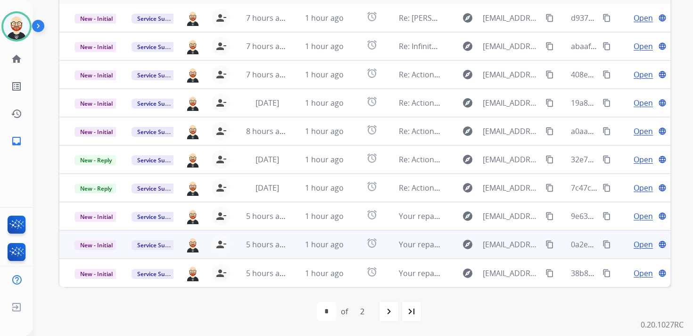
click at [633, 246] on span "Open" at bounding box center [642, 243] width 19 height 11
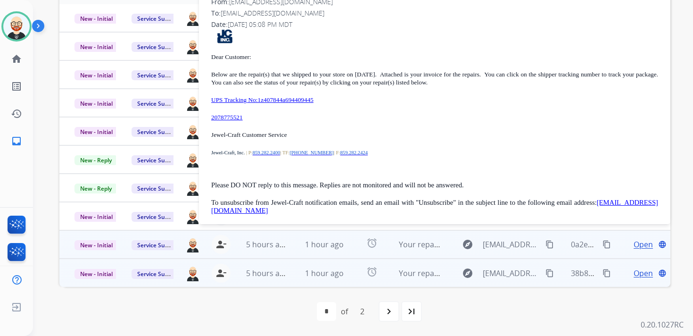
click at [633, 271] on span "Open" at bounding box center [642, 272] width 19 height 11
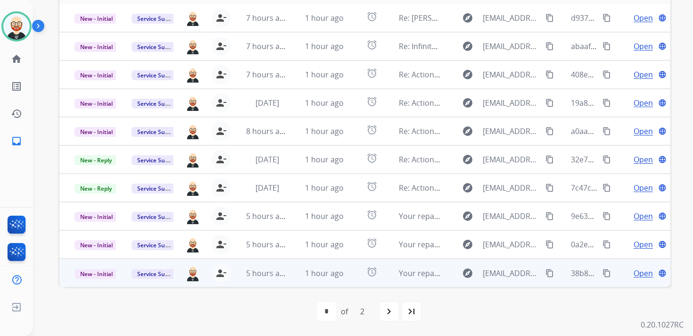
click at [633, 271] on span "Open" at bounding box center [642, 272] width 19 height 11
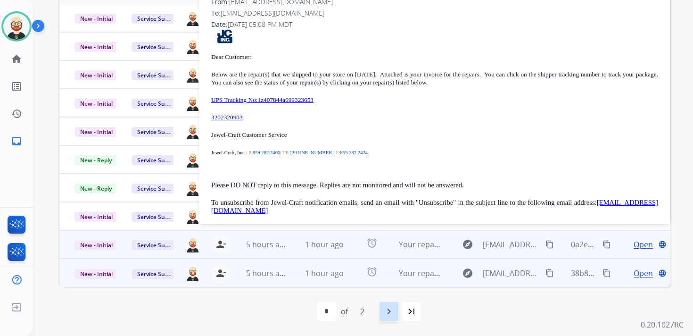
click at [391, 310] on mat-icon "navigate_next" at bounding box center [388, 310] width 11 height 11
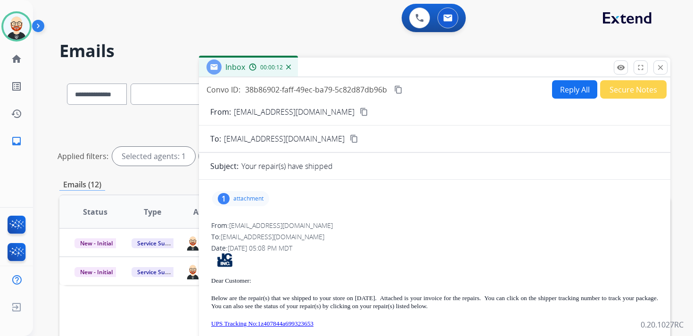
scroll to position [8, 0]
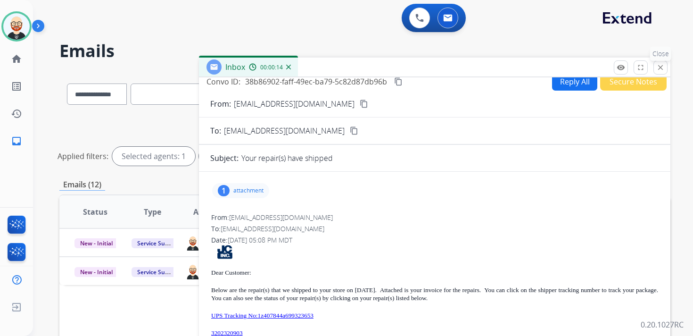
click at [659, 69] on mat-icon "close" at bounding box center [660, 67] width 8 height 8
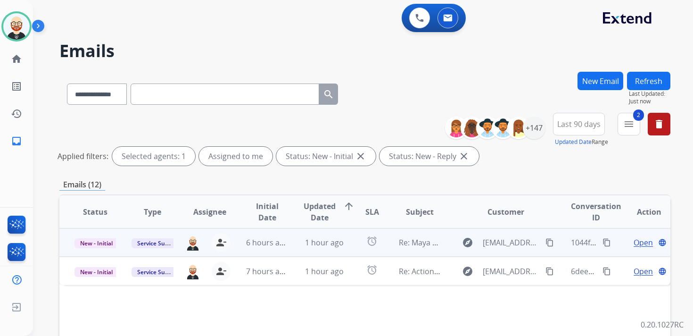
click at [637, 240] on span "Open" at bounding box center [642, 242] width 19 height 11
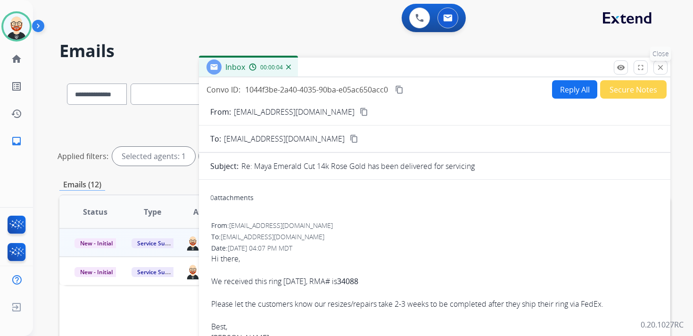
click at [662, 67] on mat-icon "close" at bounding box center [660, 67] width 8 height 8
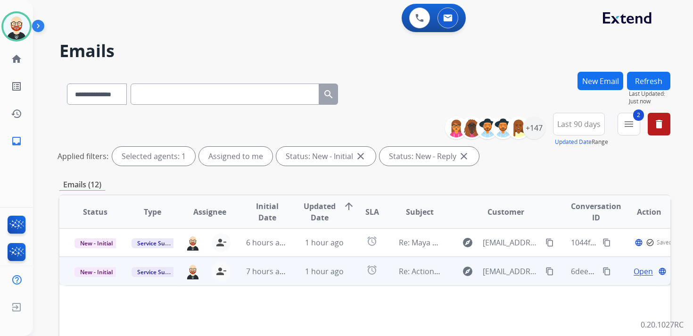
click at [635, 268] on span "Open" at bounding box center [642, 270] width 19 height 11
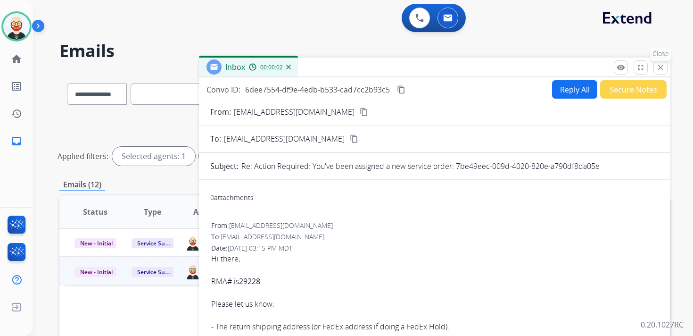
click at [659, 69] on mat-icon "close" at bounding box center [660, 67] width 8 height 8
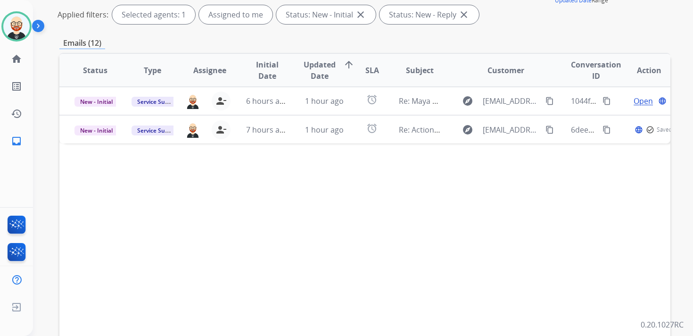
scroll to position [223, 0]
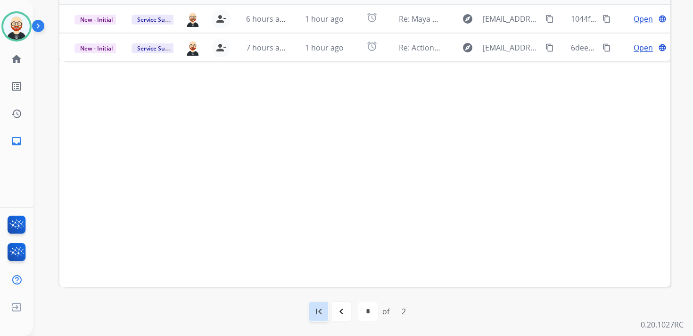
click at [320, 314] on mat-icon "first_page" at bounding box center [318, 310] width 11 height 11
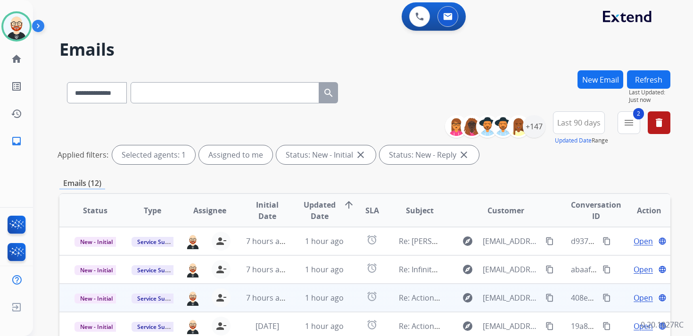
scroll to position [0, 0]
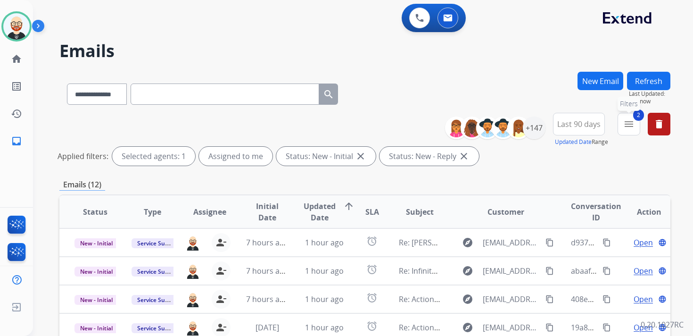
click at [619, 129] on button "2 menu Filters" at bounding box center [628, 124] width 23 height 23
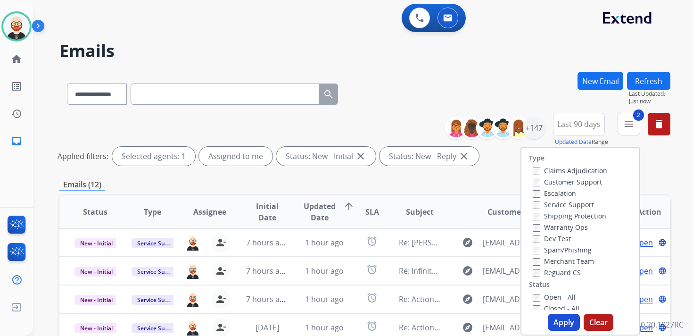
click at [562, 205] on label "Service Support" at bounding box center [562, 204] width 61 height 9
click at [557, 316] on button "Apply" at bounding box center [564, 321] width 32 height 17
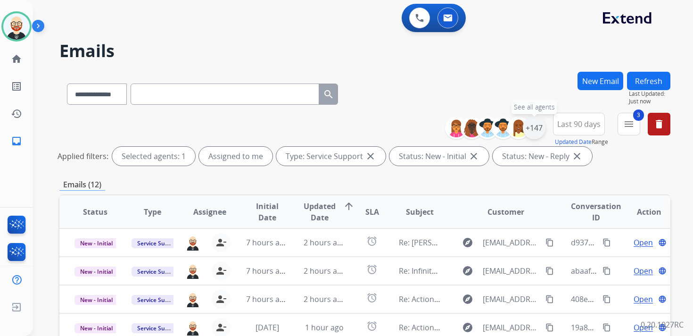
click at [532, 125] on div "+147" at bounding box center [534, 127] width 23 height 23
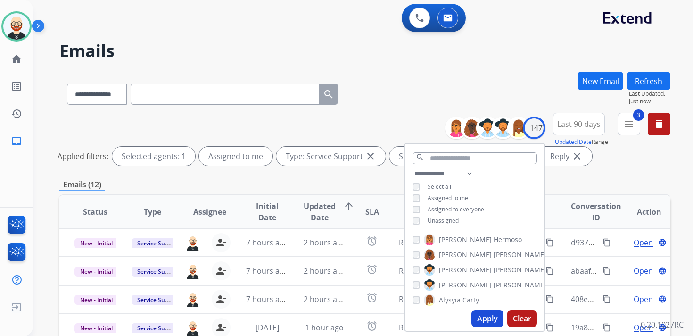
click at [442, 219] on span "Unassigned" at bounding box center [442, 220] width 31 height 8
click at [494, 318] on button "Apply" at bounding box center [487, 318] width 32 height 17
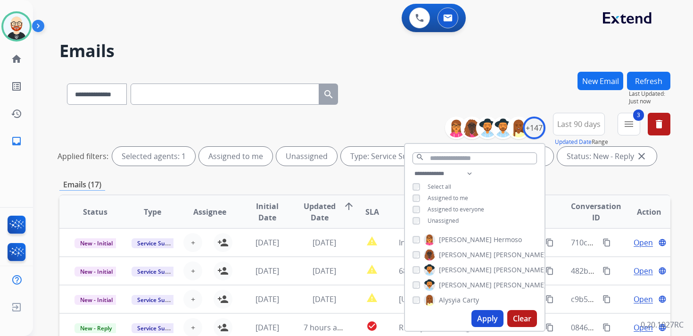
click at [564, 179] on div "Emails (17)" at bounding box center [364, 185] width 611 height 12
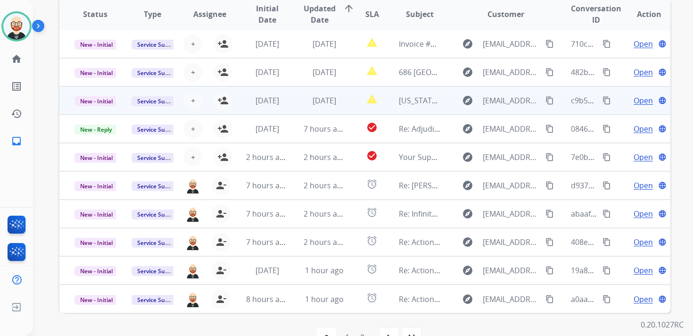
scroll to position [223, 0]
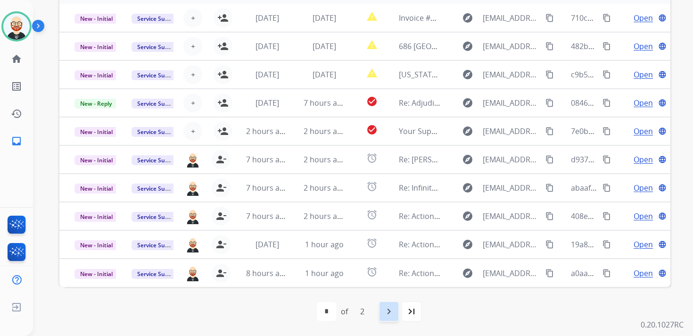
click at [388, 304] on div "navigate_next" at bounding box center [388, 311] width 21 height 21
select select "*"
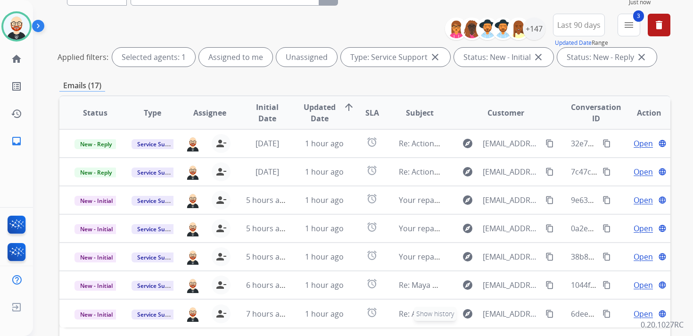
scroll to position [0, 0]
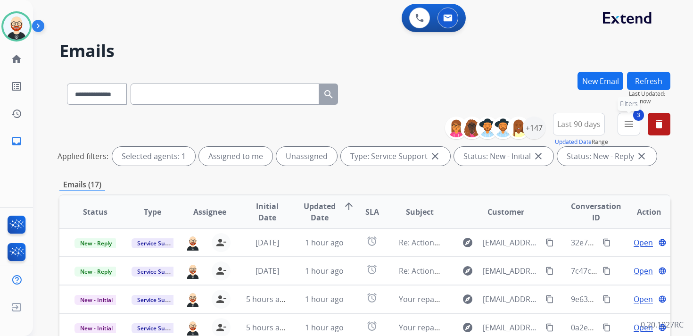
click at [635, 126] on button "3 menu Filters" at bounding box center [628, 124] width 23 height 23
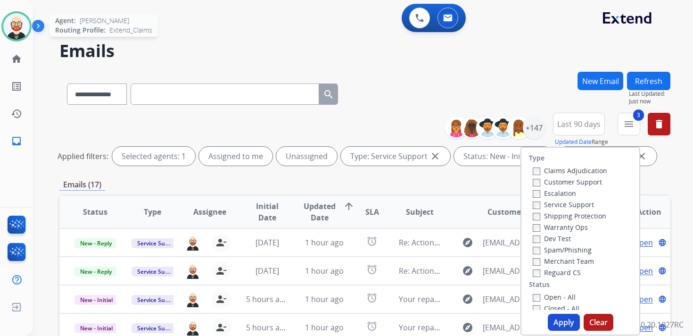
click at [18, 24] on img at bounding box center [16, 26] width 26 height 26
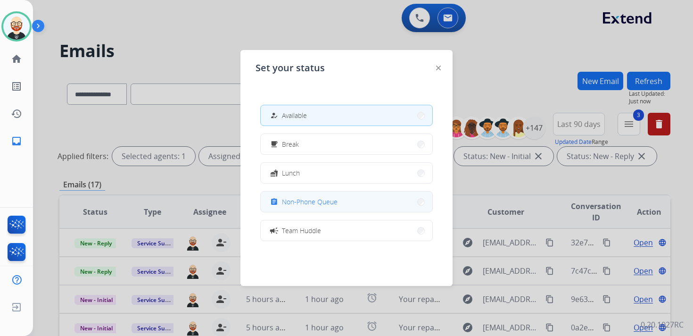
scroll to position [149, 0]
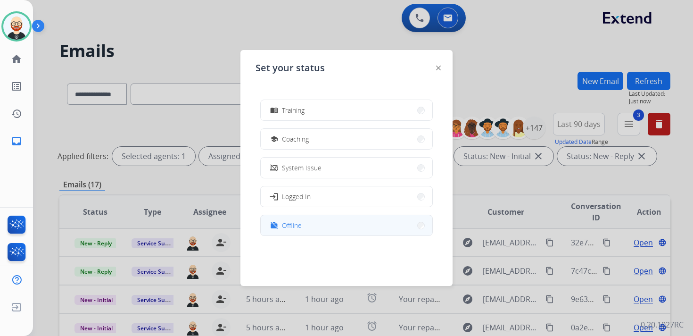
click at [324, 225] on button "work_off Offline" at bounding box center [347, 225] width 172 height 20
